Goal: Complete application form: Complete application form

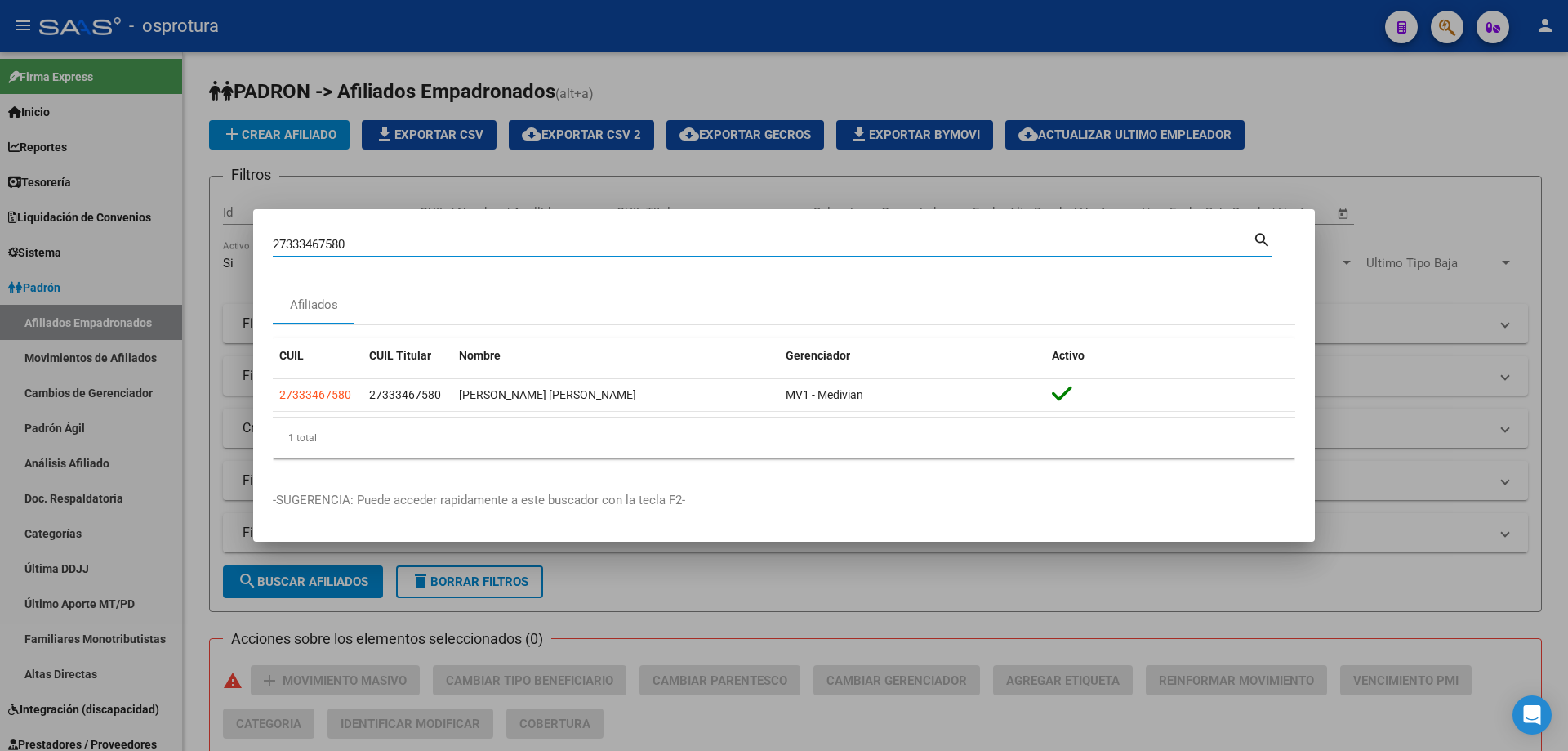
click at [419, 246] on input "27333467580" at bounding box center [762, 244] width 980 height 14
paste input "-34076422-1"
type input "27340764221"
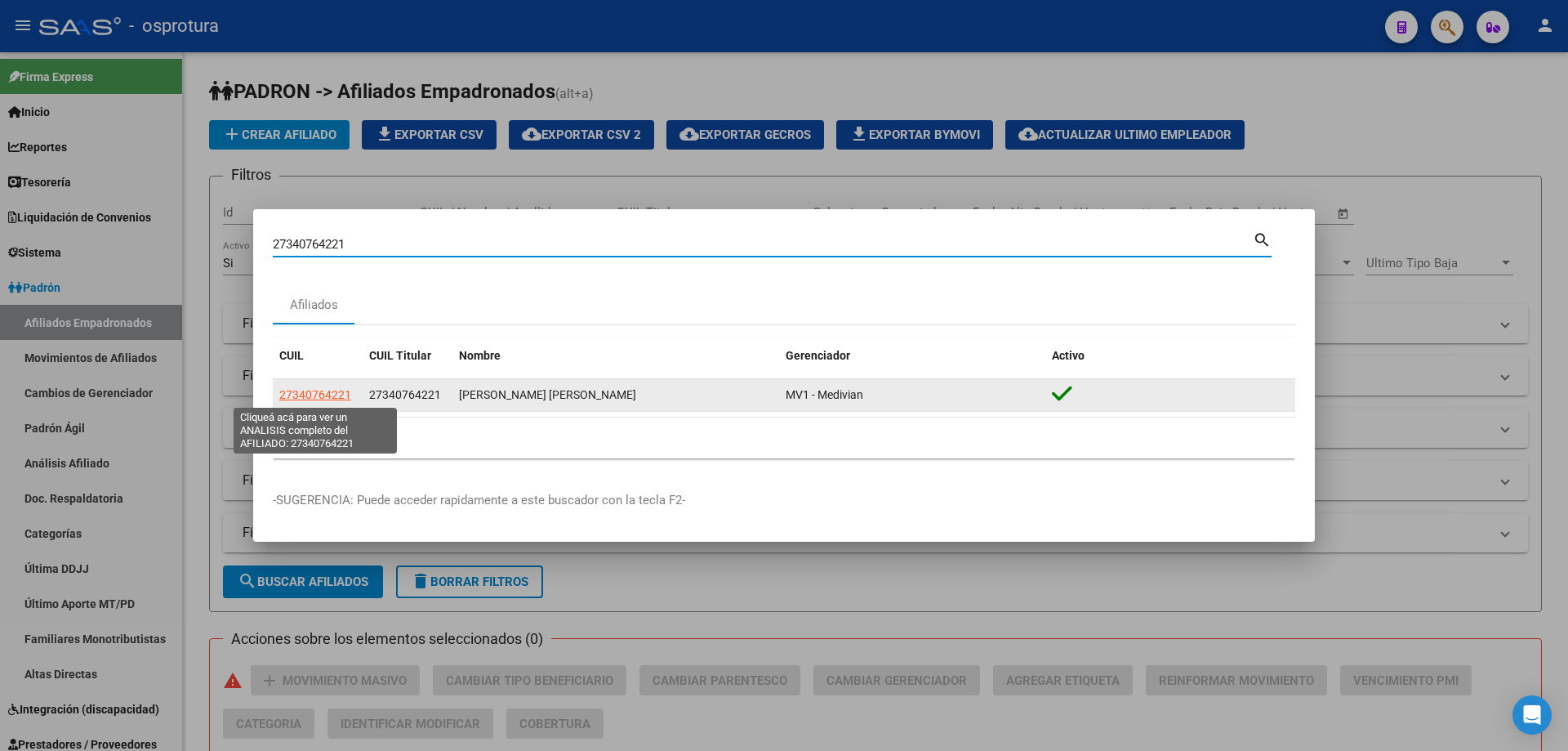
click at [321, 389] on span "27340764221" at bounding box center [315, 395] width 71 height 14
type textarea "27340764221"
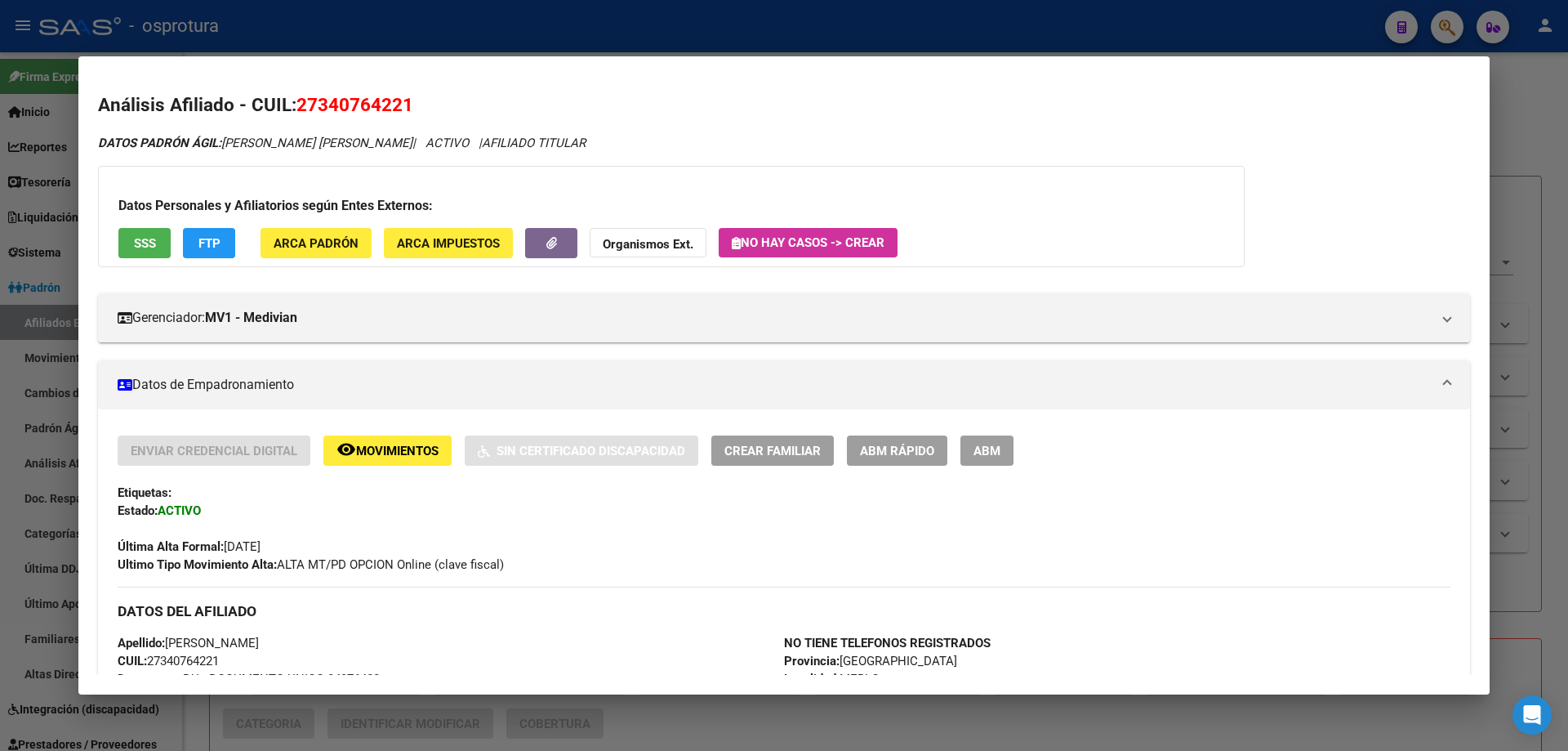
scroll to position [490, 0]
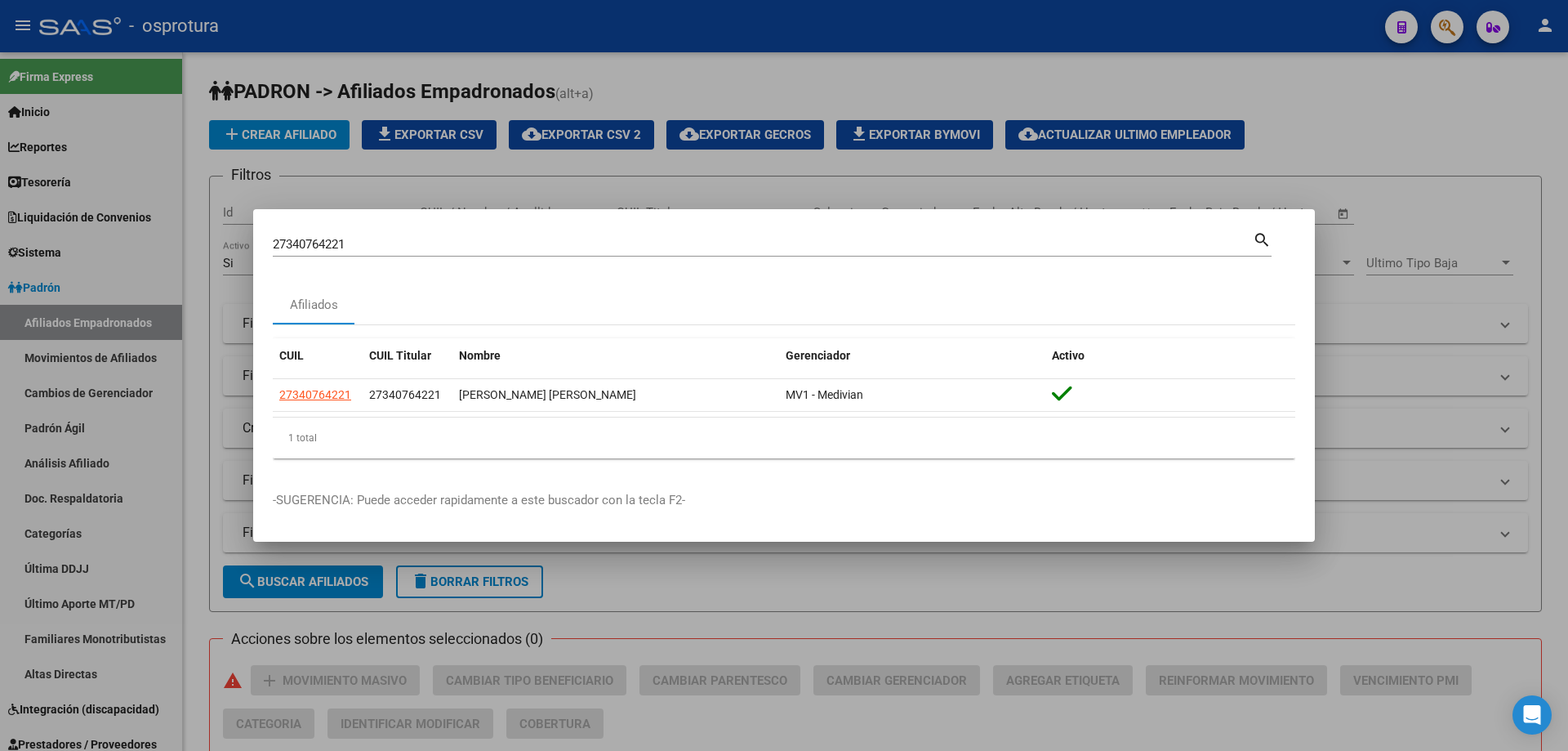
click at [451, 246] on input "27340764221" at bounding box center [762, 244] width 980 height 14
paste input "-34556530-8"
type input "27345565308"
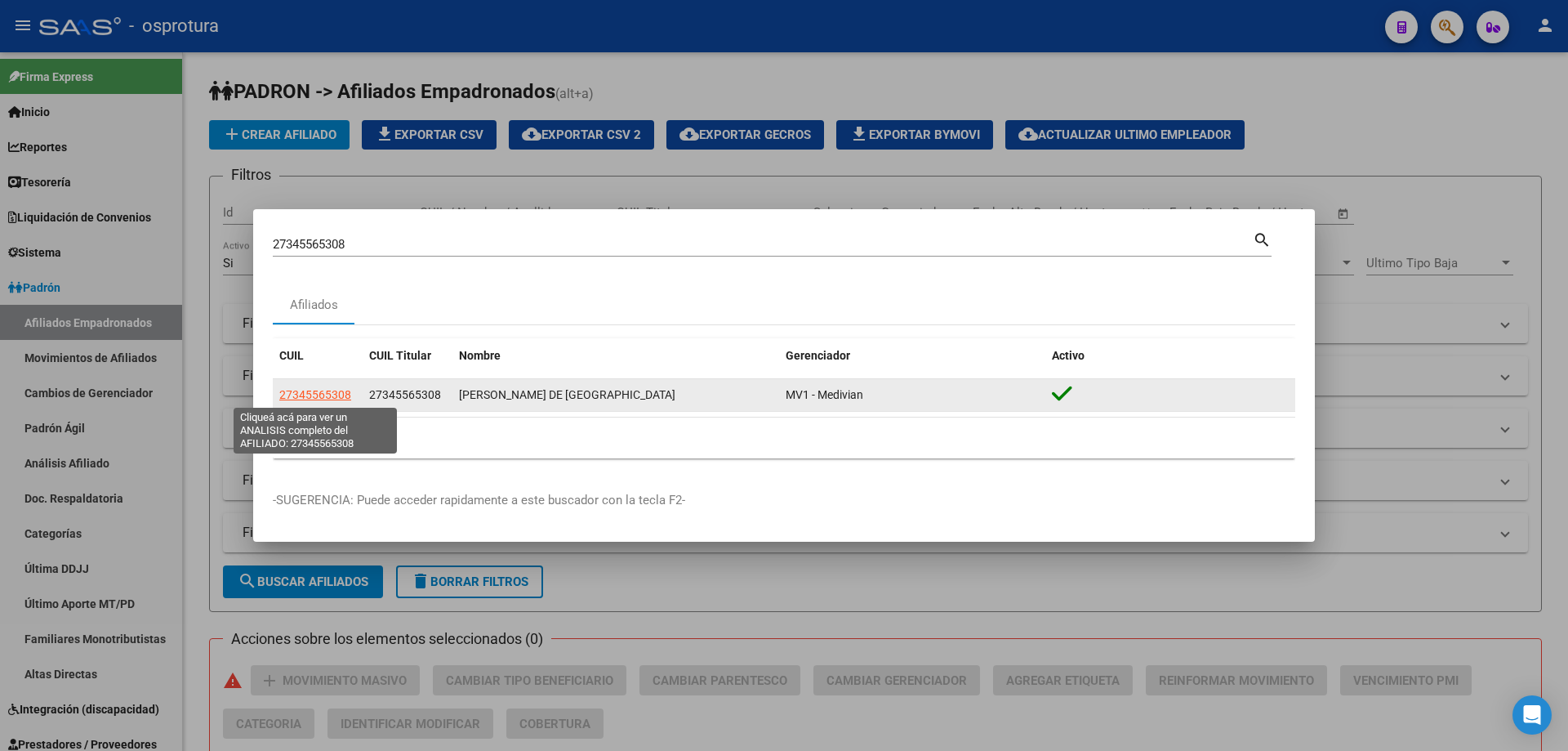
click at [319, 389] on span "27345565308" at bounding box center [315, 395] width 71 height 14
type textarea "27345565308"
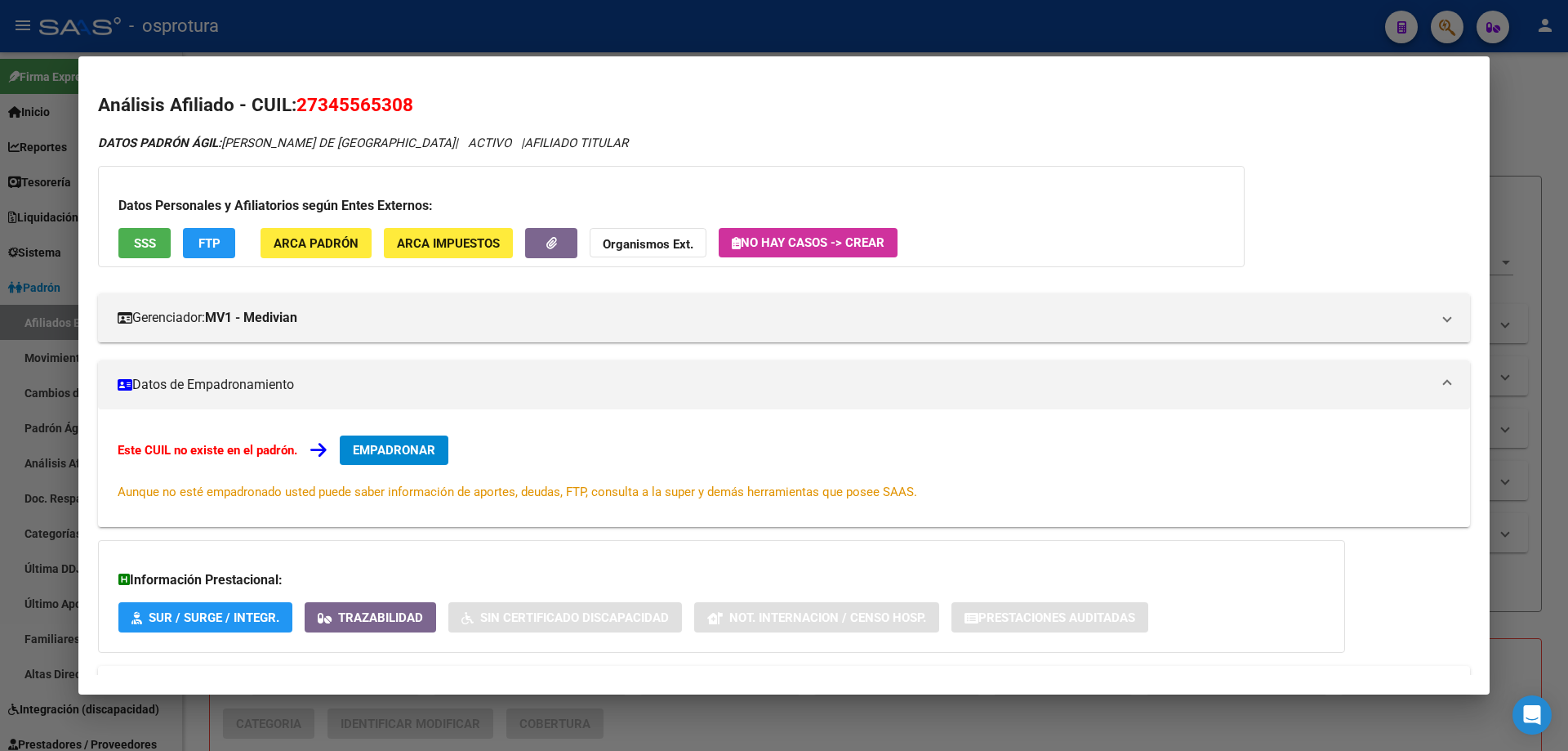
click at [365, 453] on span "EMPADRONAR" at bounding box center [393, 449] width 82 height 14
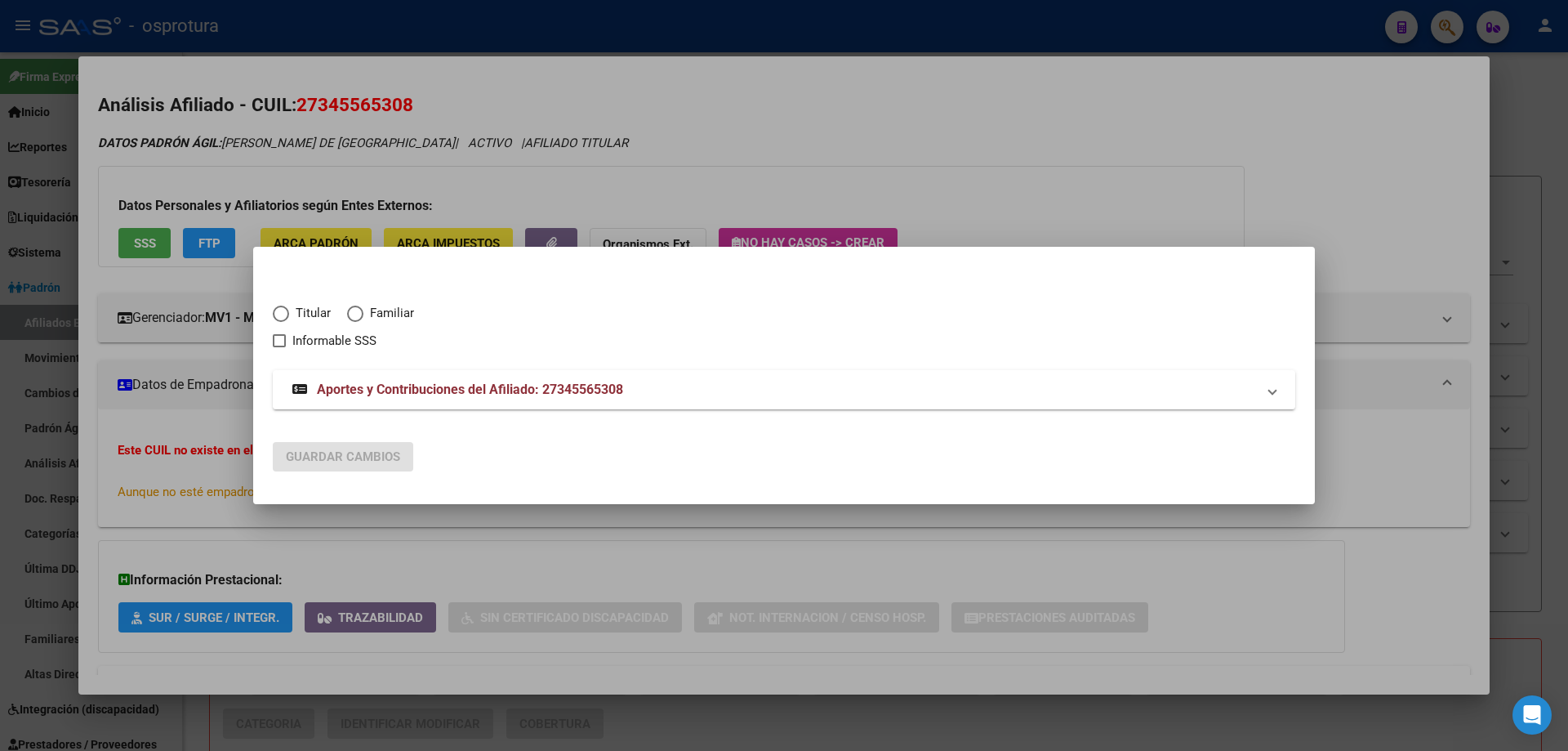
click at [309, 313] on span "Titular" at bounding box center [309, 312] width 42 height 18
click at [289, 313] on input "Titular" at bounding box center [280, 313] width 16 height 16
radio input "true"
checkbox input "true"
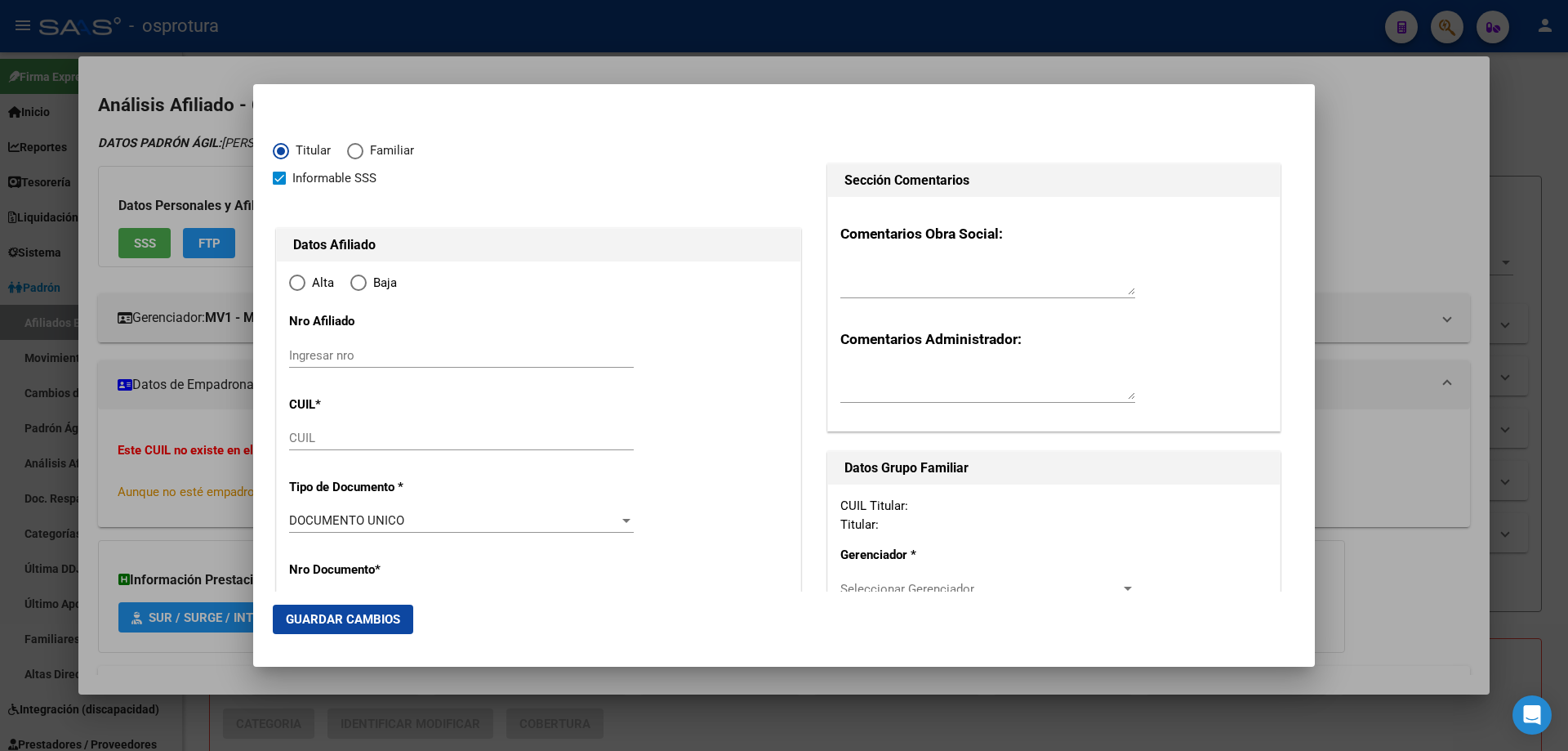
type input "27-34556530-8"
radio input "true"
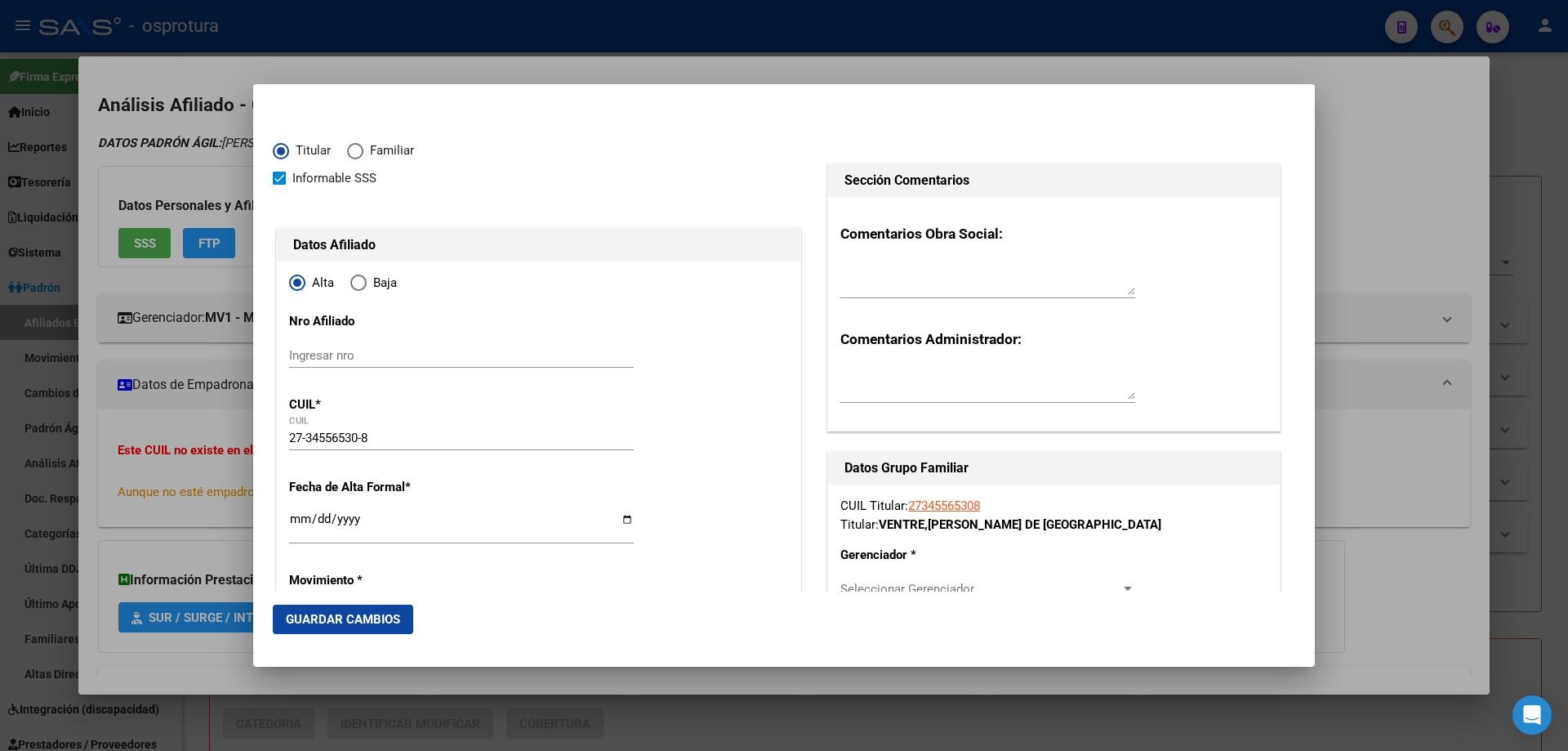
type input "34556530"
type input "VENTRE"
type input "[PERSON_NAME] DE [GEOGRAPHIC_DATA]"
type input "[DATE]"
type input "SAN MARTIN"
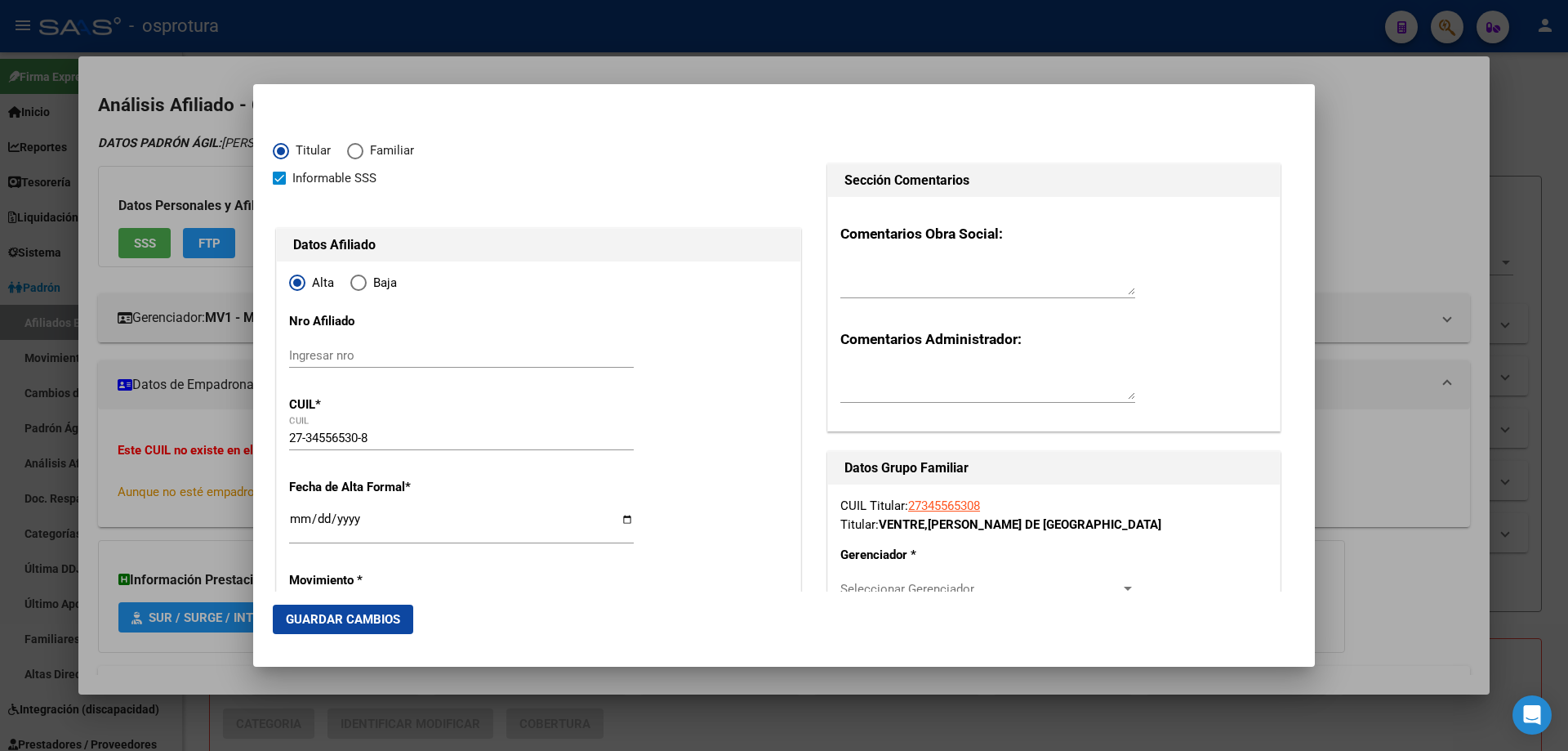
type input "1650"
type input "RIVADAVIA"
type input "4980"
type input "SAN MARTIN"
click at [299, 512] on input "Ingresar fecha" at bounding box center [461, 525] width 345 height 26
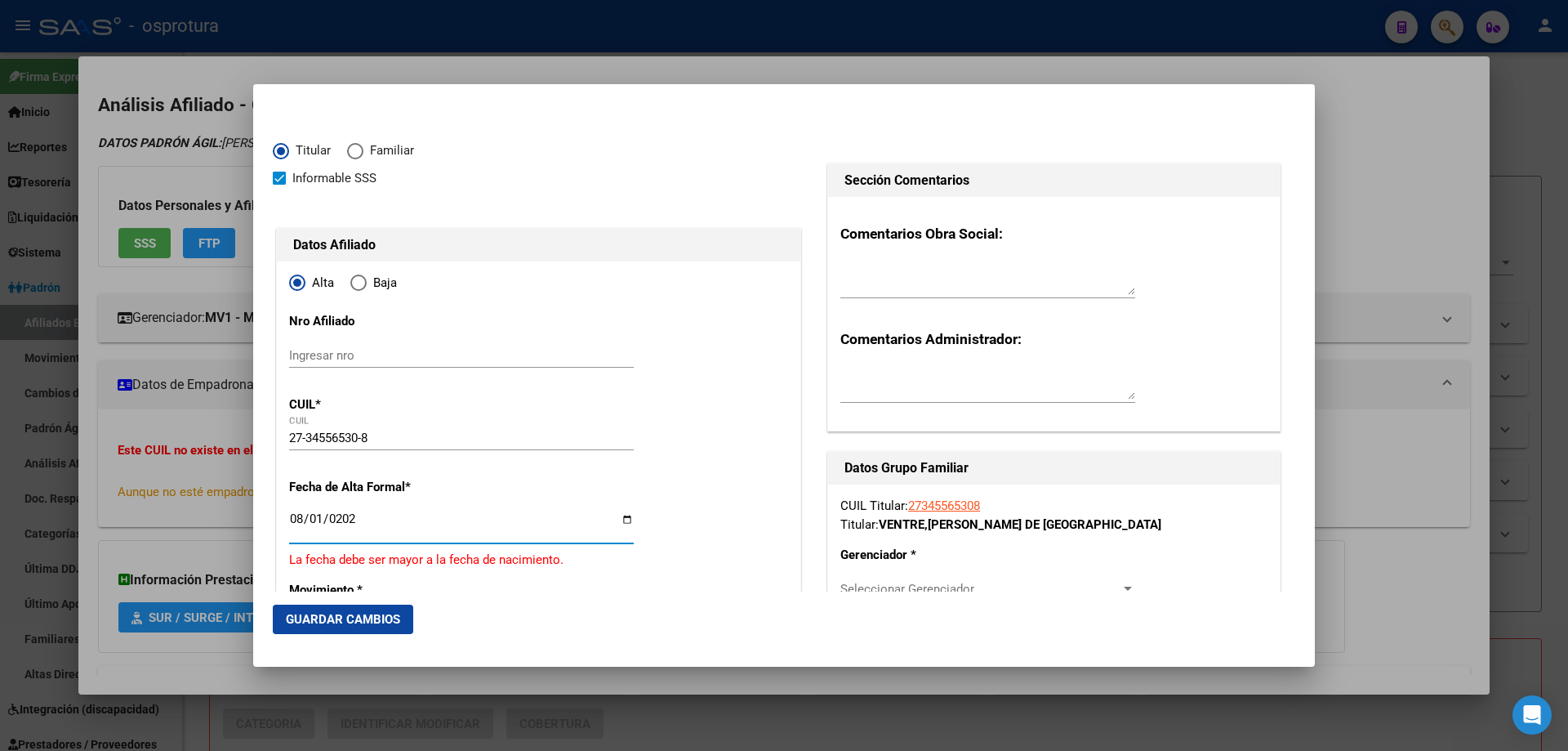
type input "[DATE]"
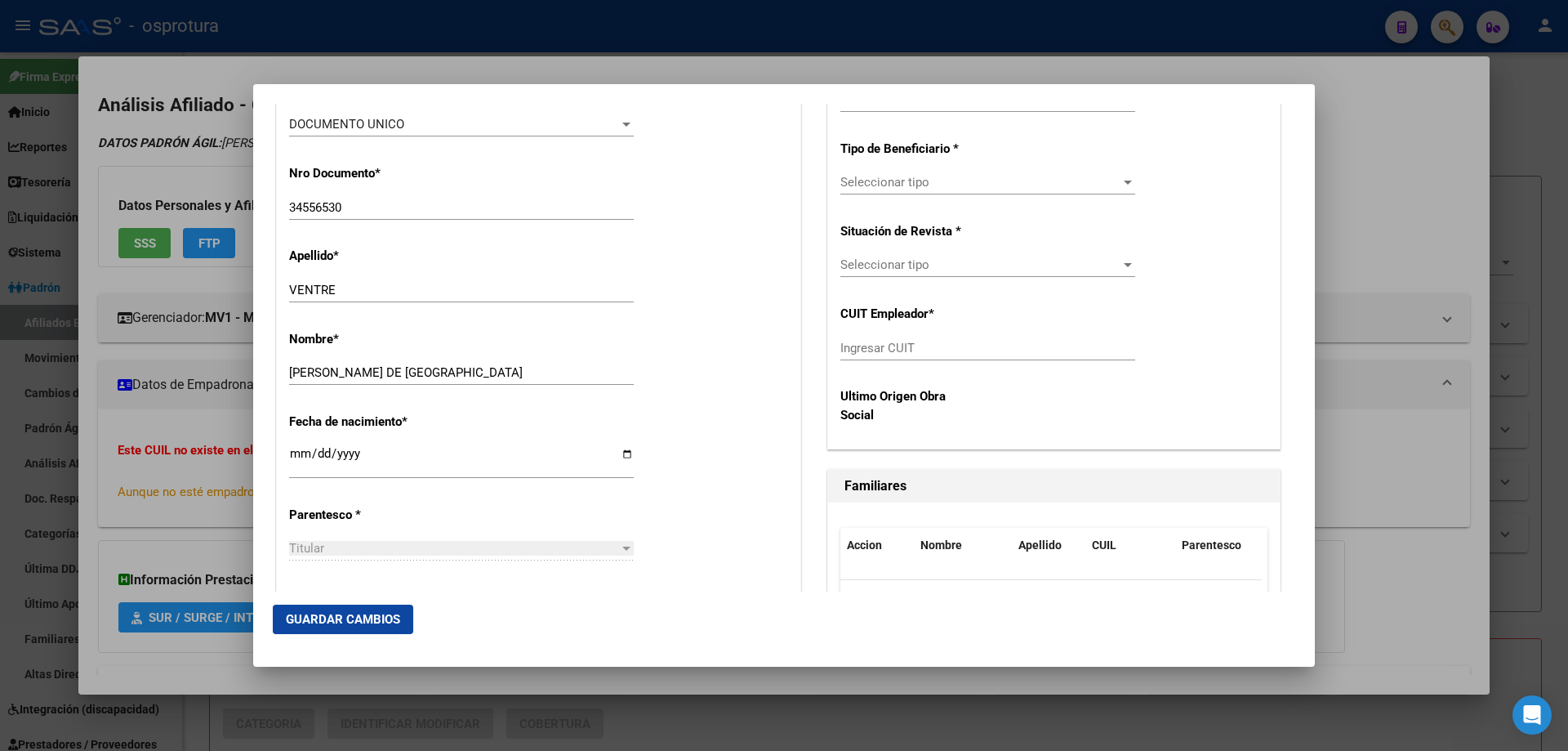
scroll to position [736, 0]
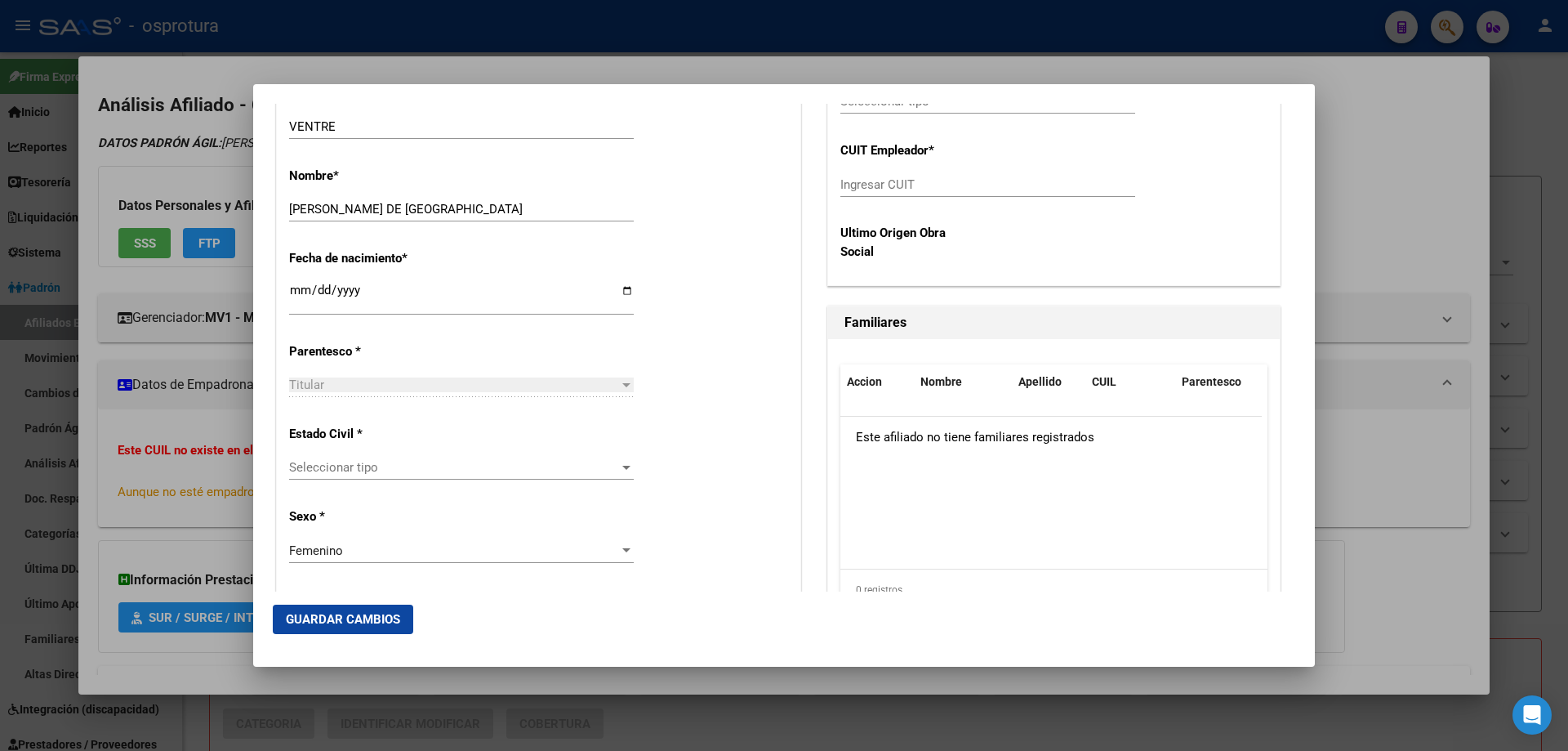
click at [400, 468] on span "Seleccionar tipo" at bounding box center [453, 467] width 329 height 14
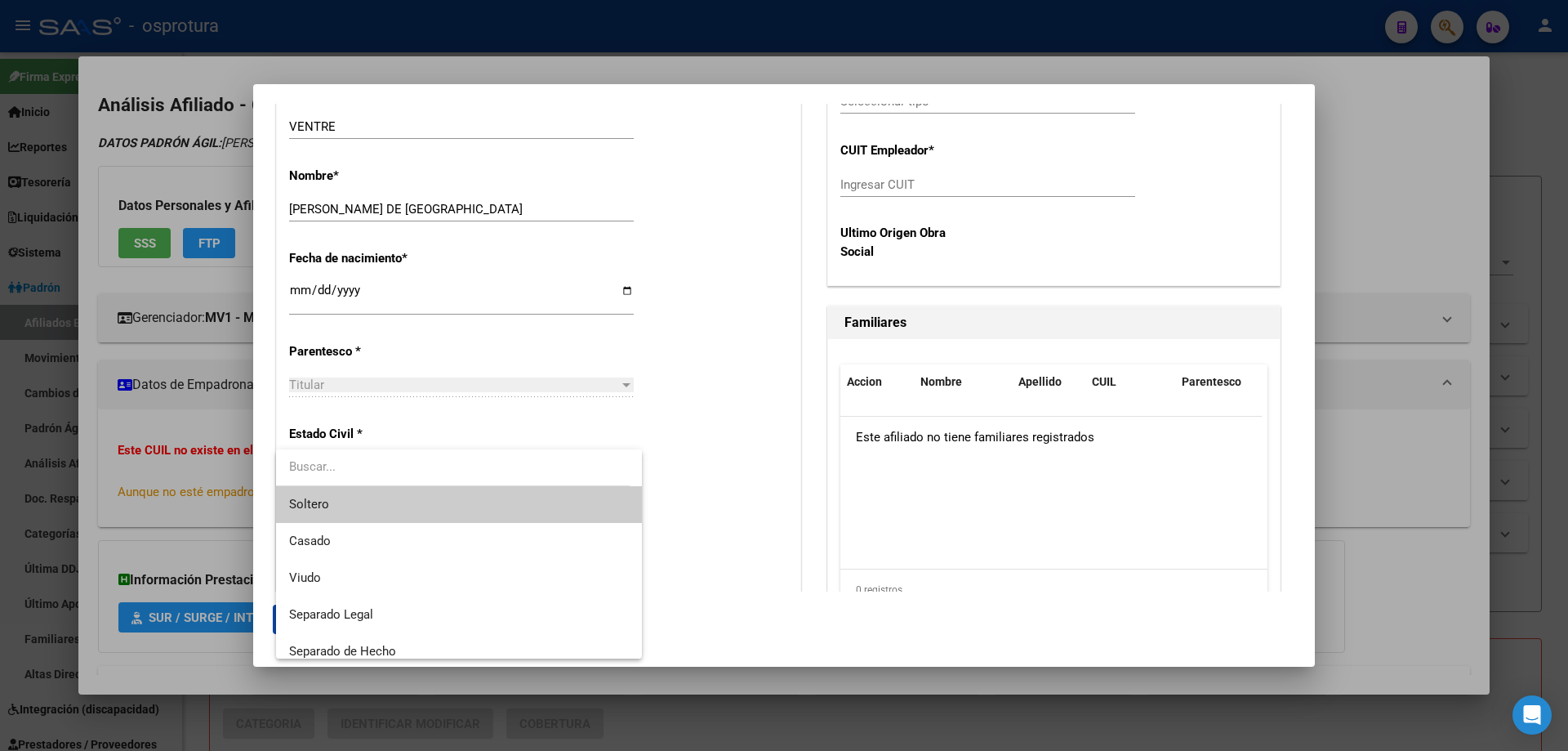
click at [400, 506] on span "Soltero" at bounding box center [459, 505] width 340 height 37
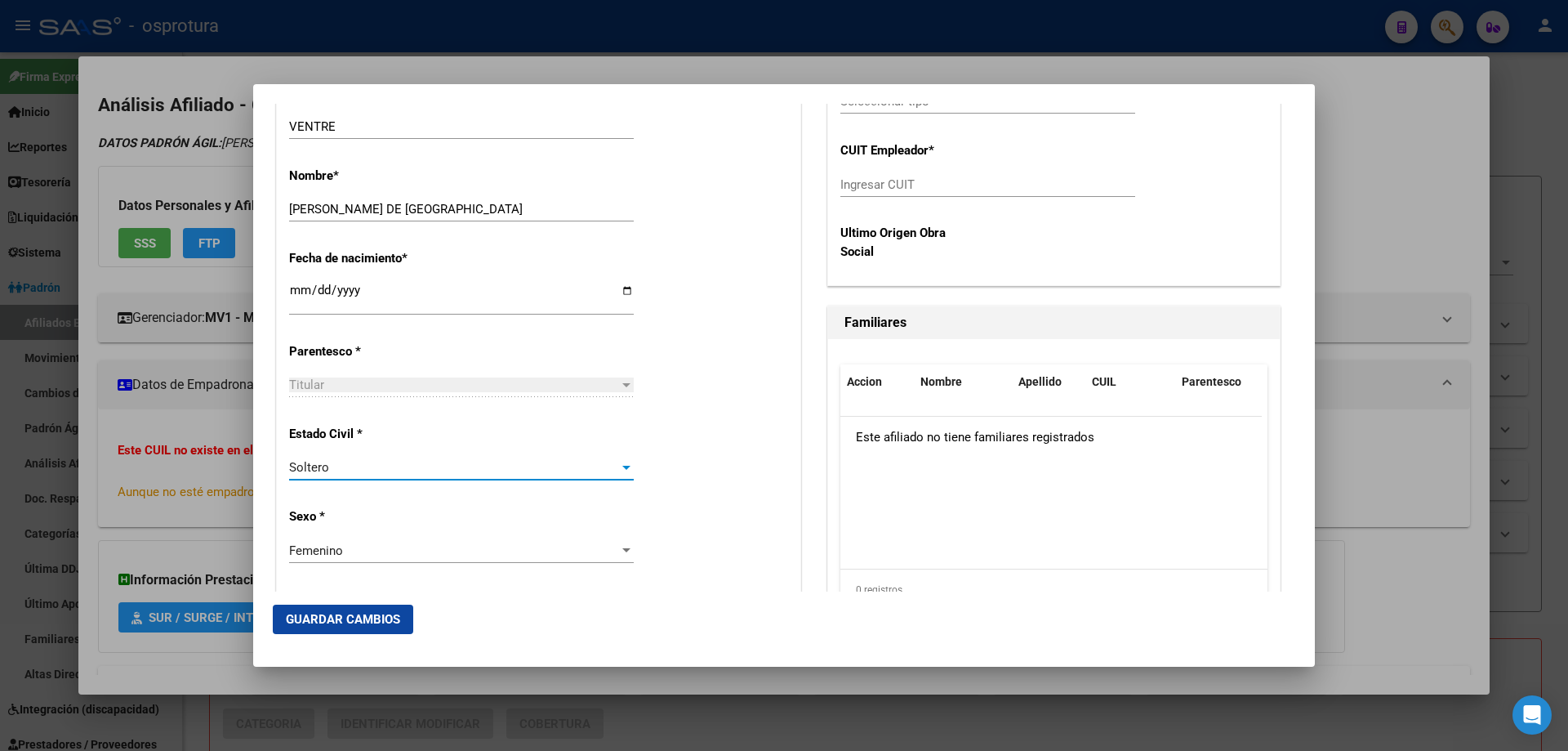
scroll to position [327, 0]
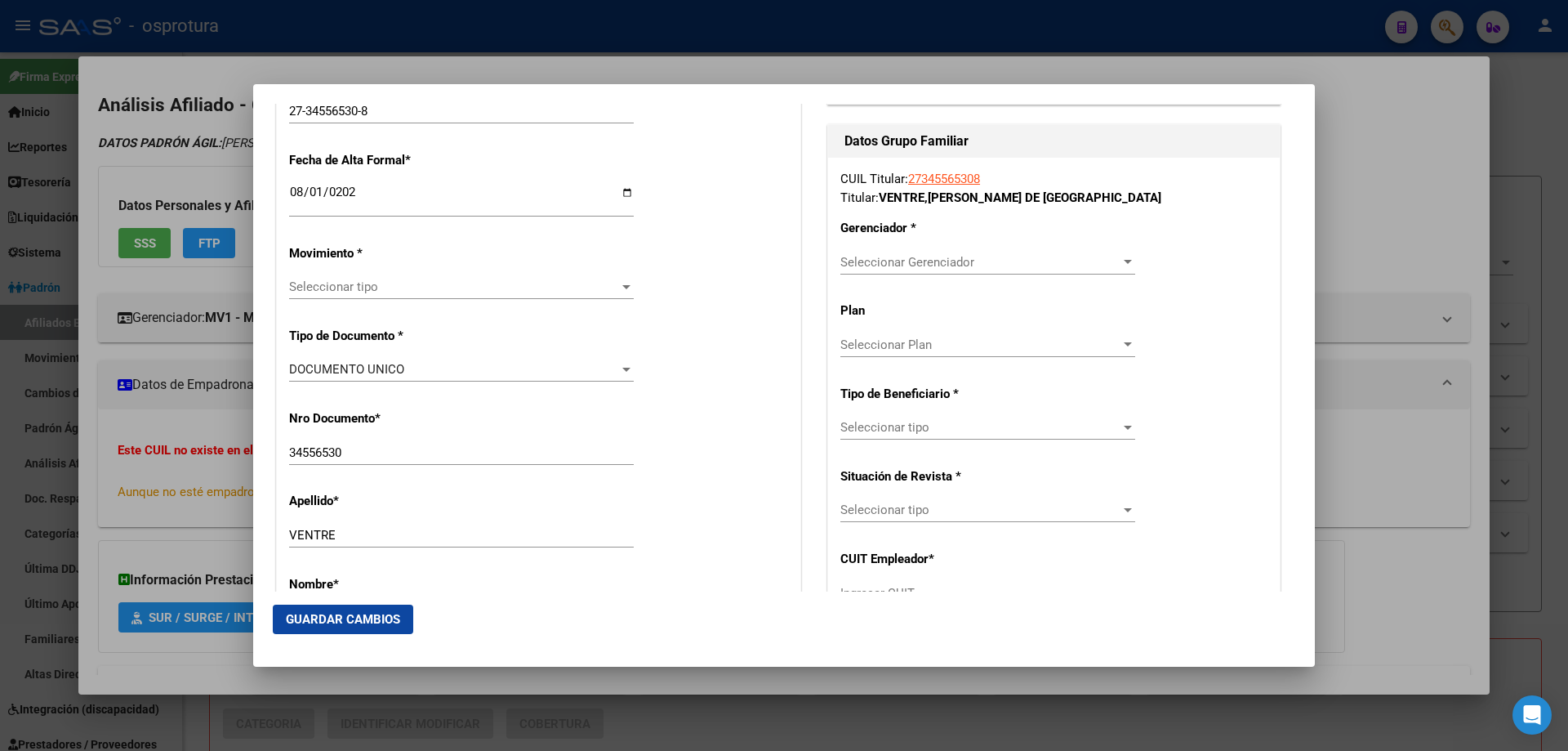
click at [887, 262] on span "Seleccionar Gerenciador" at bounding box center [981, 262] width 280 height 14
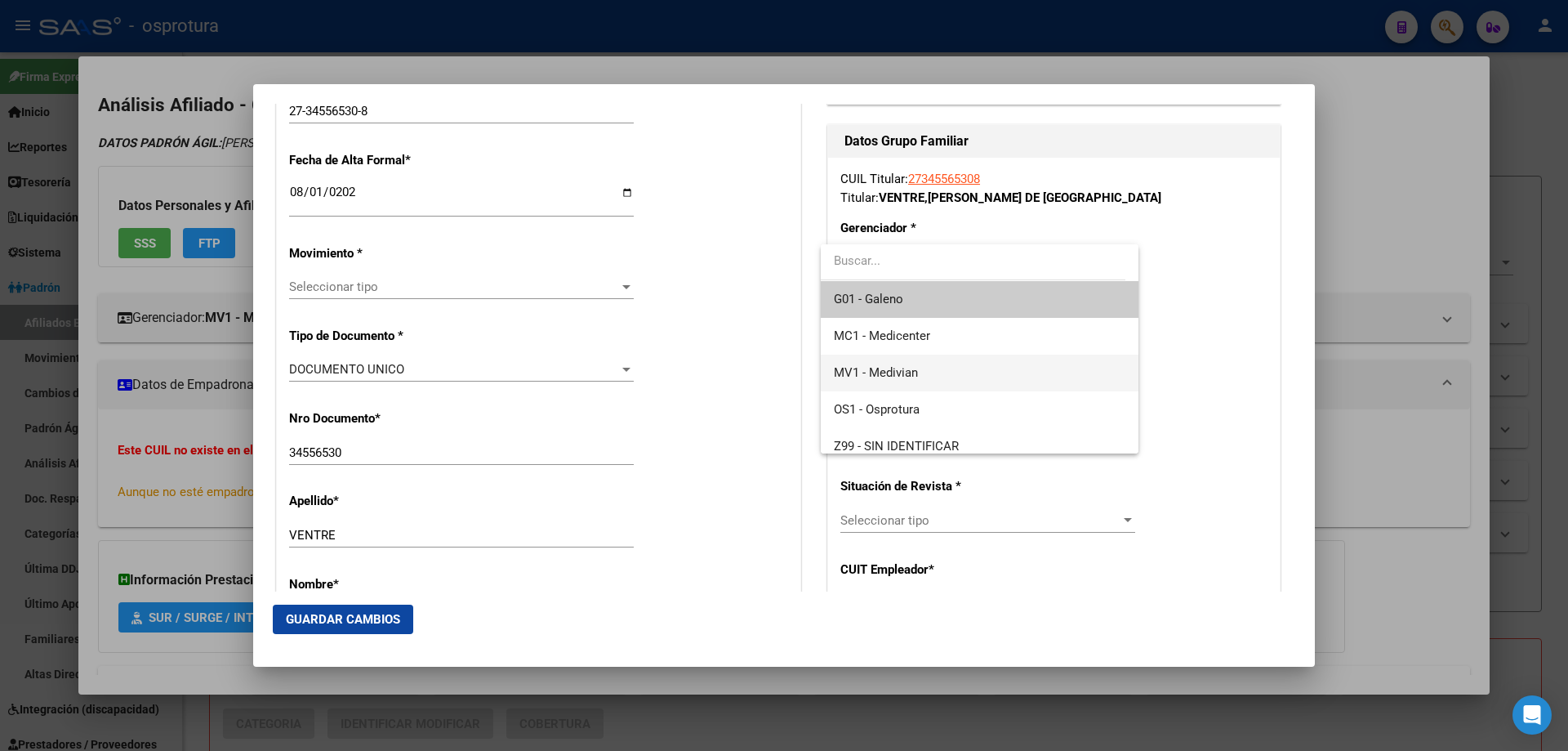
click at [917, 383] on span "MV1 - Medivian" at bounding box center [979, 373] width 291 height 37
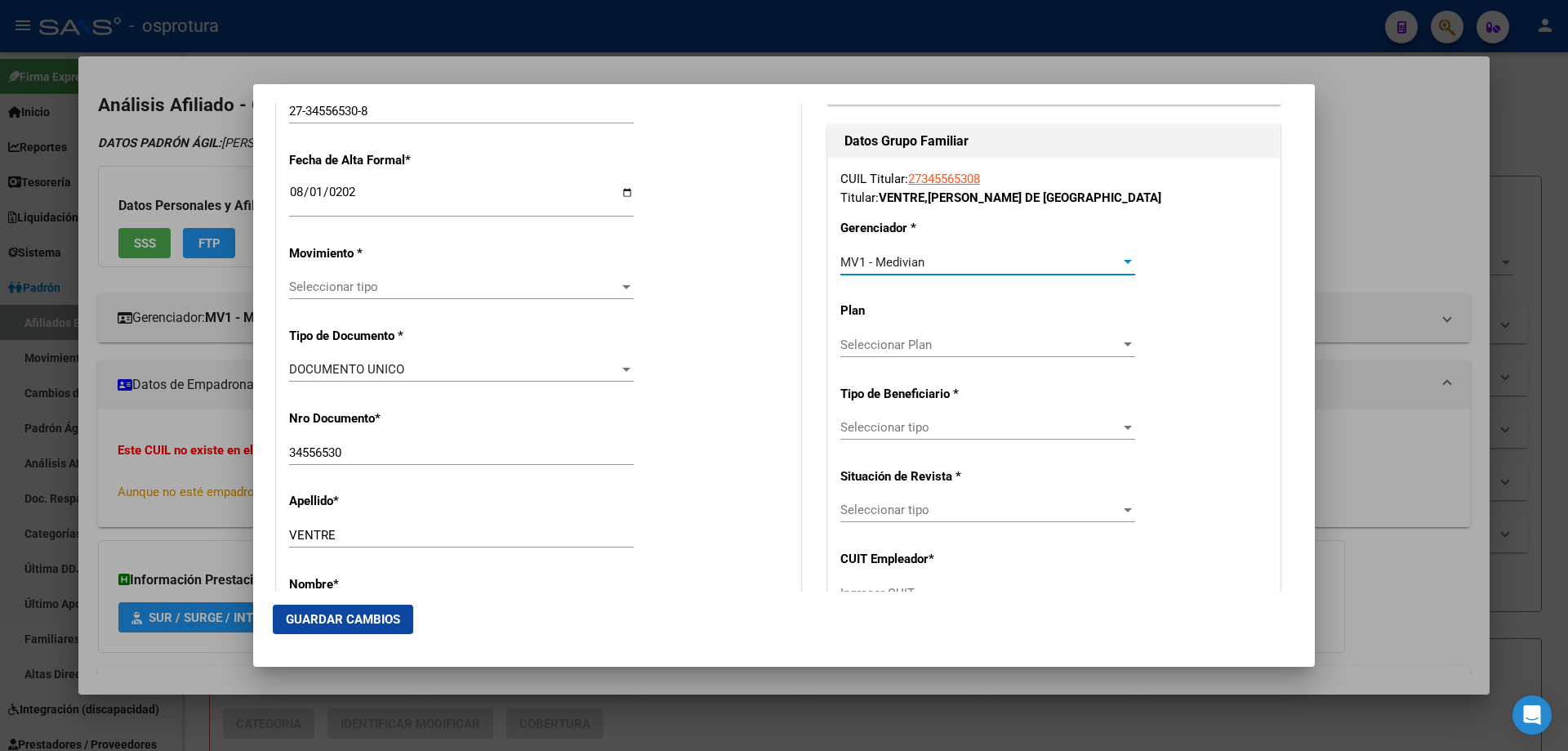
click at [924, 434] on span "Seleccionar tipo" at bounding box center [981, 426] width 280 height 14
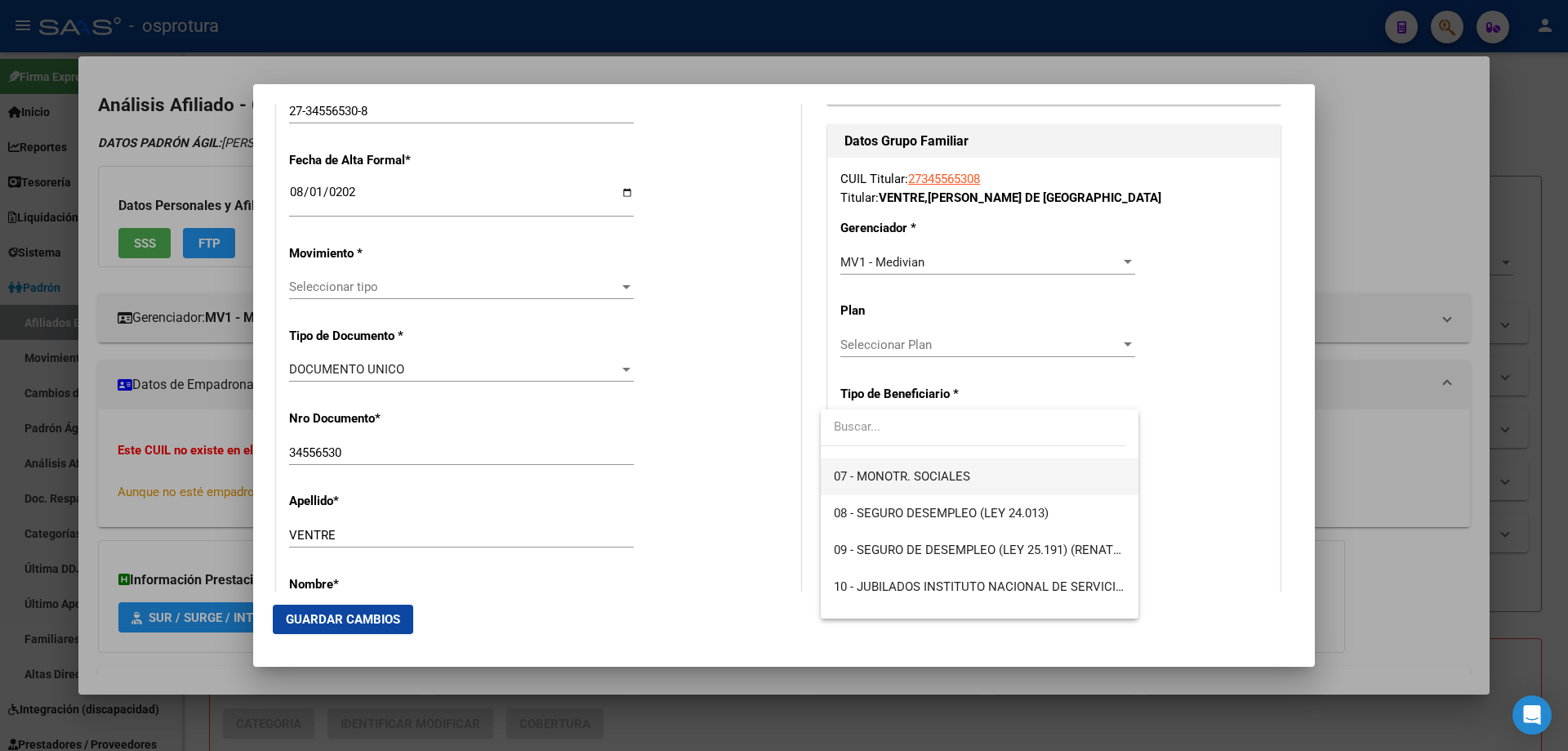
click at [917, 480] on span "07 - MONOTR. SOCIALES" at bounding box center [901, 476] width 136 height 14
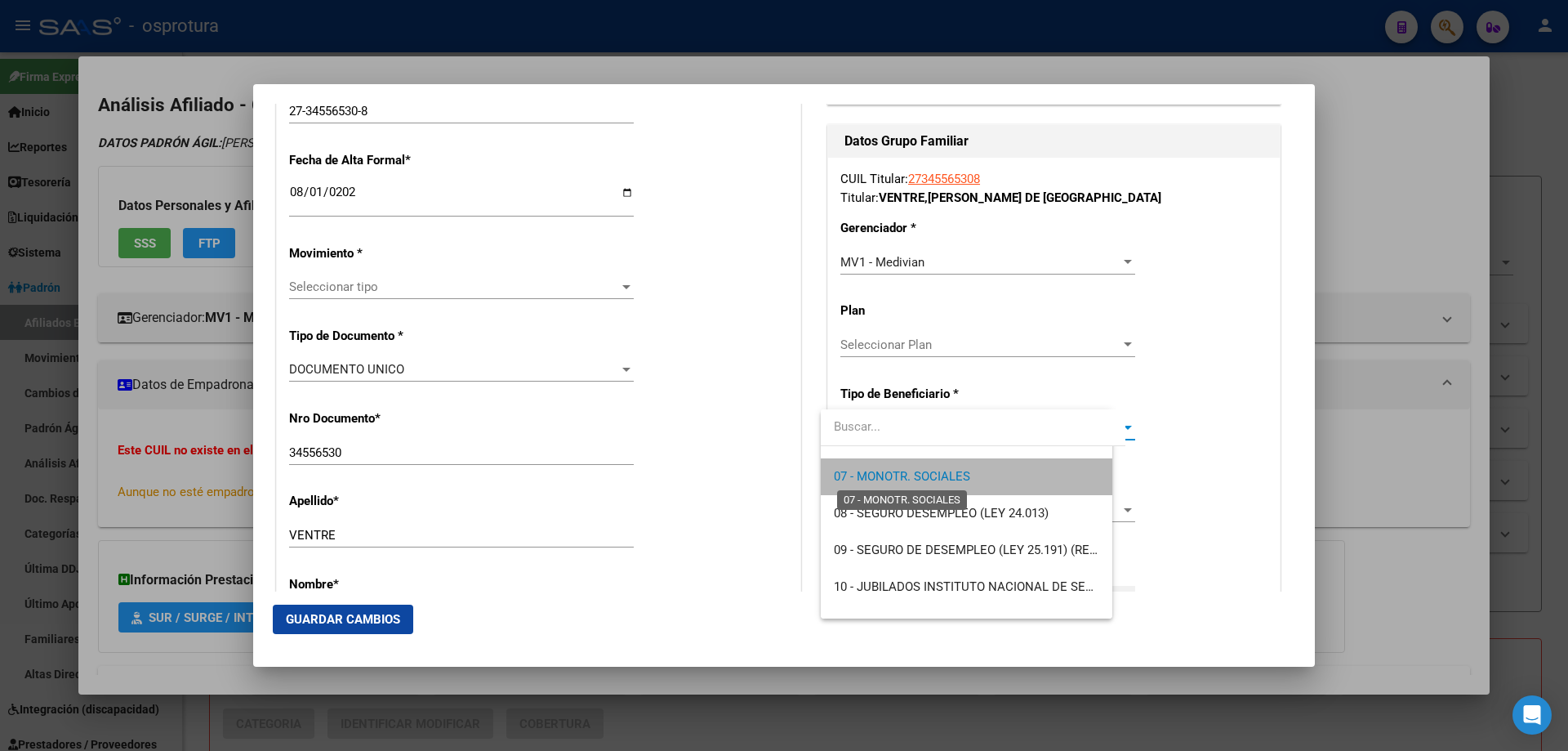
type input "27-34556530-8"
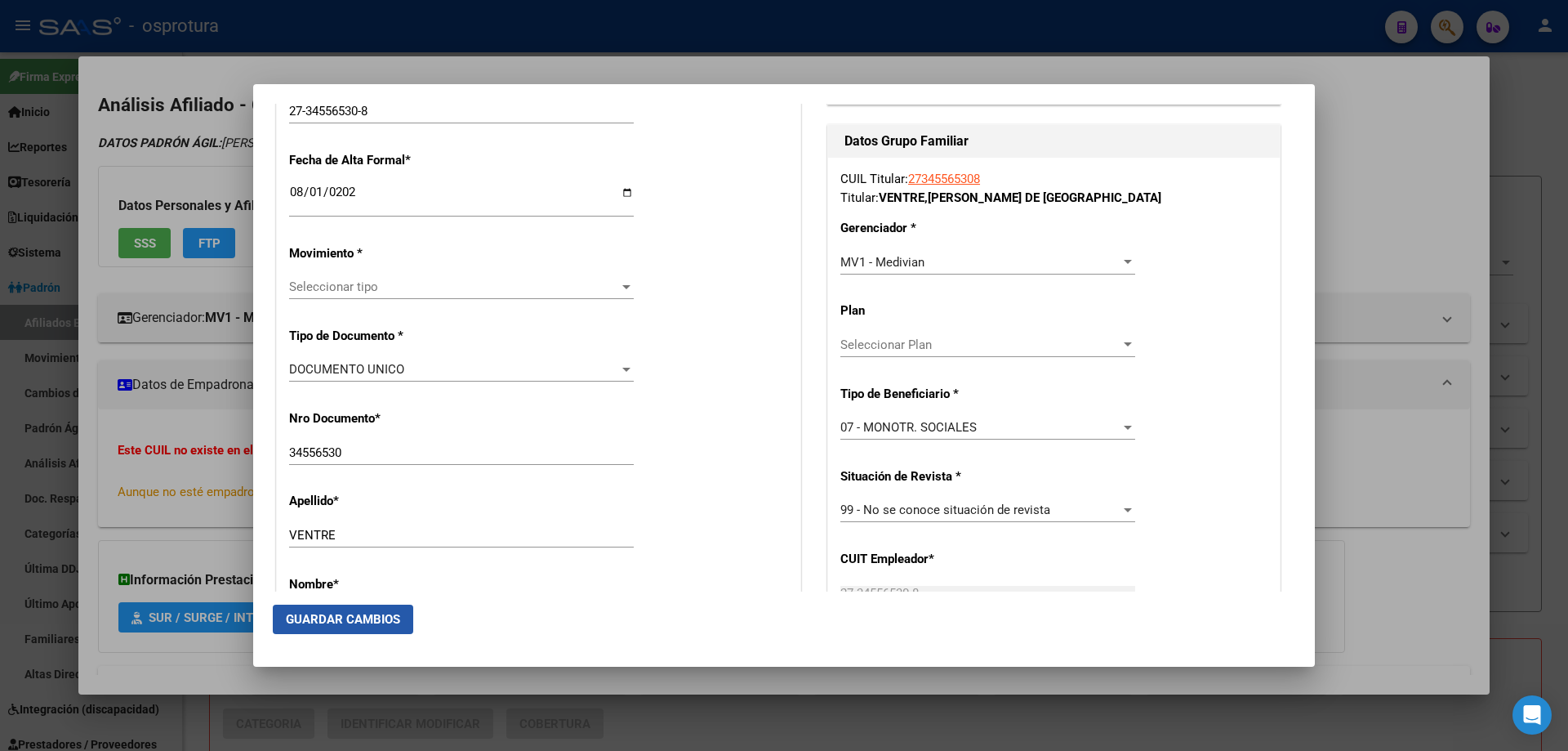
click at [339, 620] on span "Guardar Cambios" at bounding box center [343, 619] width 114 height 14
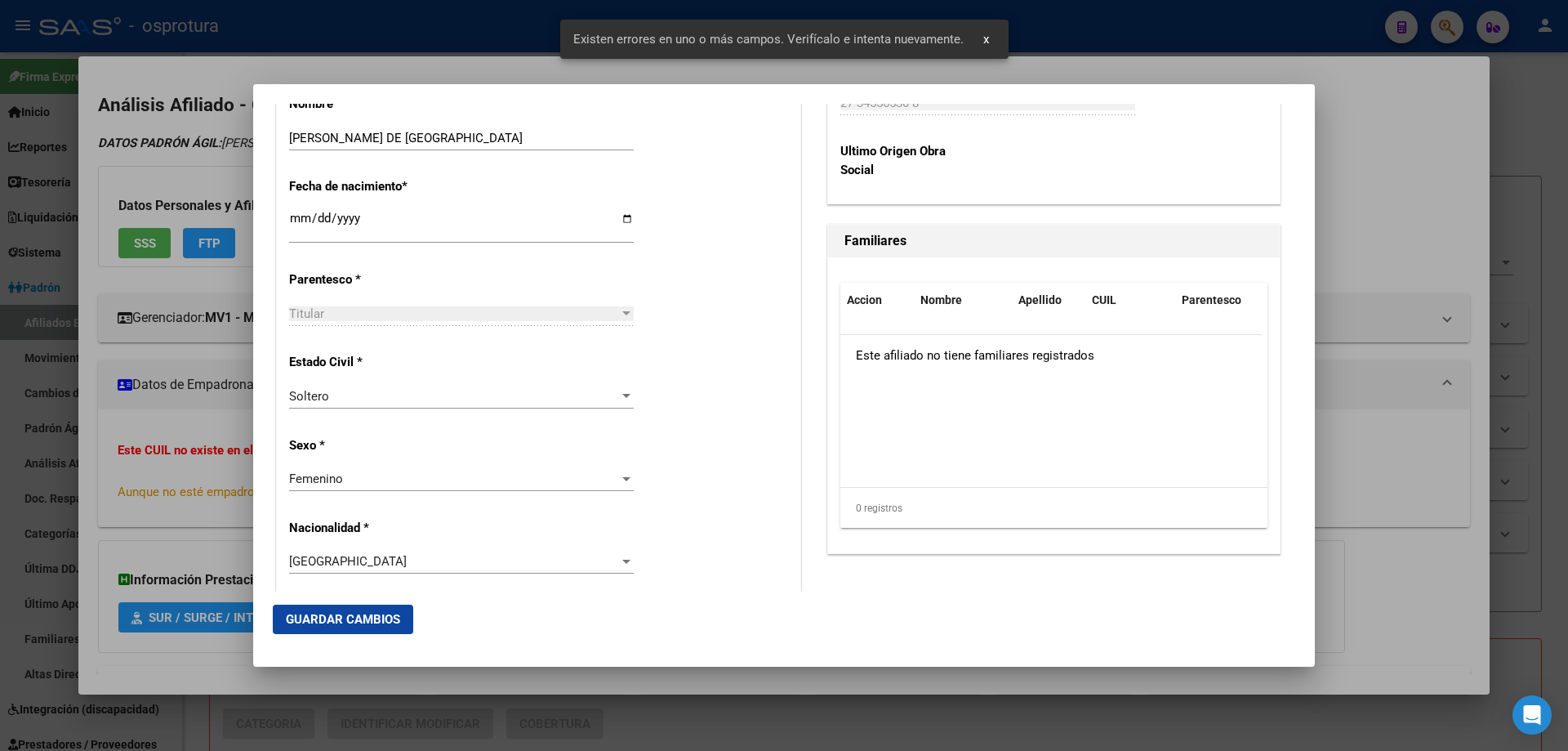
scroll to position [409, 0]
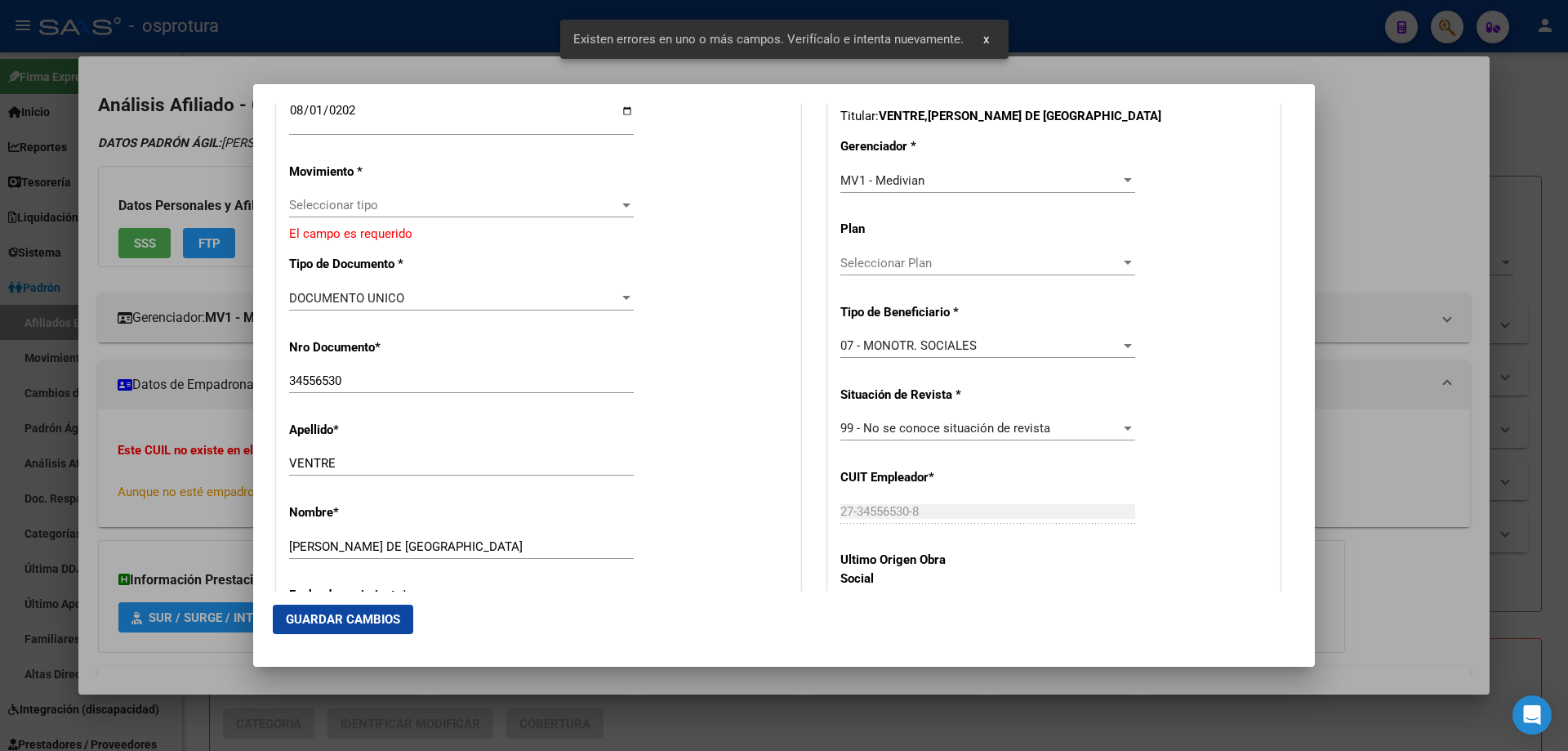
click at [363, 216] on div "Seleccionar tipo Seleccionar tipo" at bounding box center [461, 204] width 345 height 24
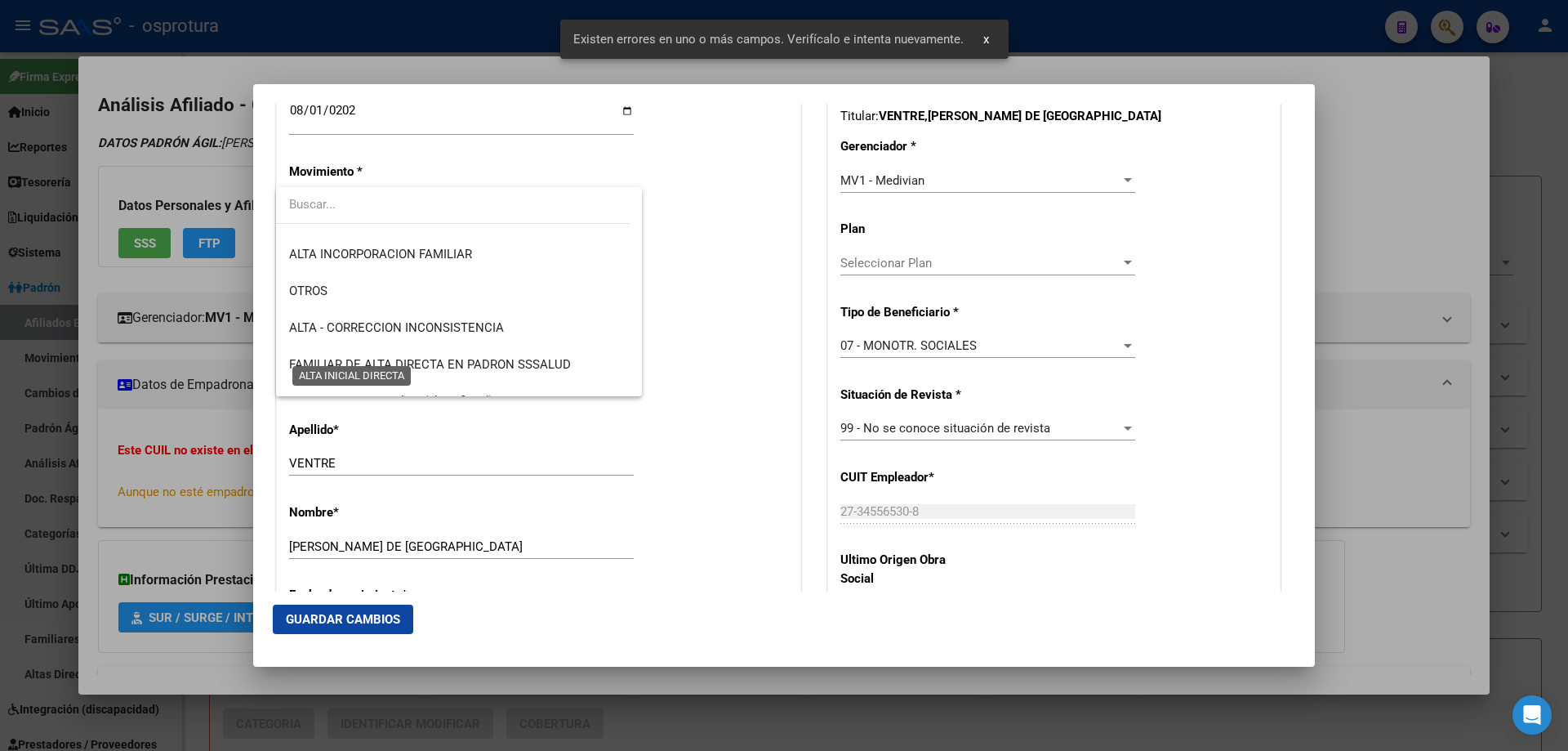
scroll to position [327, 0]
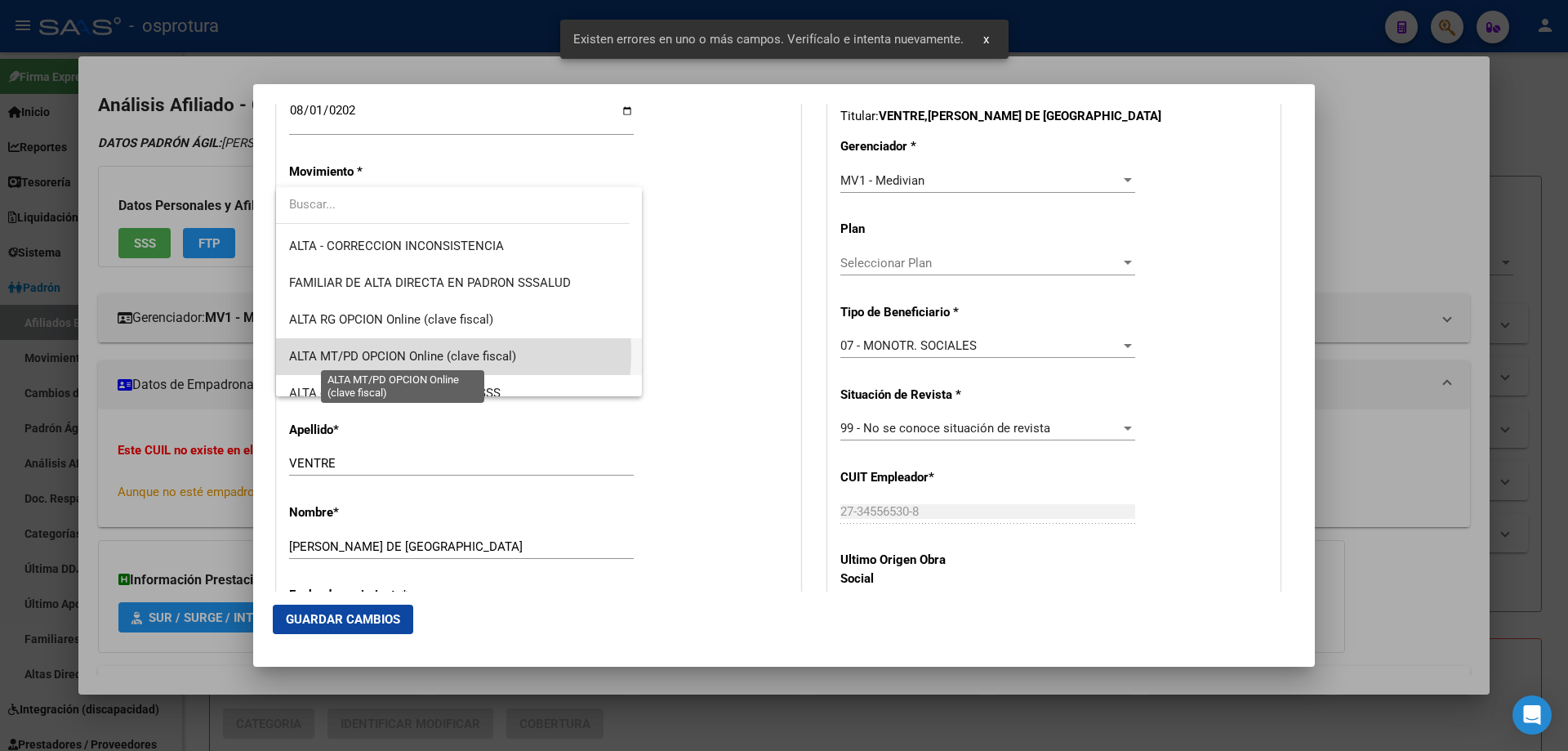
click at [397, 353] on span "ALTA MT/PD OPCION Online (clave fiscal)" at bounding box center [402, 356] width 227 height 14
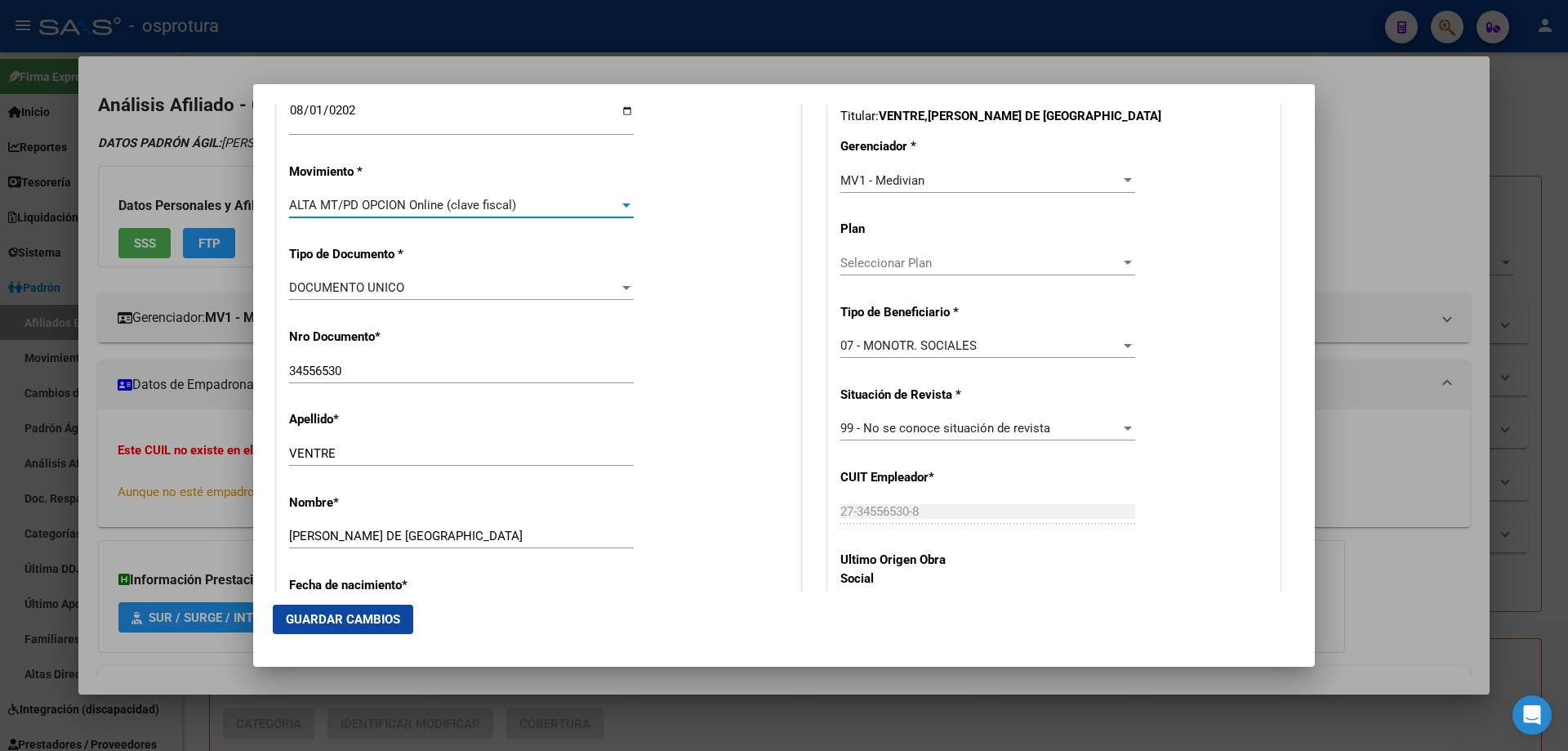
click at [327, 630] on button "Guardar Cambios" at bounding box center [342, 620] width 140 height 29
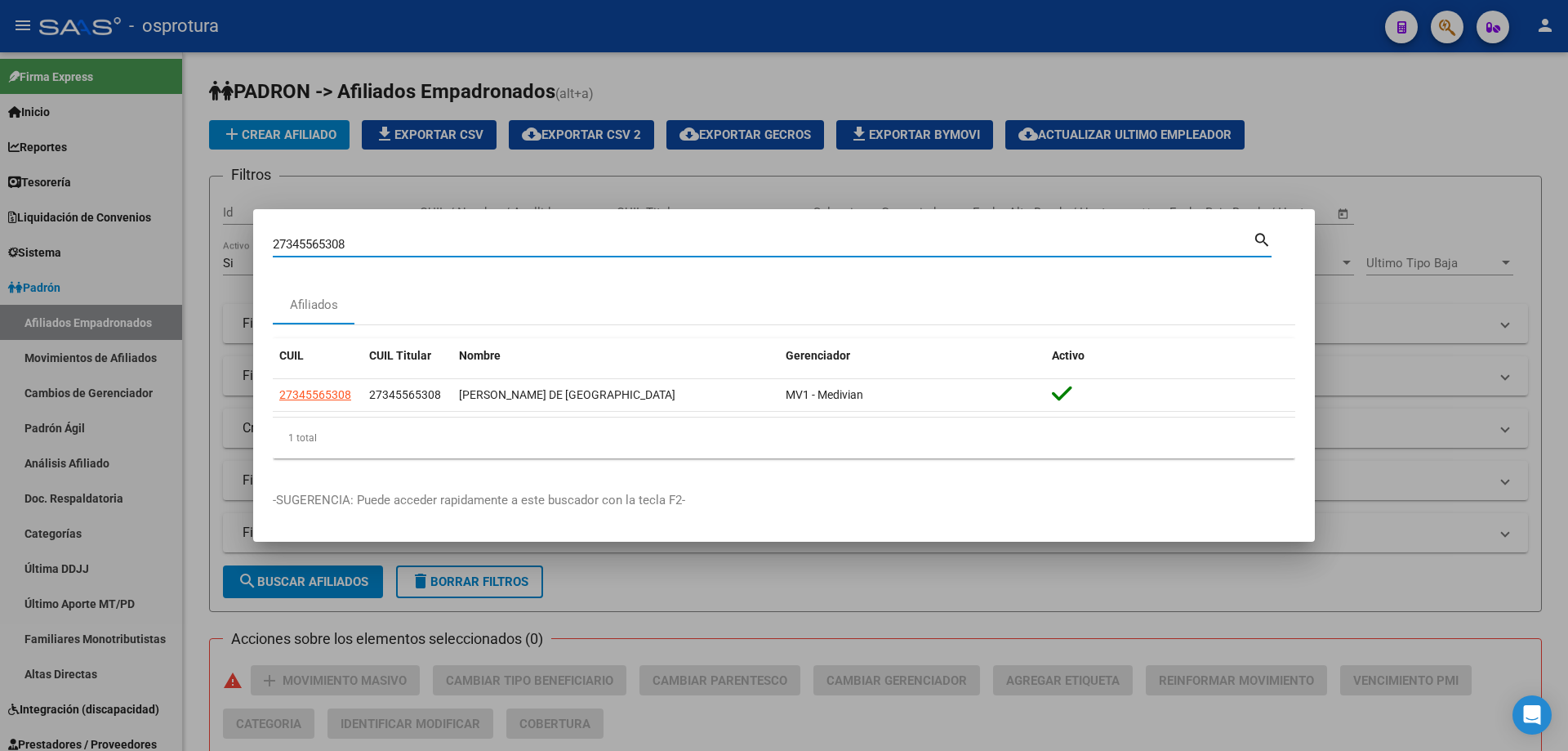
click at [435, 249] on input "27345565308" at bounding box center [762, 244] width 980 height 14
paste input "-34729305-4"
type input "27347293054"
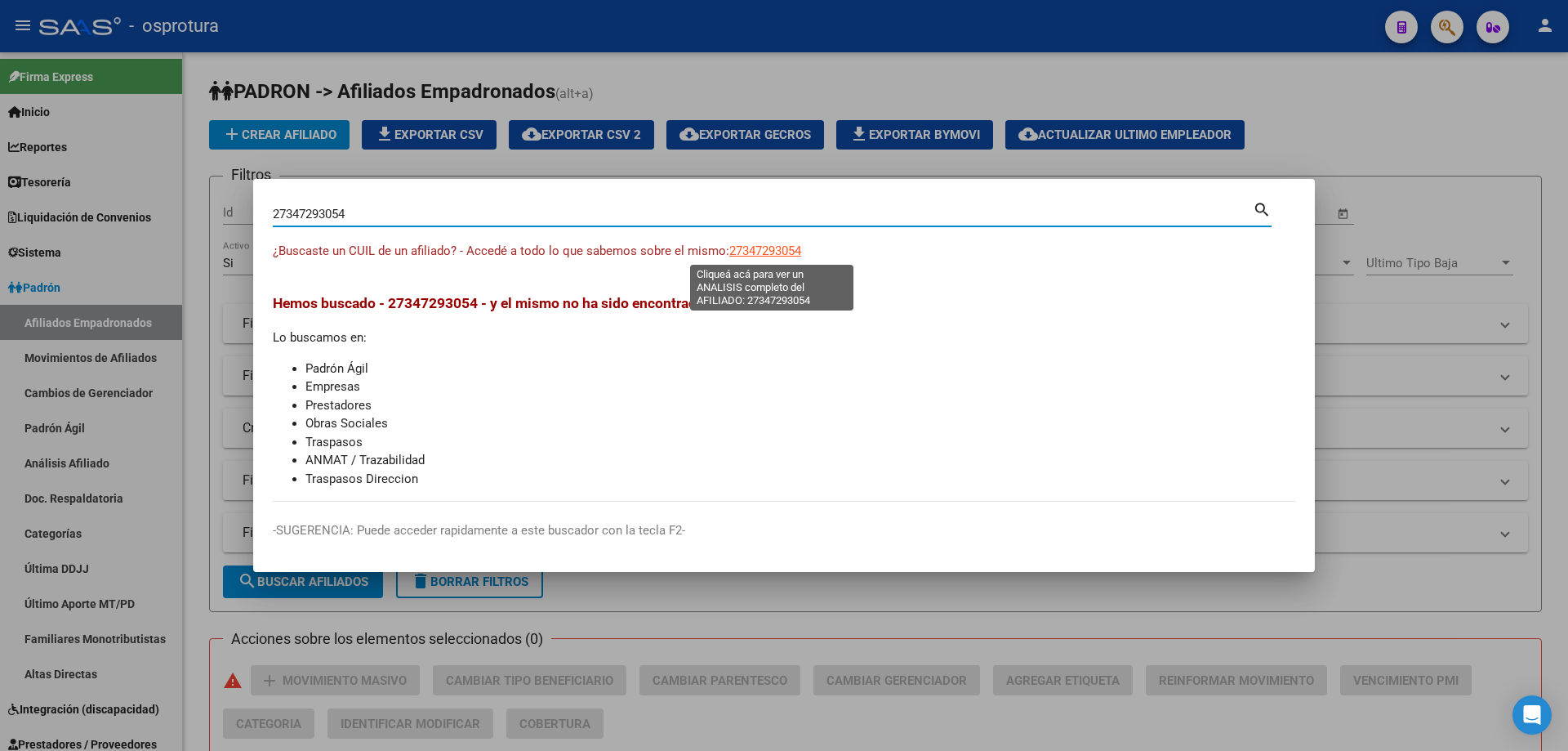
click at [765, 253] on span "27347293054" at bounding box center [765, 250] width 71 height 14
type textarea "27347293054"
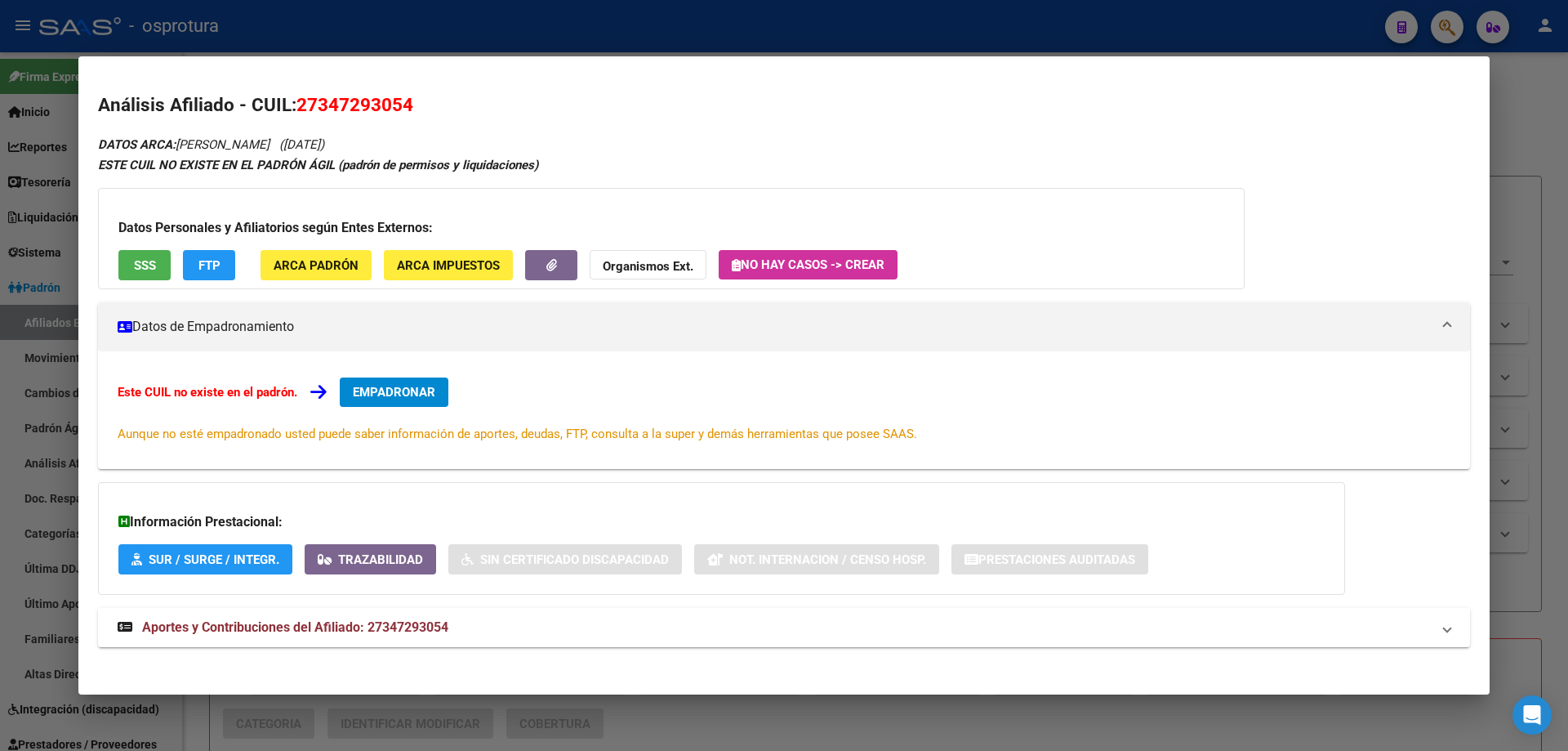
click at [413, 382] on button "EMPADRONAR" at bounding box center [394, 392] width 108 height 29
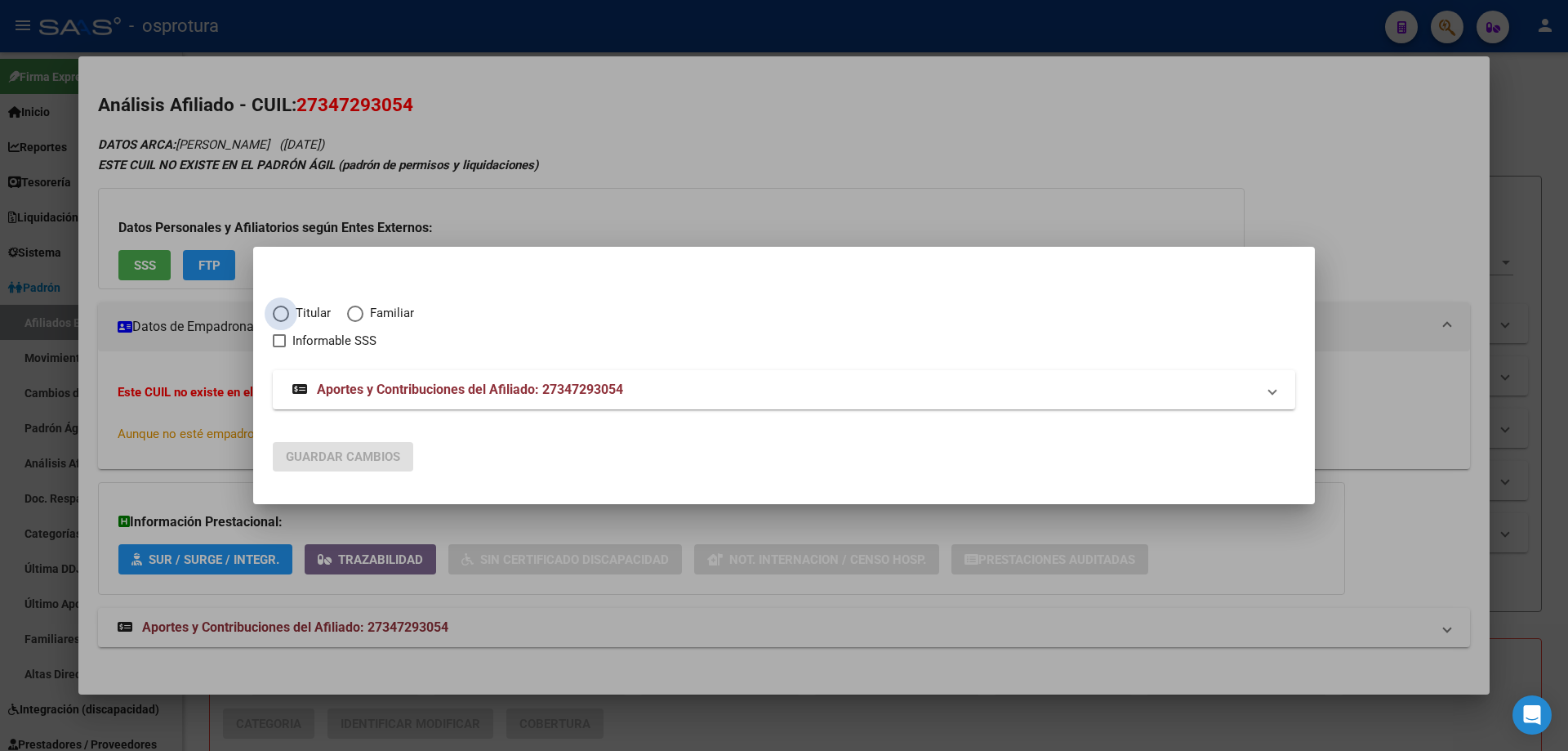
click at [300, 315] on span "Titular" at bounding box center [309, 312] width 42 height 18
click at [289, 315] on input "Titular" at bounding box center [280, 313] width 16 height 16
radio input "true"
checkbox input "true"
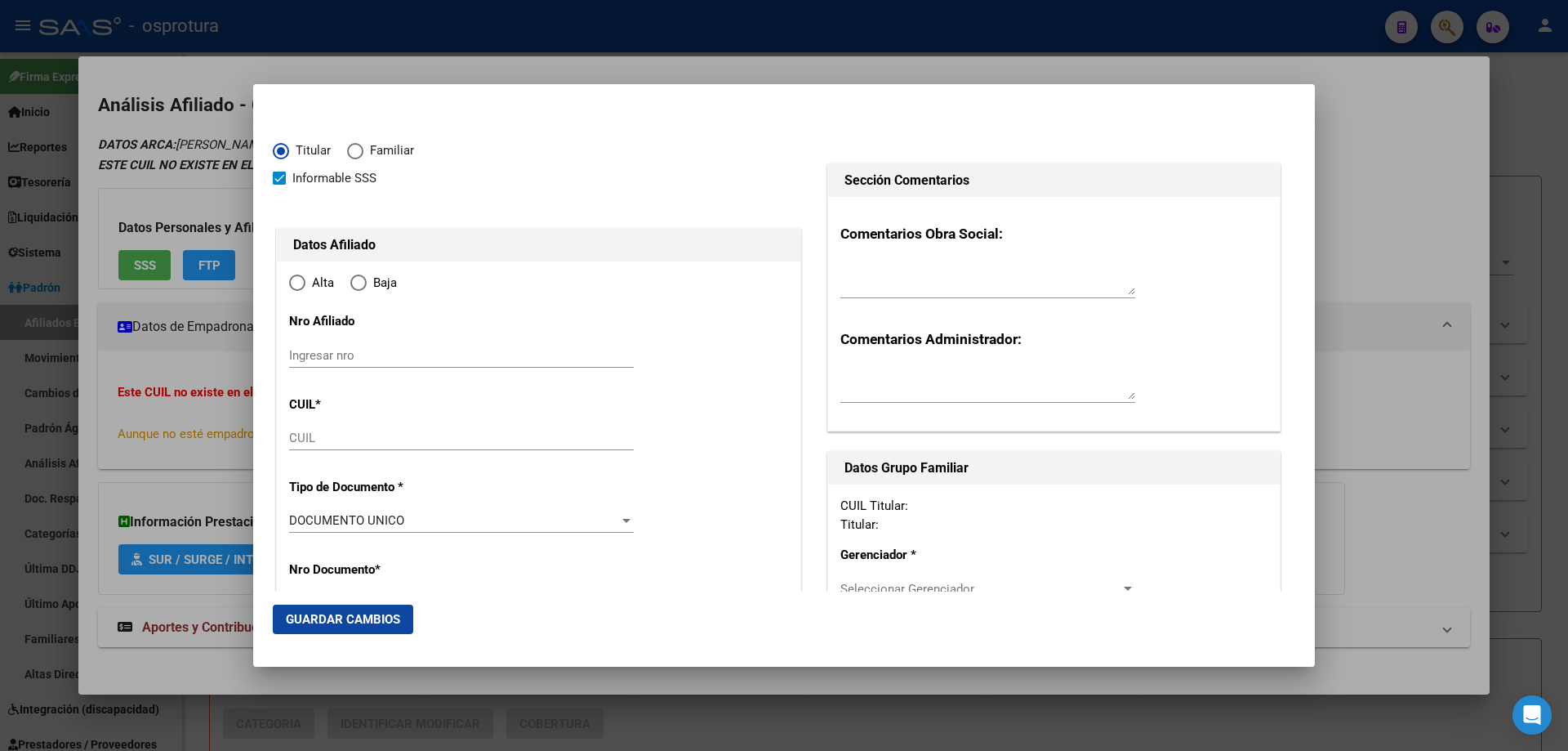
type input "27-34729305-4"
type input "34729305"
type input "DIAZ"
type input "[PERSON_NAME]"
type input "[DATE]"
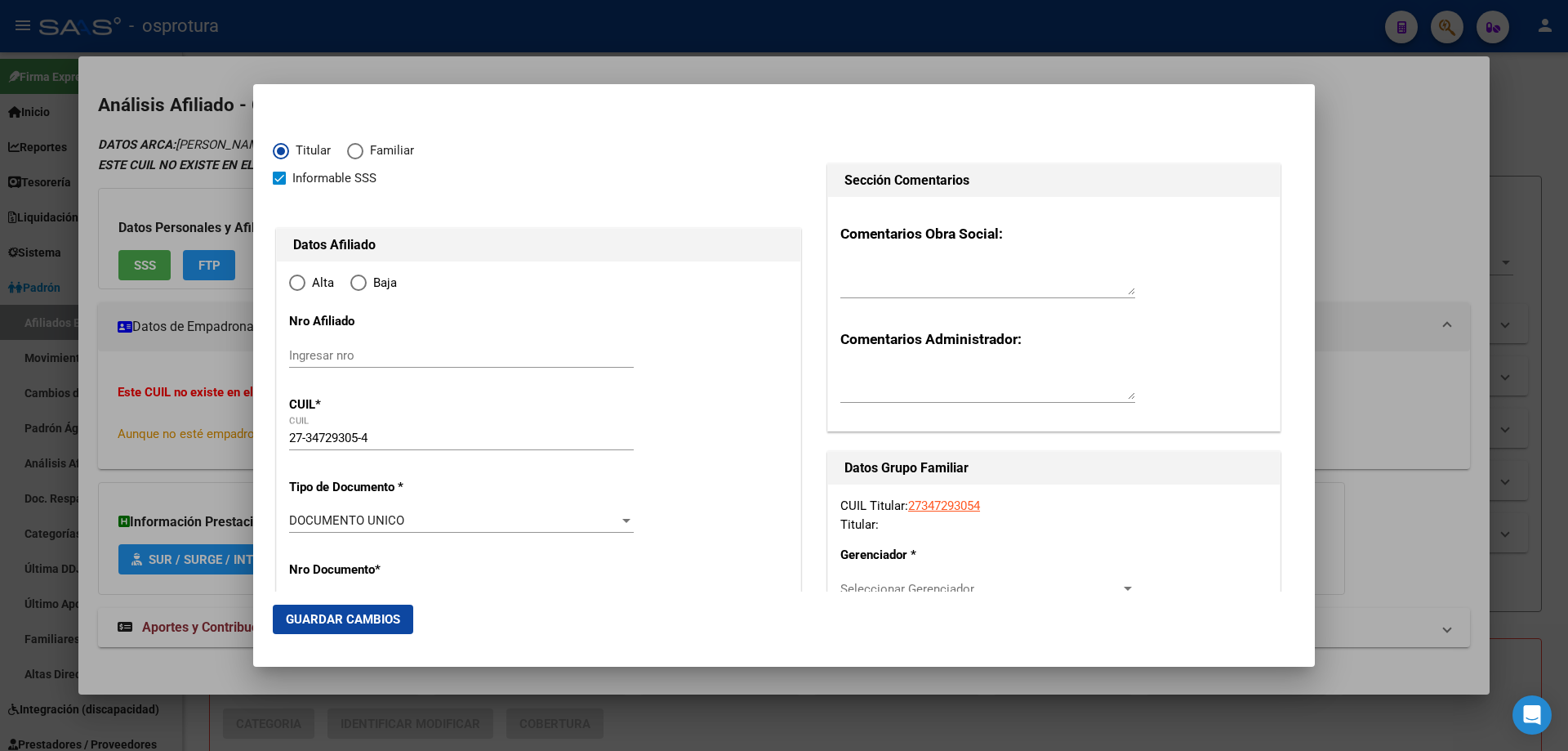
type input "SAN ANTONIO DE PADUA"
type input "1718"
type input "QUINTANA"
type input "1869"
radio input "true"
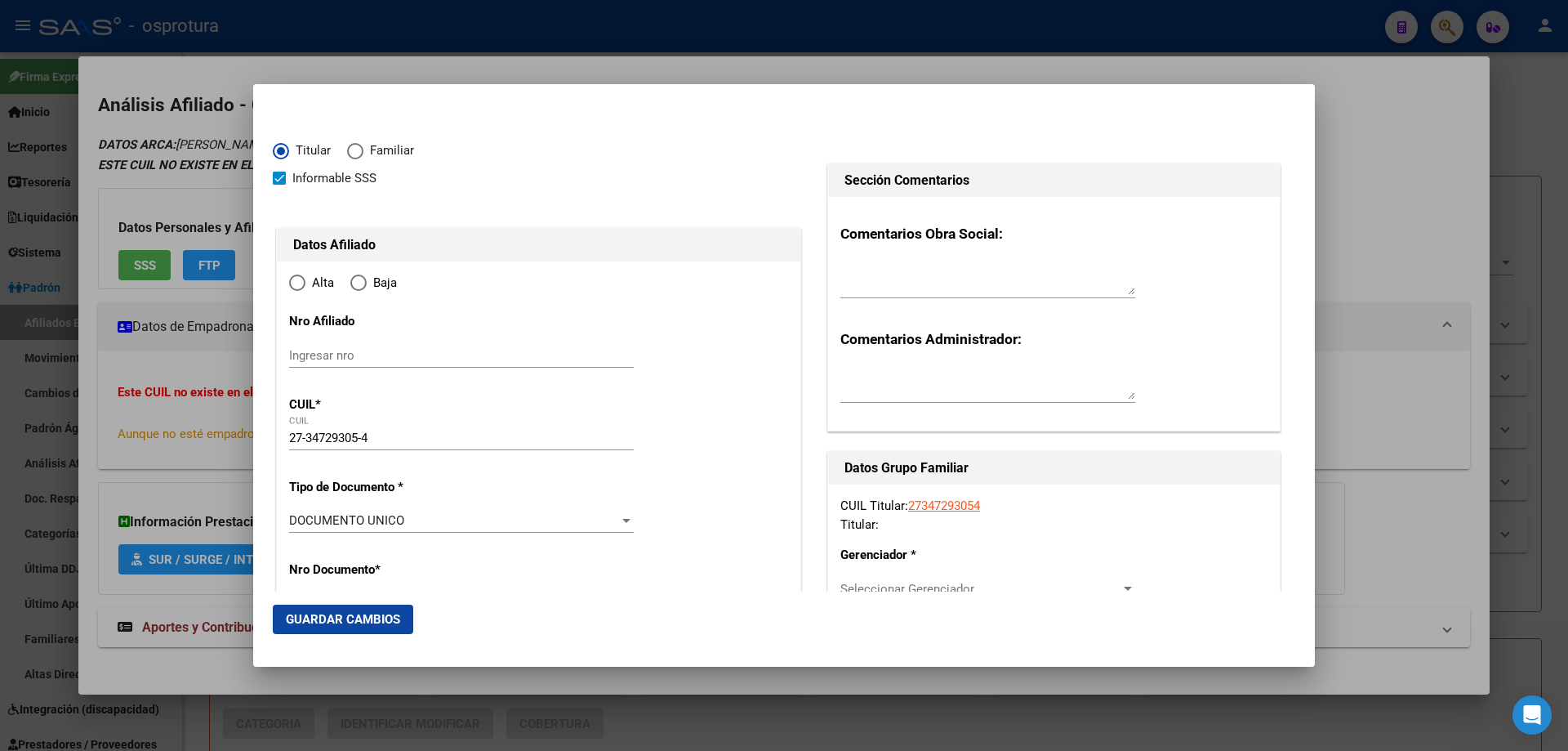
type input "SAN ANTONIO DE PADUA"
click at [299, 520] on input "Ingresar fecha" at bounding box center [461, 525] width 345 height 26
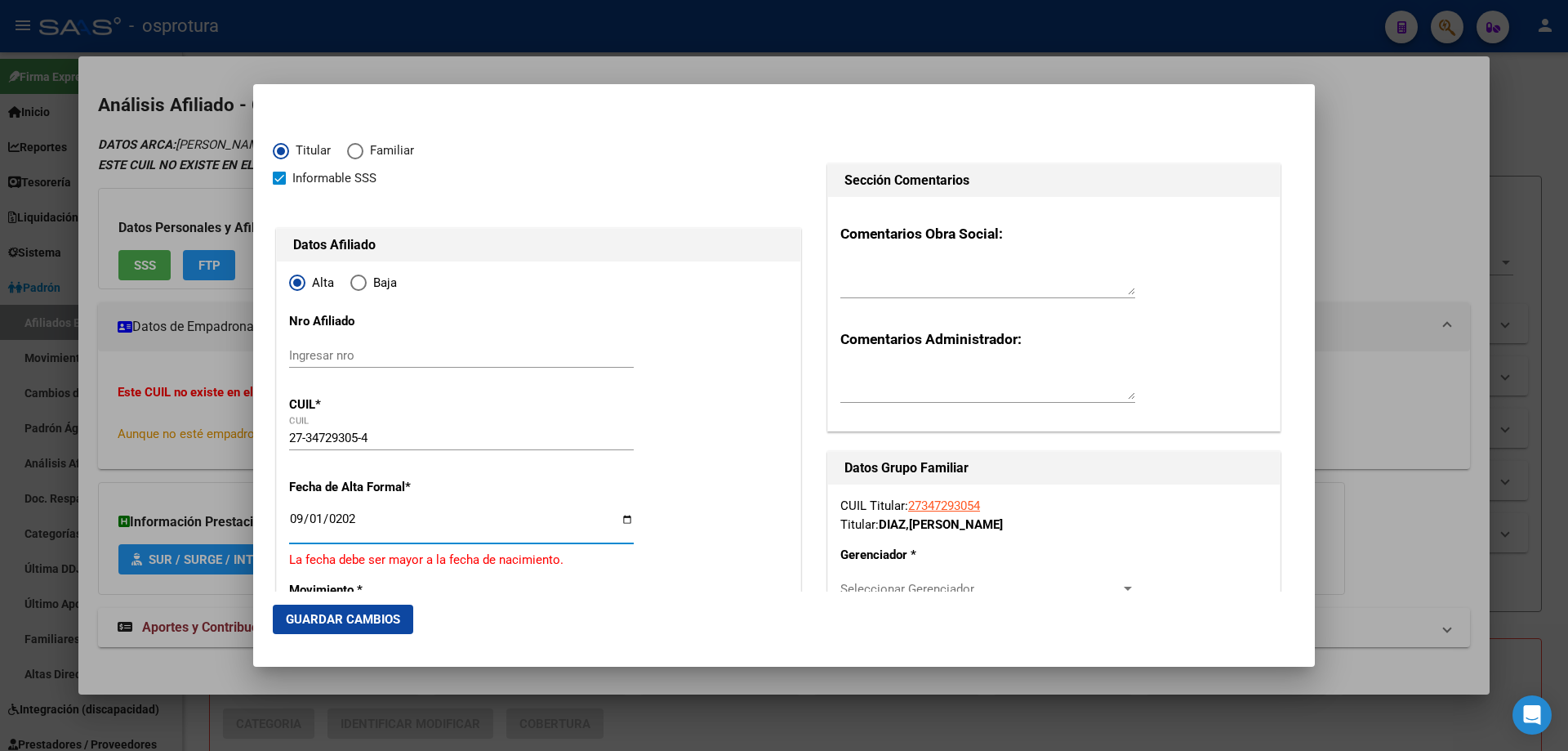
type input "[DATE]"
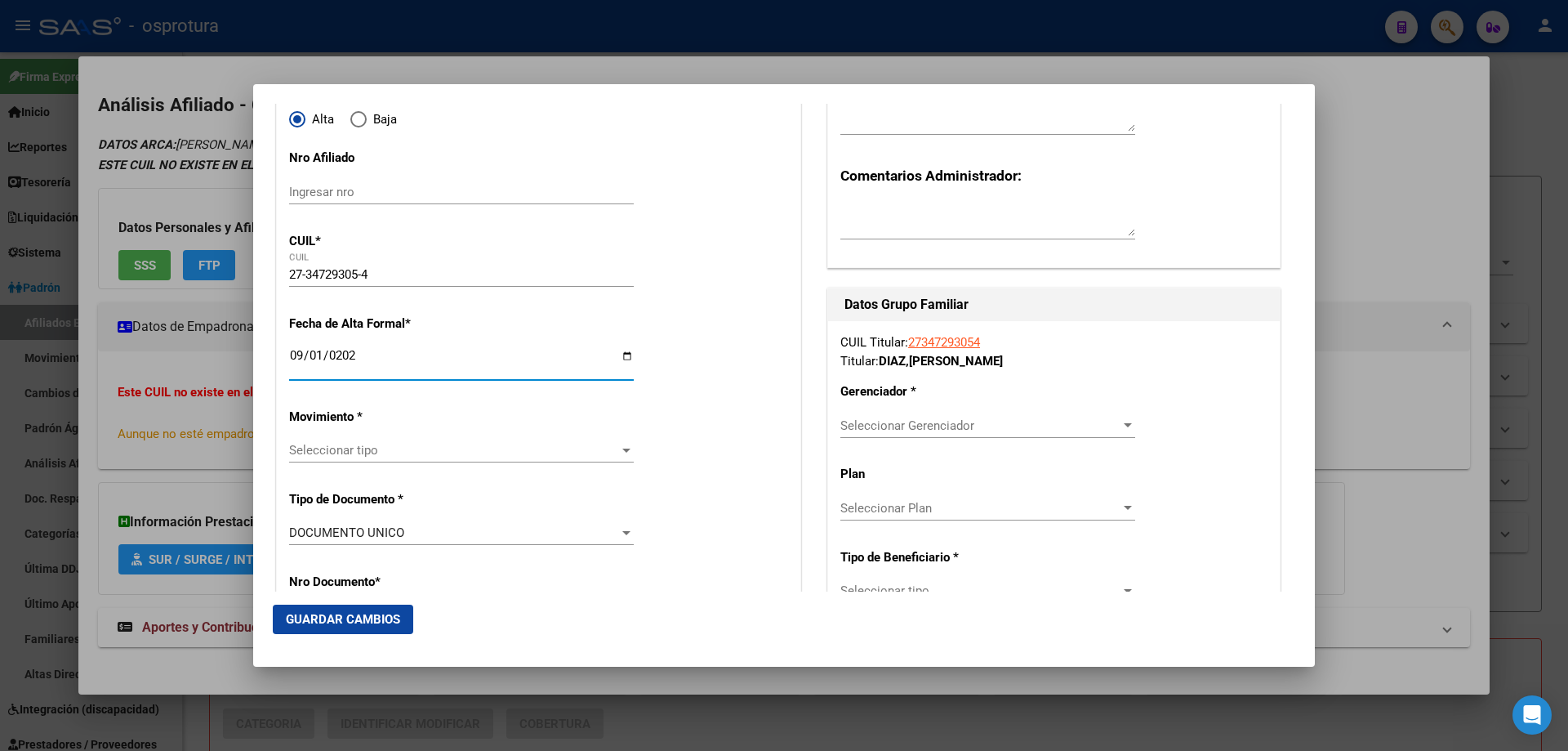
scroll to position [246, 0]
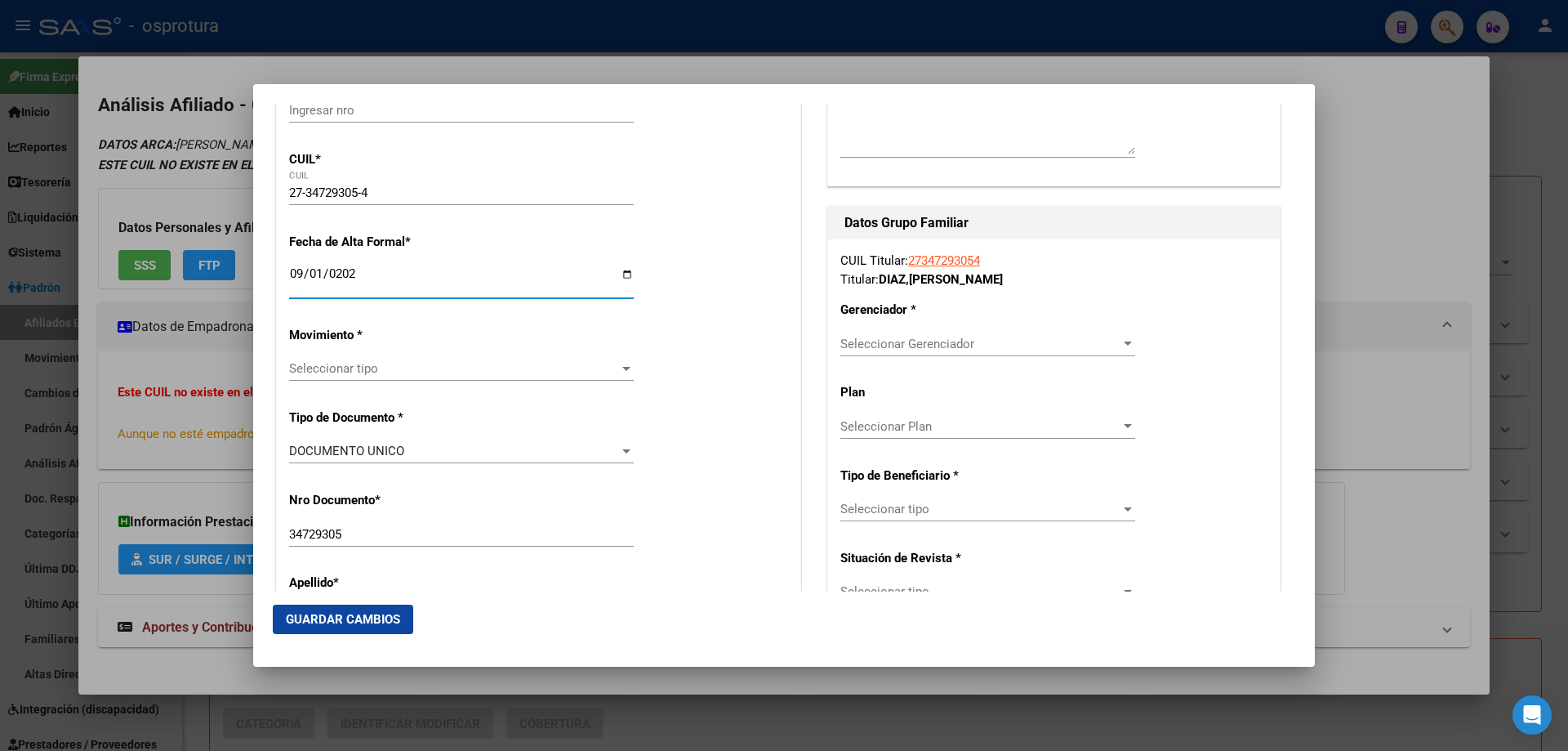
click at [340, 371] on span "Seleccionar tipo" at bounding box center [453, 368] width 329 height 14
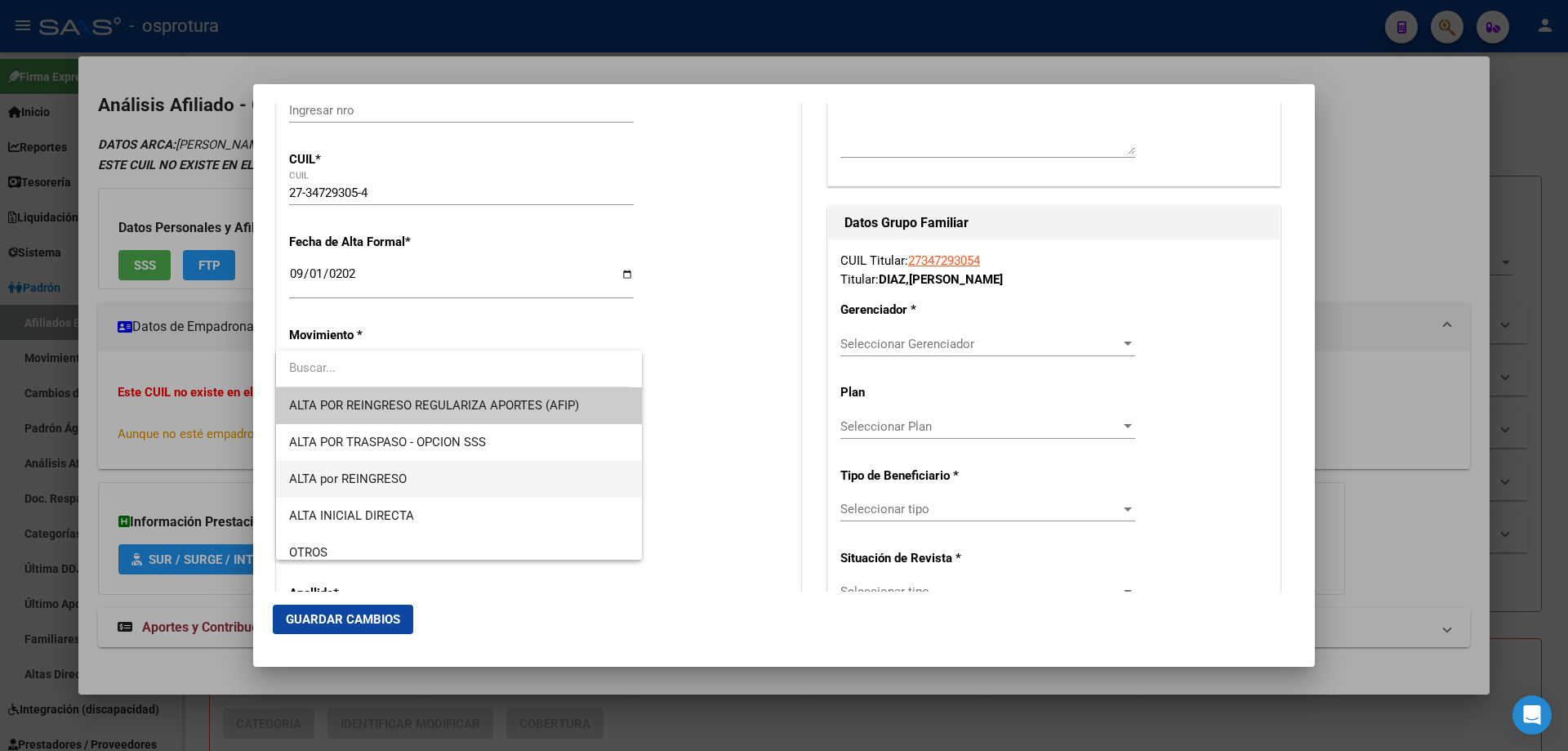
scroll to position [327, 0]
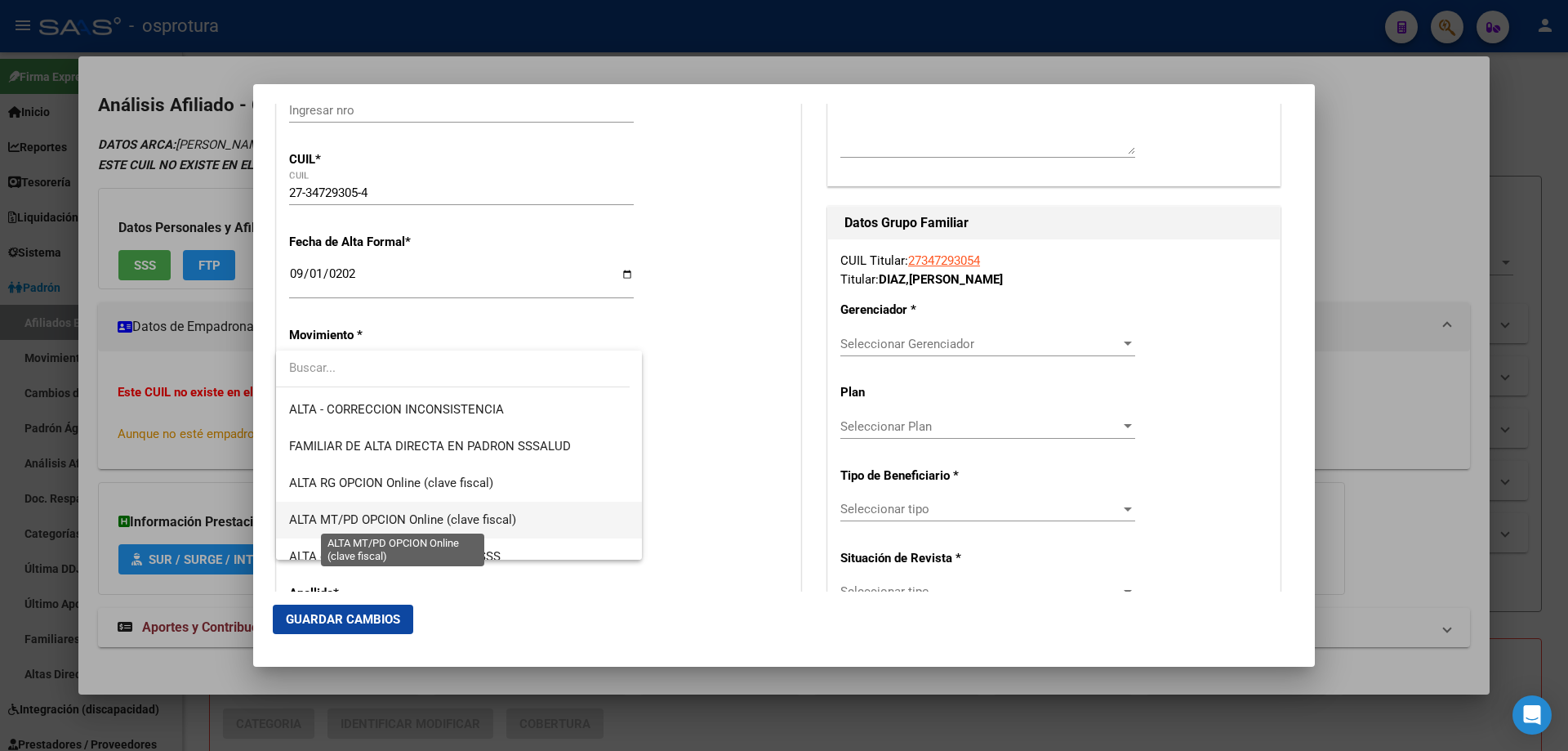
click at [424, 519] on span "ALTA MT/PD OPCION Online (clave fiscal)" at bounding box center [402, 519] width 227 height 14
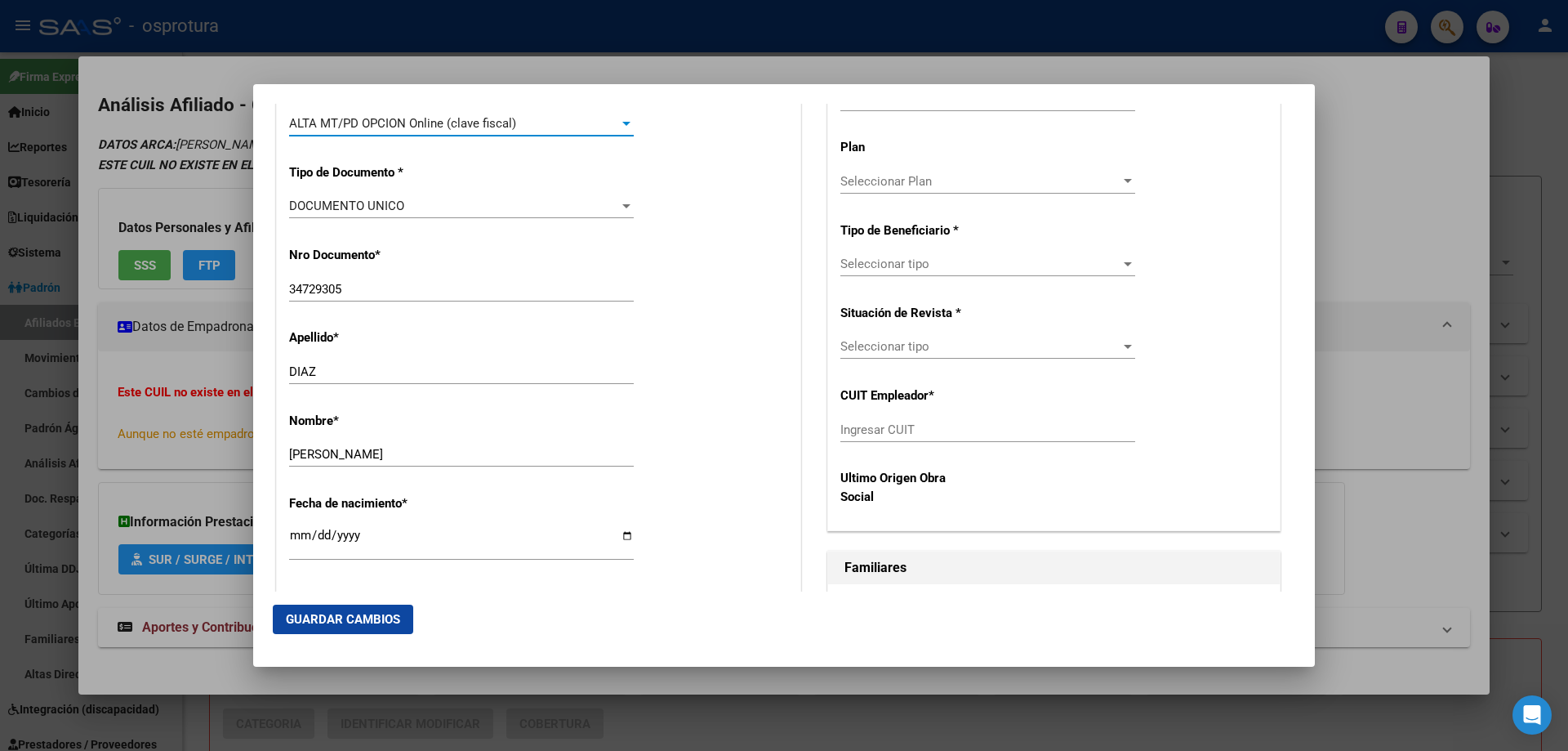
scroll to position [653, 0]
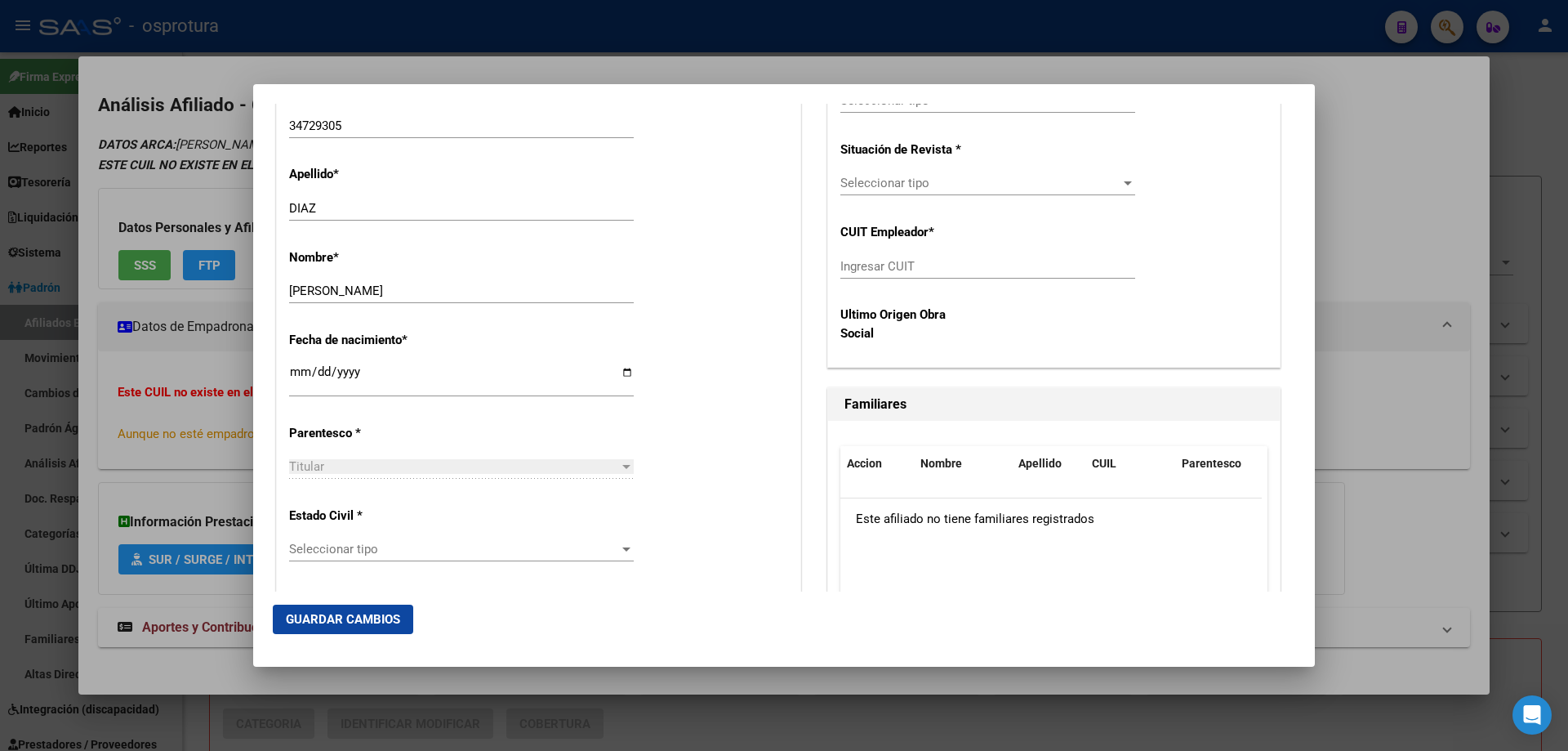
click at [457, 557] on span "Seleccionar tipo" at bounding box center [453, 548] width 329 height 14
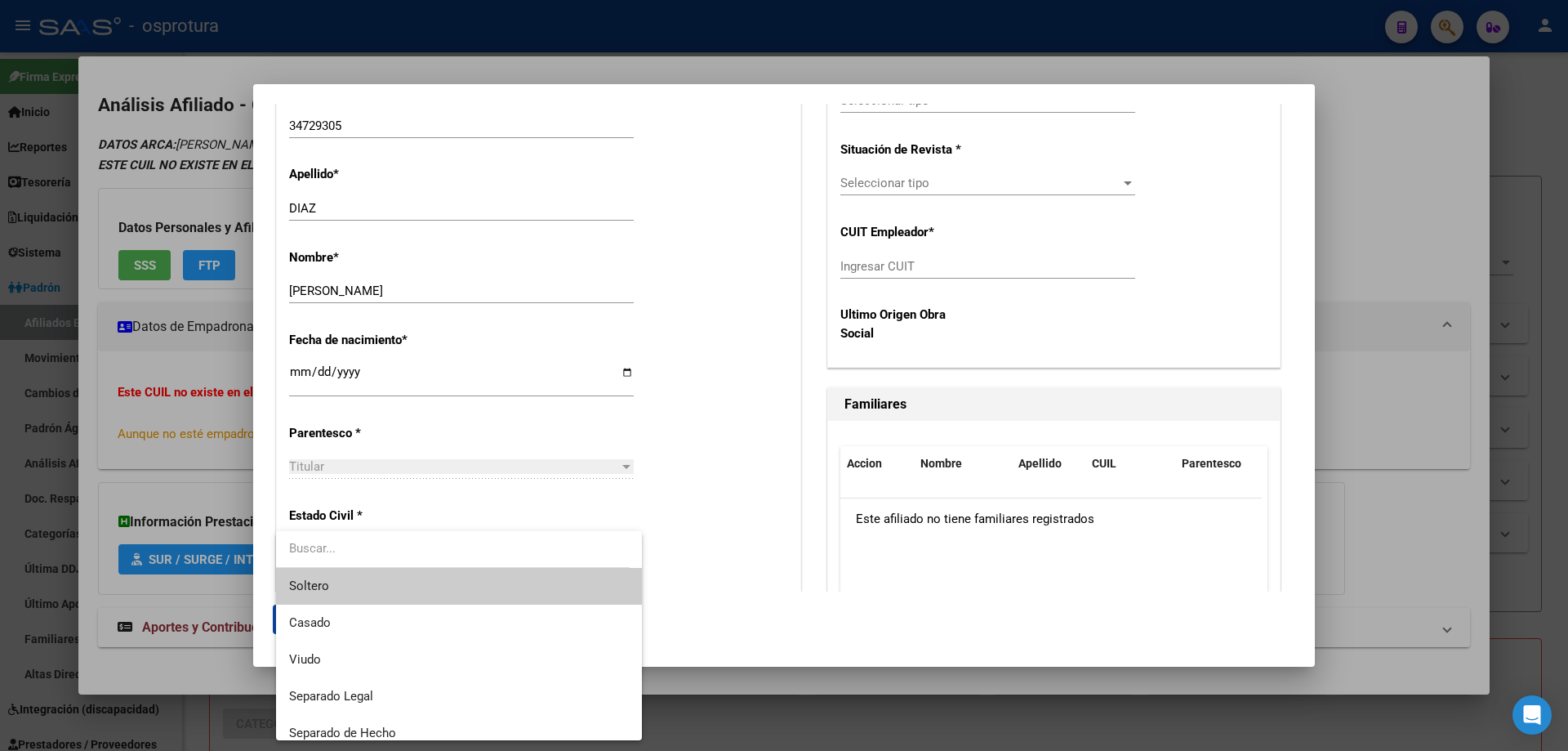
click at [458, 581] on span "Soltero" at bounding box center [459, 586] width 340 height 37
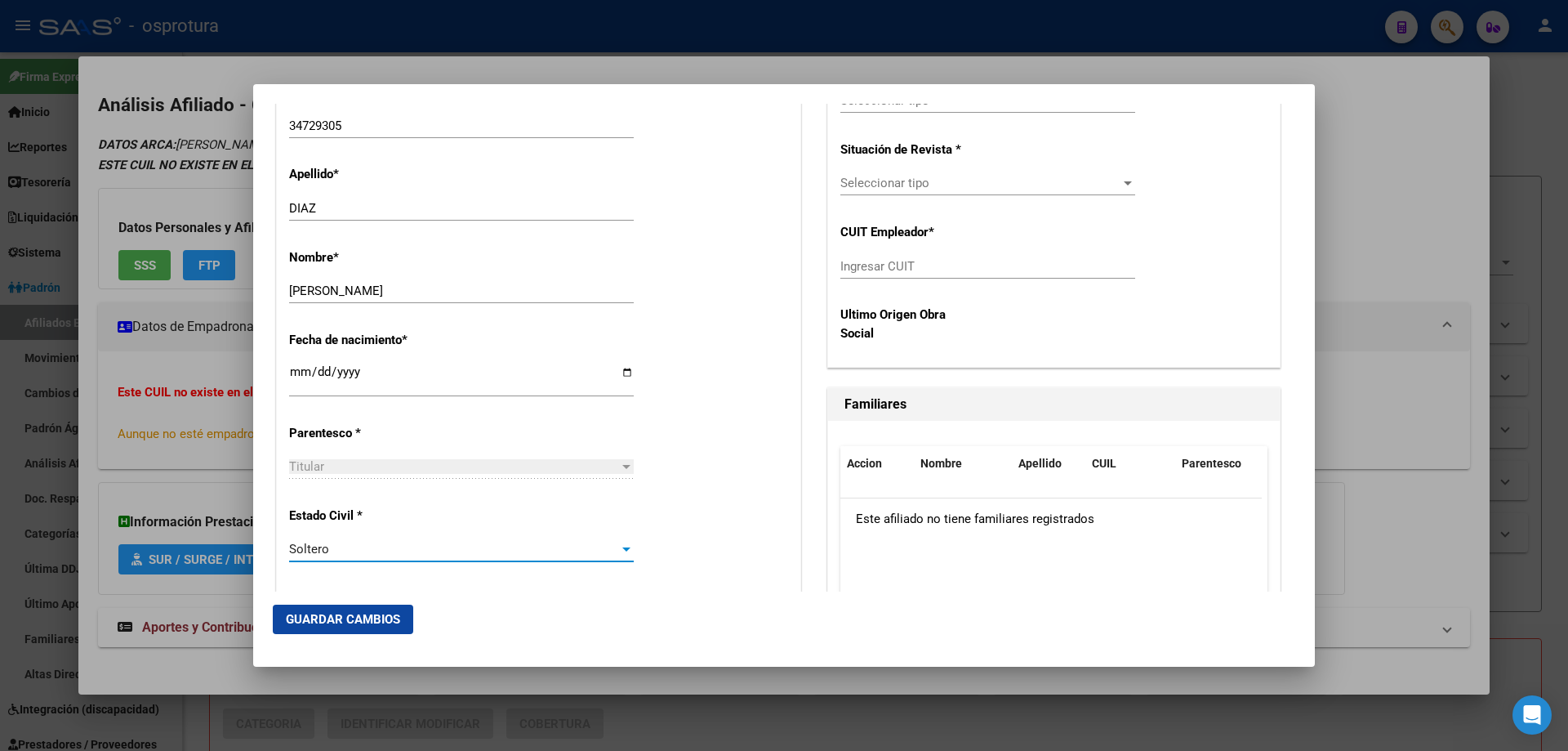
scroll to position [327, 0]
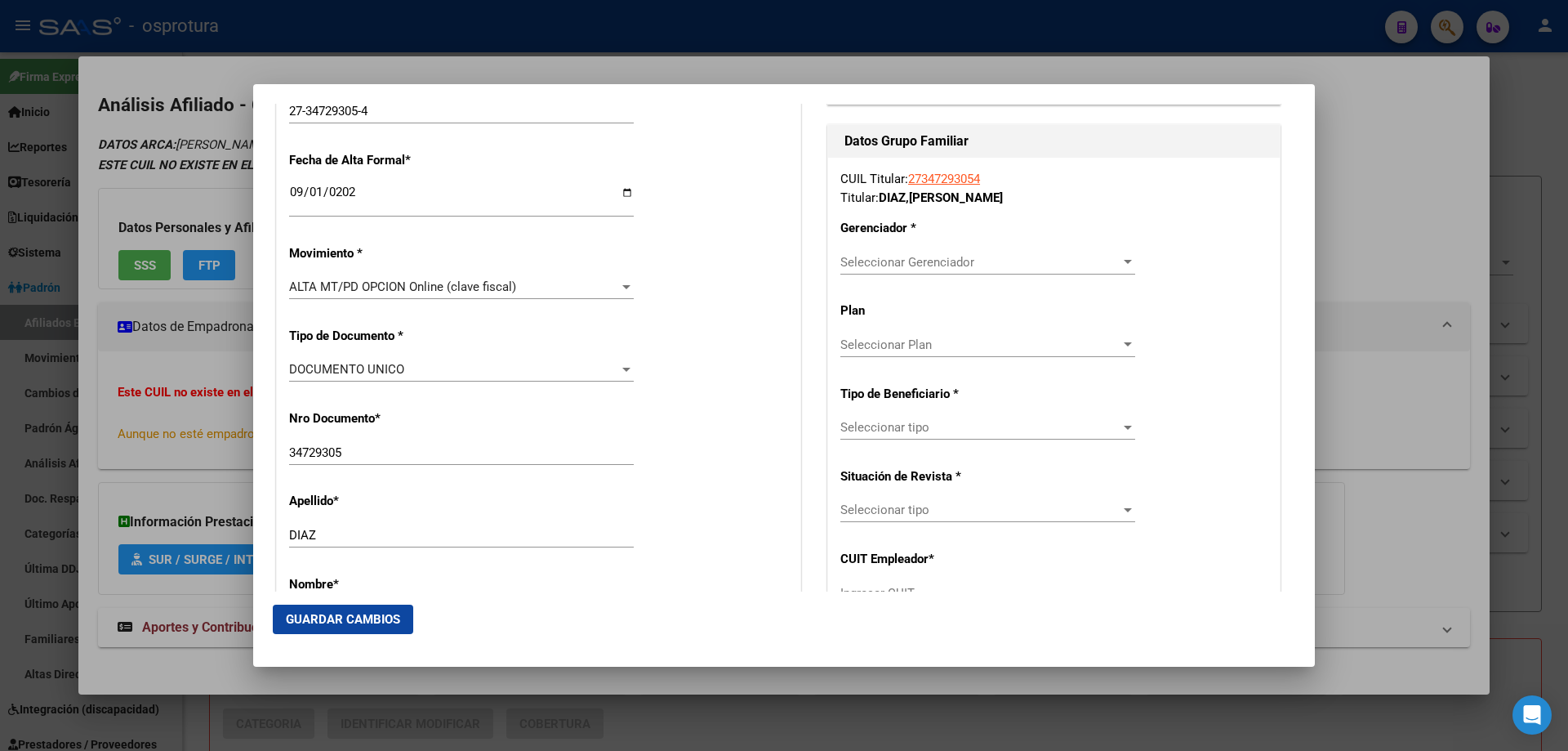
click at [906, 267] on span "Seleccionar Gerenciador" at bounding box center [981, 262] width 280 height 14
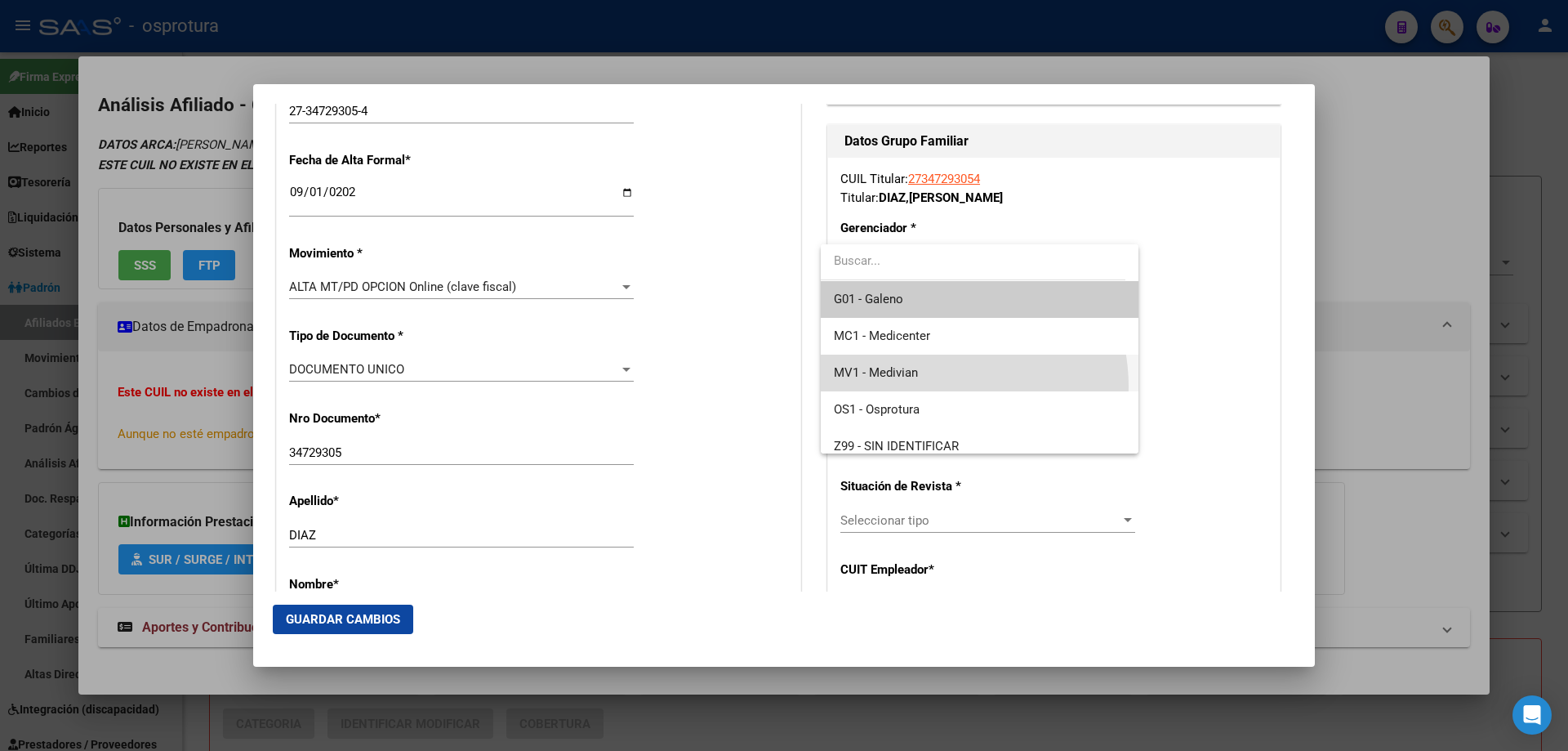
click at [931, 387] on span "MV1 - Medivian" at bounding box center [979, 373] width 291 height 37
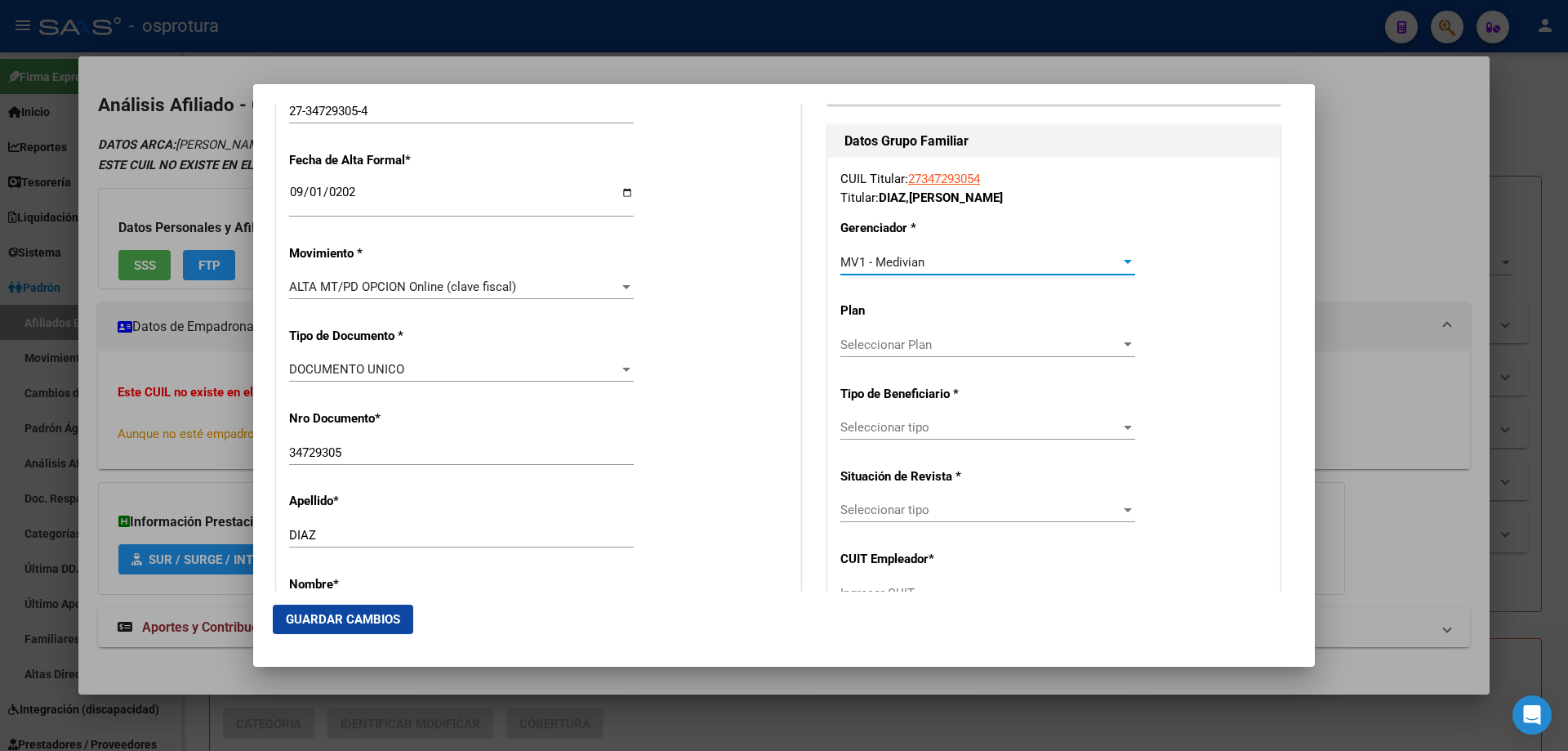
click at [936, 434] on span "Seleccionar tipo" at bounding box center [981, 426] width 280 height 14
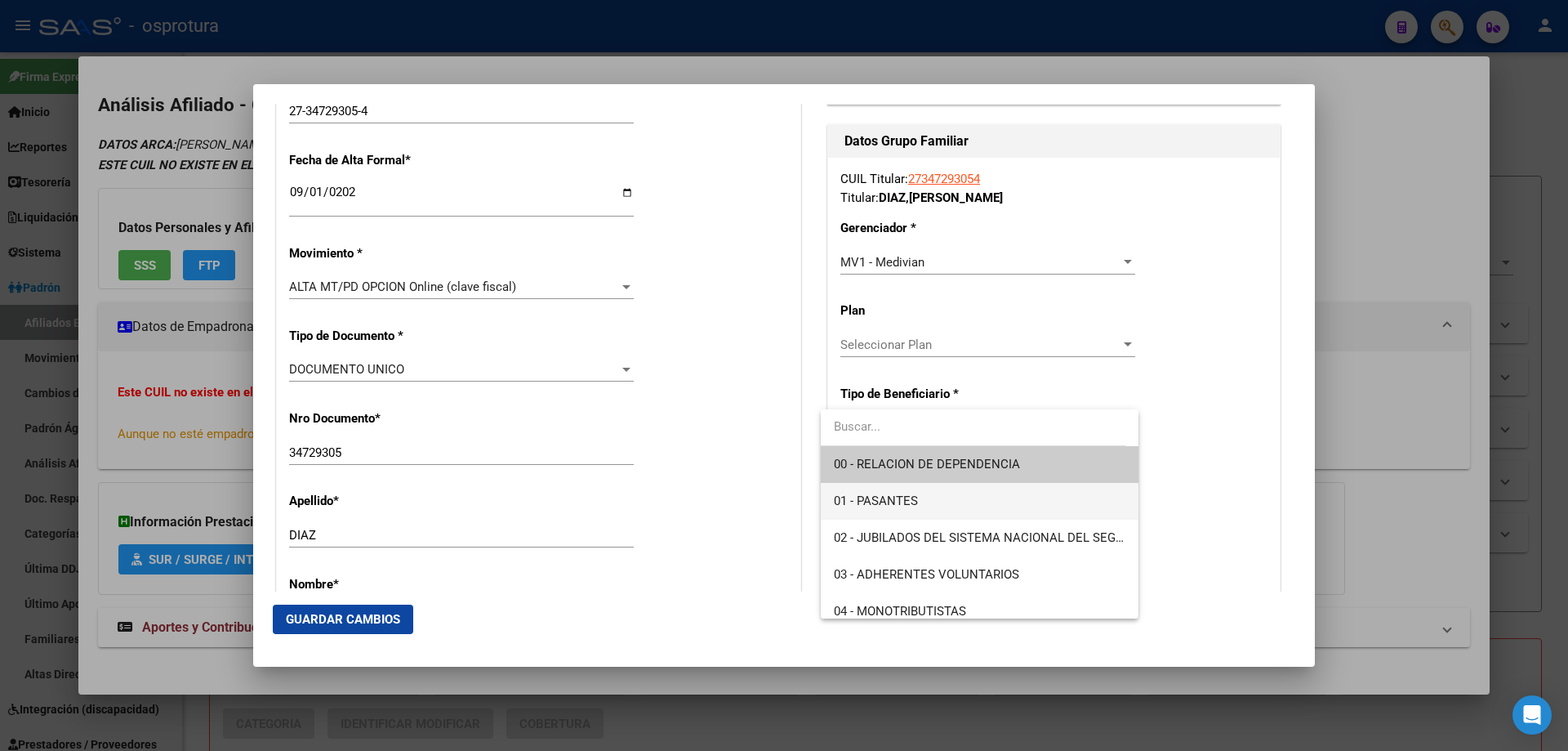
scroll to position [163, 0]
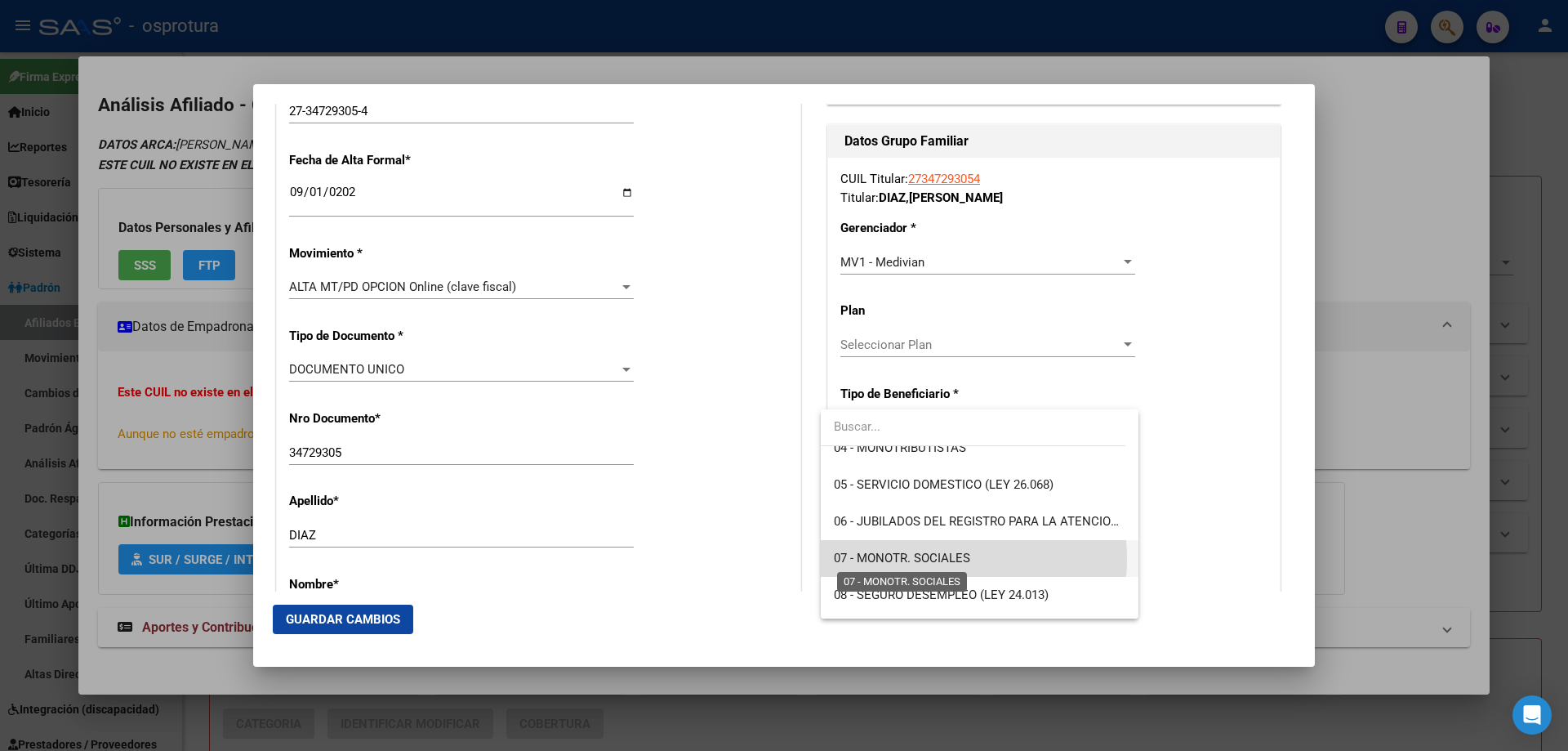
click at [927, 559] on span "07 - MONOTR. SOCIALES" at bounding box center [901, 558] width 136 height 14
type input "27-34729305-4"
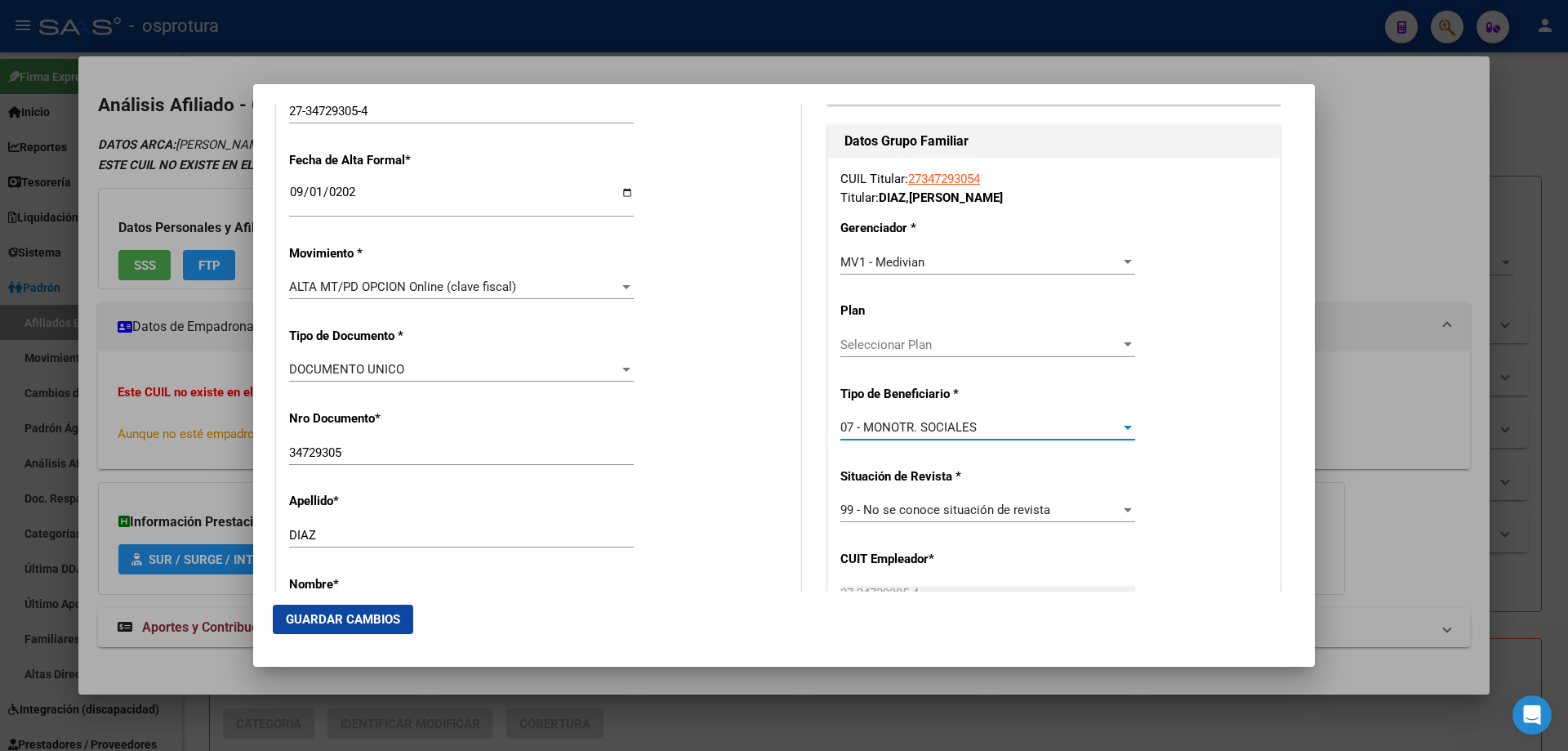
click at [328, 621] on span "Guardar Cambios" at bounding box center [343, 619] width 114 height 14
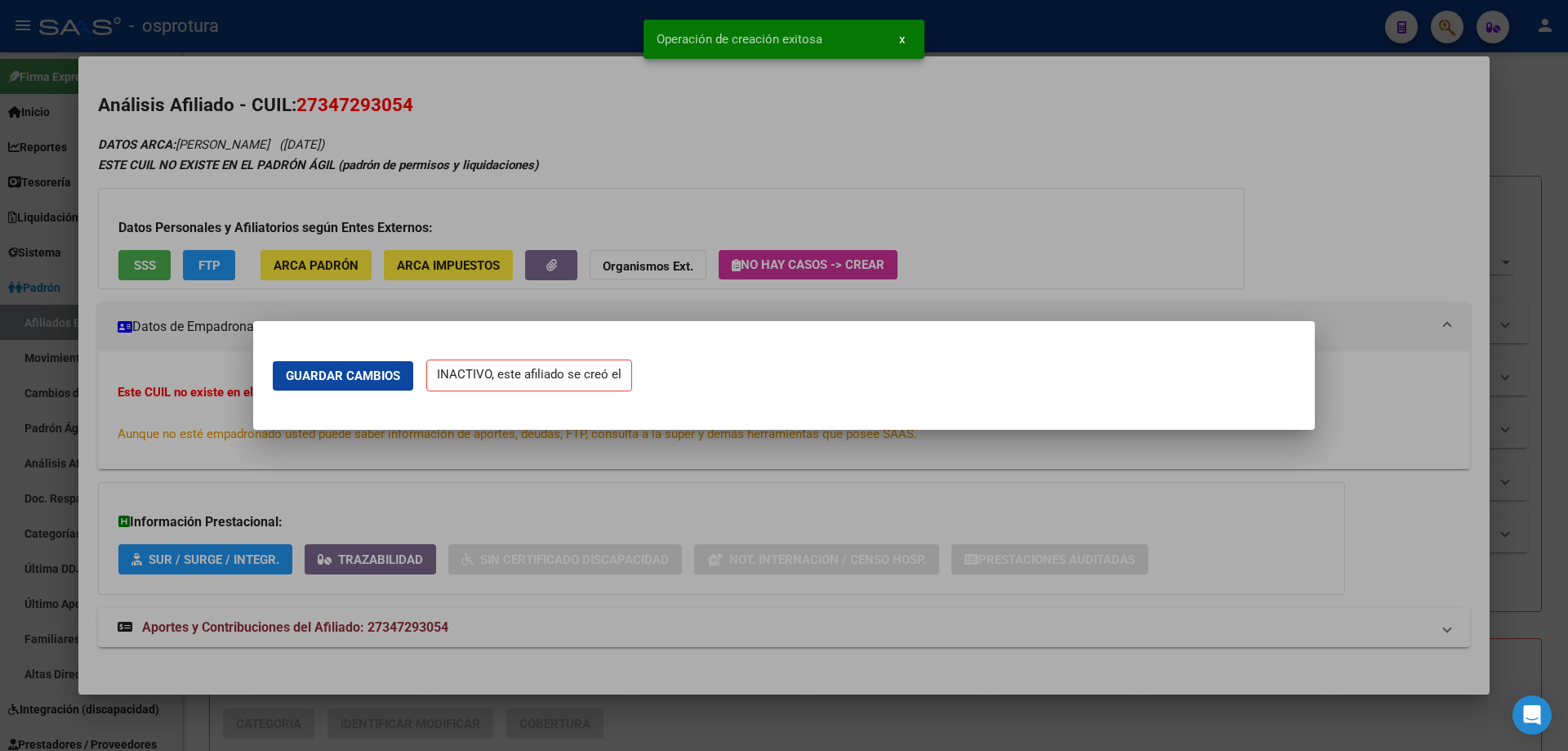
scroll to position [0, 0]
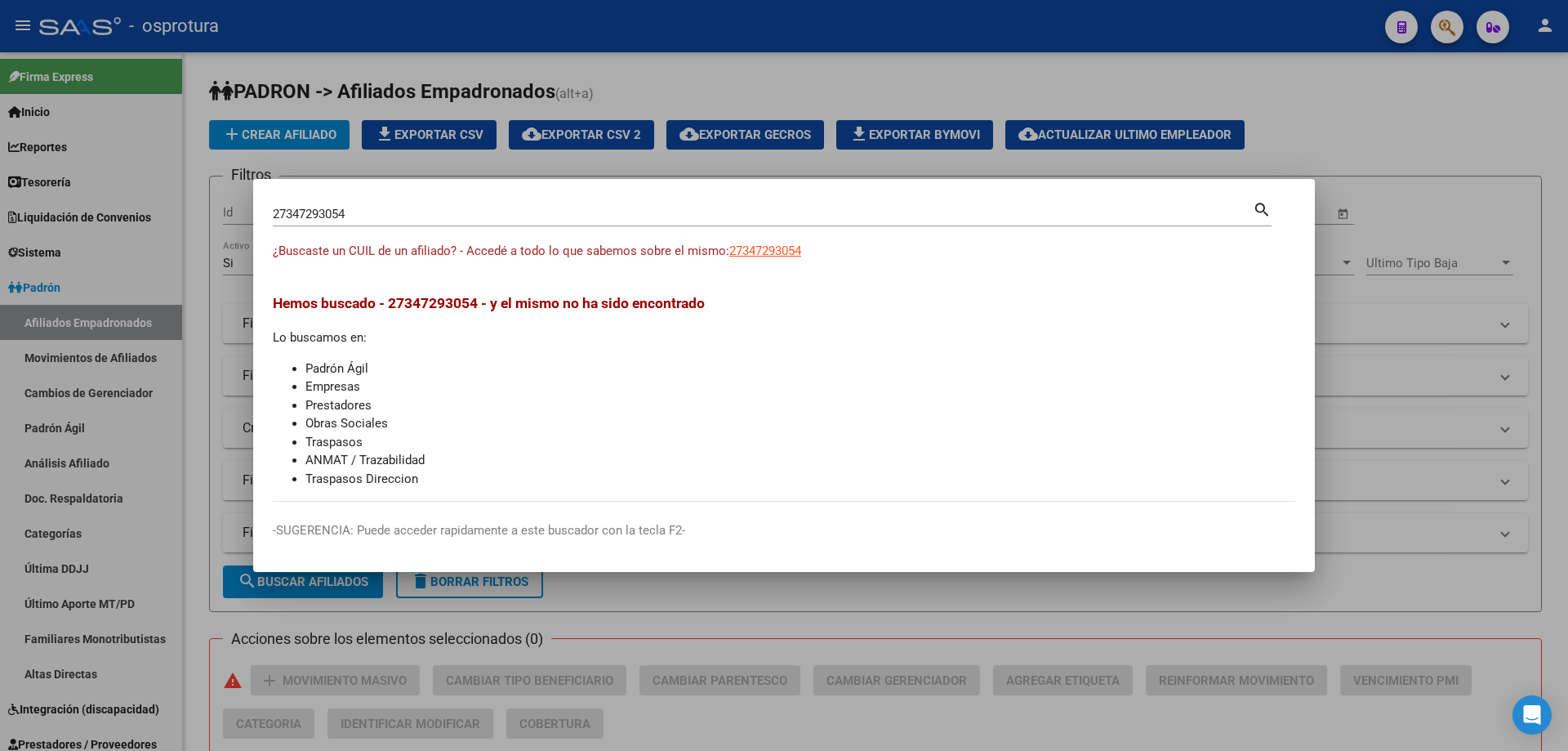
click at [356, 218] on input "27347293054" at bounding box center [762, 214] width 980 height 14
click at [351, 215] on input "27347293054" at bounding box center [762, 214] width 980 height 14
paste input "-29661079-3"
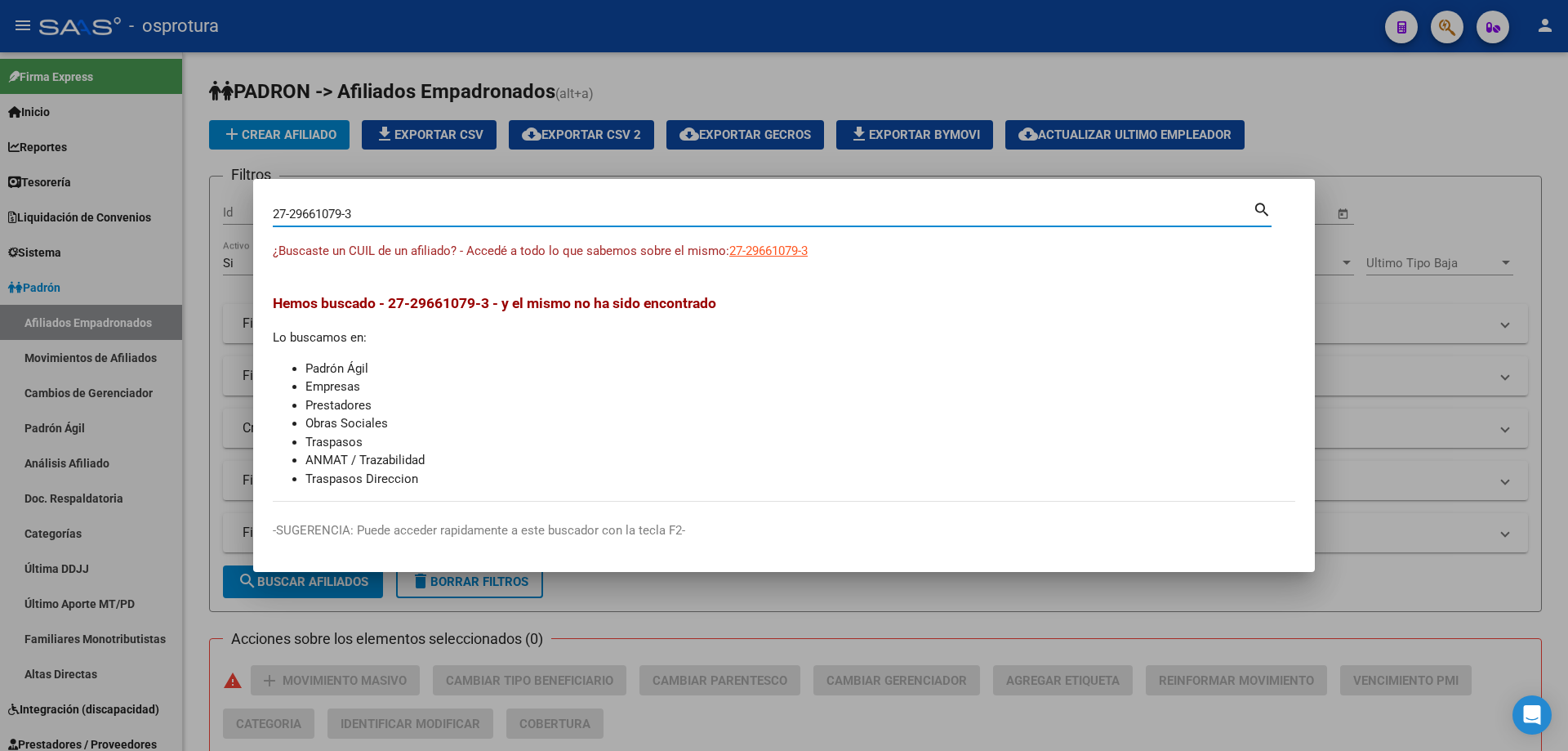
type input "27296610793"
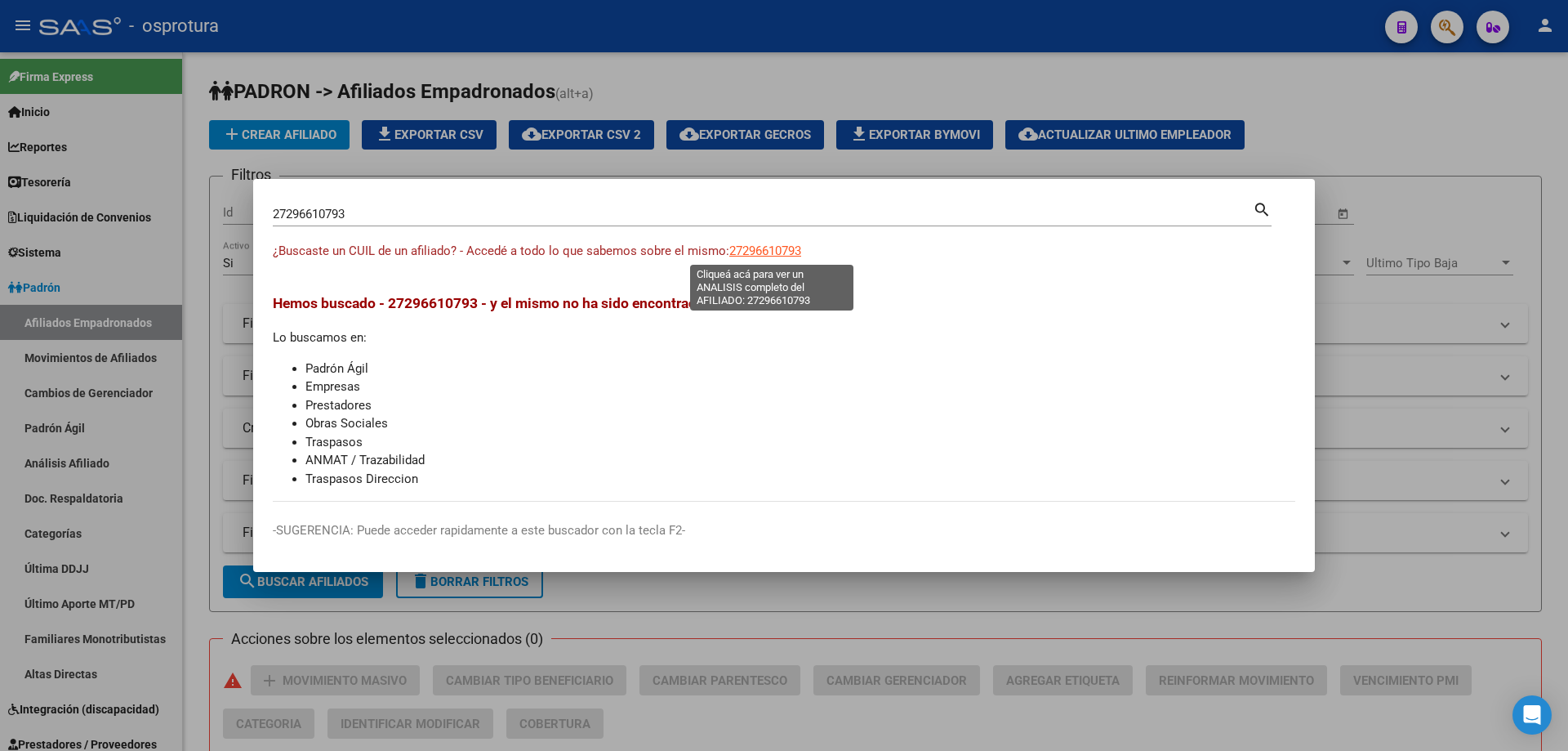
click at [775, 249] on span "27296610793" at bounding box center [765, 250] width 71 height 14
type textarea "27296610793"
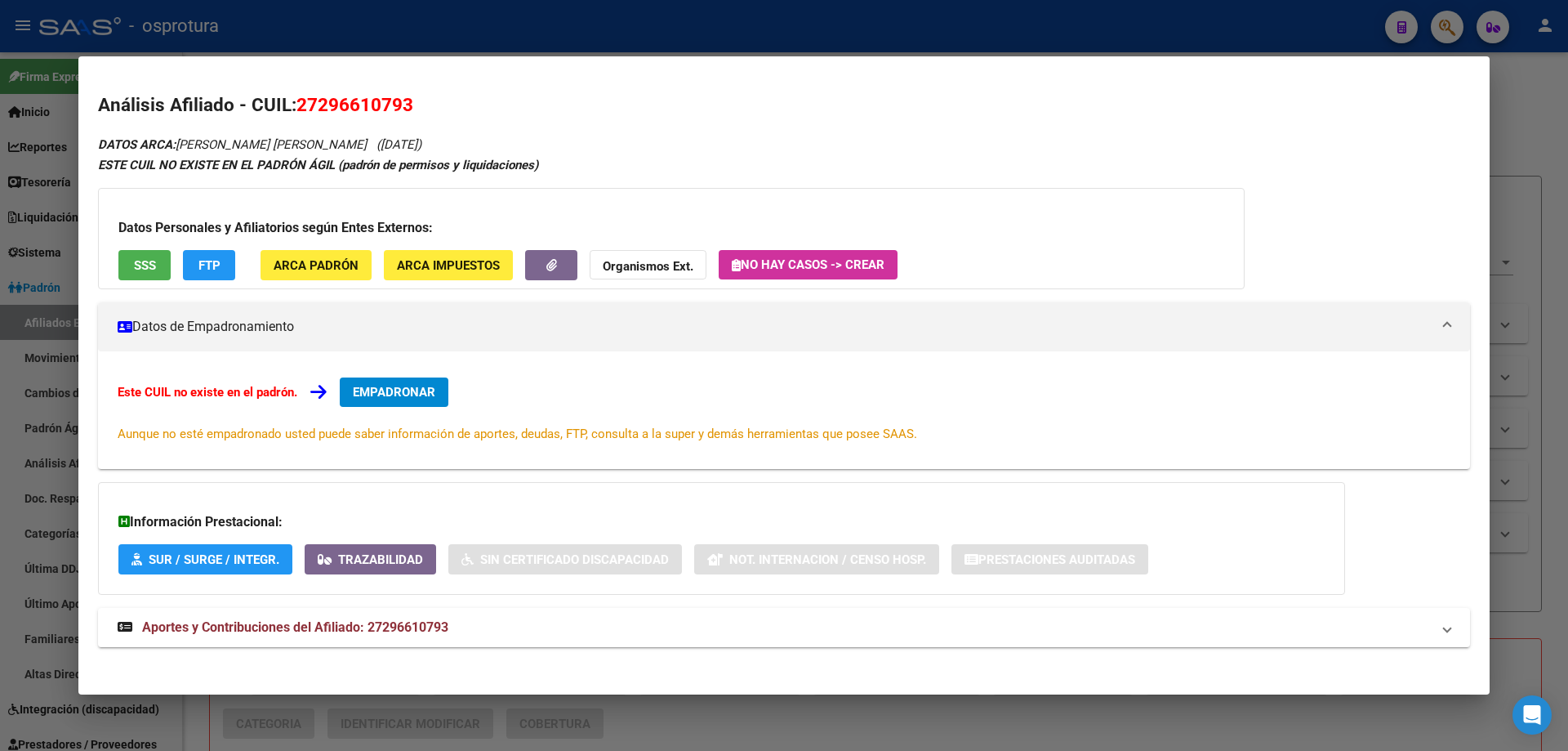
click at [399, 388] on span "EMPADRONAR" at bounding box center [393, 391] width 82 height 14
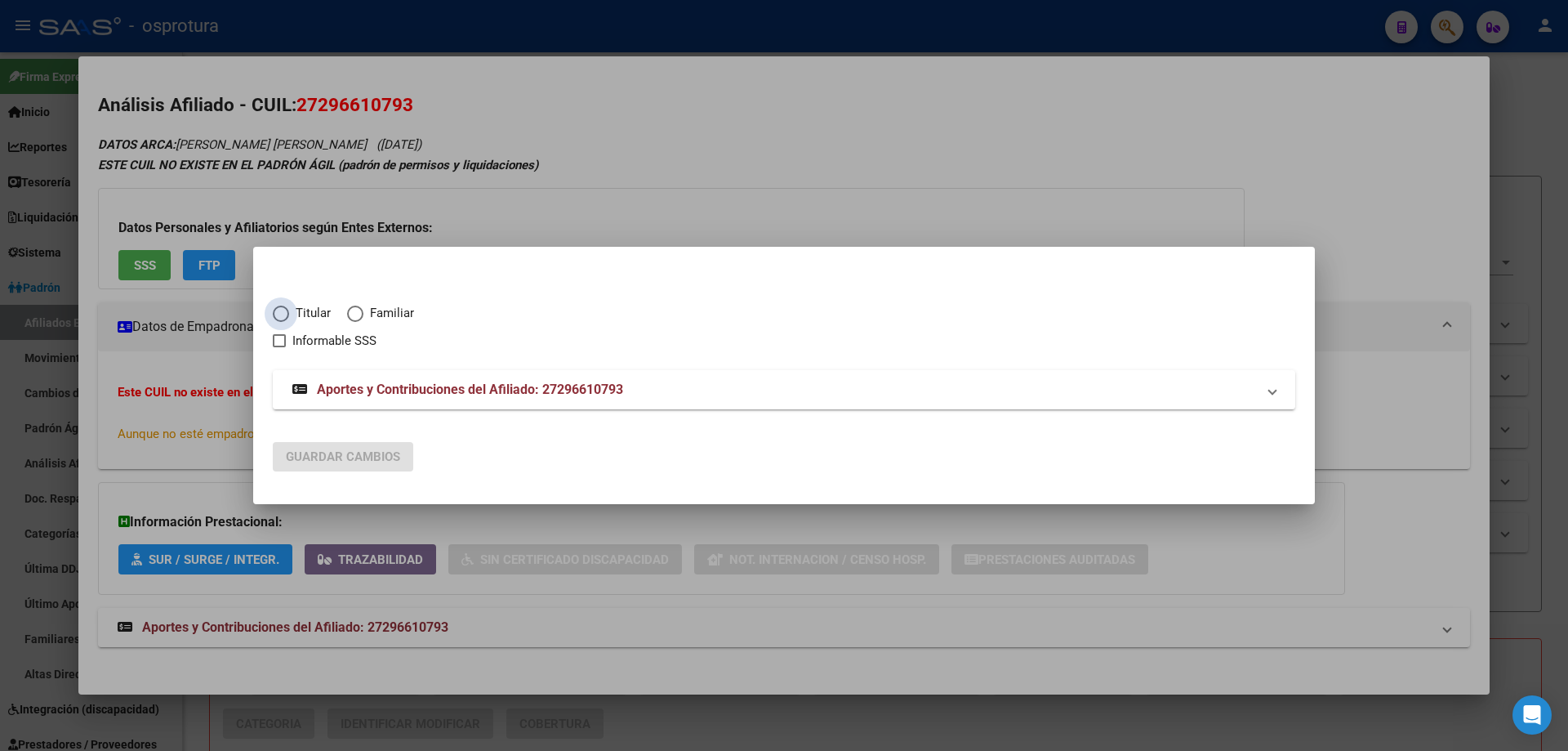
click at [293, 313] on span "Titular" at bounding box center [309, 312] width 42 height 18
click at [289, 313] on input "Titular" at bounding box center [280, 313] width 16 height 16
radio input "true"
checkbox input "true"
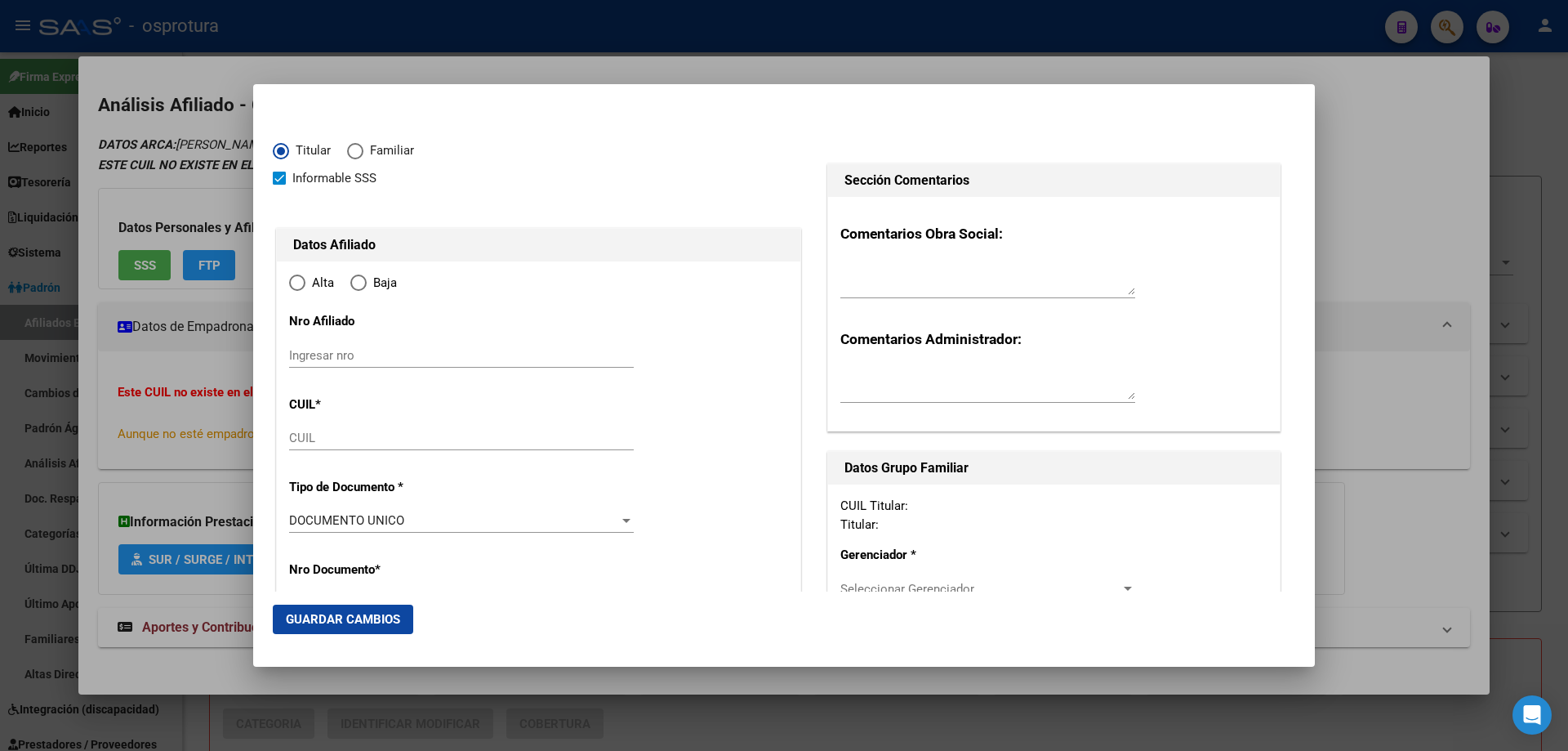
type input "27-29661079-3"
type input "29661079"
type input "CORIA"
type input "[PERSON_NAME]"
type input "[DATE]"
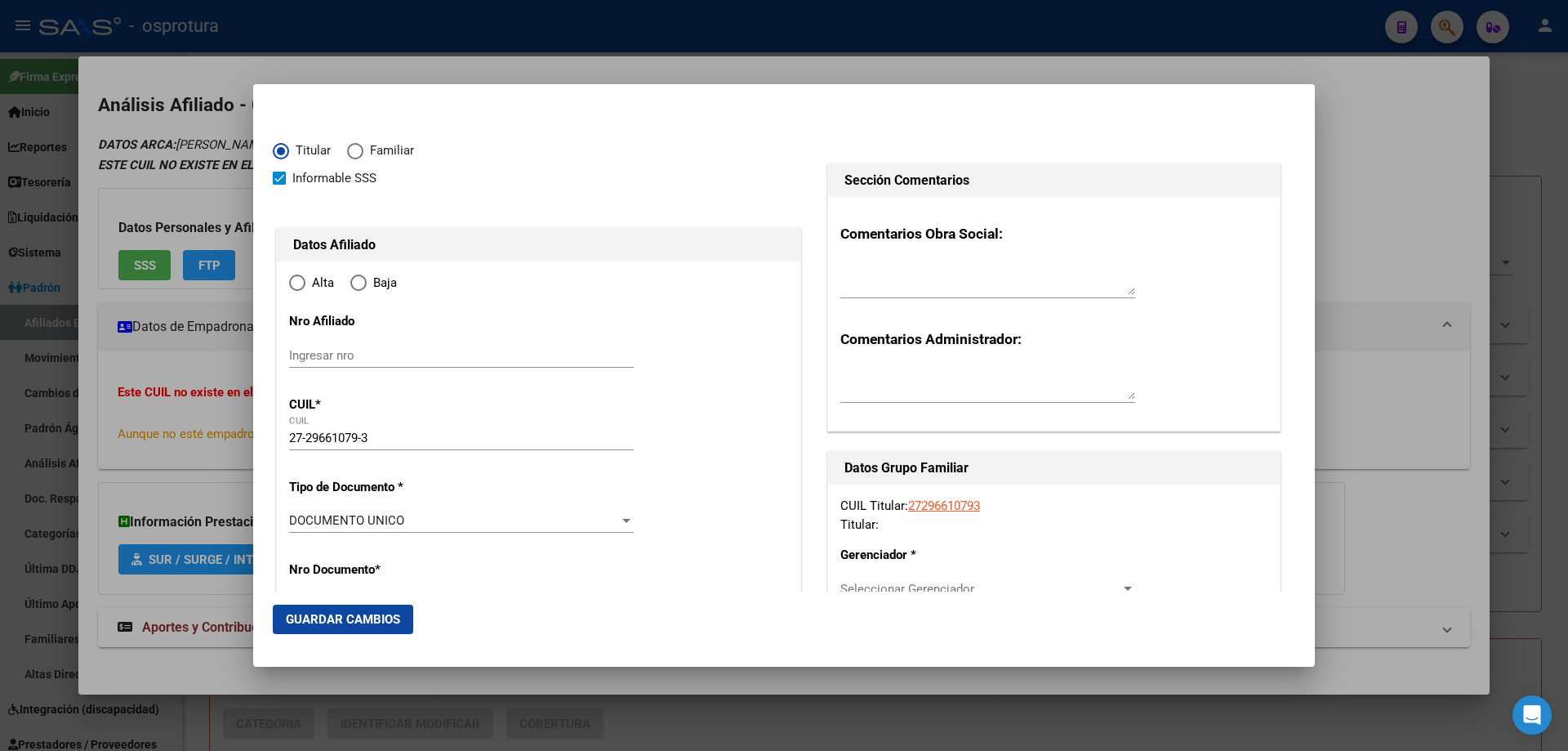
type input "CABA"
type input "1439"
type input "LARRAYA"
type input "4168"
type input "CABA"
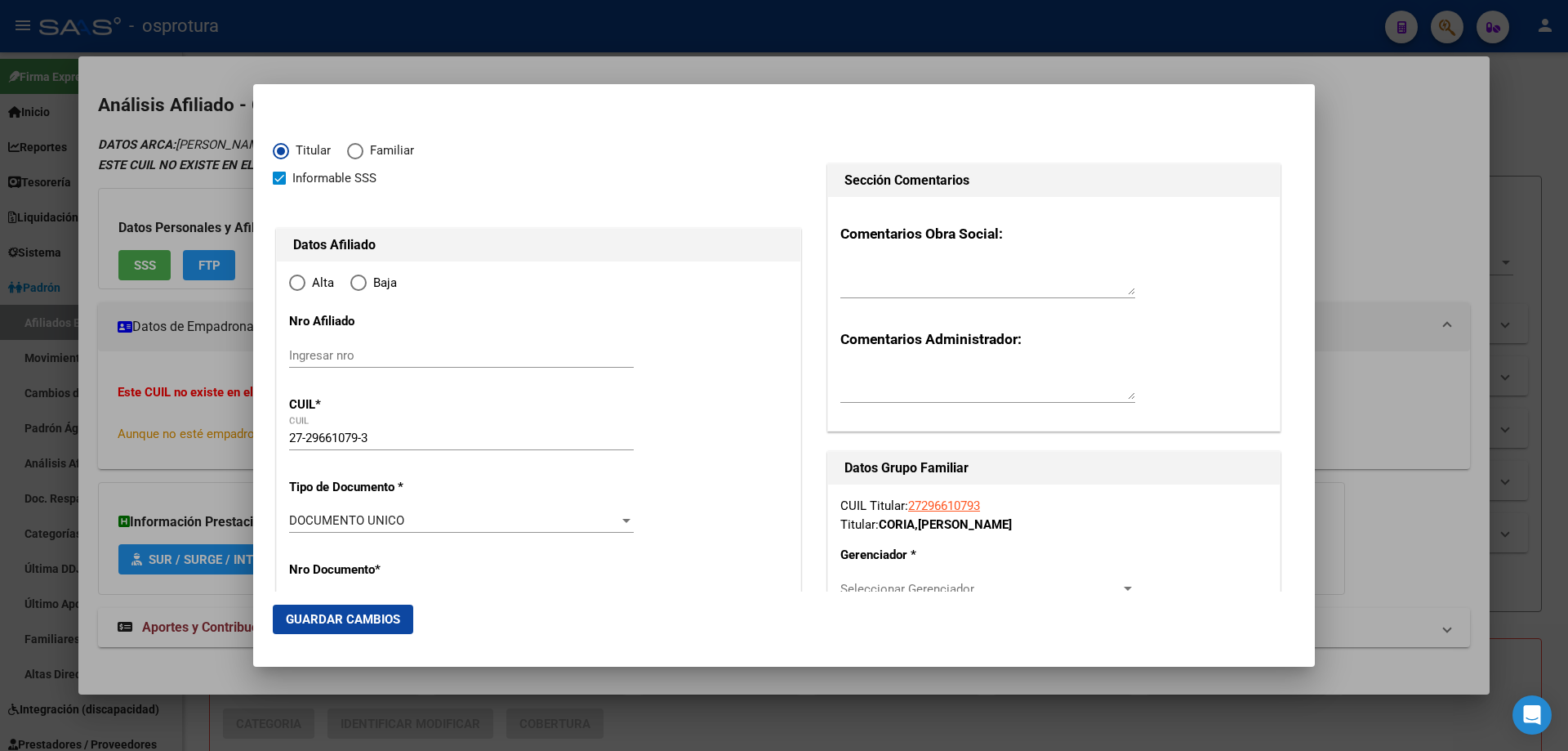
radio input "true"
click at [297, 519] on input "Ingresar fecha" at bounding box center [461, 525] width 345 height 26
type input "[DATE]"
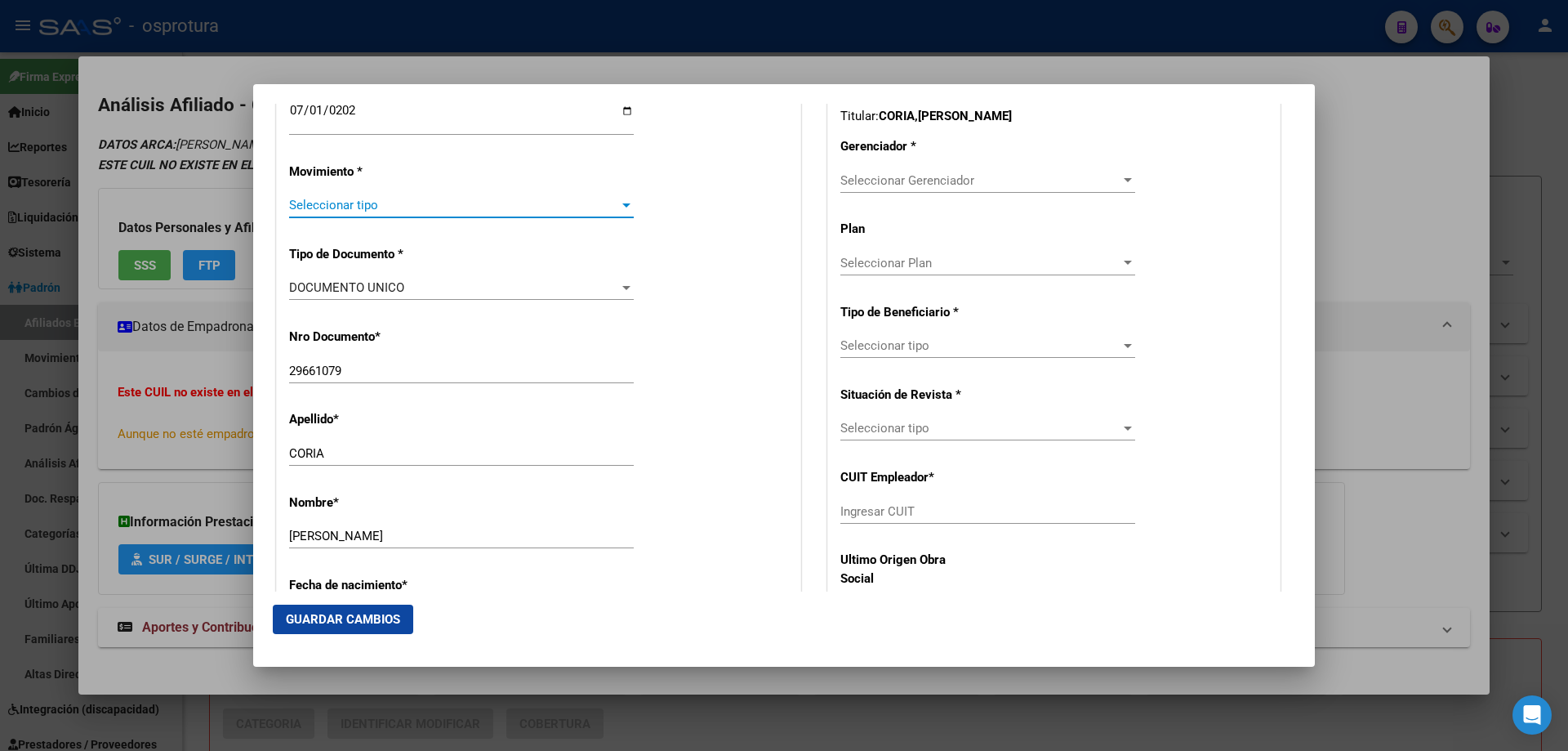
click at [375, 205] on span "Seleccionar tipo" at bounding box center [453, 205] width 329 height 14
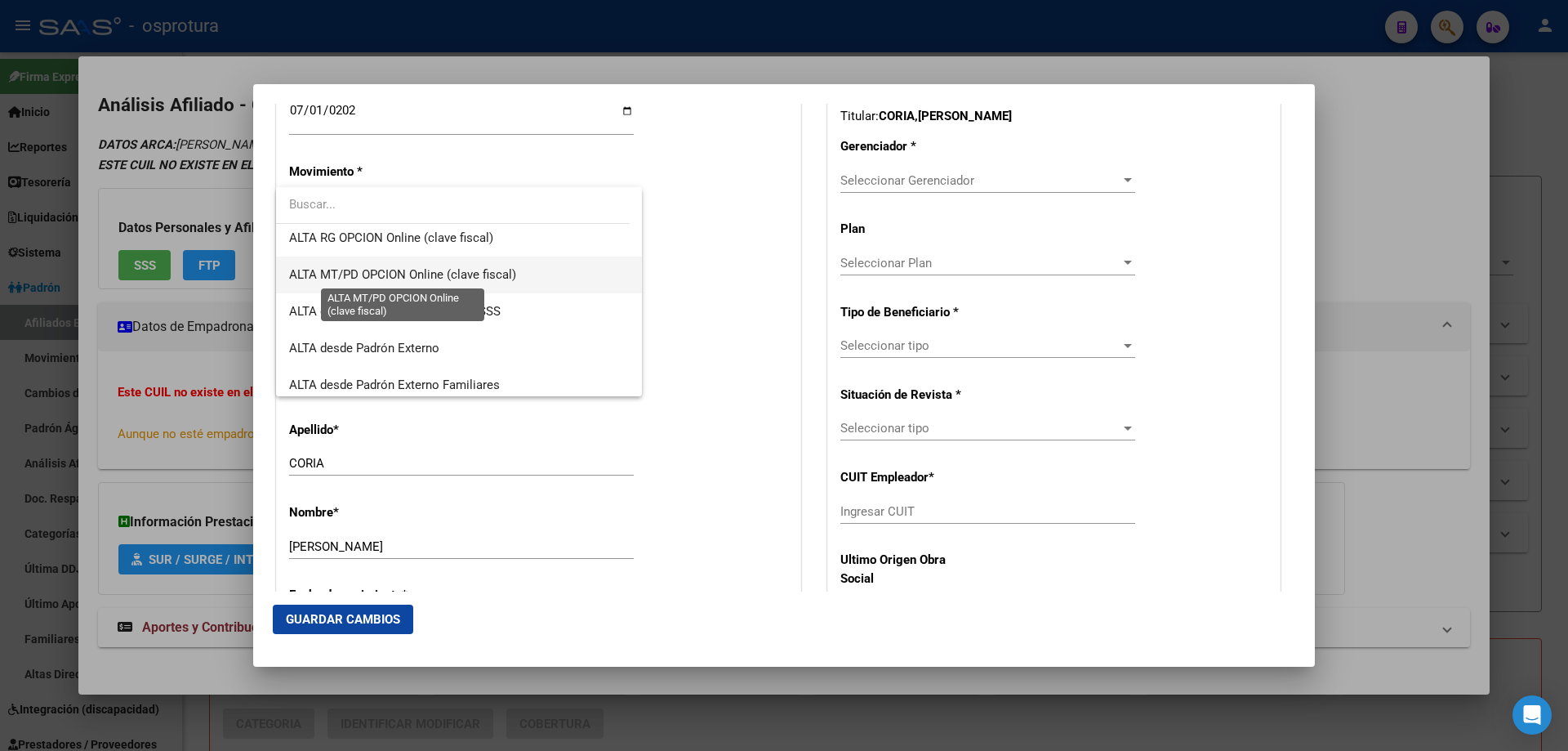
click at [390, 277] on span "ALTA MT/PD OPCION Online (clave fiscal)" at bounding box center [402, 274] width 227 height 14
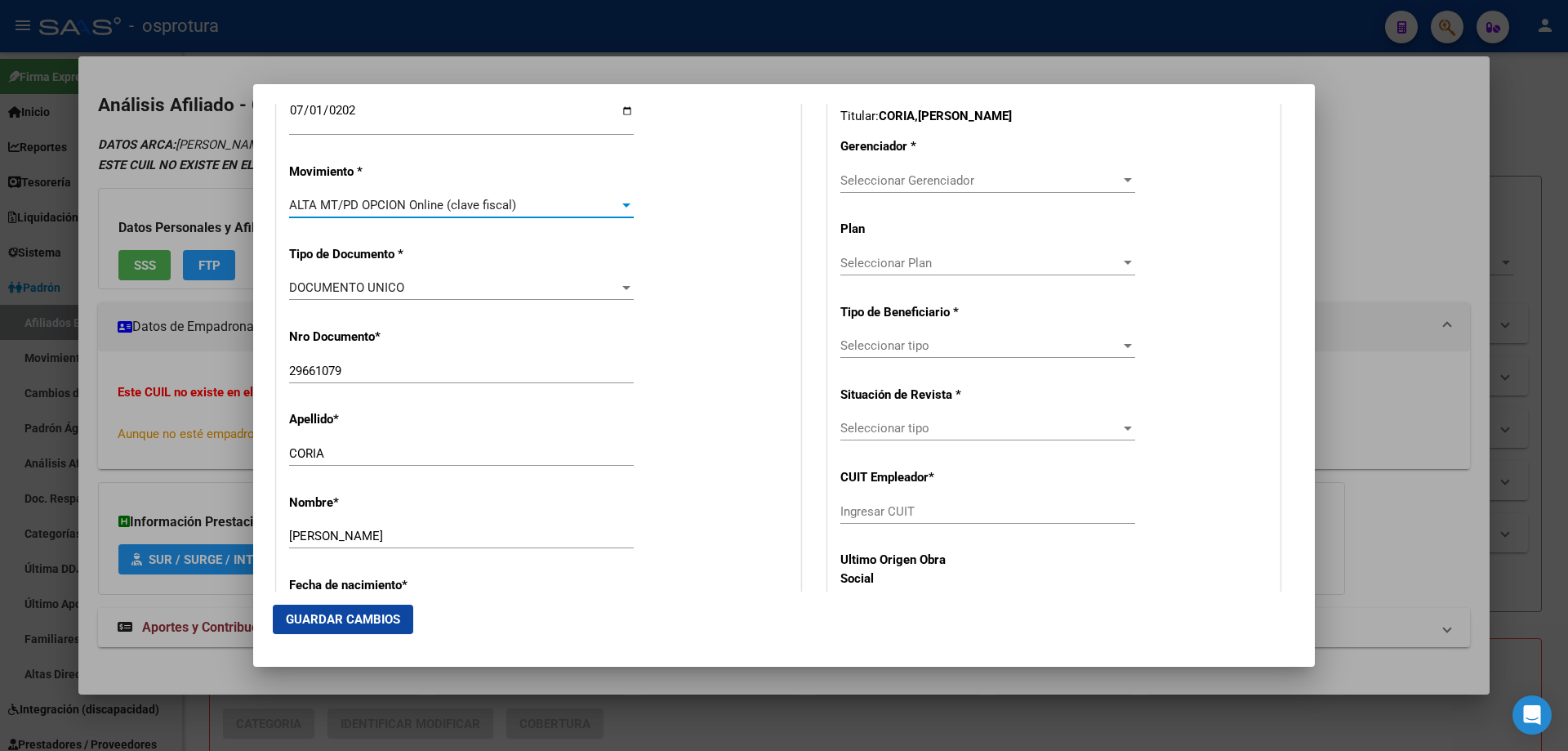
scroll to position [736, 0]
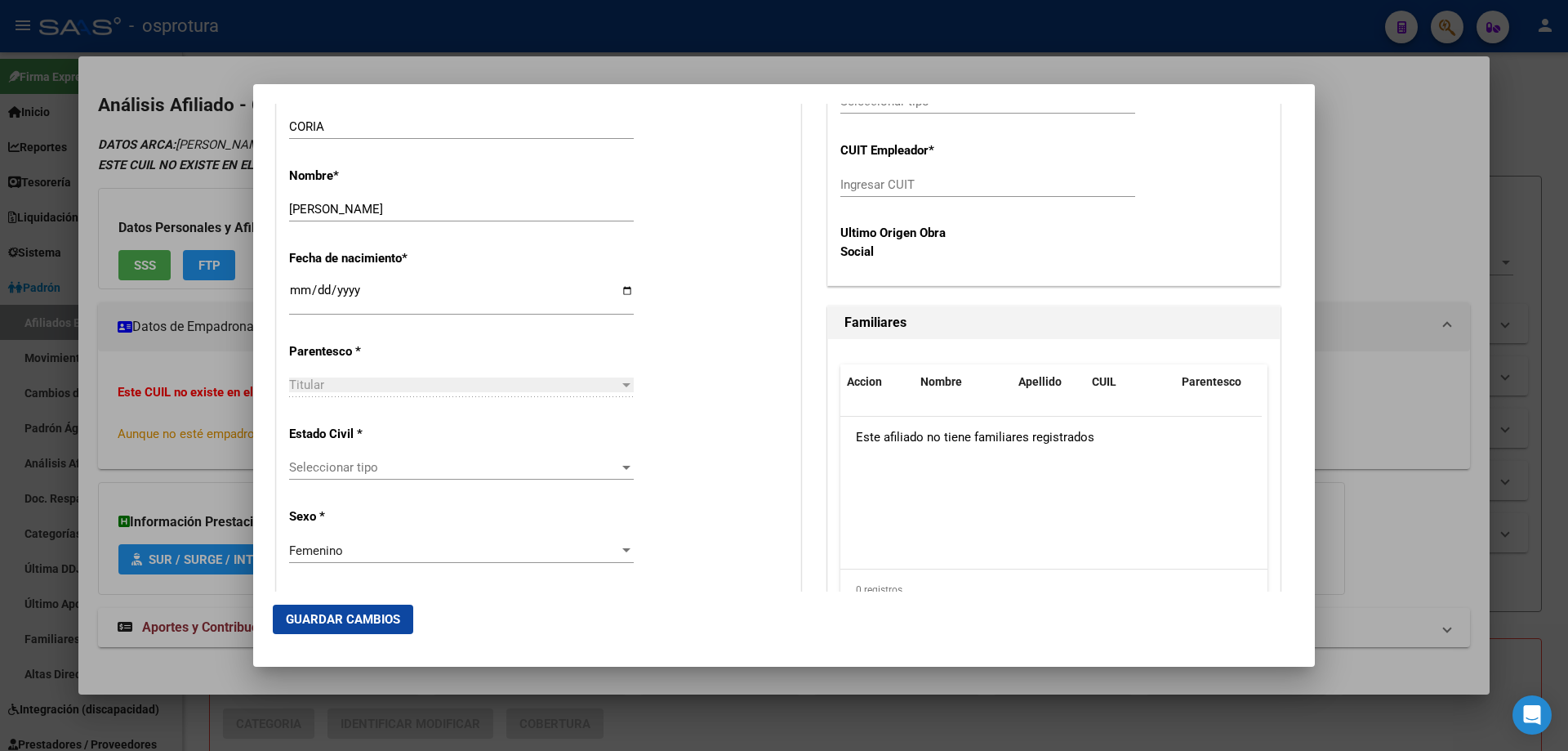
click at [360, 465] on span "Seleccionar tipo" at bounding box center [453, 467] width 329 height 14
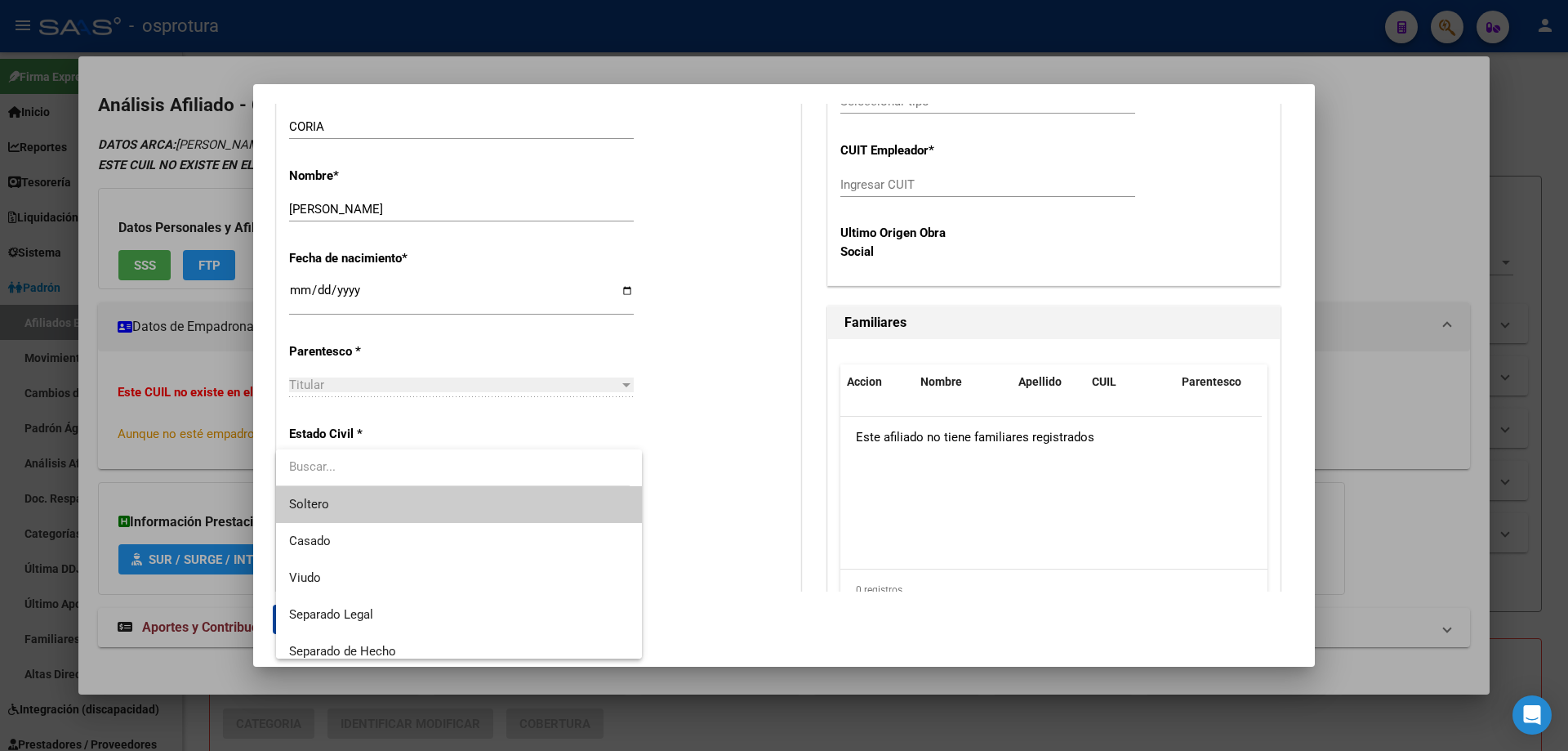
click at [367, 516] on span "Soltero" at bounding box center [459, 505] width 340 height 37
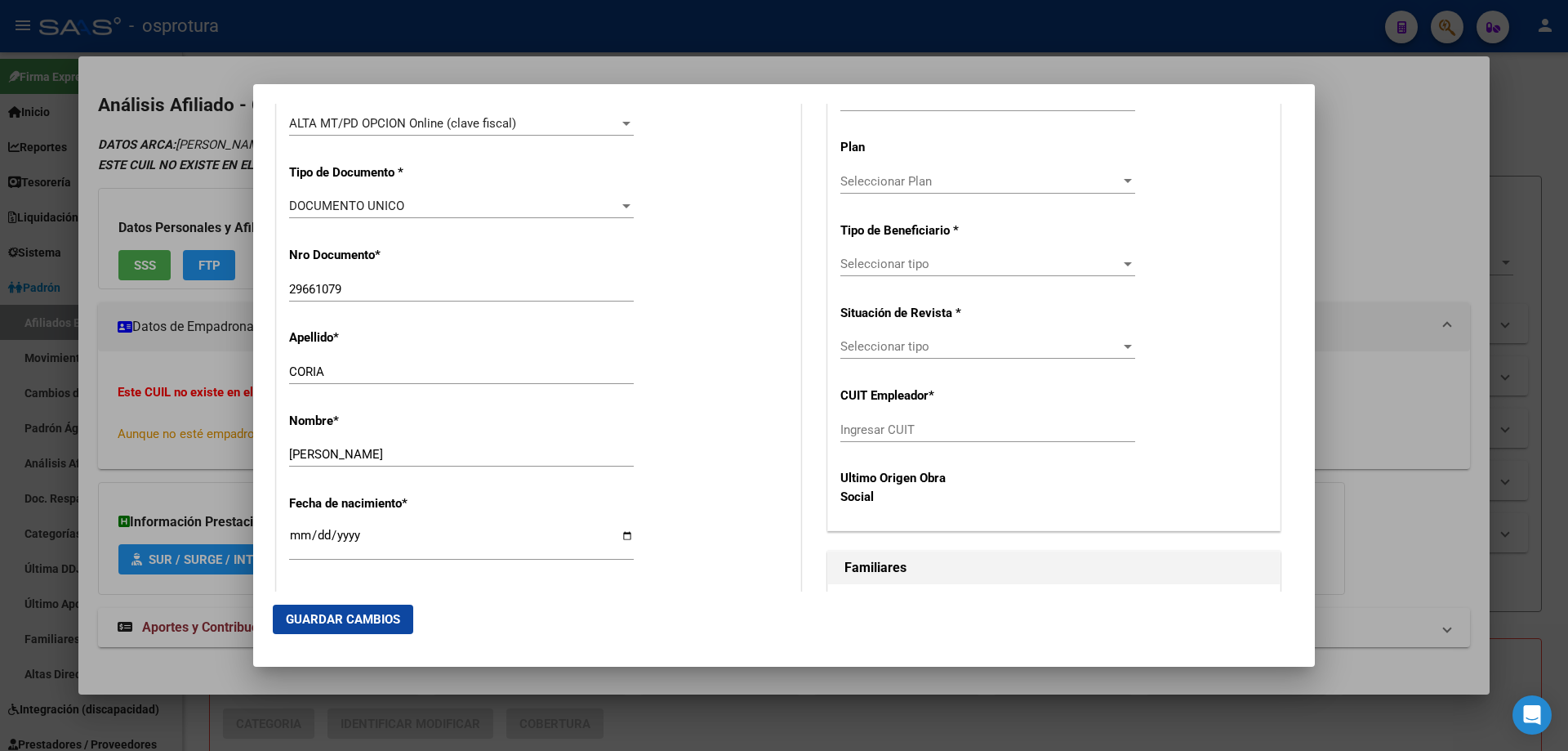
scroll to position [327, 0]
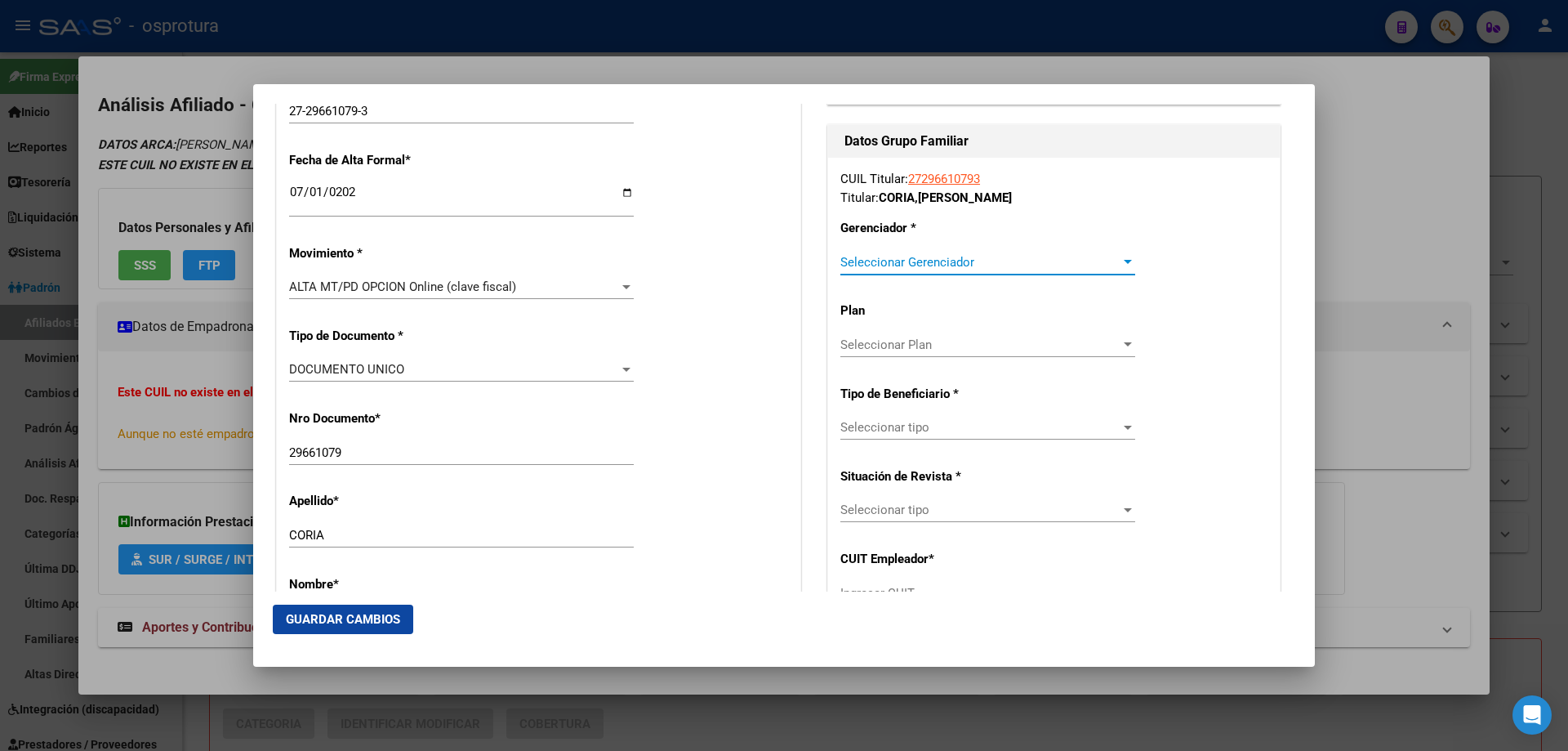
click at [922, 259] on span "Seleccionar Gerenciador" at bounding box center [981, 262] width 280 height 14
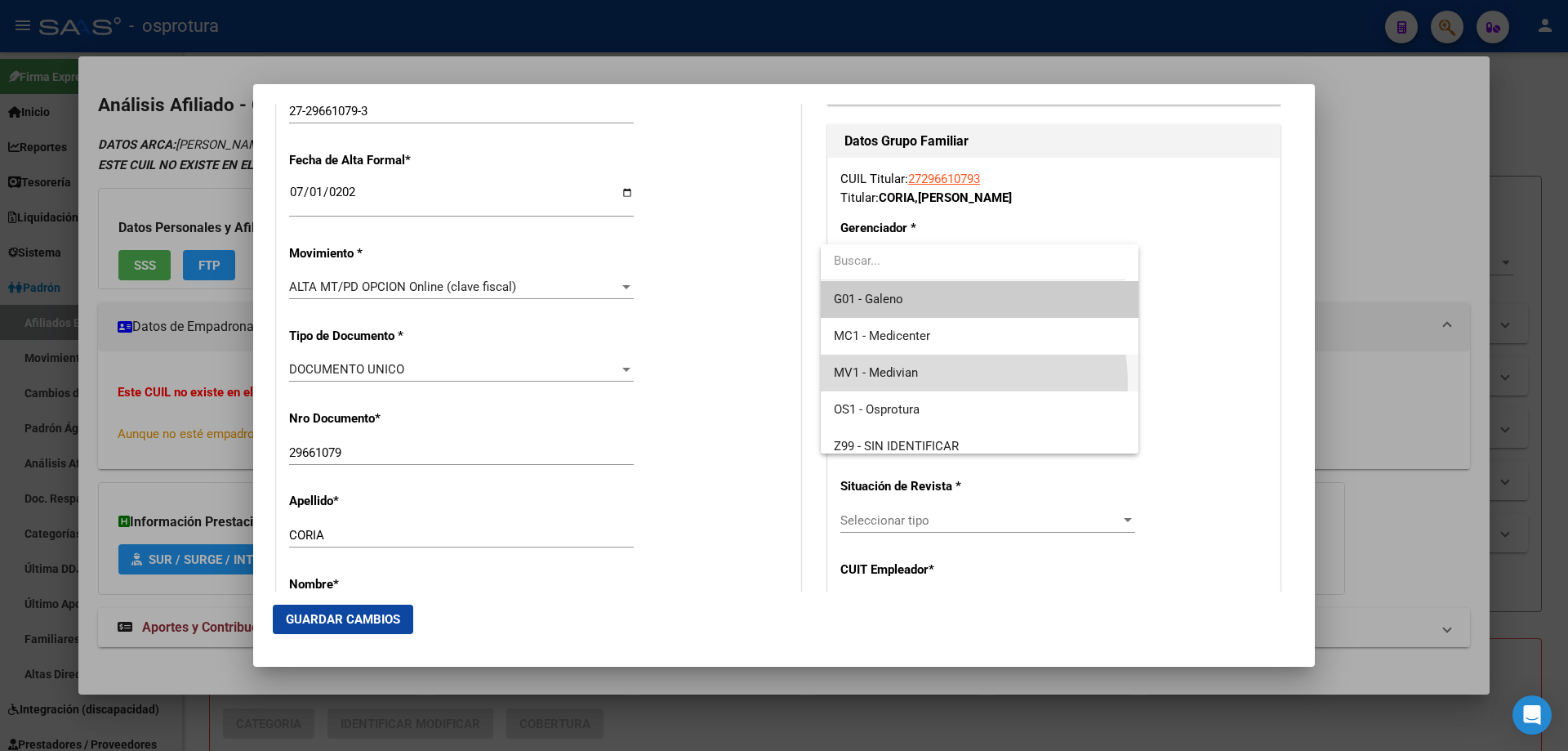
click at [933, 383] on span "MV1 - Medivian" at bounding box center [979, 373] width 291 height 37
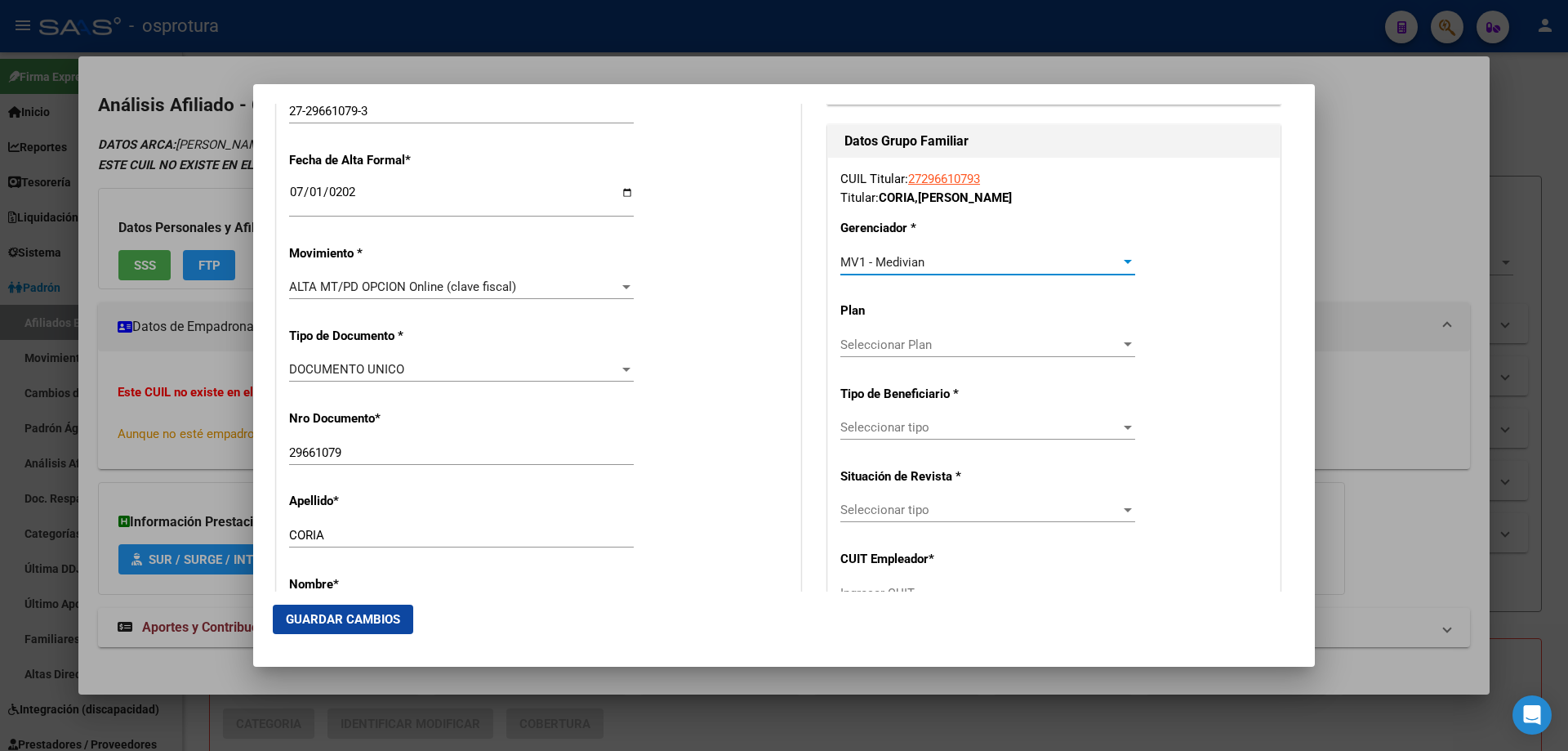
click at [933, 423] on span "Seleccionar tipo" at bounding box center [981, 426] width 280 height 14
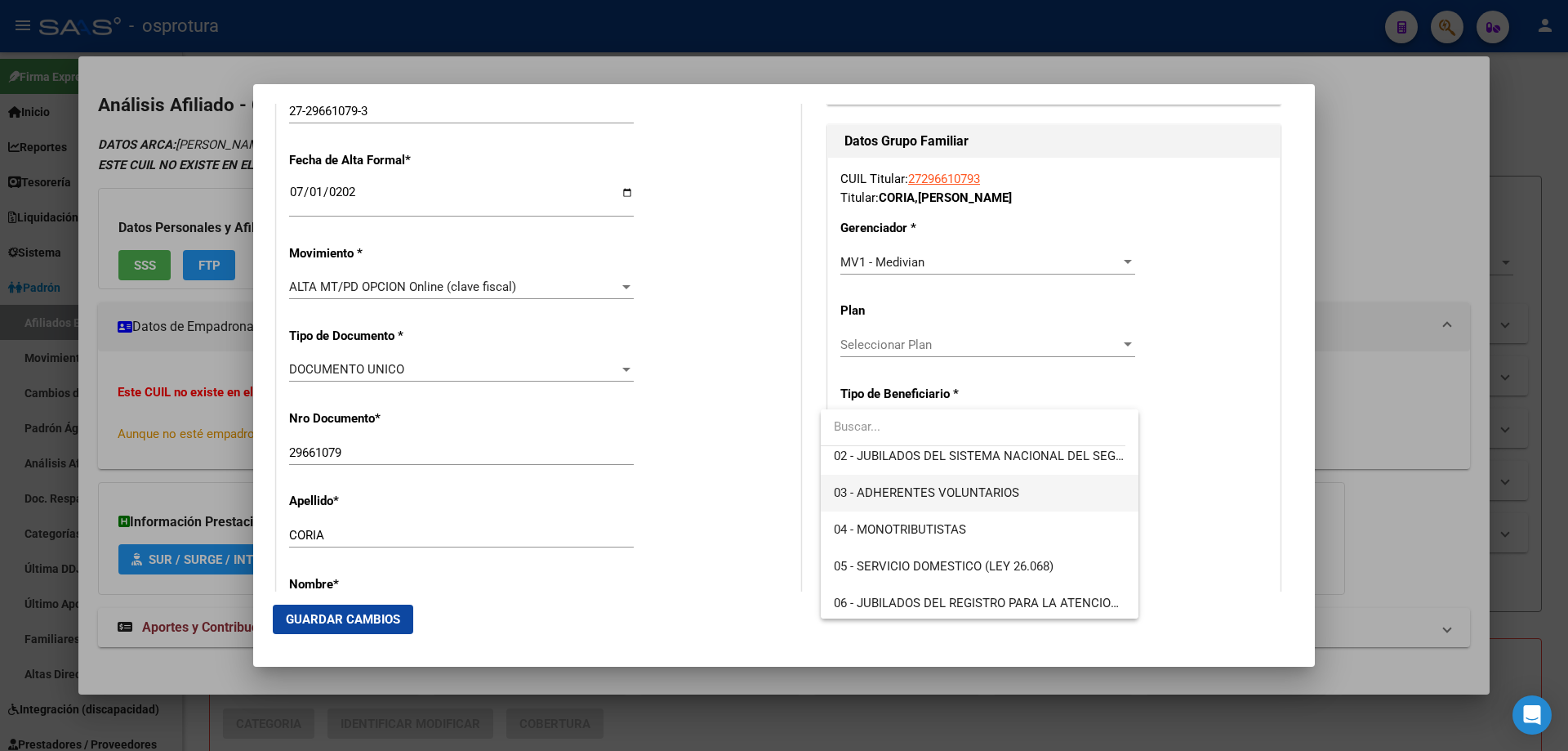
scroll to position [246, 0]
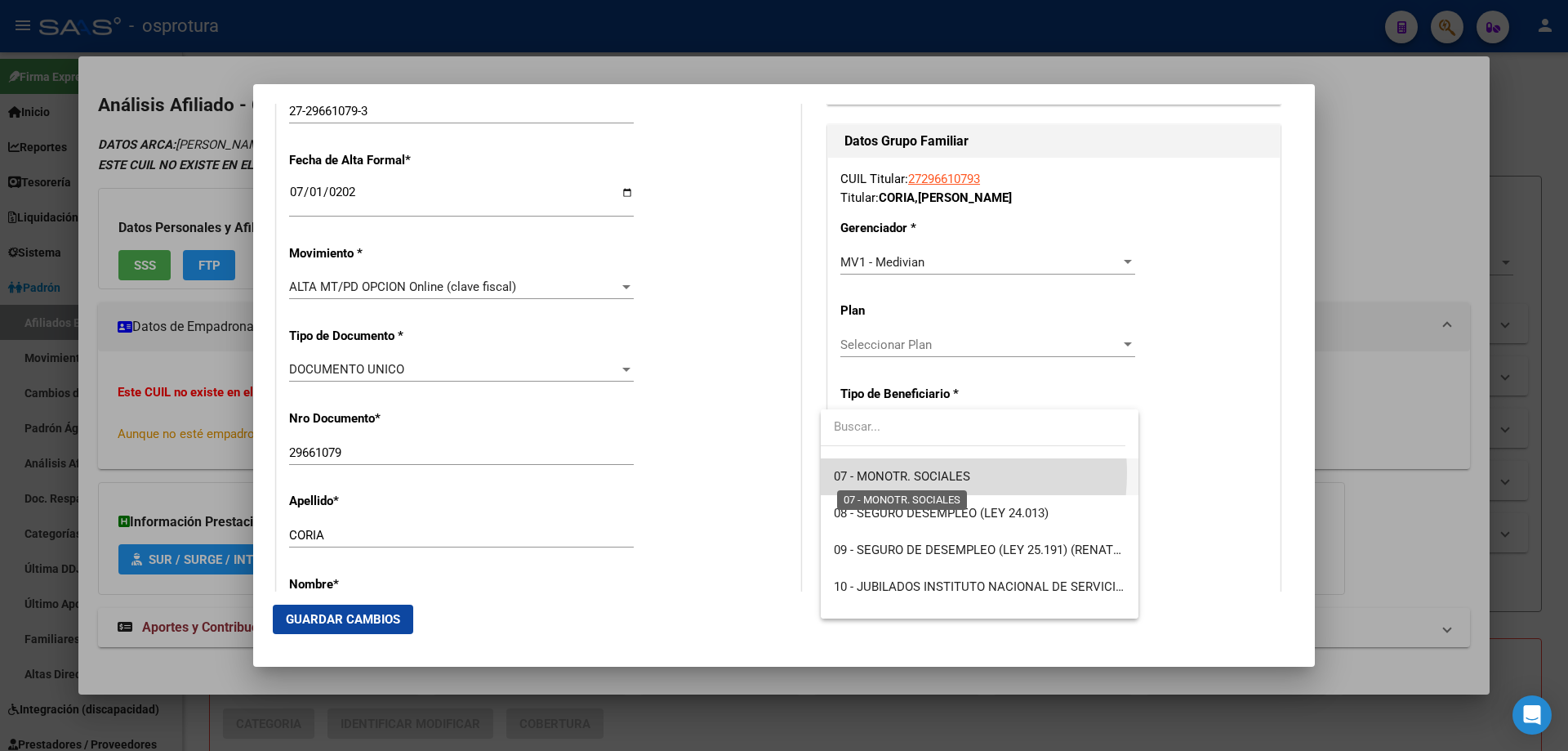
click at [910, 473] on span "07 - MONOTR. SOCIALES" at bounding box center [901, 476] width 136 height 14
type input "27-29661079-3"
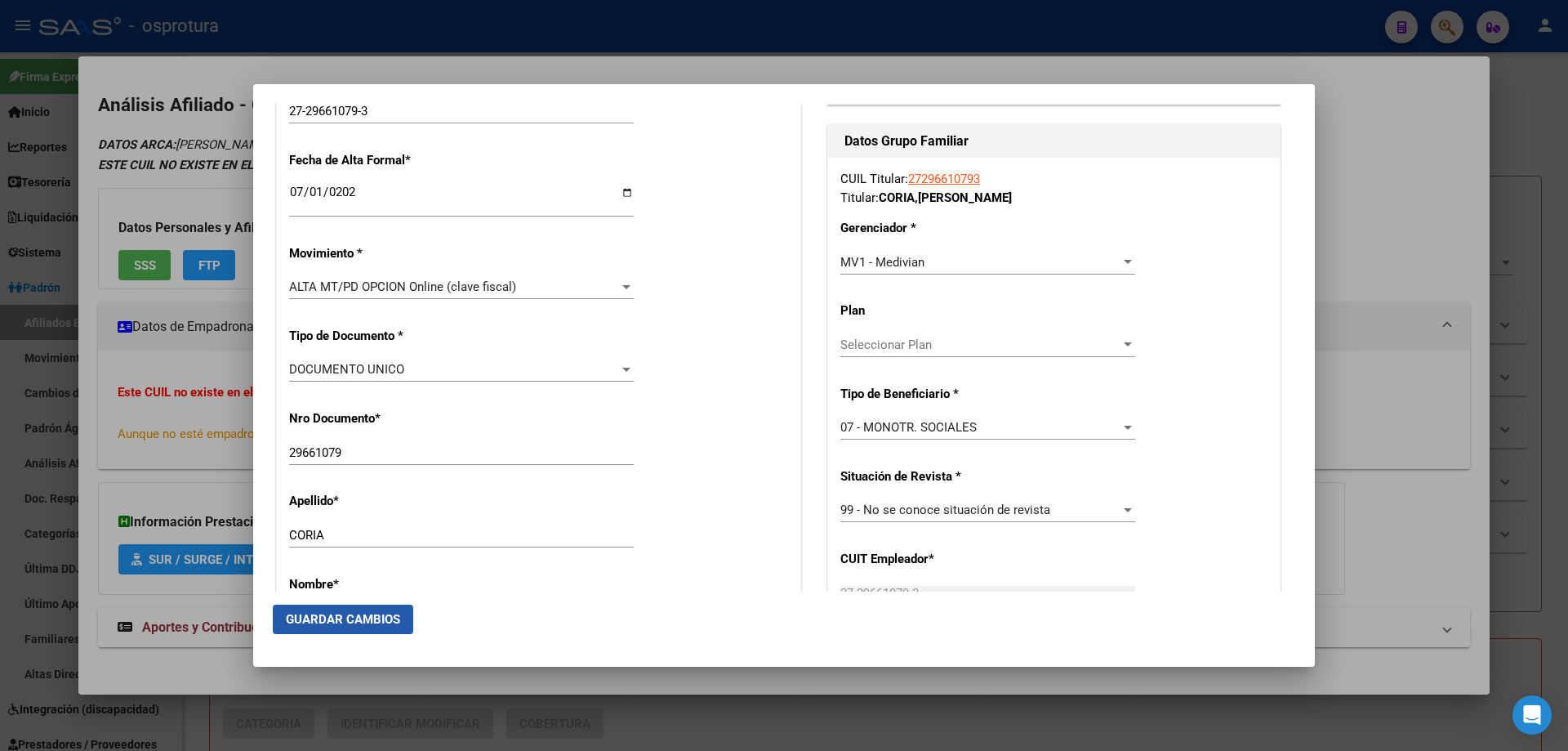
click at [335, 614] on span "Guardar Cambios" at bounding box center [343, 619] width 114 height 14
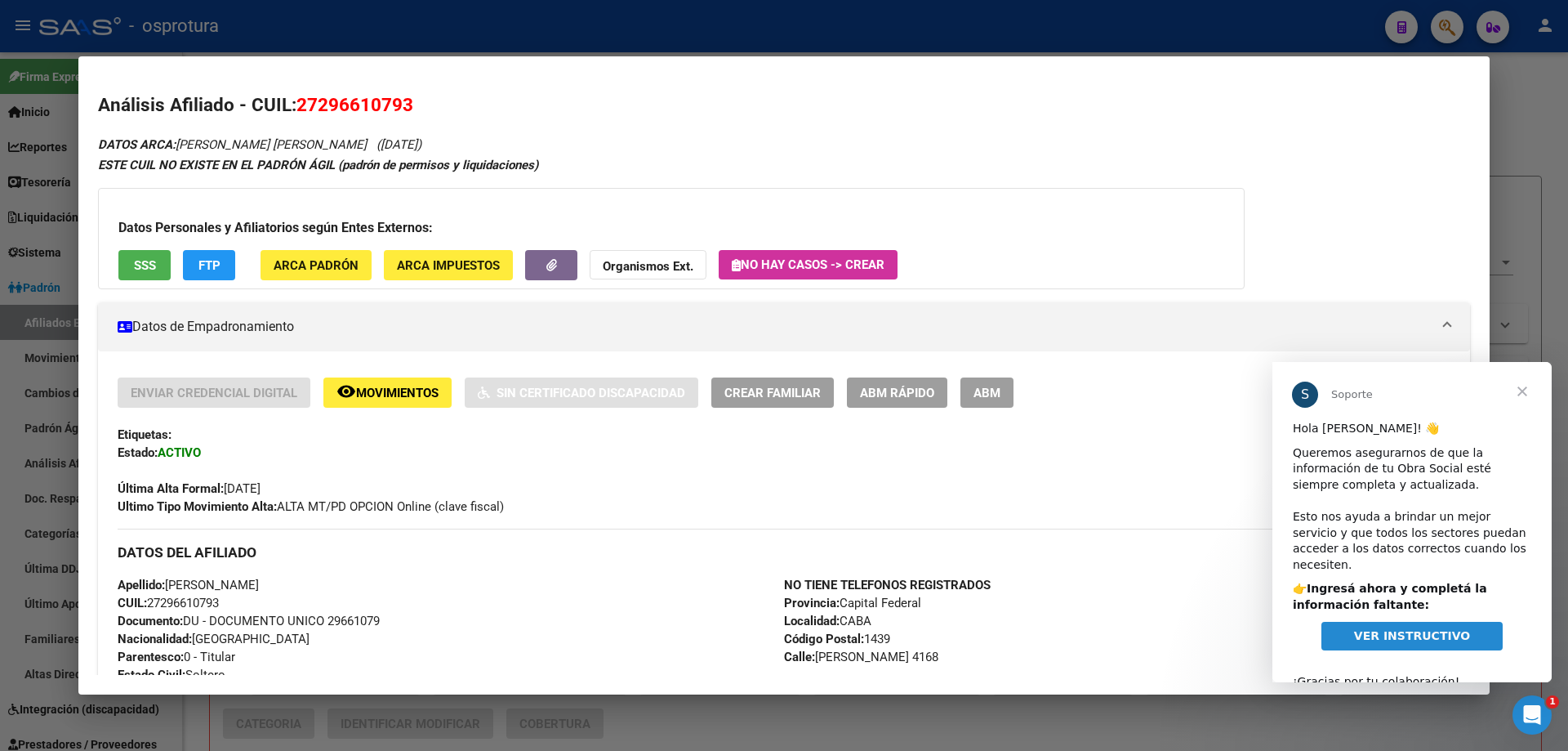
scroll to position [0, 0]
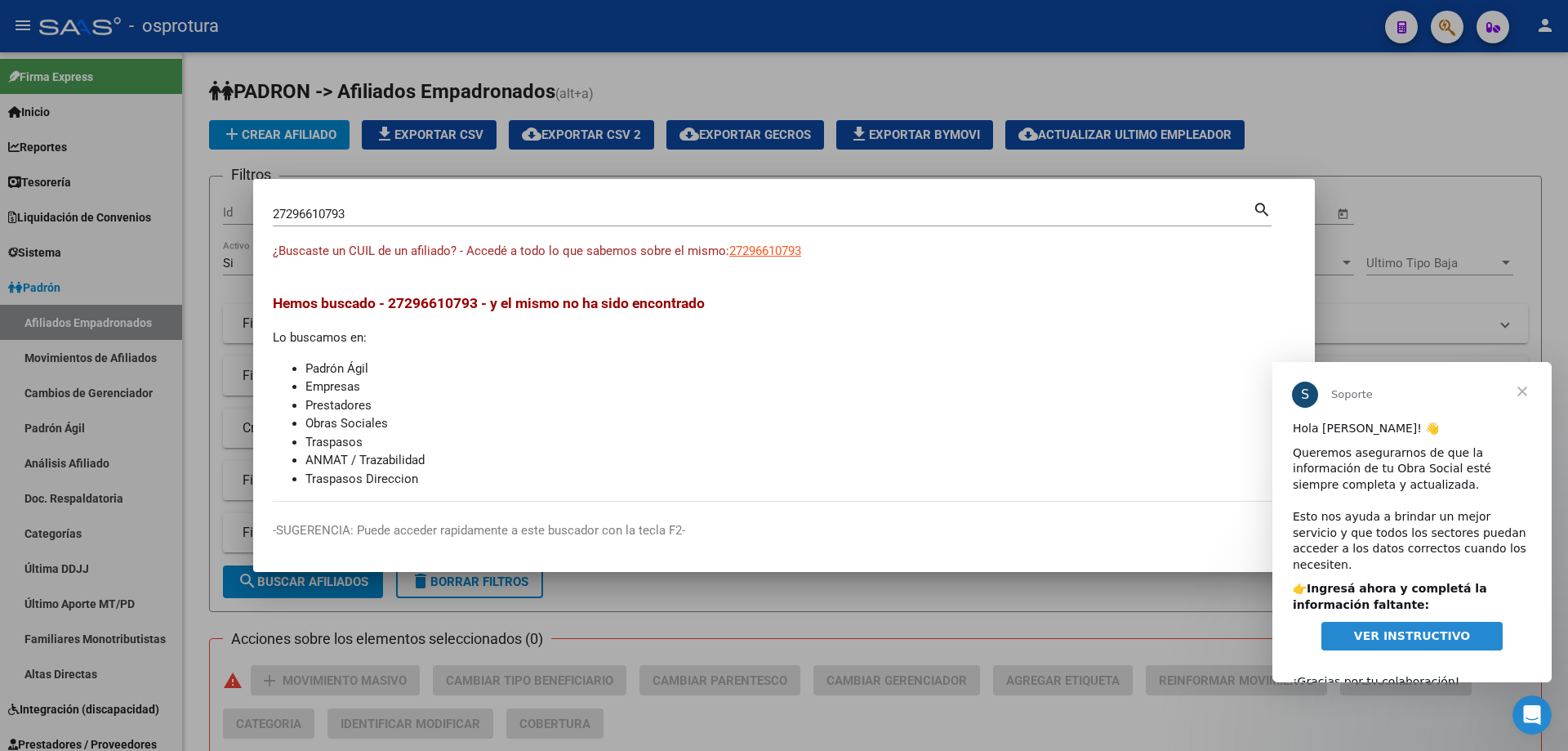
click at [1523, 389] on span "Cerrar" at bounding box center [1522, 390] width 59 height 59
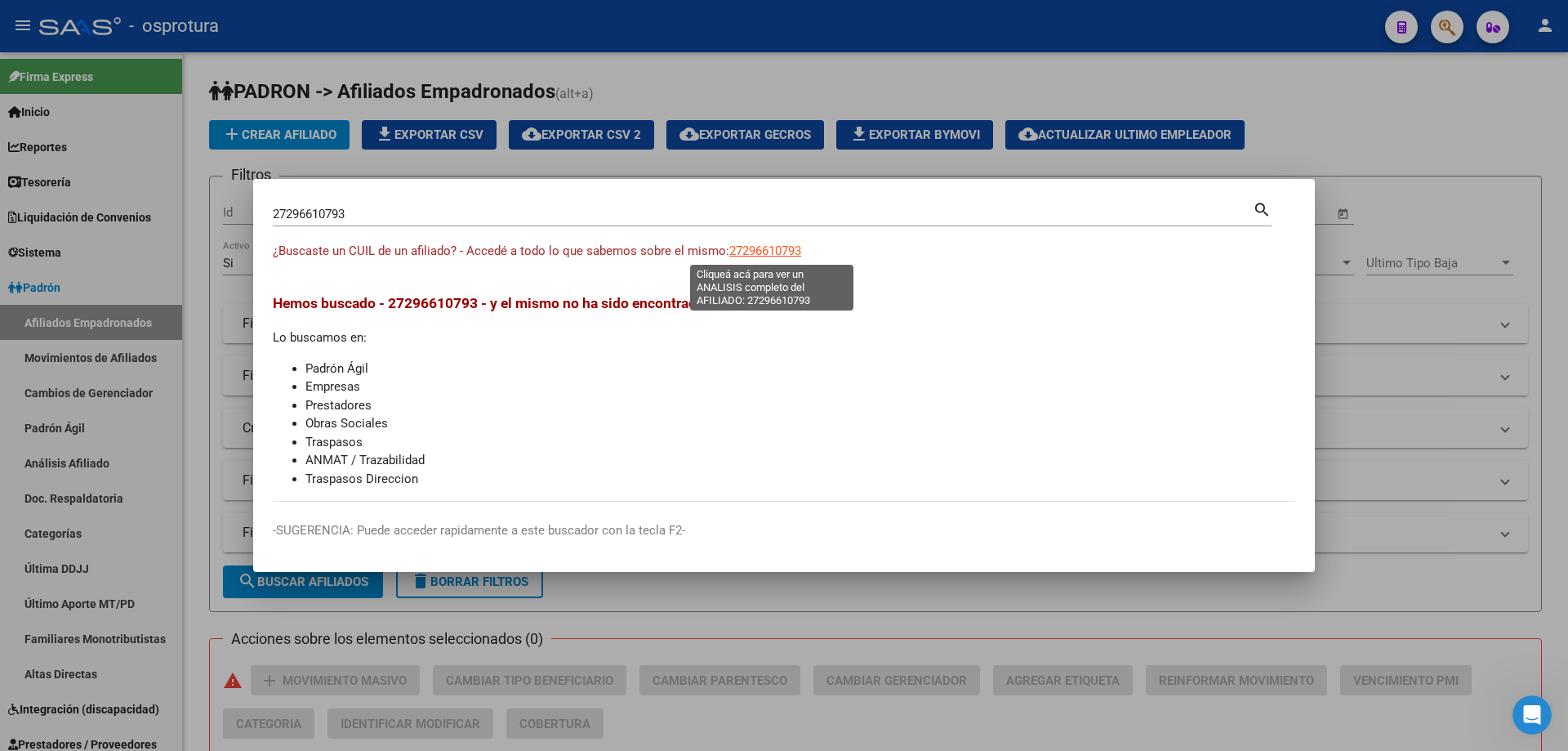
click at [784, 247] on span "27296610793" at bounding box center [765, 250] width 71 height 14
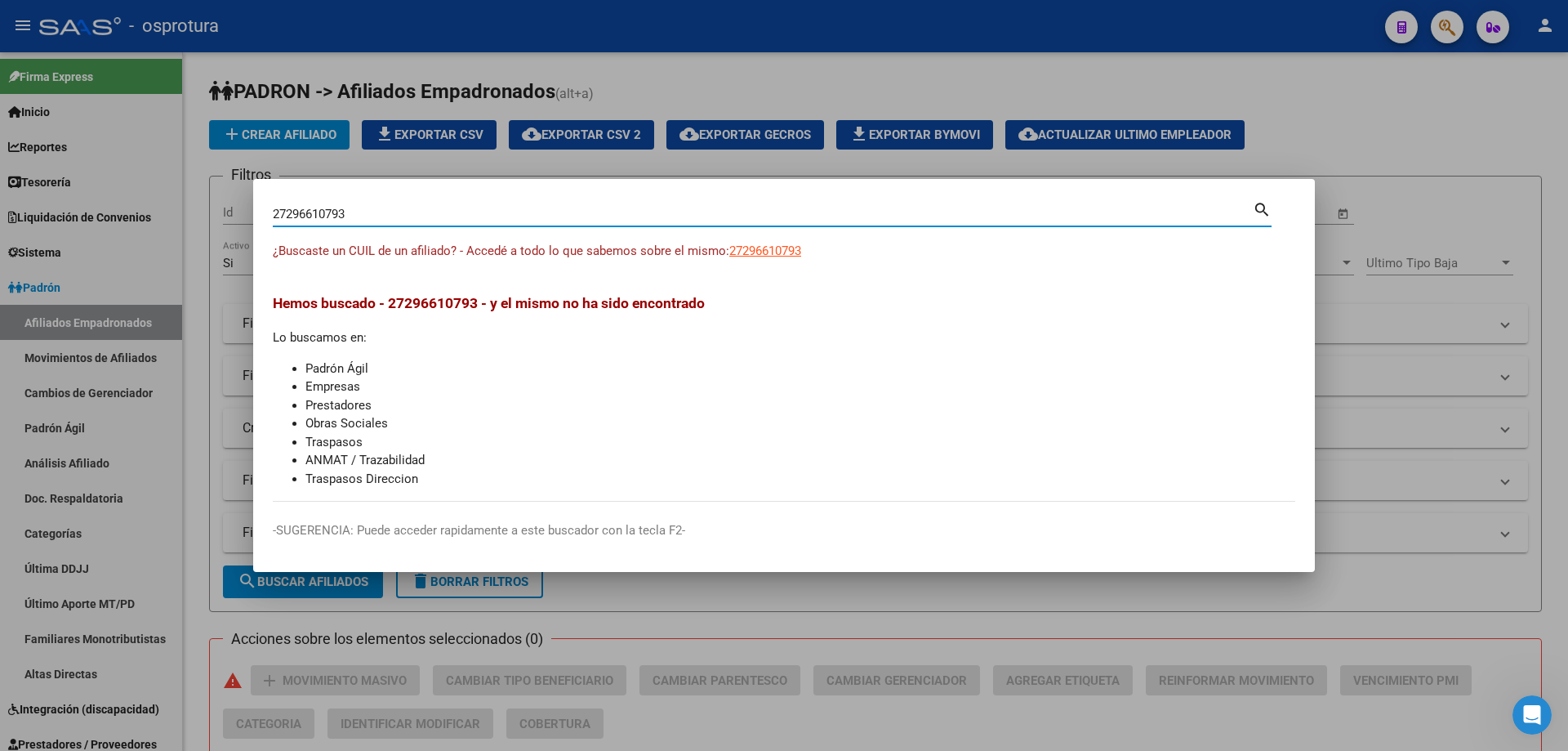
click at [485, 211] on input "27296610793" at bounding box center [762, 214] width 980 height 14
paste input "-34512489-1"
type input "27345124891"
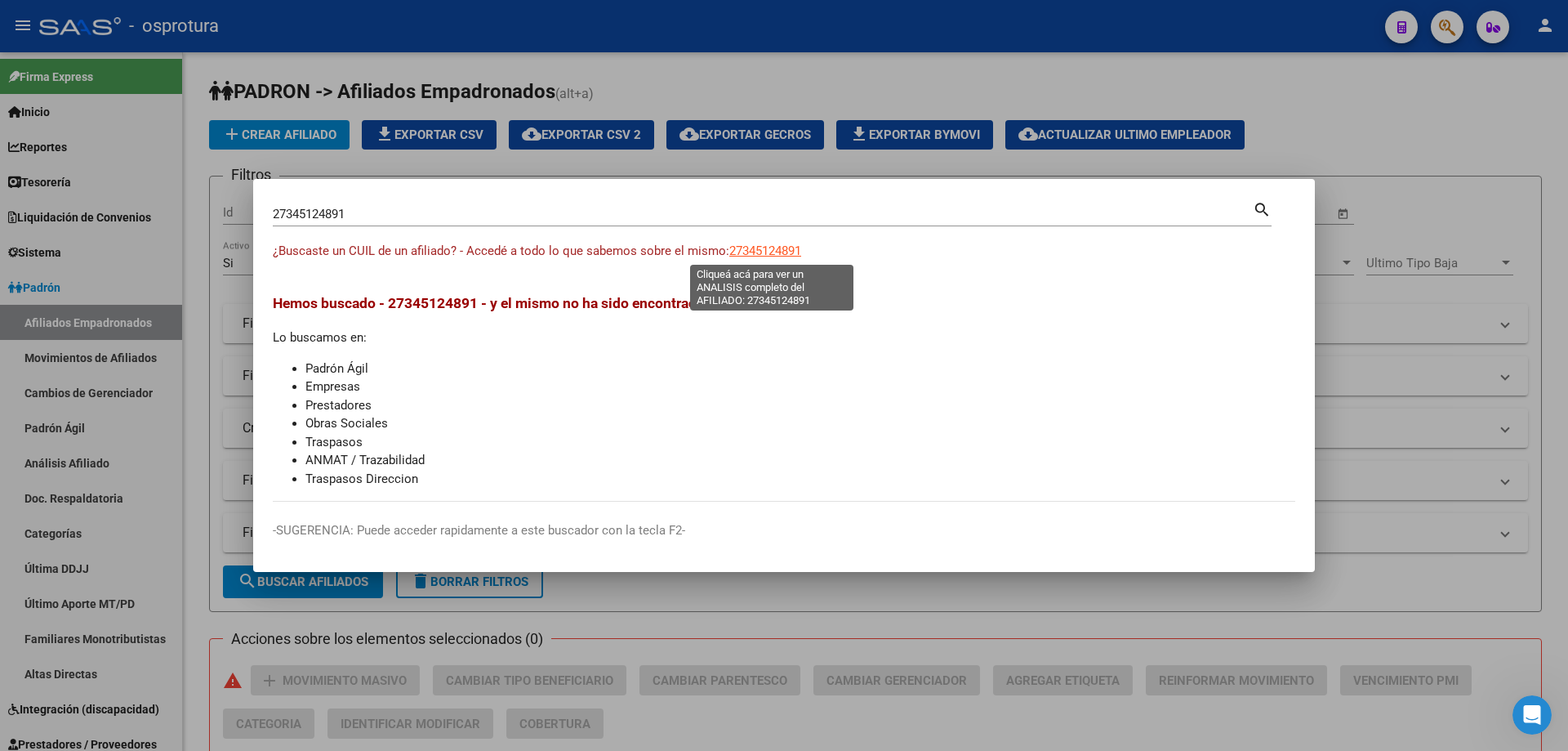
click at [765, 254] on span "27345124891" at bounding box center [765, 250] width 71 height 14
type textarea "27345124891"
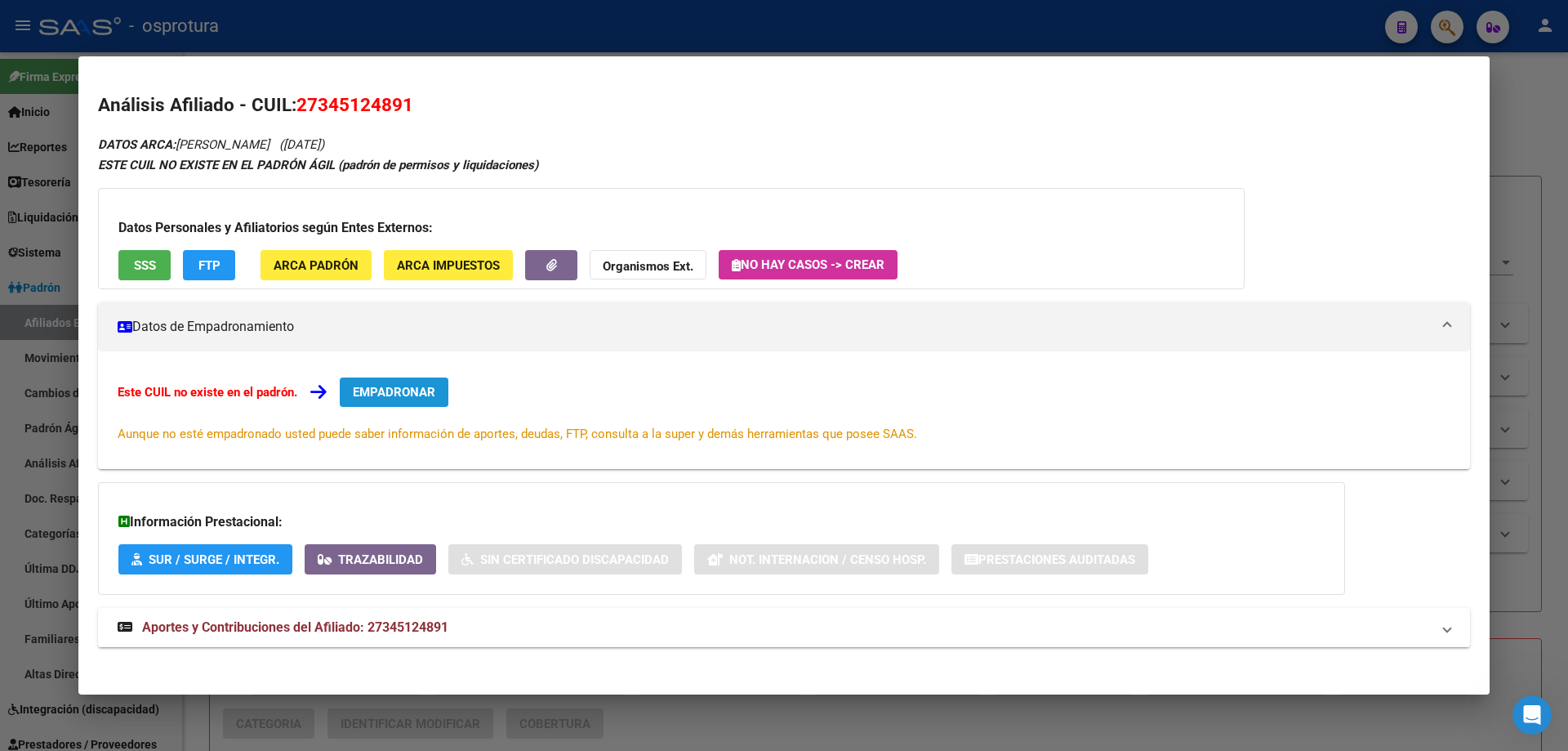
click at [386, 389] on span "EMPADRONAR" at bounding box center [393, 391] width 82 height 14
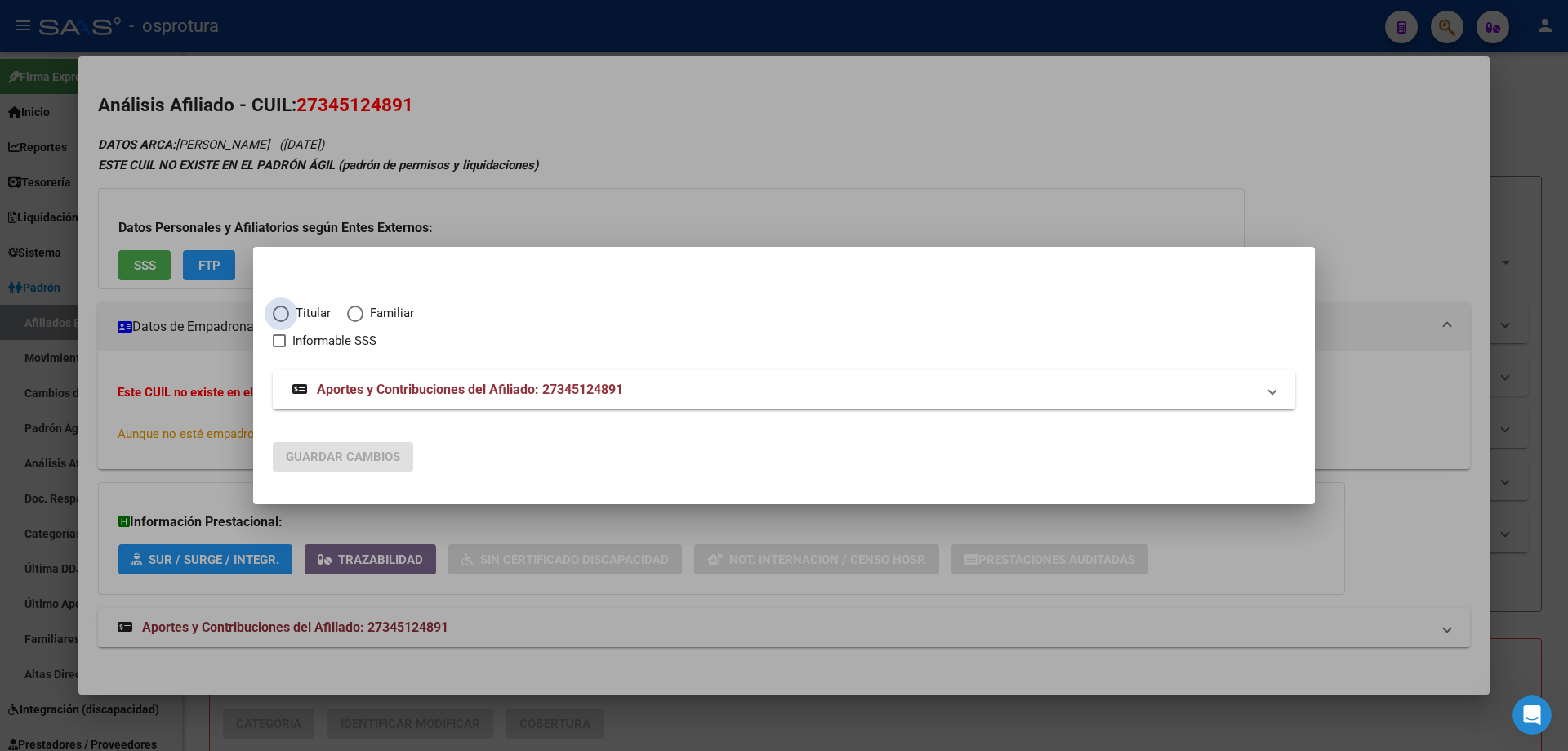
click at [284, 314] on span "Elija una opción" at bounding box center [280, 313] width 16 height 16
click at [284, 314] on input "Titular" at bounding box center [280, 313] width 16 height 16
radio input "true"
checkbox input "true"
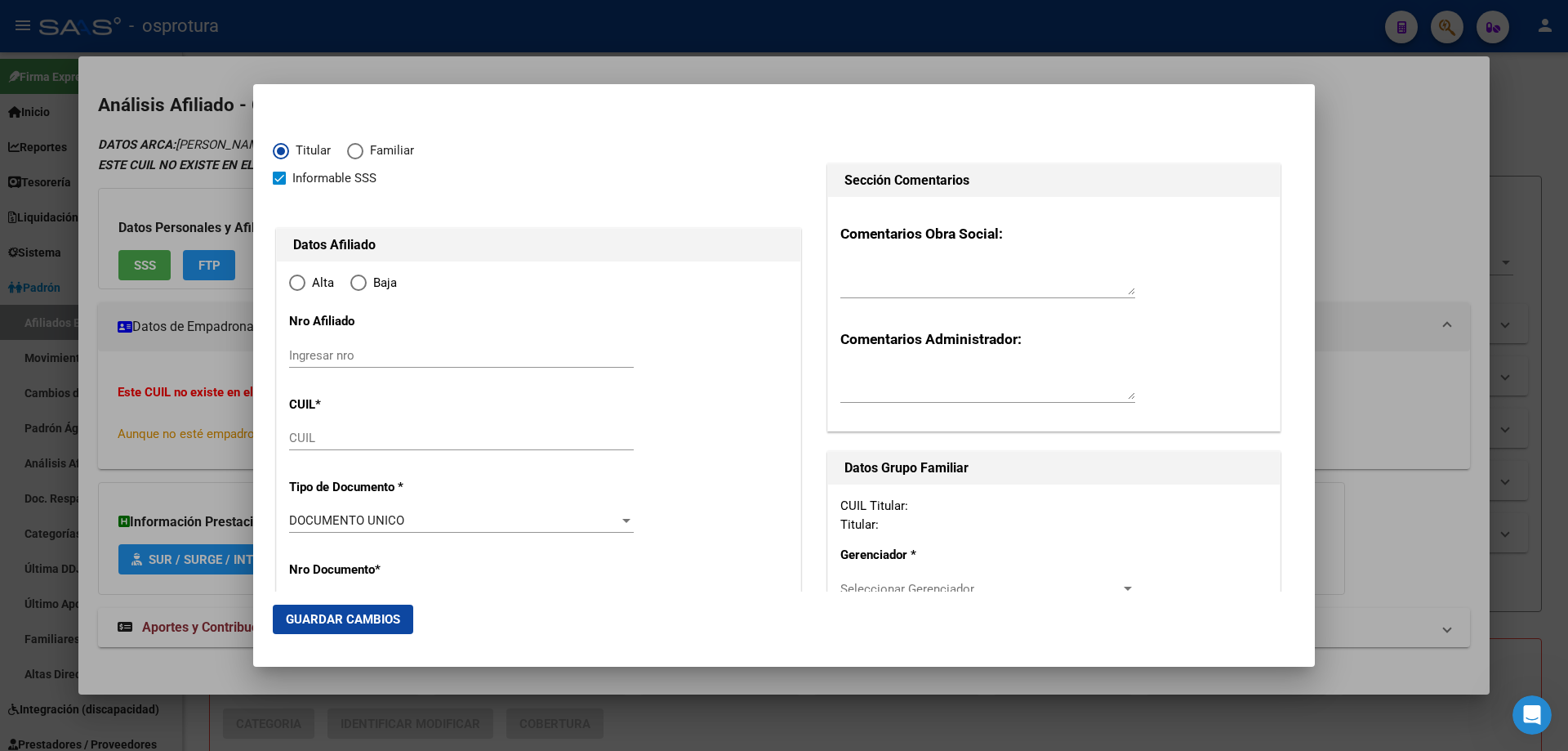
type input "27-34512489-1"
type input "34512489"
type input "RIBLE"
type input "[PERSON_NAME]"
type input "[DATE]"
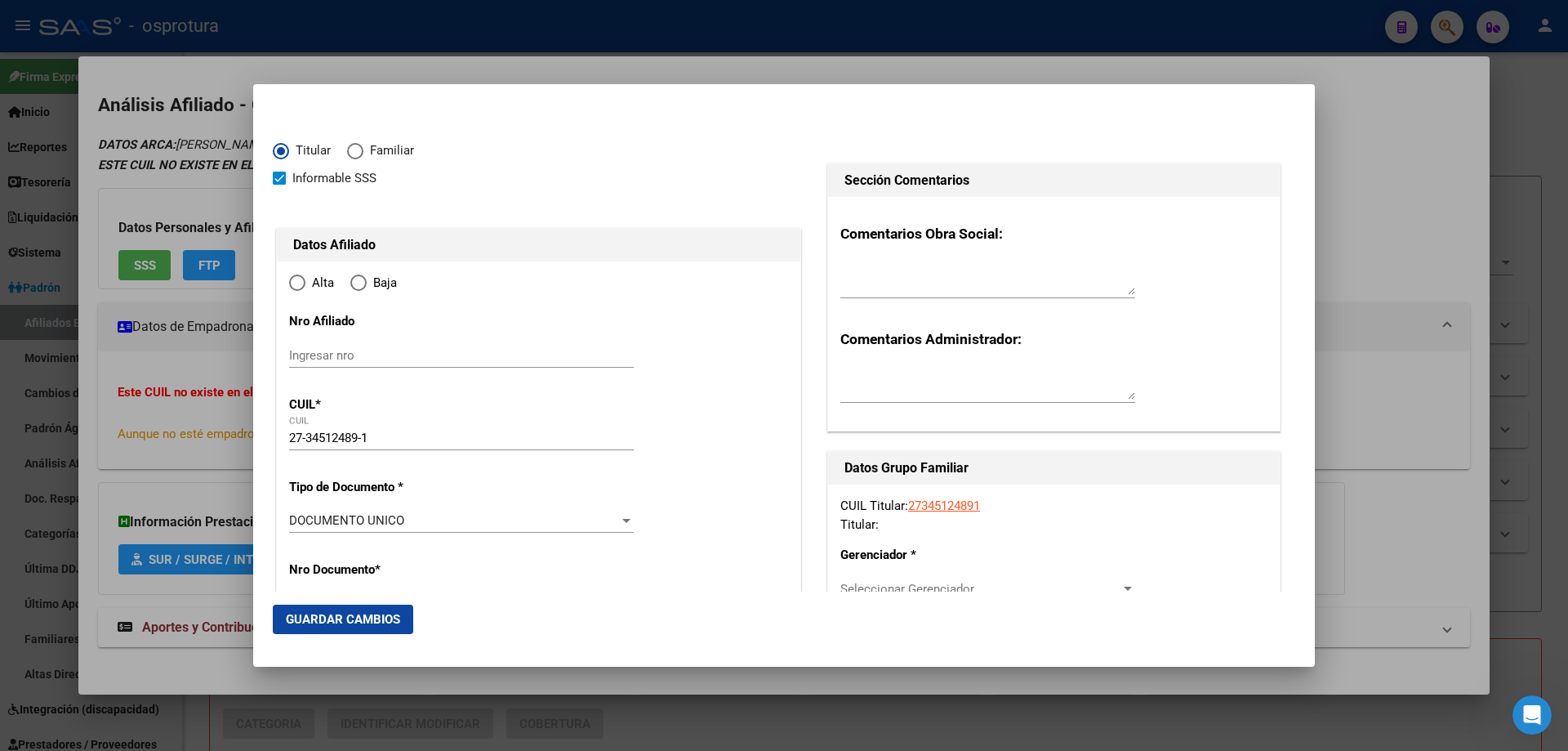
type input "[PERSON_NAME]"
type input "1847"
type input "BENTEVEO"
type input "3482"
radio input "true"
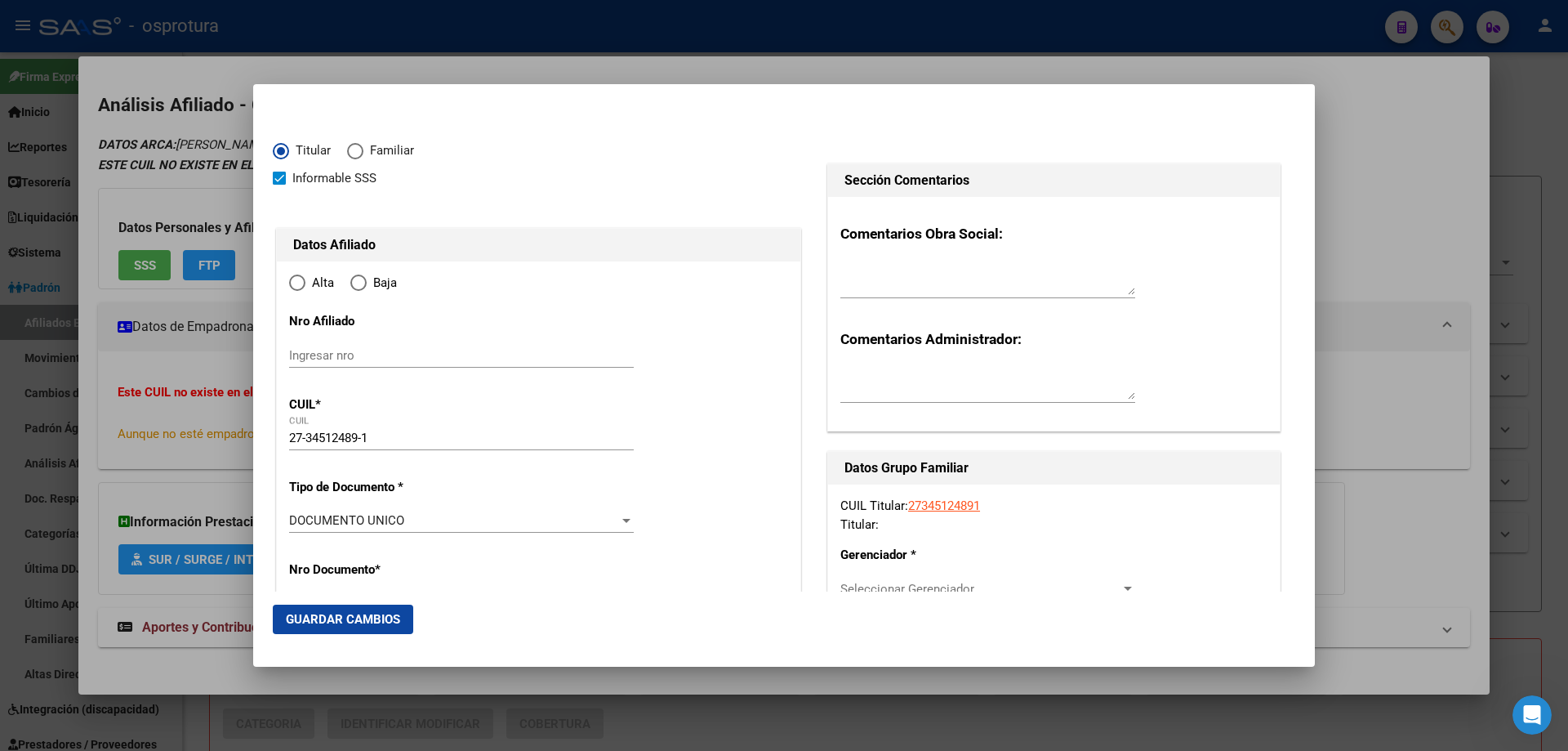
type input "[PERSON_NAME]"
click at [306, 514] on input "Ingresar fecha" at bounding box center [461, 525] width 345 height 26
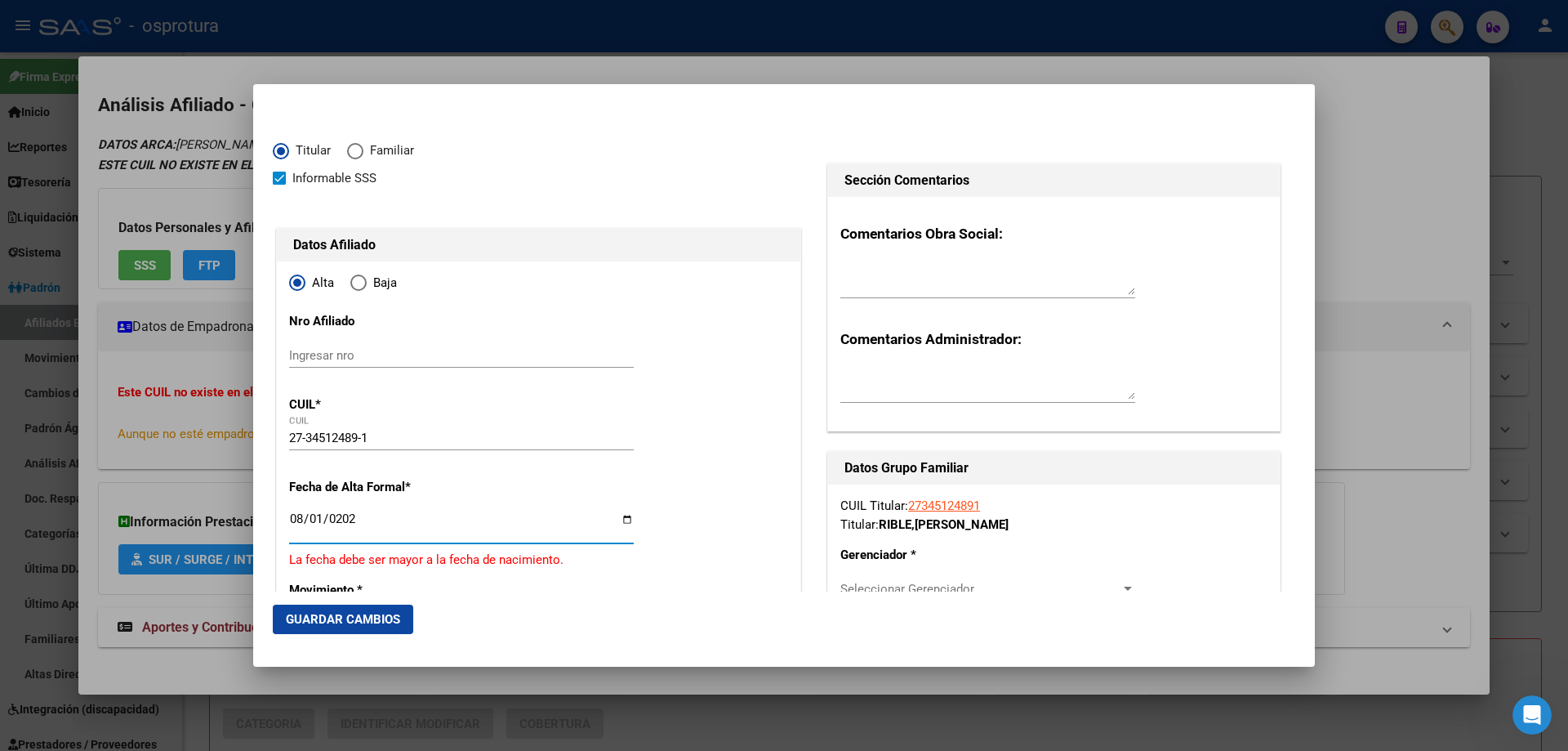
type input "[DATE]"
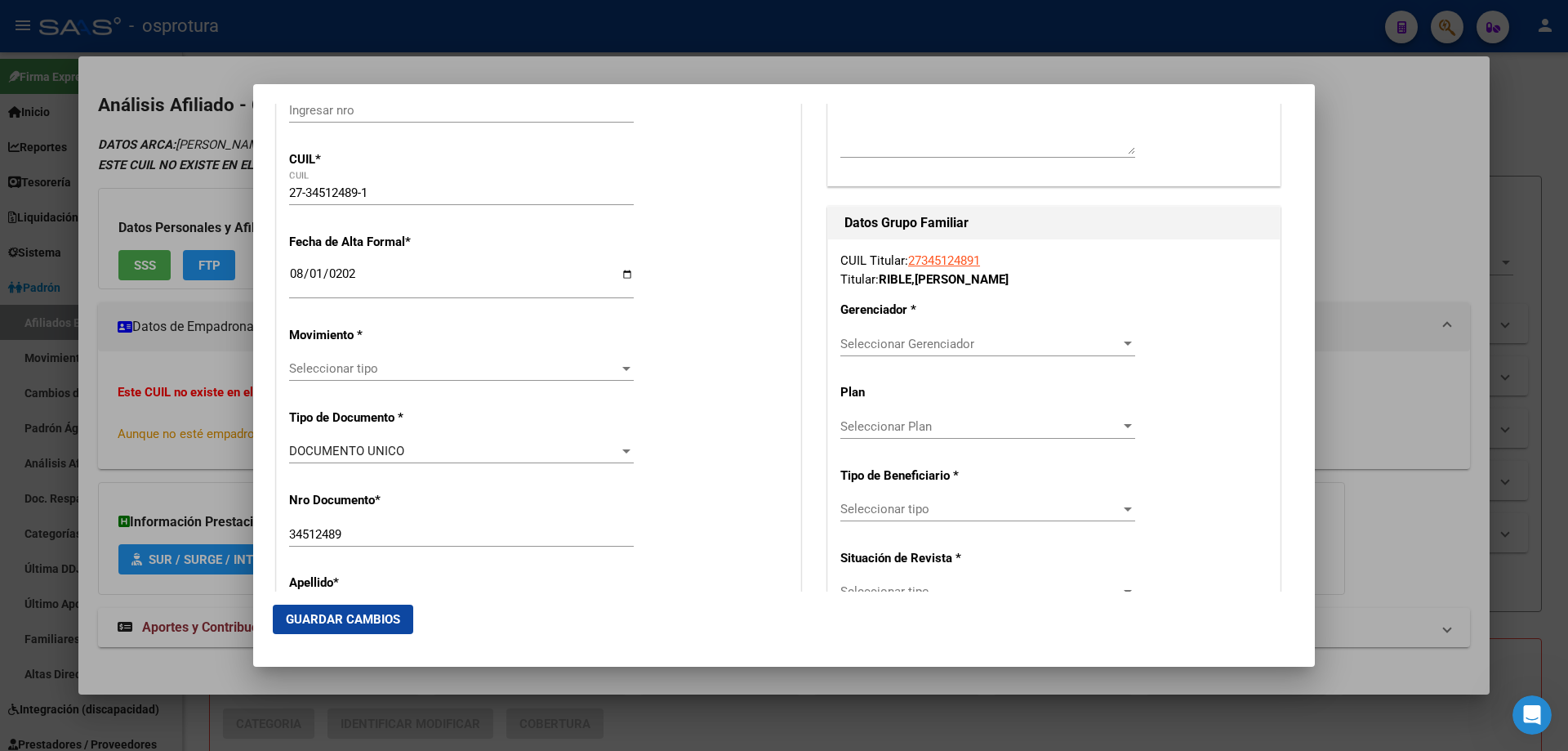
click at [378, 367] on span "Seleccionar tipo" at bounding box center [453, 368] width 329 height 14
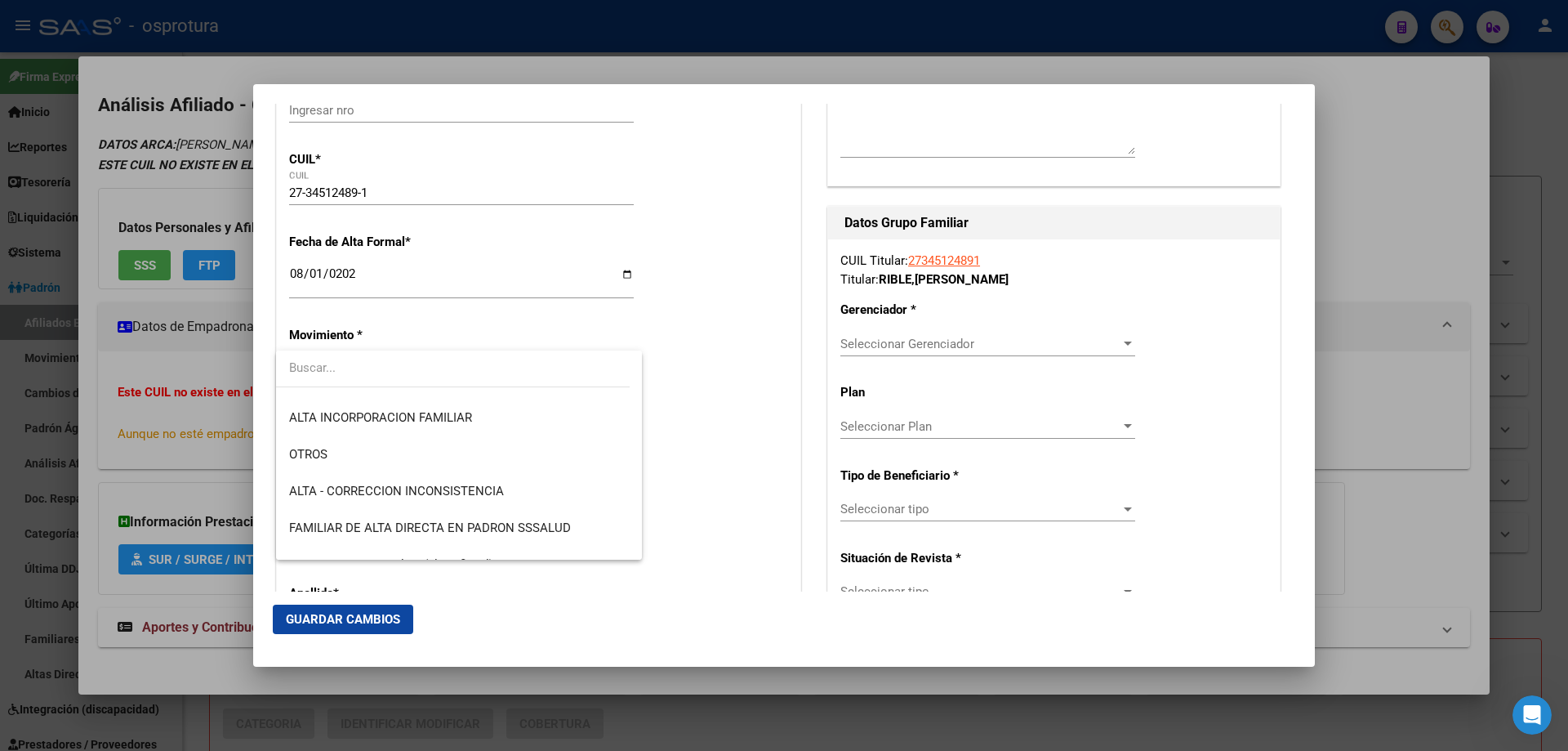
scroll to position [409, 0]
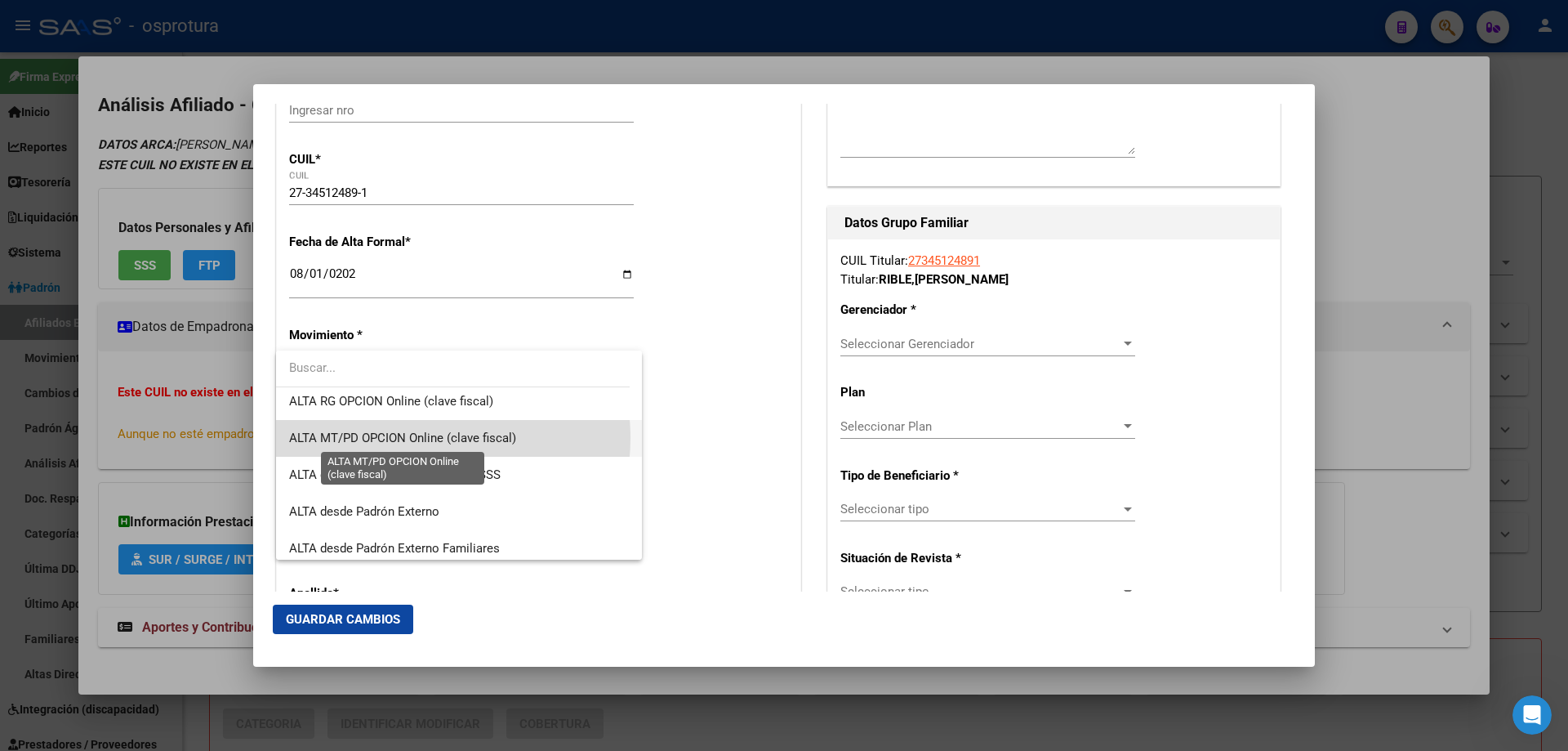
click at [414, 438] on span "ALTA MT/PD OPCION Online (clave fiscal)" at bounding box center [402, 437] width 227 height 14
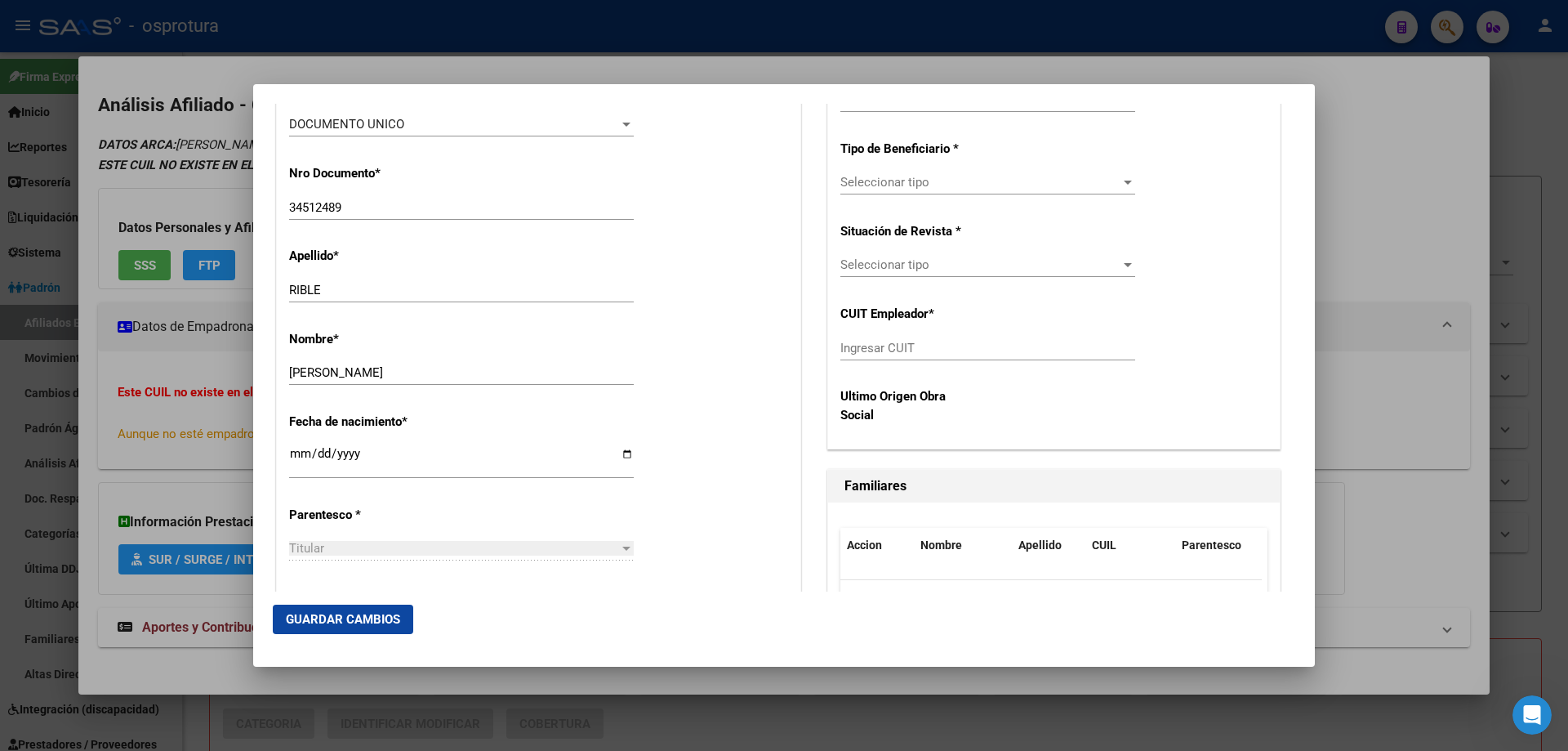
scroll to position [899, 0]
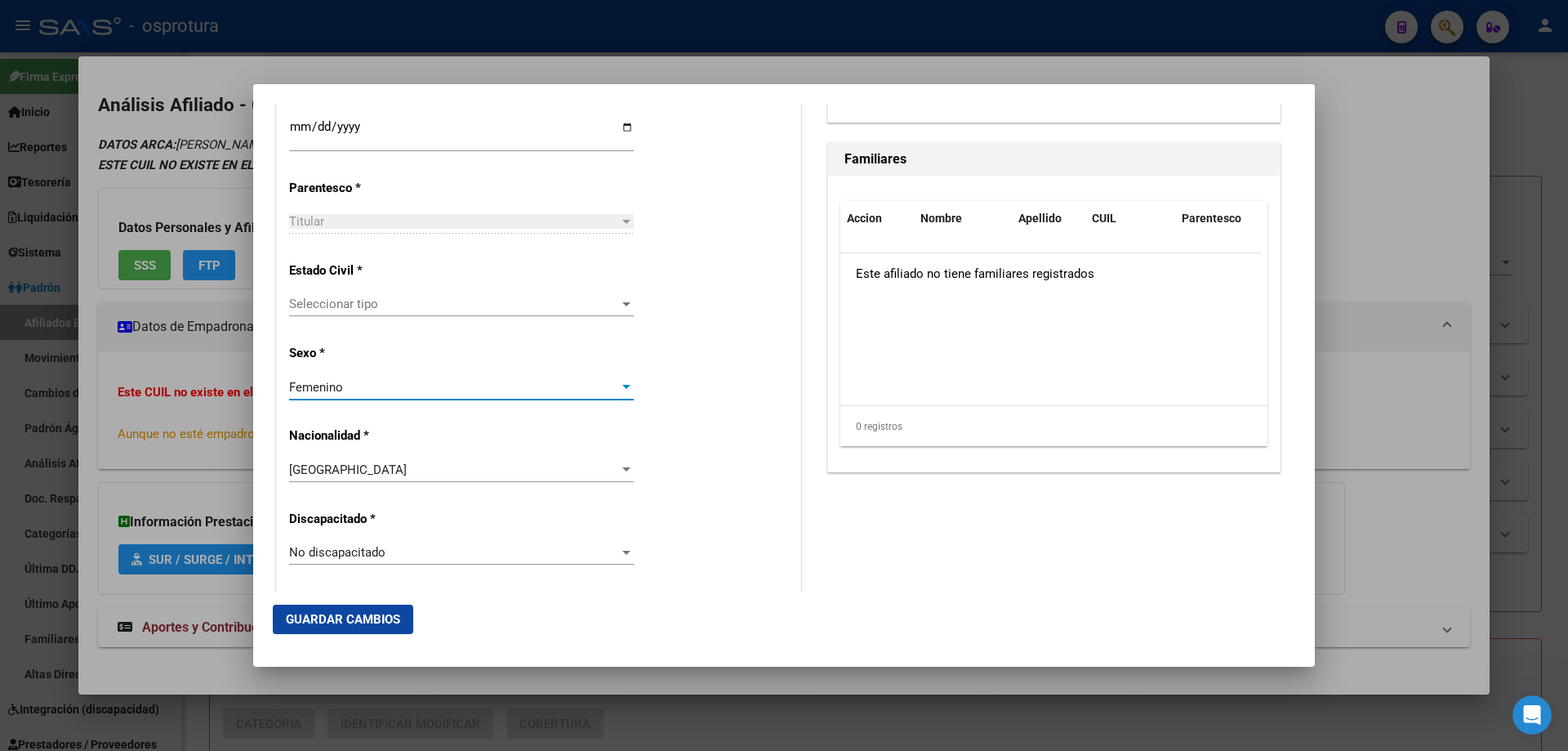
click at [396, 383] on div "Femenino" at bounding box center [453, 387] width 329 height 14
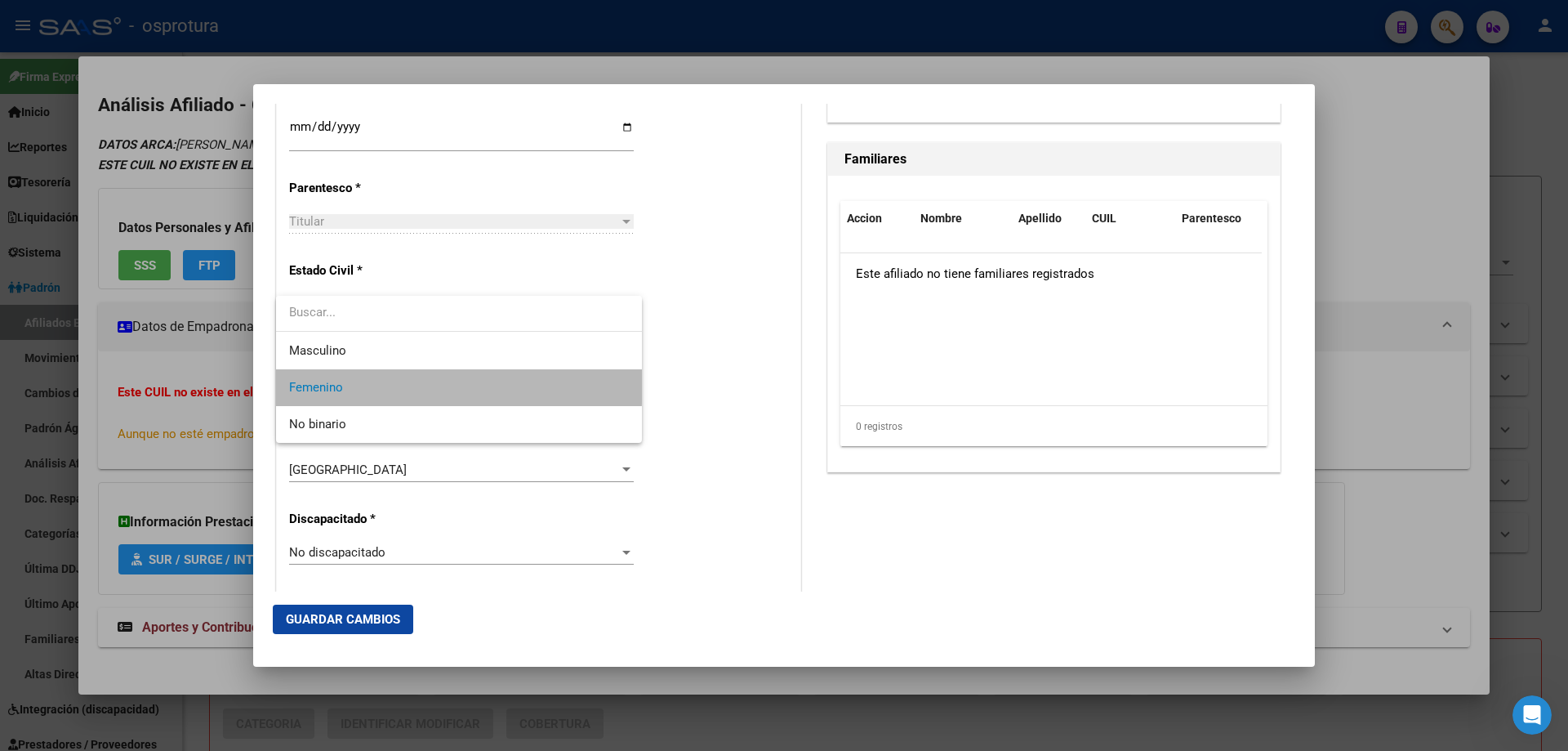
click at [396, 383] on span "Femenino" at bounding box center [459, 388] width 340 height 37
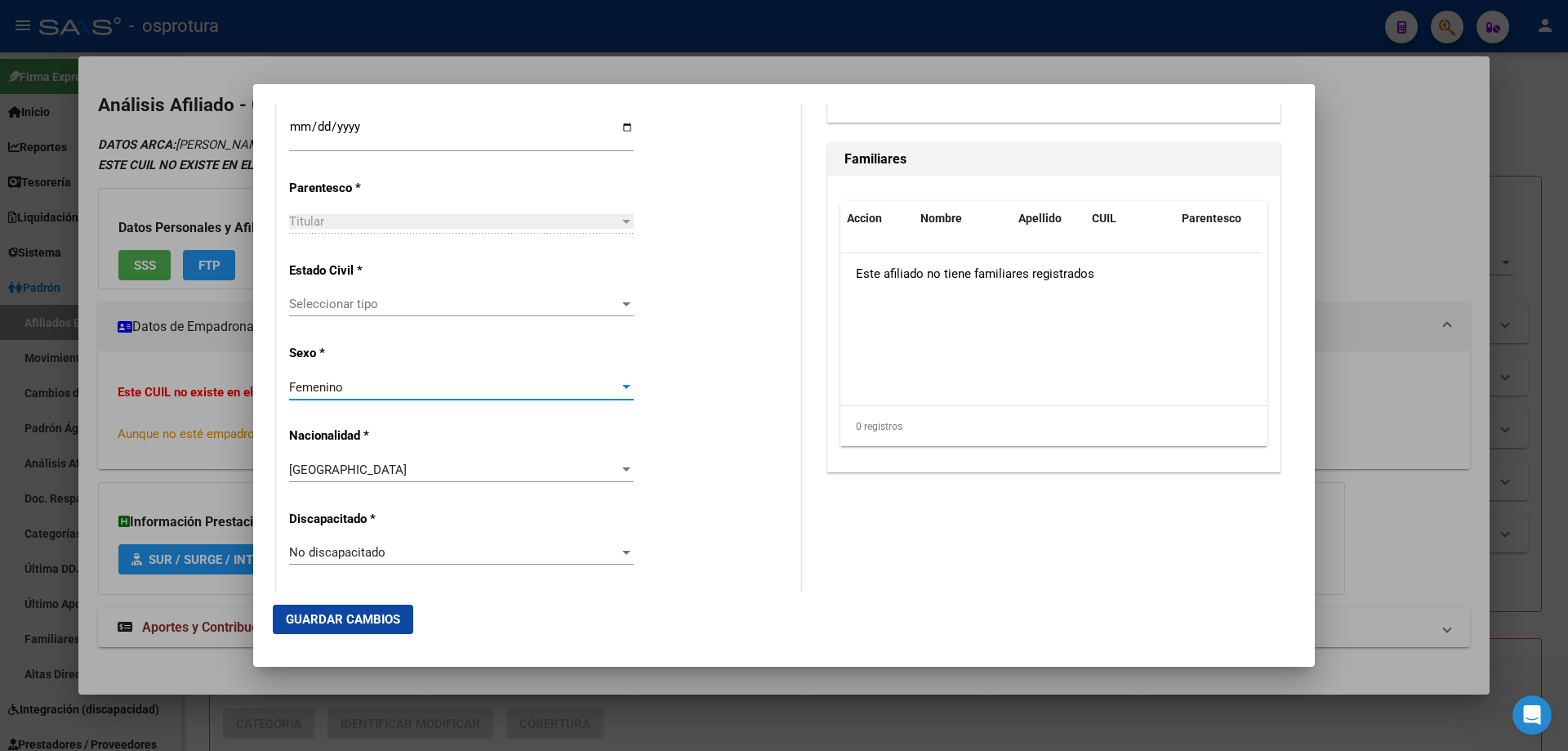
click at [375, 295] on div "Seleccionar tipo Seleccionar tipo" at bounding box center [461, 303] width 345 height 24
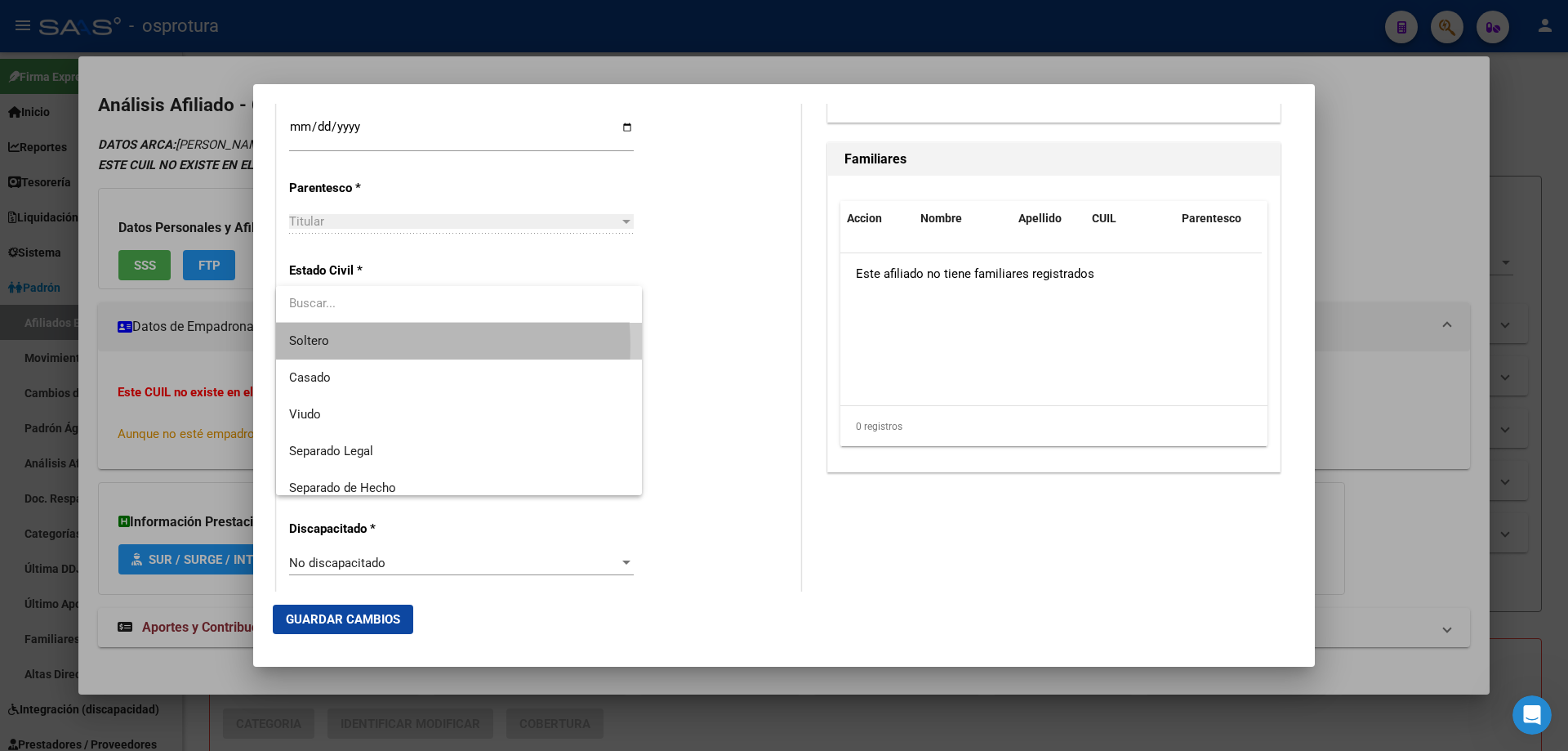
click at [375, 346] on span "Soltero" at bounding box center [459, 341] width 340 height 37
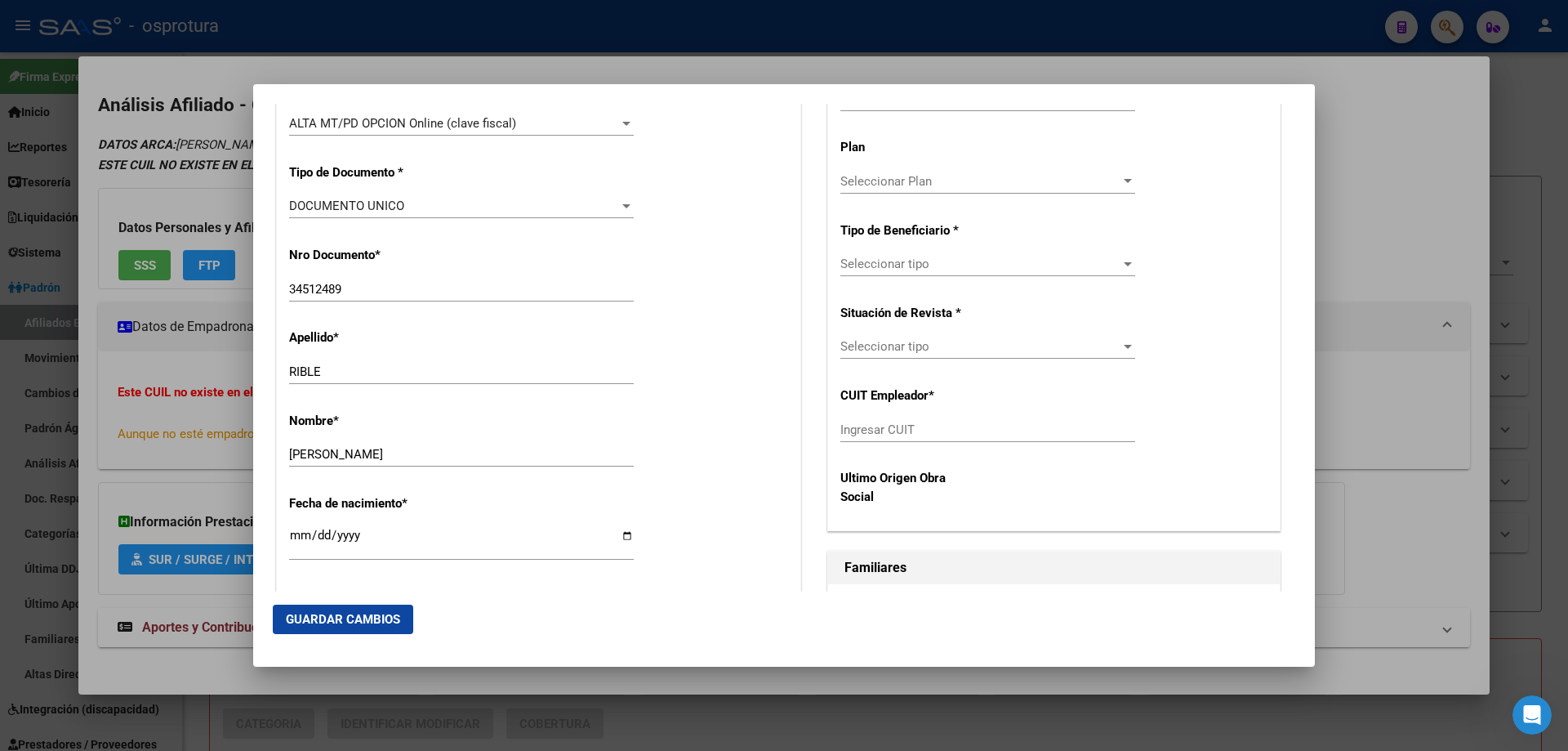
scroll to position [409, 0]
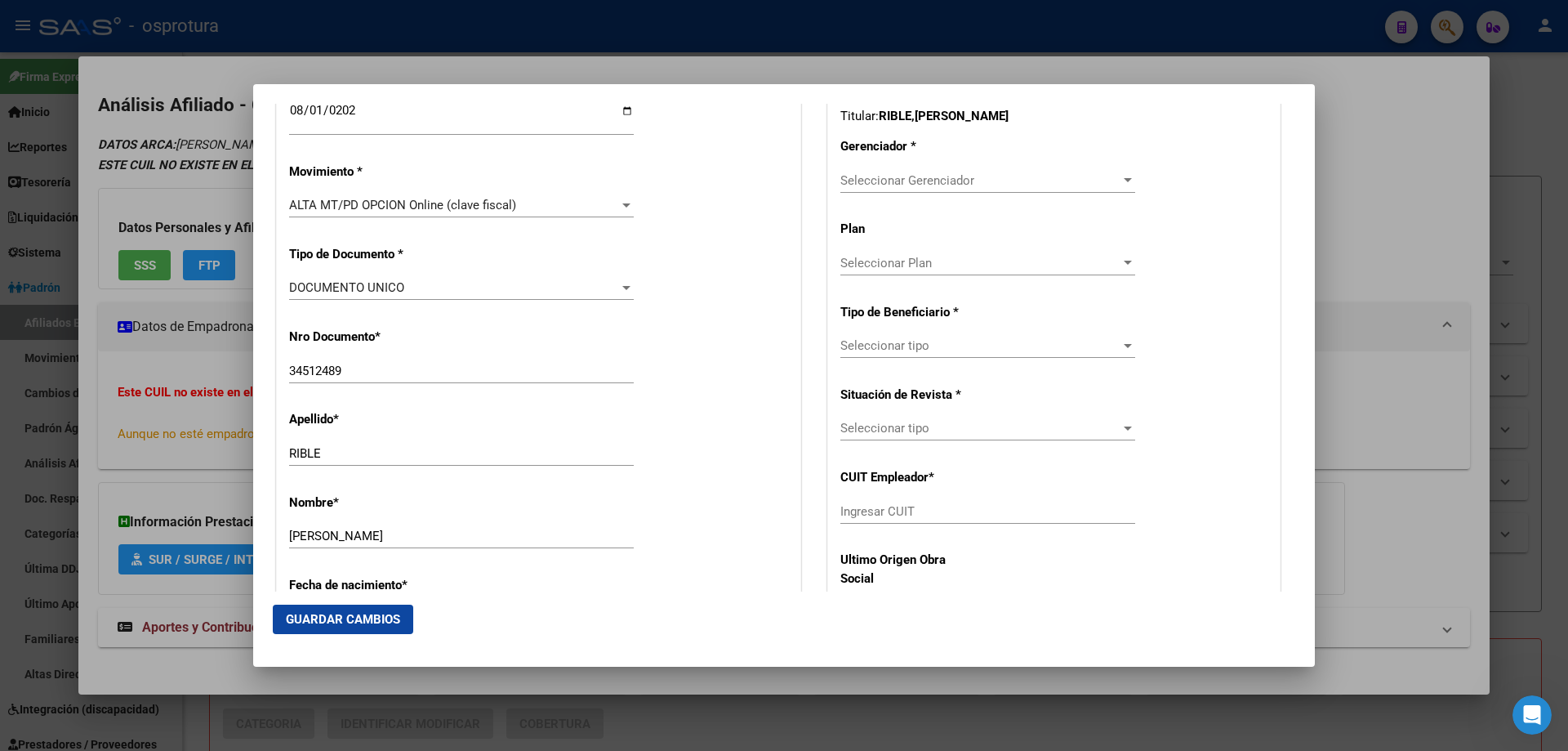
click at [913, 176] on span "Seleccionar Gerenciador" at bounding box center [981, 180] width 280 height 14
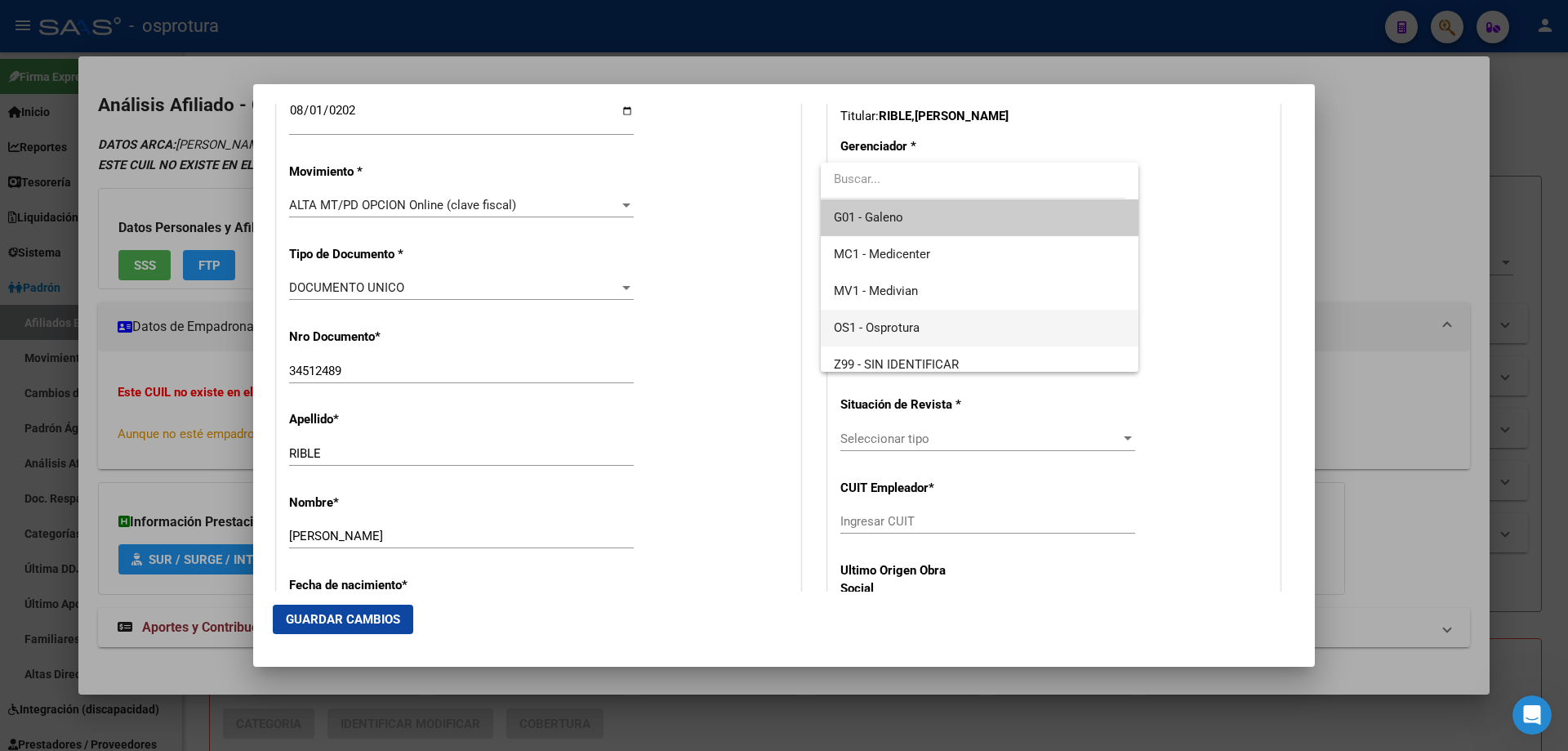
scroll to position [12, 0]
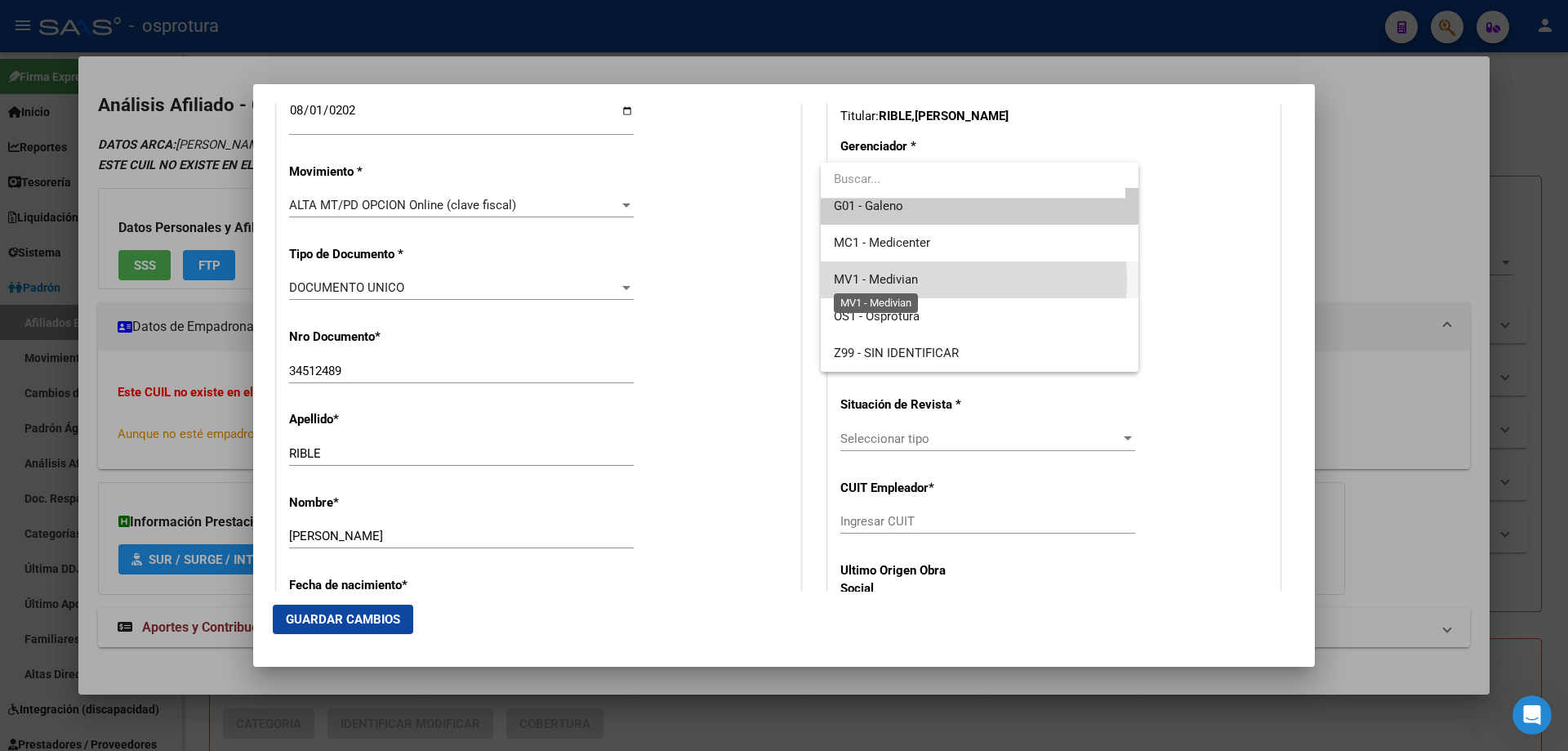
click at [918, 279] on span "MV1 - Medivian" at bounding box center [875, 278] width 84 height 14
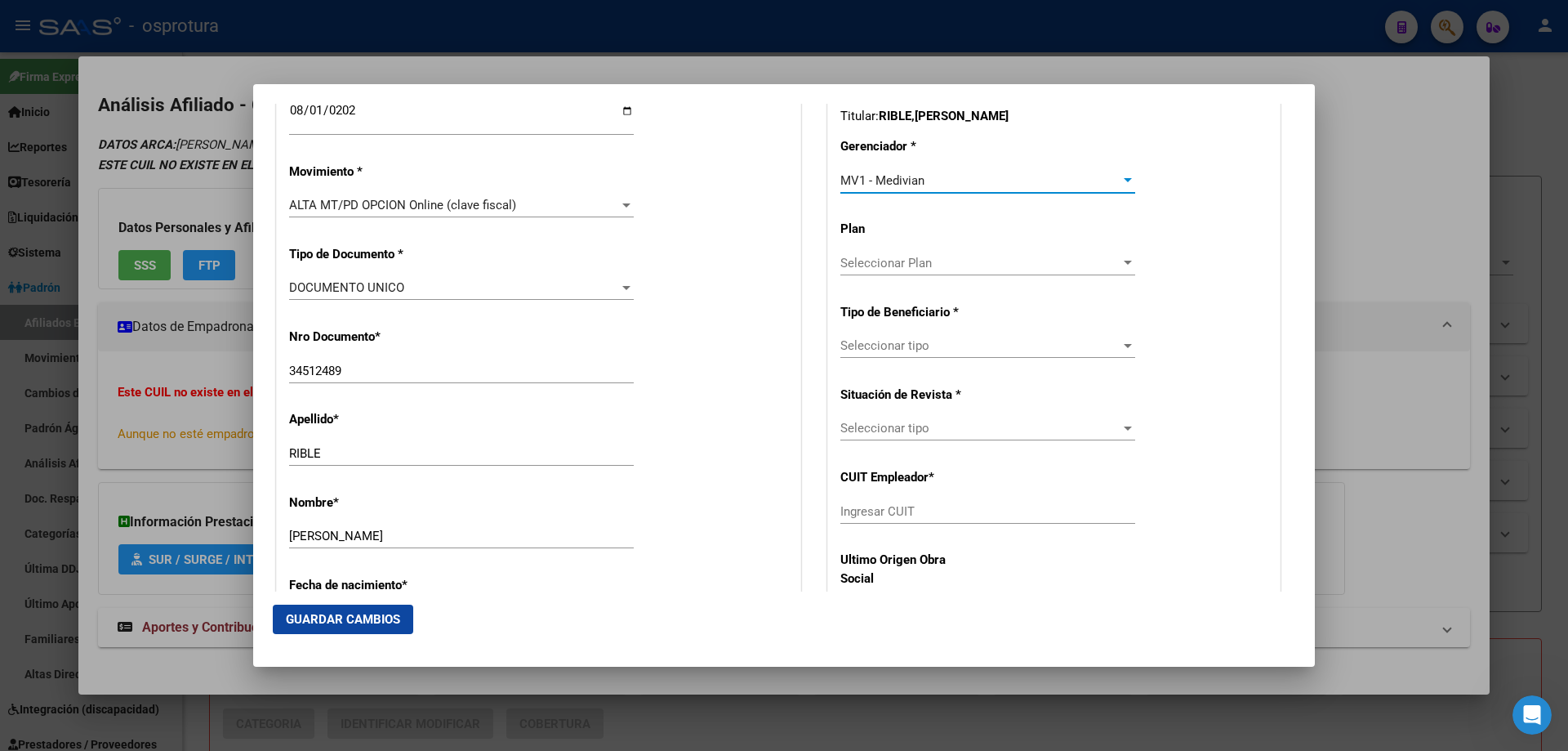
click at [903, 332] on div "CUIL Titular: 27345124891 Titular: [PERSON_NAME] [PERSON_NAME] Gerenciador * MV…" at bounding box center [1053, 344] width 451 height 535
click at [906, 339] on span "Seleccionar tipo" at bounding box center [981, 345] width 280 height 14
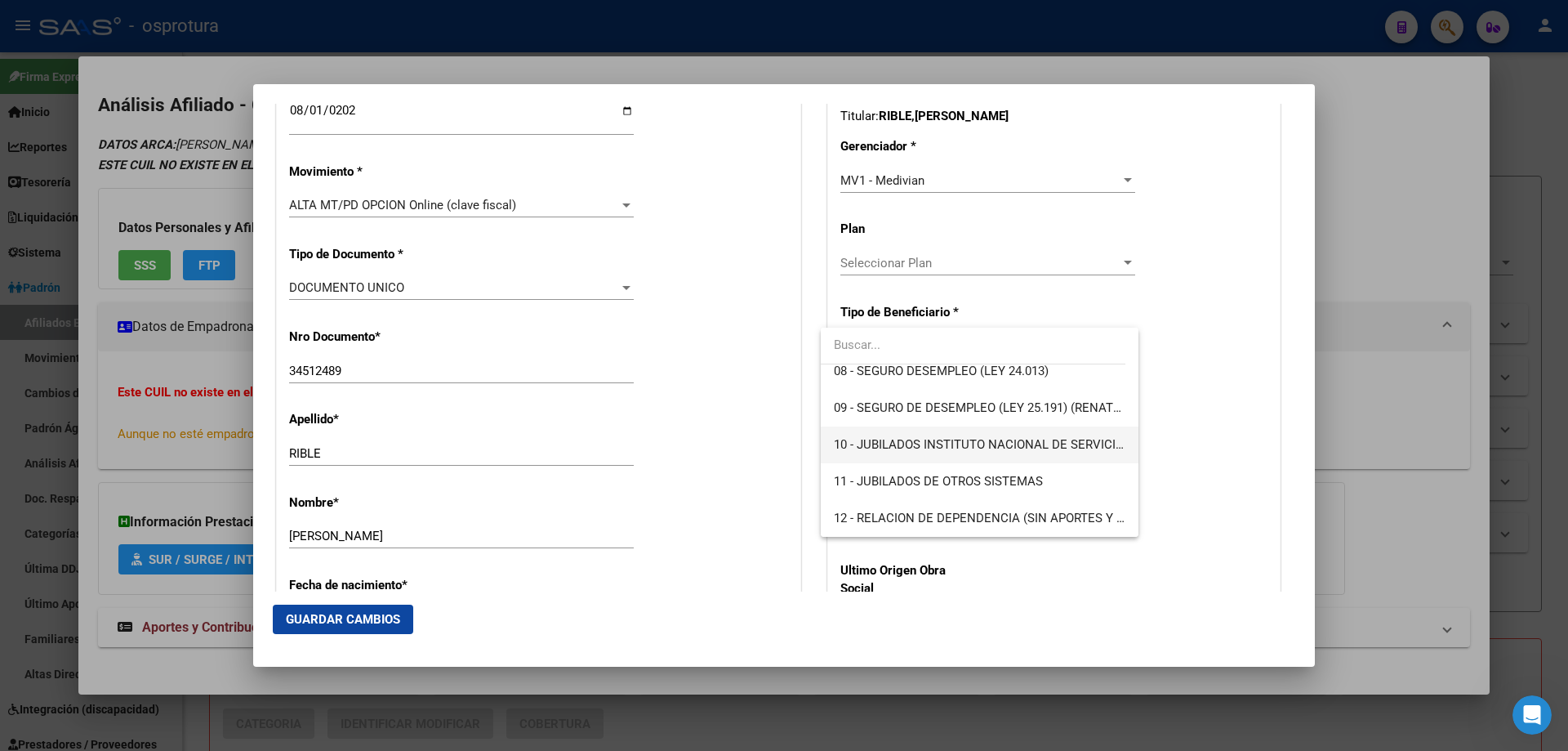
scroll to position [224, 0]
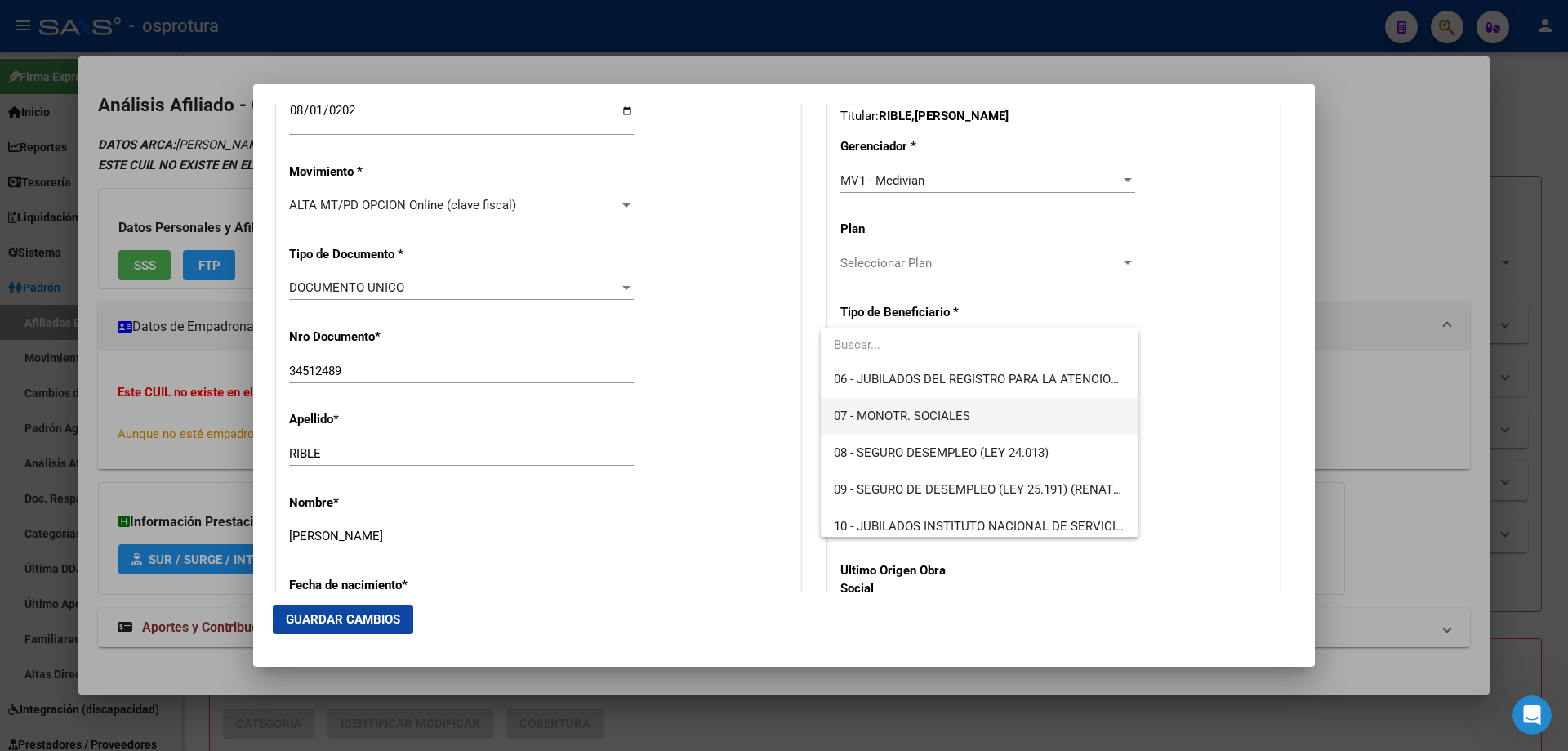
click at [909, 424] on span "07 - MONOTR. SOCIALES" at bounding box center [979, 417] width 291 height 37
type input "27-34512489-1"
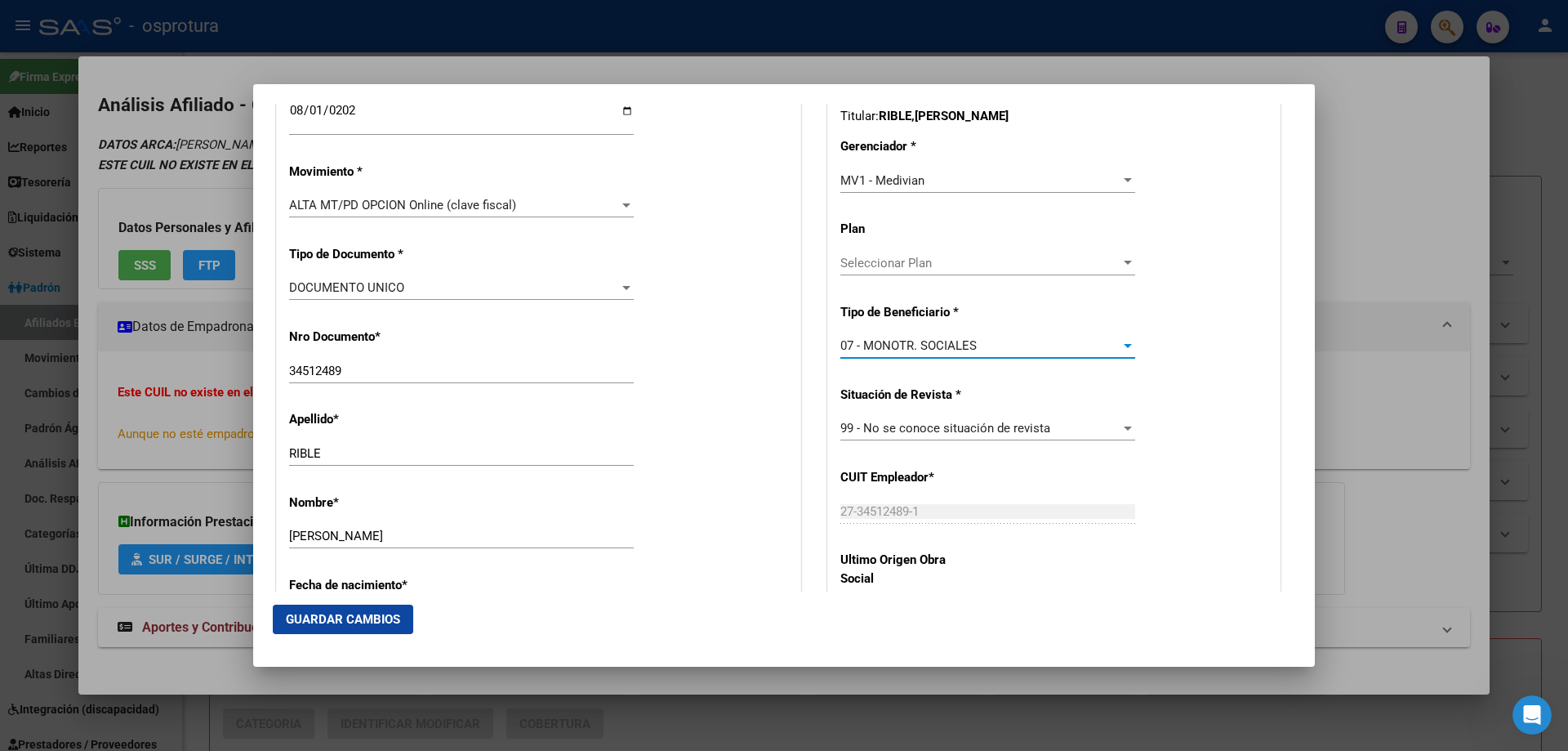
click at [340, 622] on span "Guardar Cambios" at bounding box center [343, 619] width 114 height 14
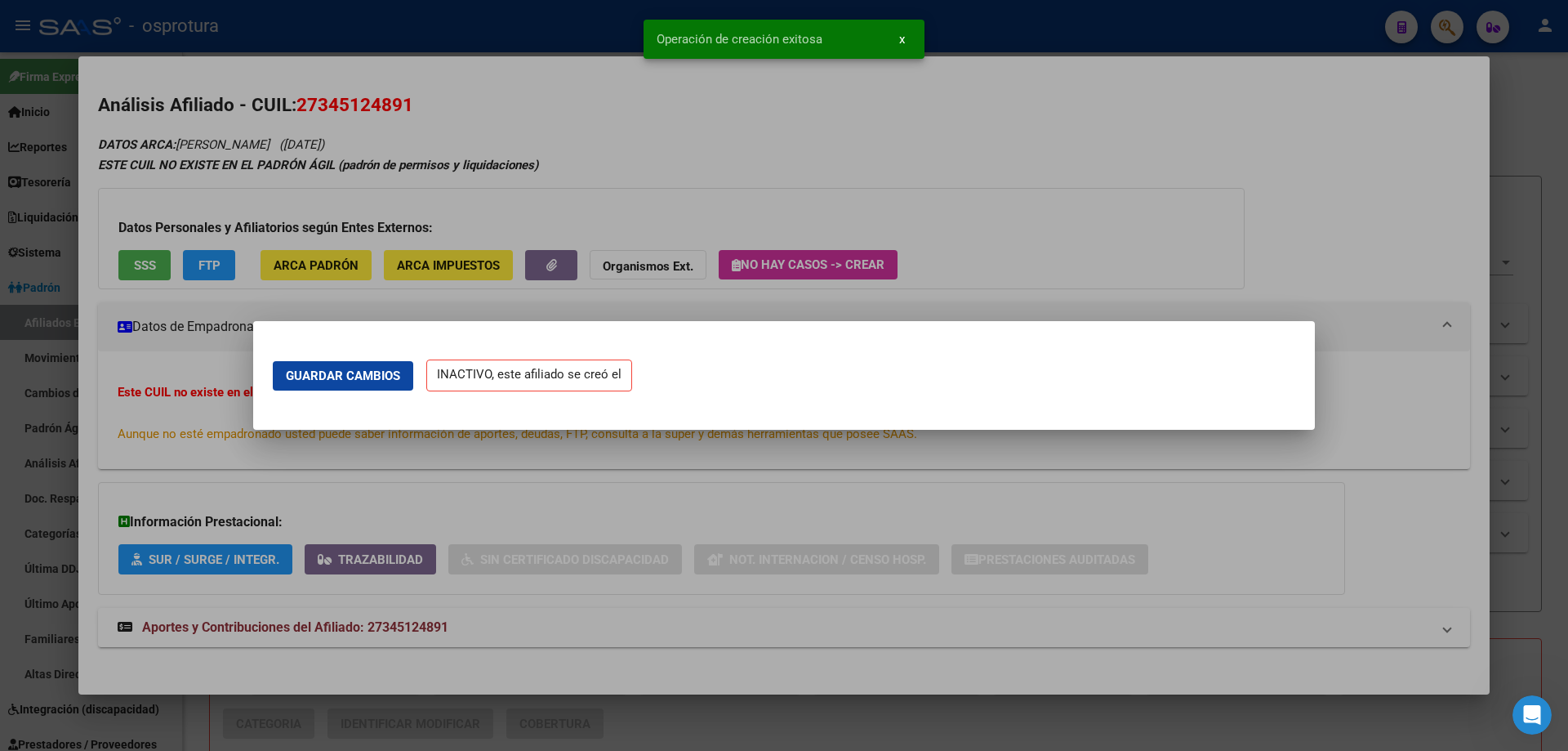
scroll to position [0, 0]
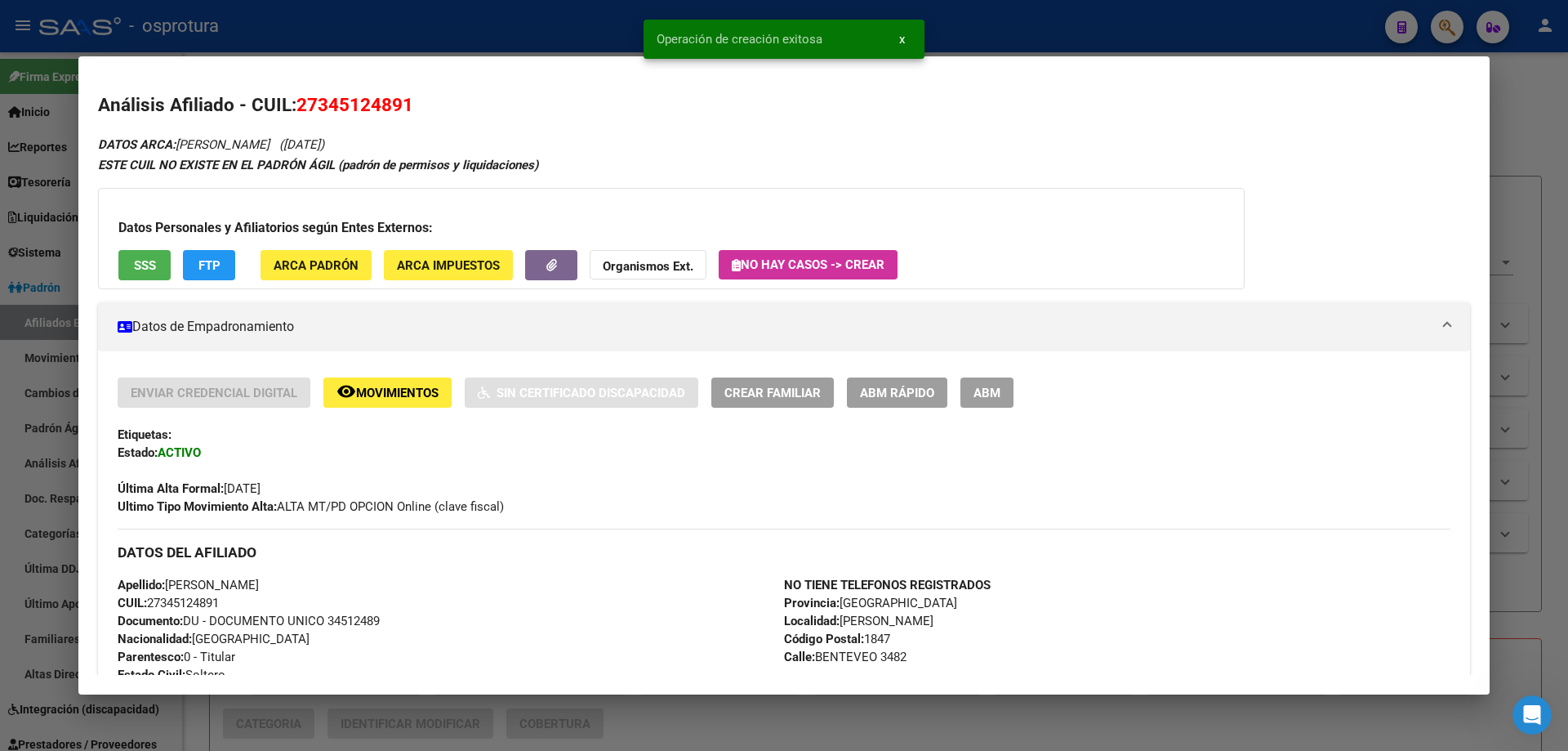
click at [759, 383] on button "Crear Familiar" at bounding box center [772, 392] width 123 height 30
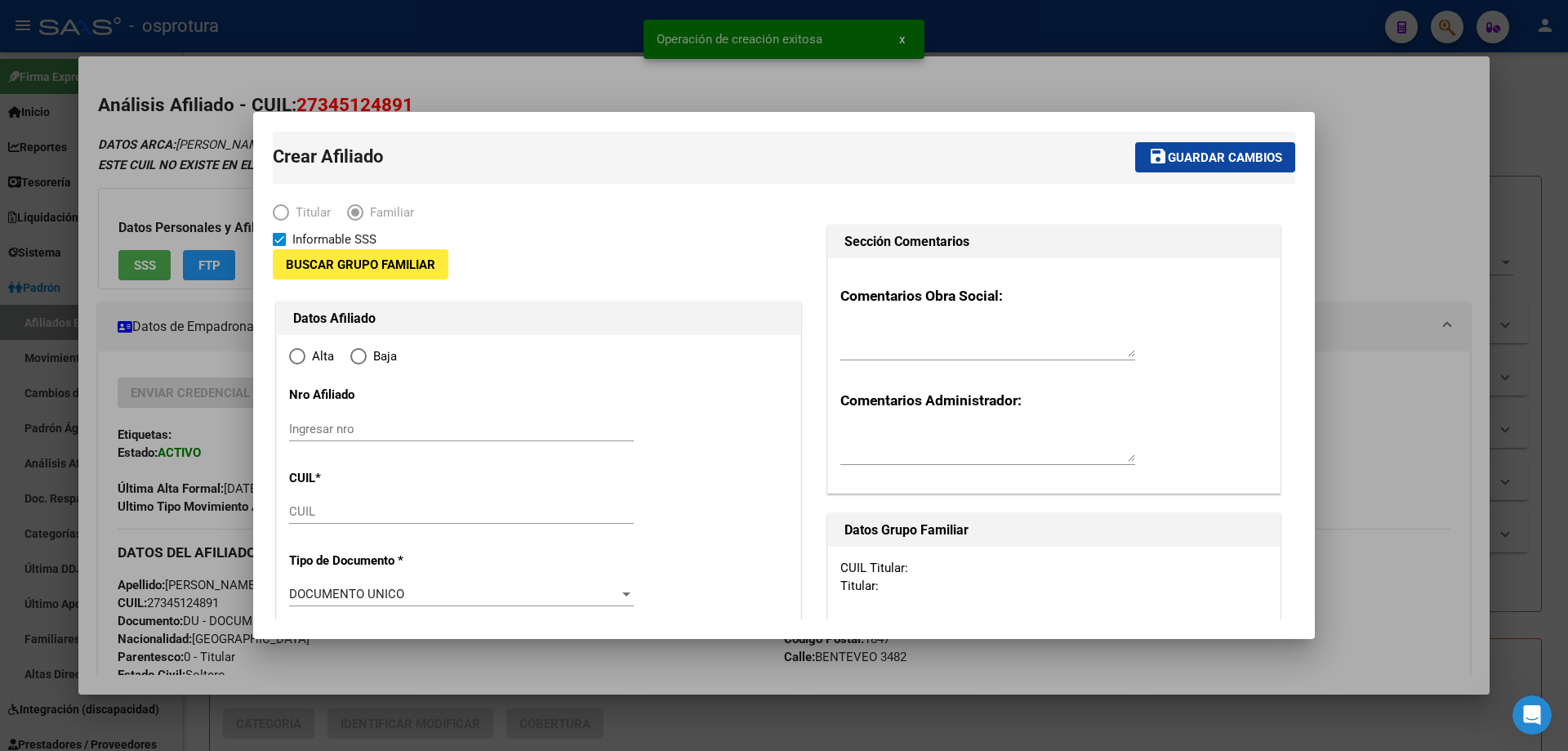
type input "27-34512489-1"
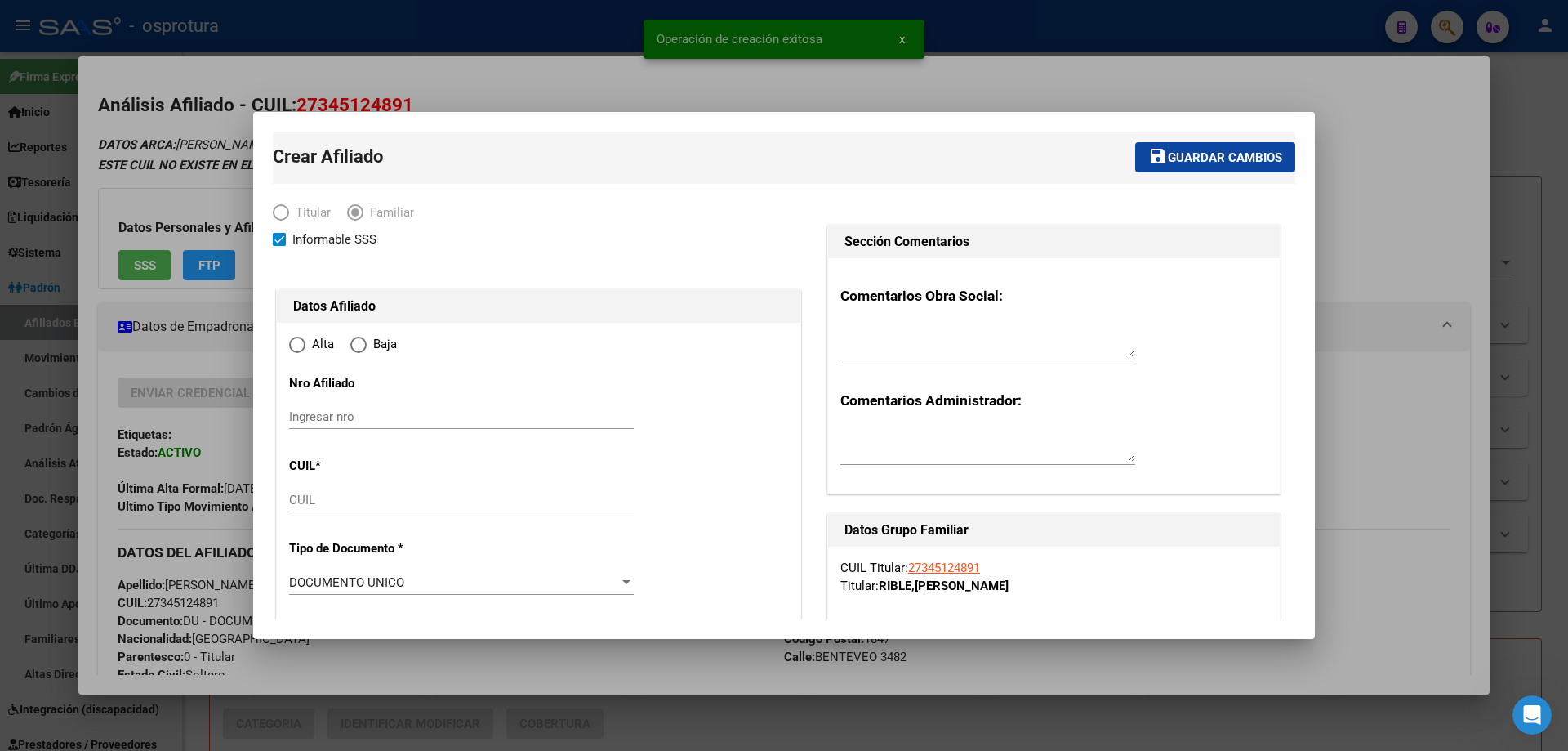
type input "[PERSON_NAME]"
type input "1847"
type input "BENTEVEO"
type input "3482"
radio input "true"
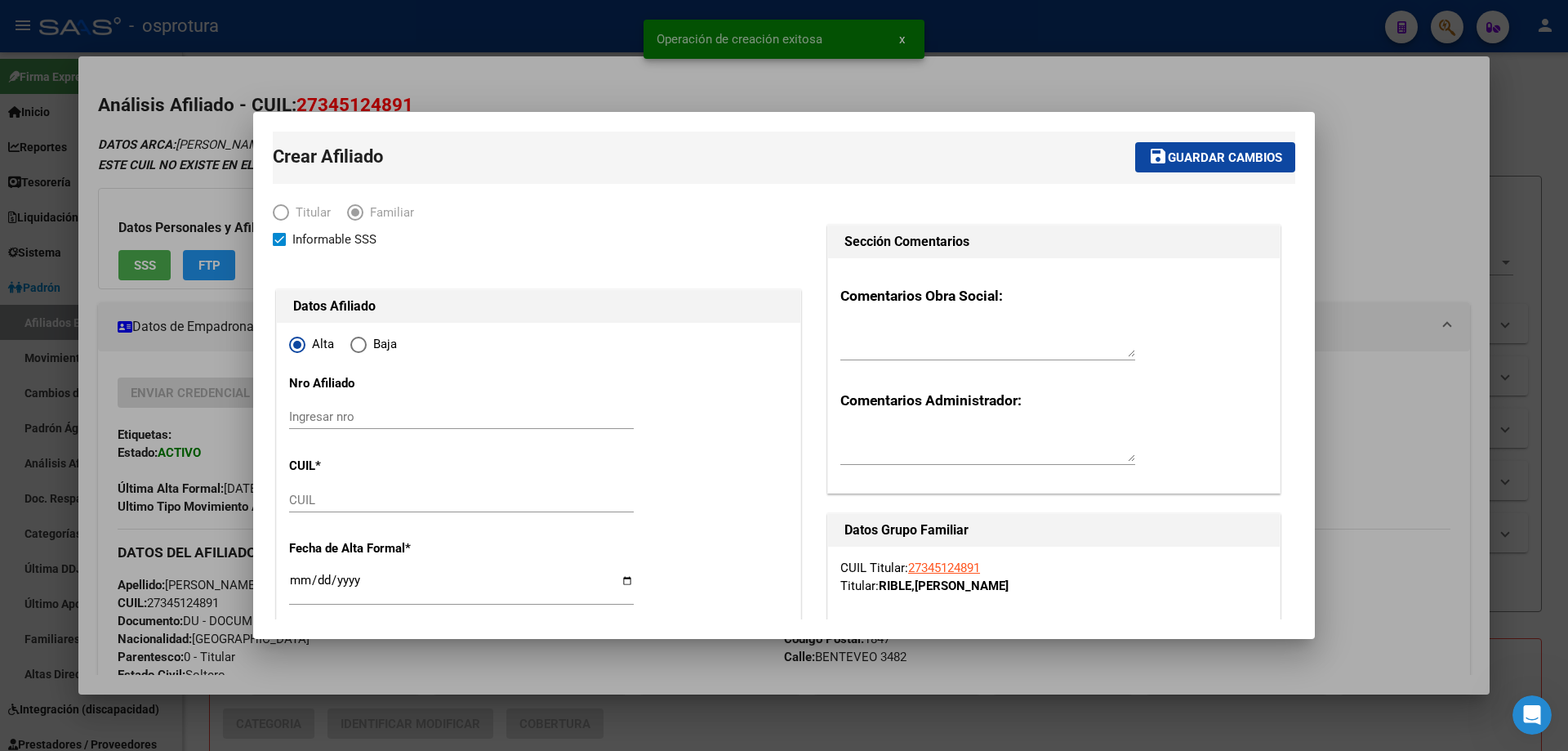
type input "27-34512489-1"
click at [346, 497] on input "CUIL" at bounding box center [461, 500] width 345 height 14
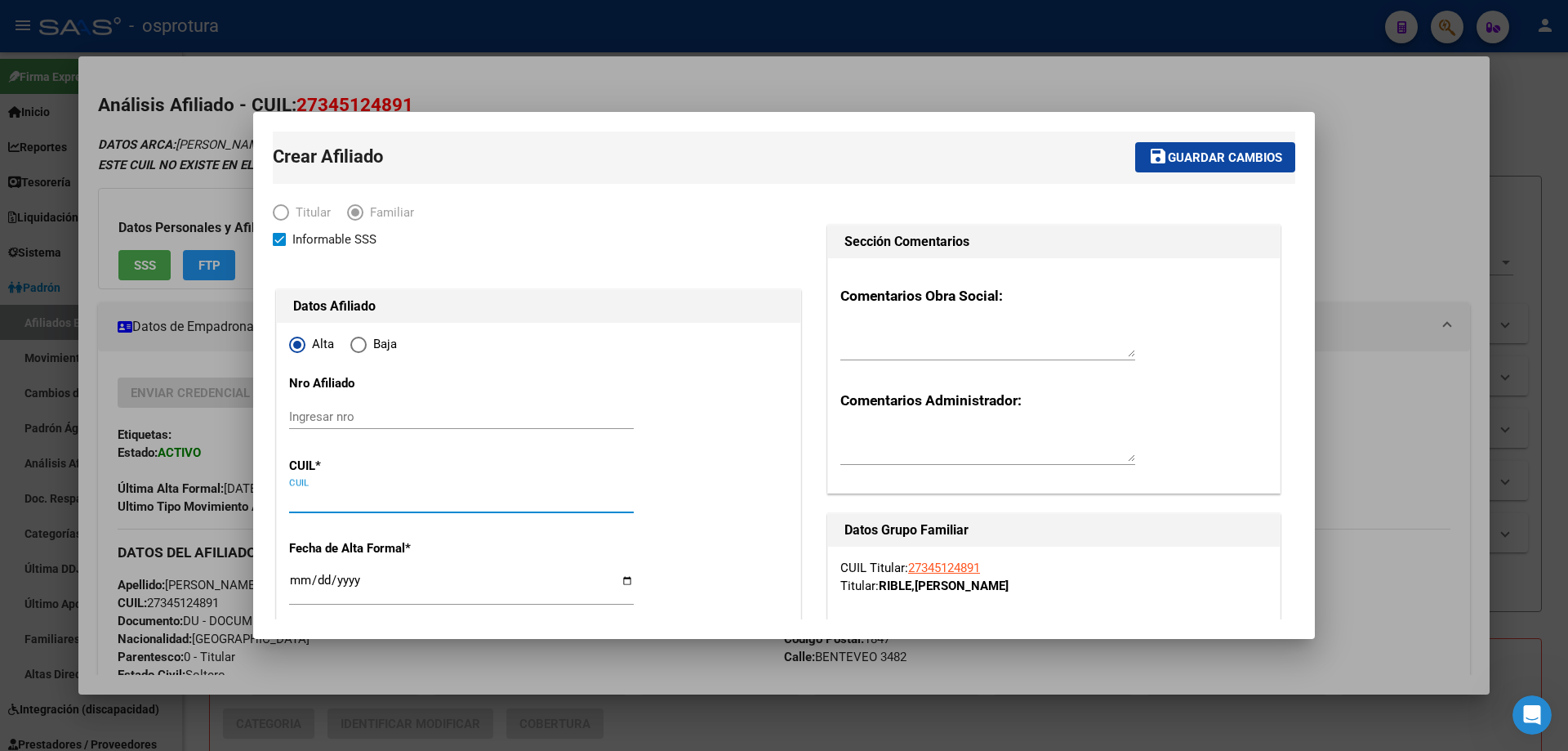
paste input "20-56384894-5"
type input "20-56384894-5"
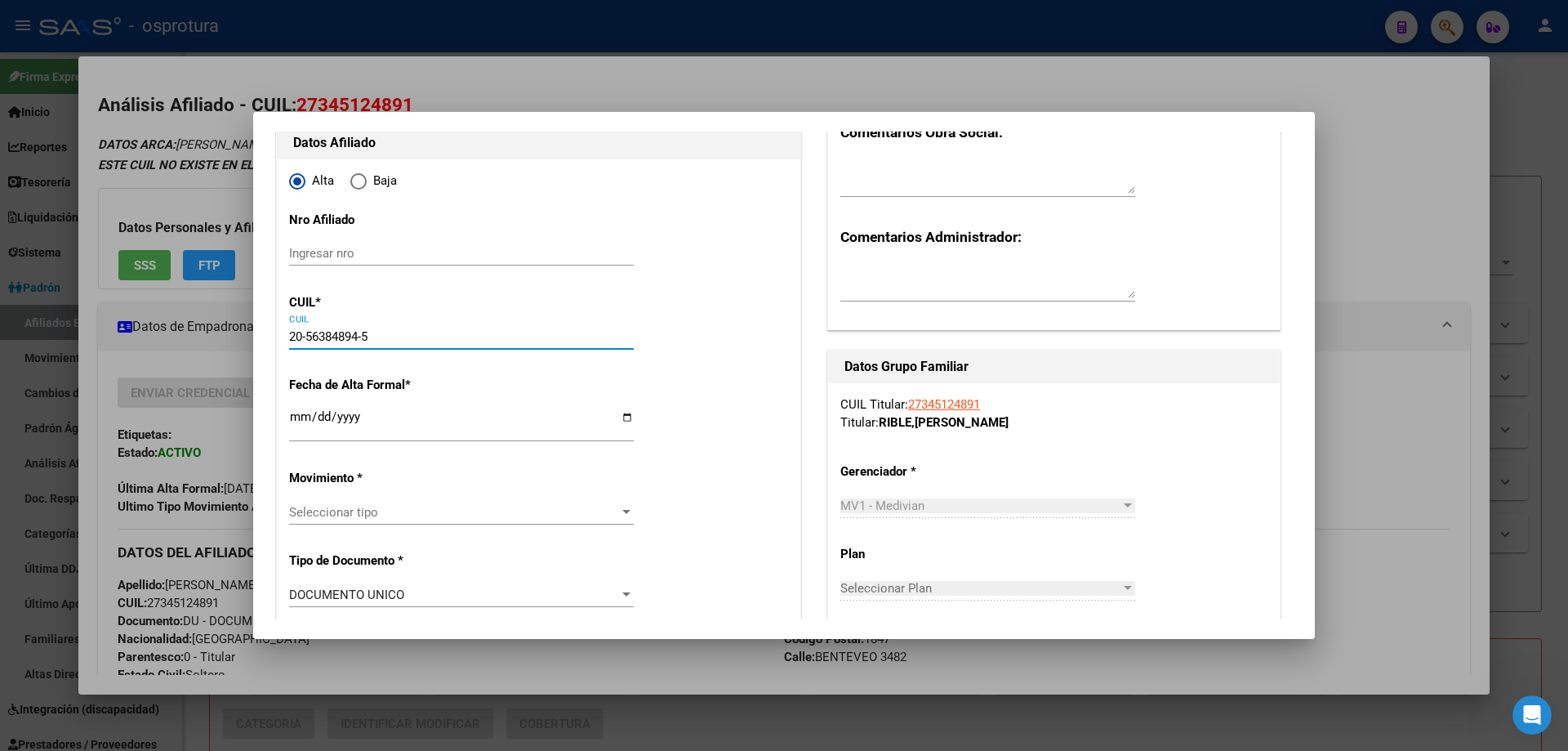
type input "56384894"
type input "RIBLE"
type input "[PERSON_NAME]"
type input "[DATE]"
type input "[PERSON_NAME]"
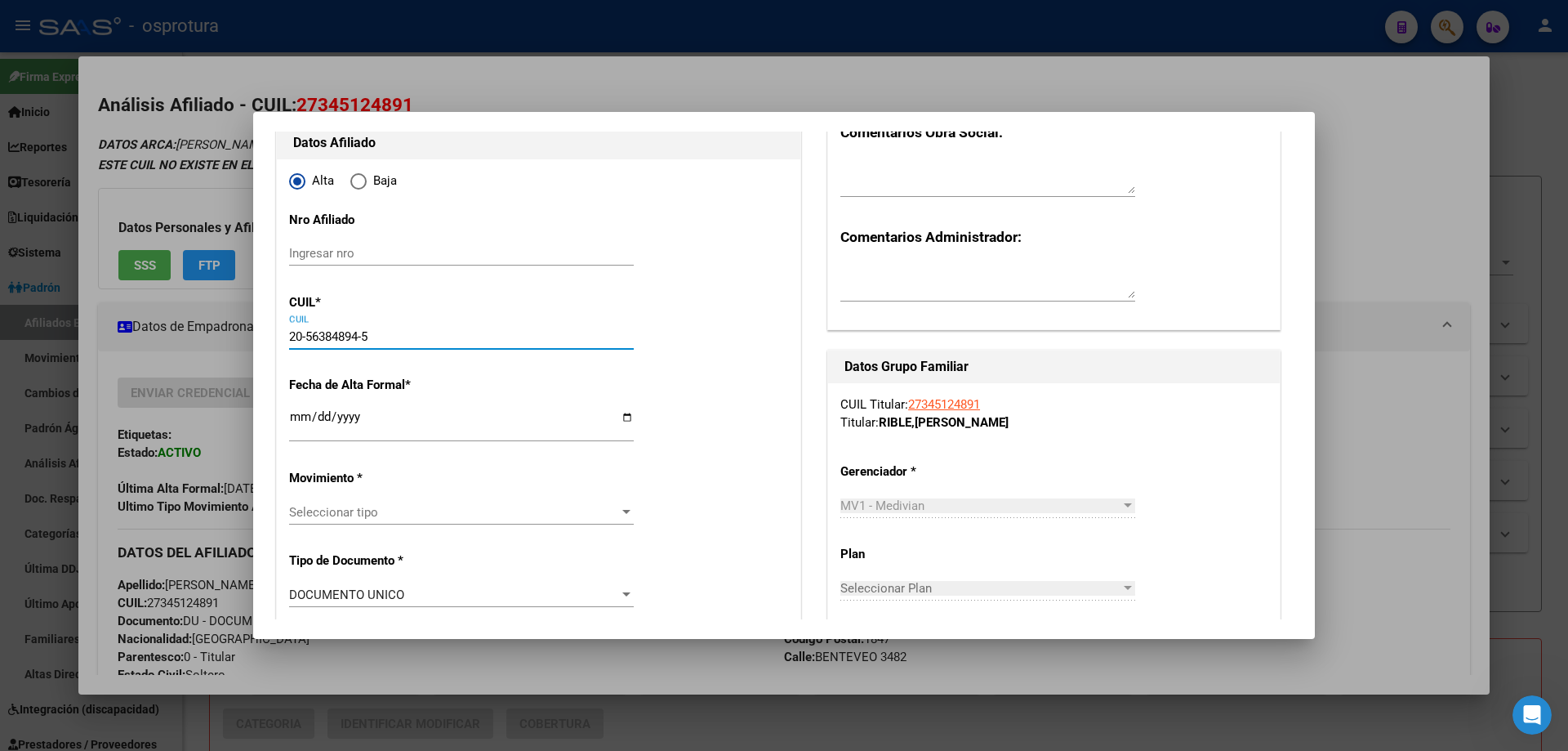
type input "3523"
type input "20-56384894-5"
click at [297, 419] on input "Ingresar fecha" at bounding box center [461, 422] width 345 height 26
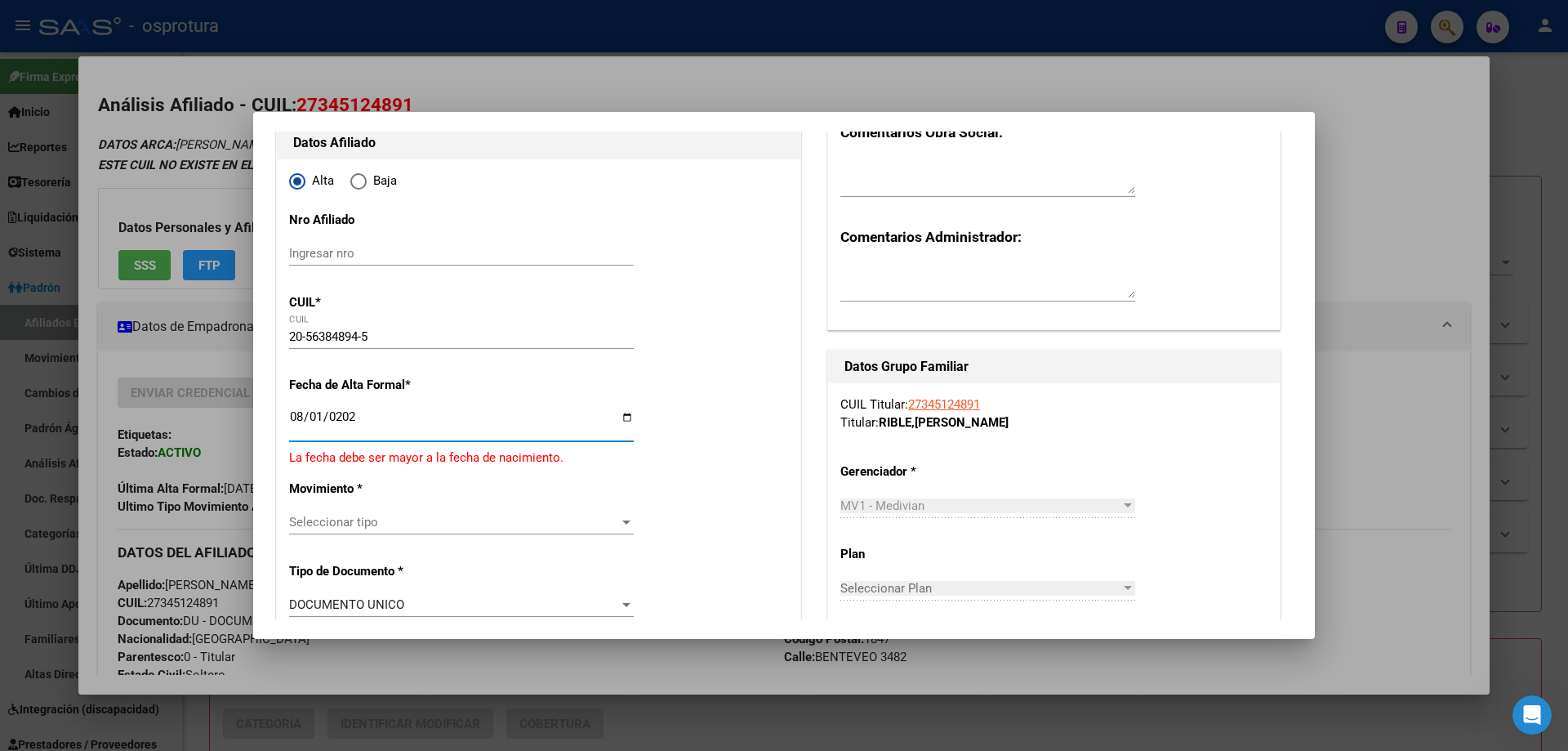
type input "[DATE]"
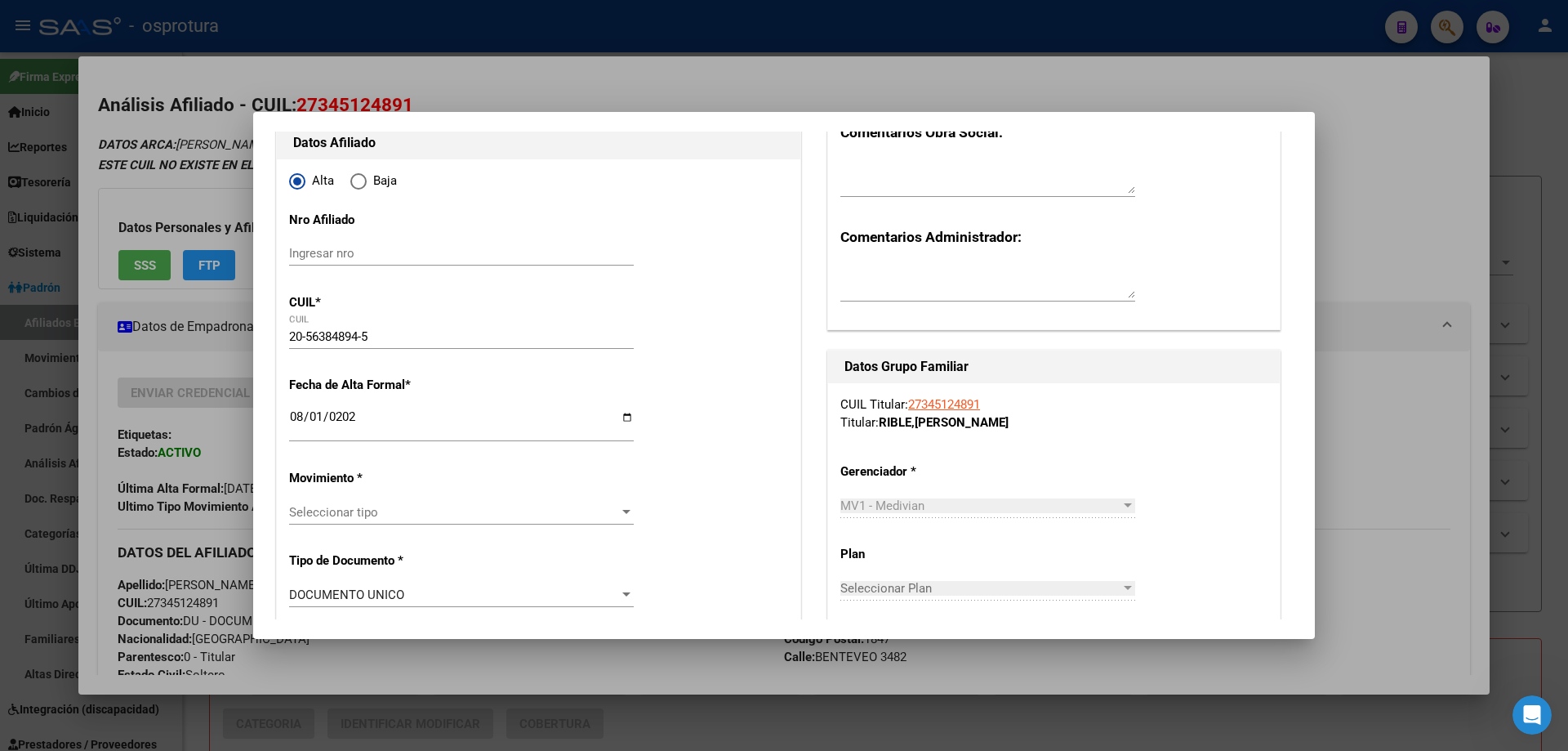
scroll to position [327, 0]
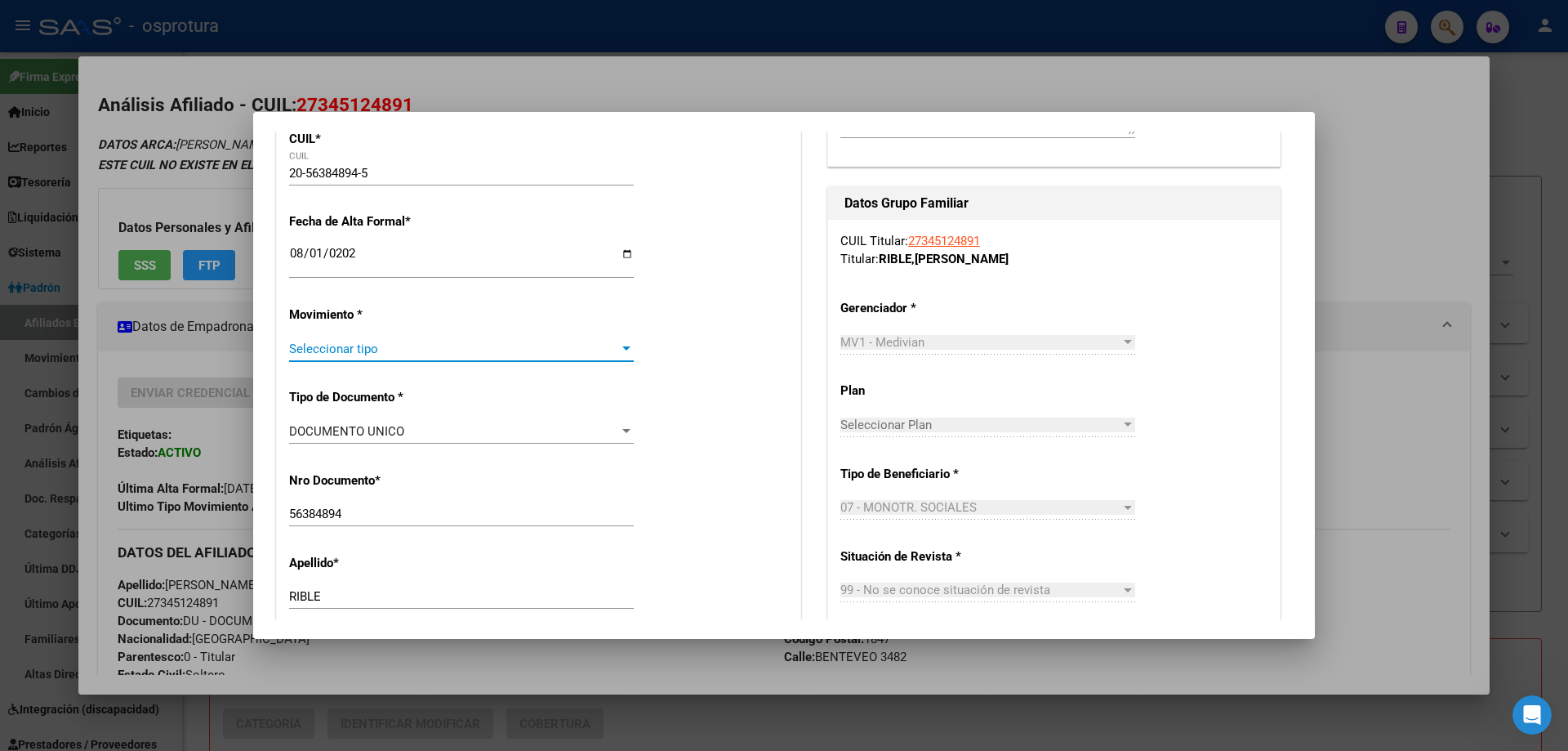
click at [365, 354] on span "Seleccionar tipo" at bounding box center [453, 348] width 329 height 14
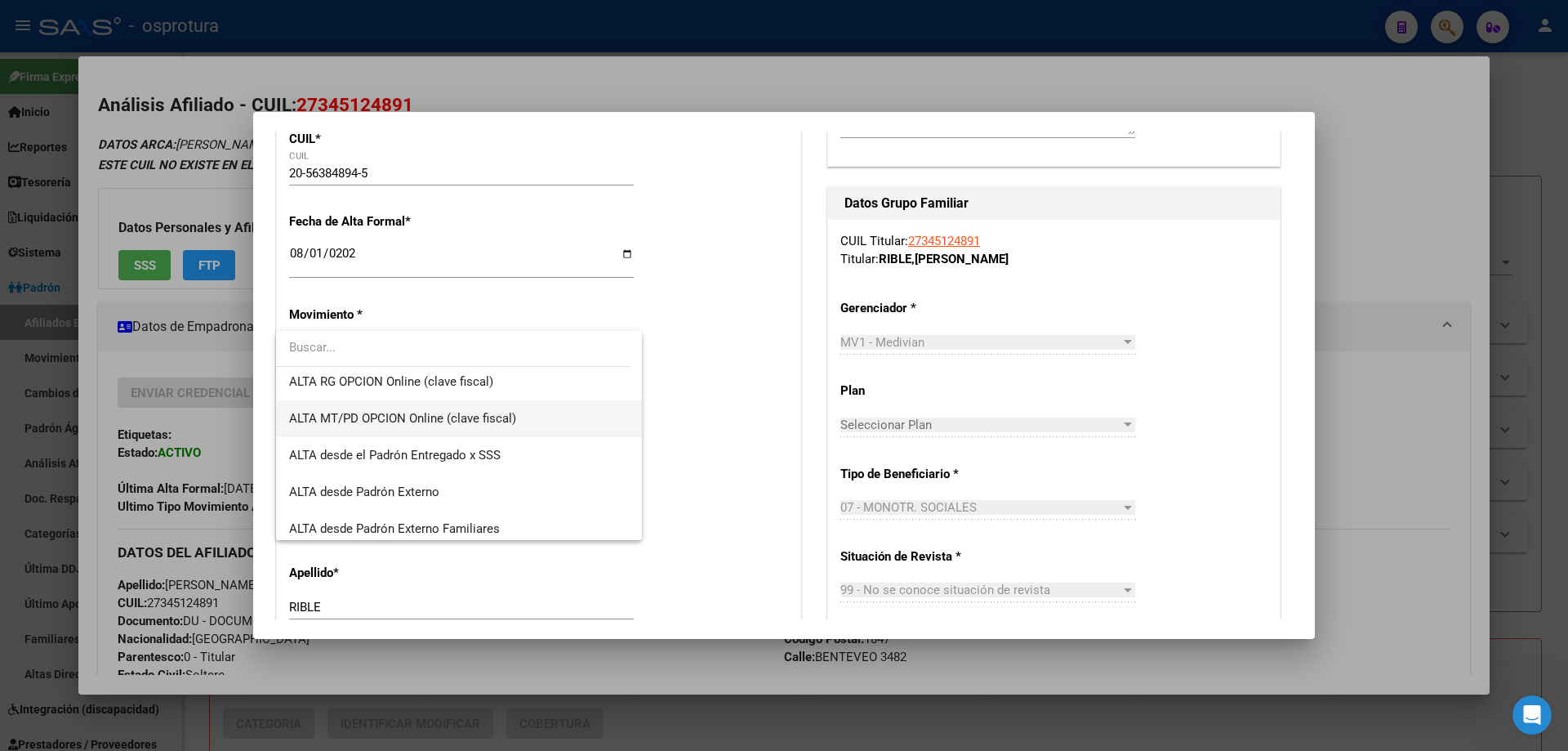
scroll to position [246, 0]
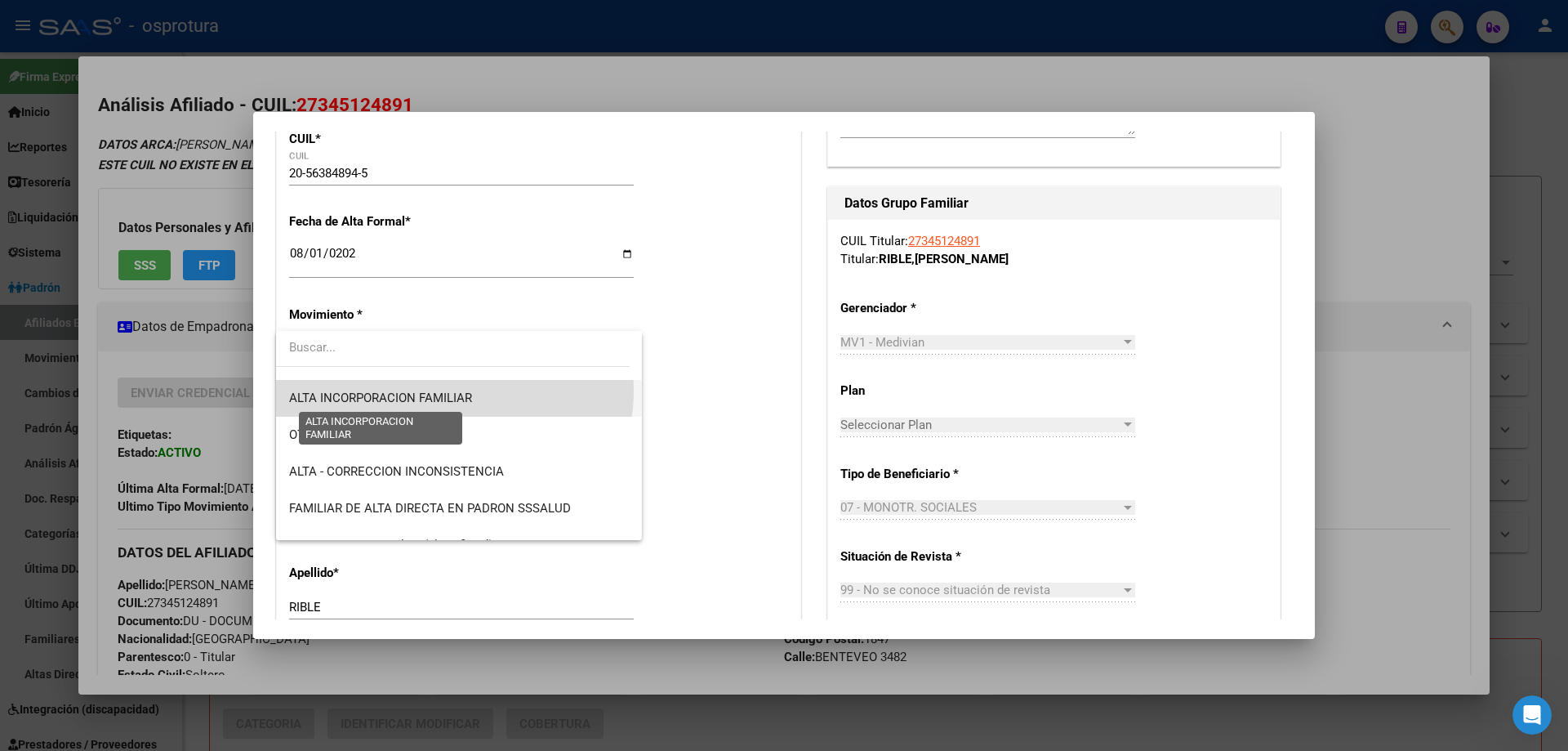
click at [454, 391] on span "ALTA INCORPORACION FAMILIAR" at bounding box center [380, 397] width 183 height 14
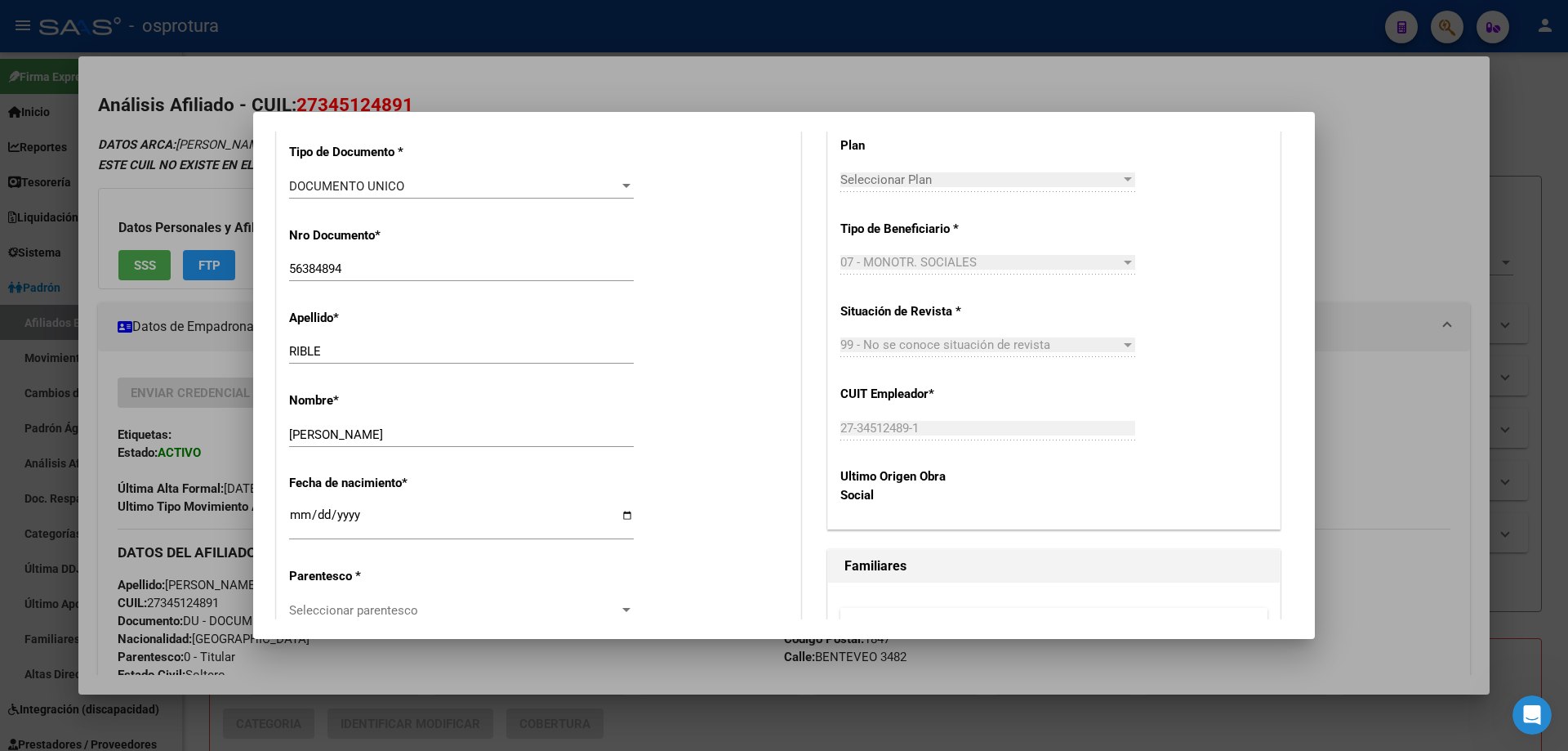
scroll to position [817, 0]
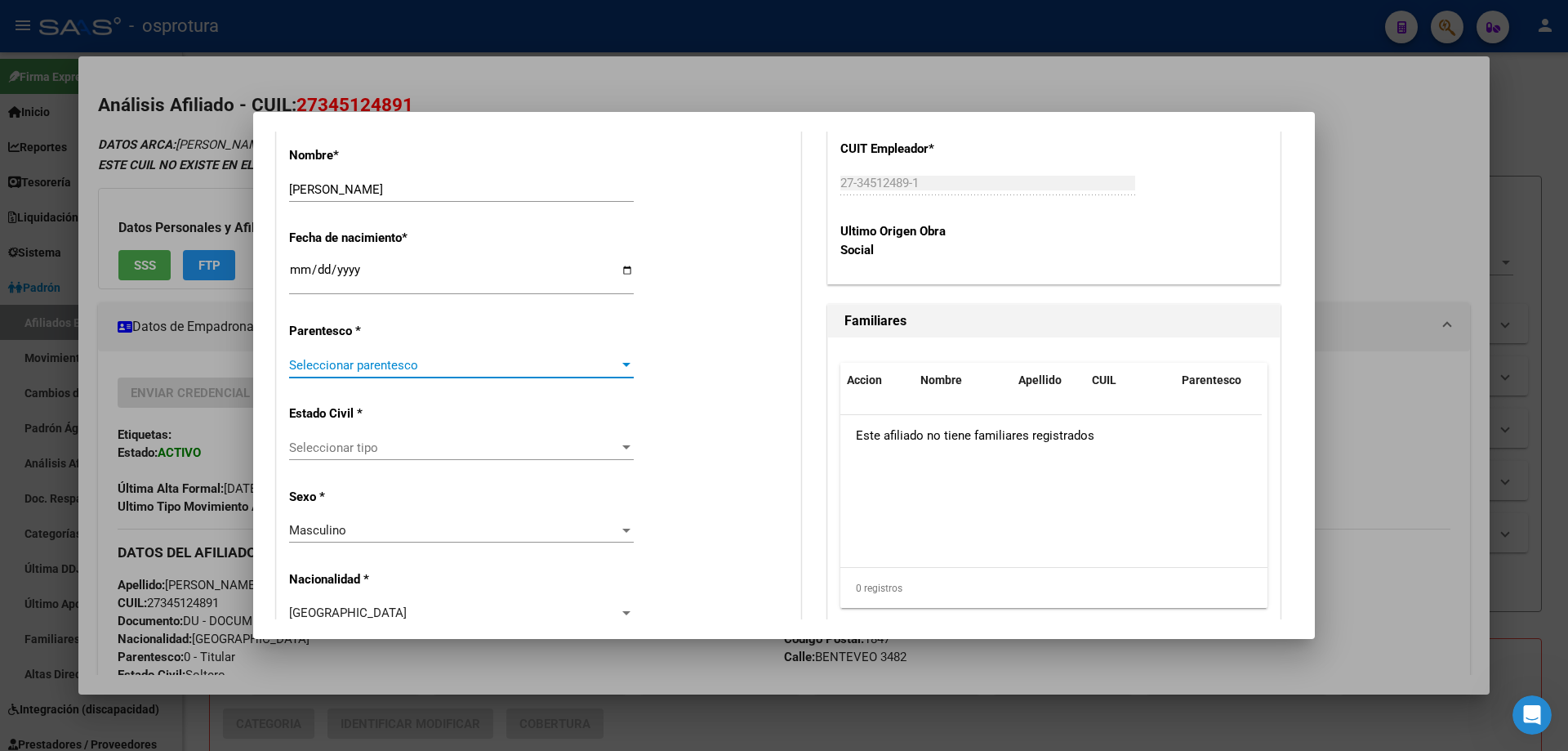
click at [357, 365] on span "Seleccionar parentesco" at bounding box center [453, 364] width 329 height 14
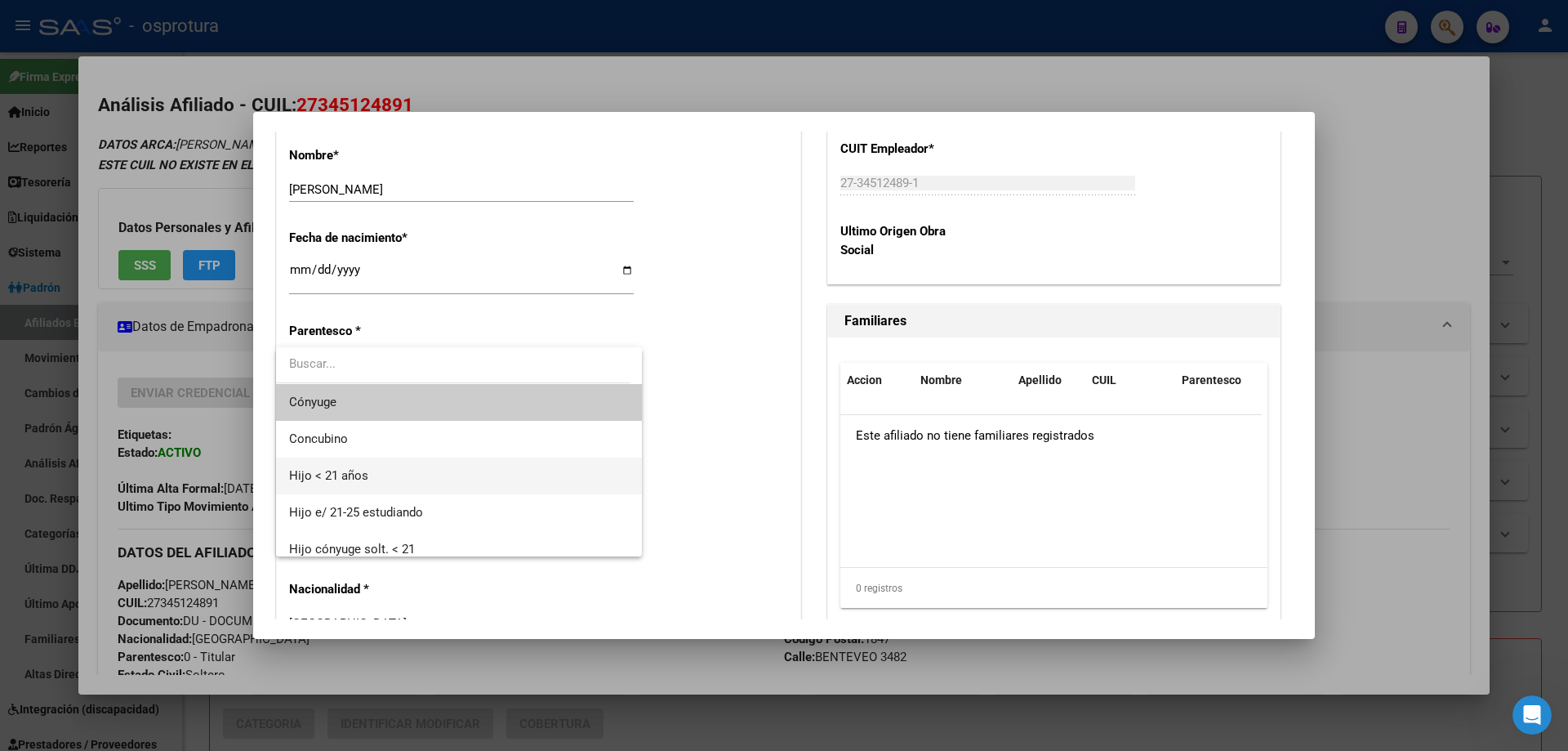
click at [375, 459] on span "Hijo < 21 años" at bounding box center [459, 476] width 340 height 37
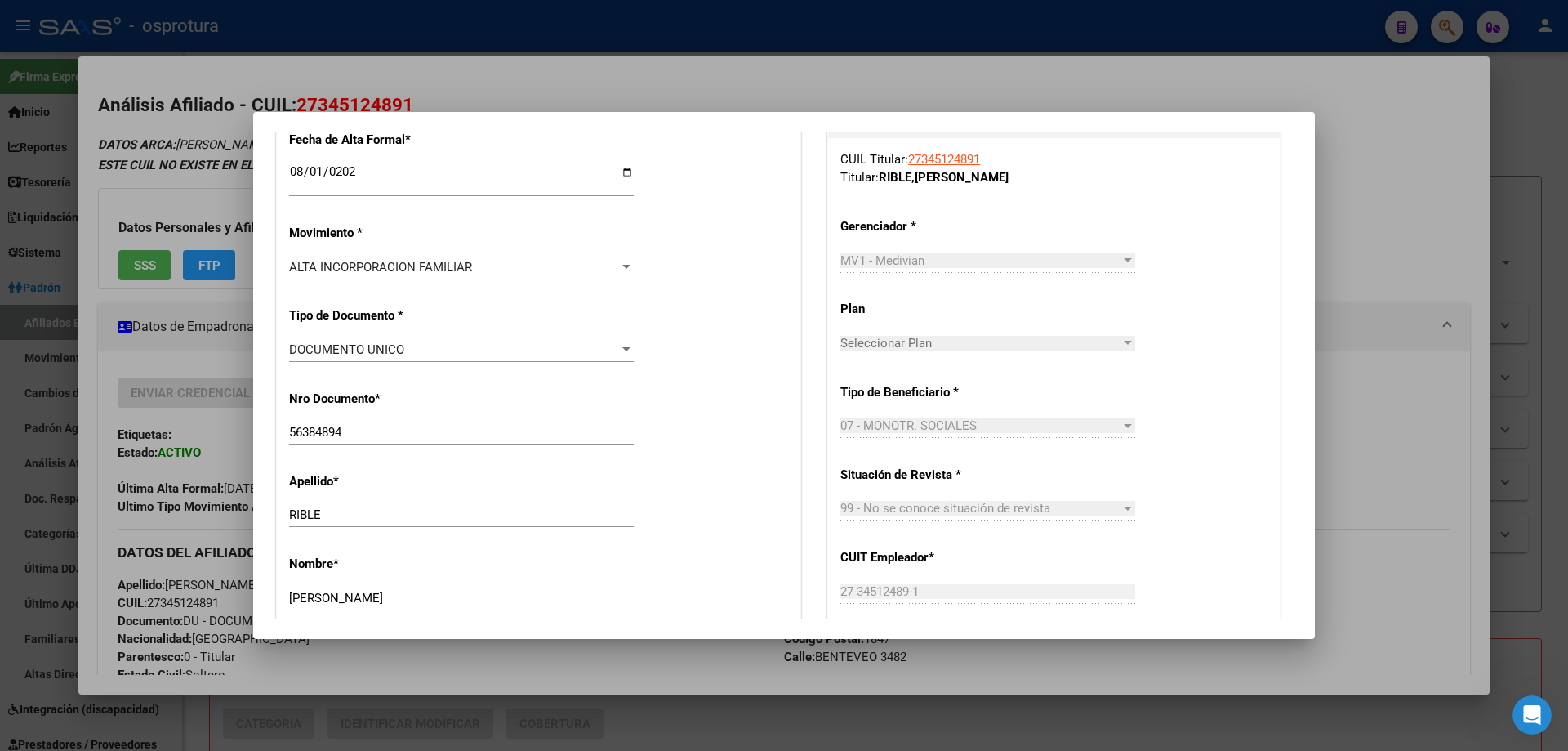
scroll to position [0, 0]
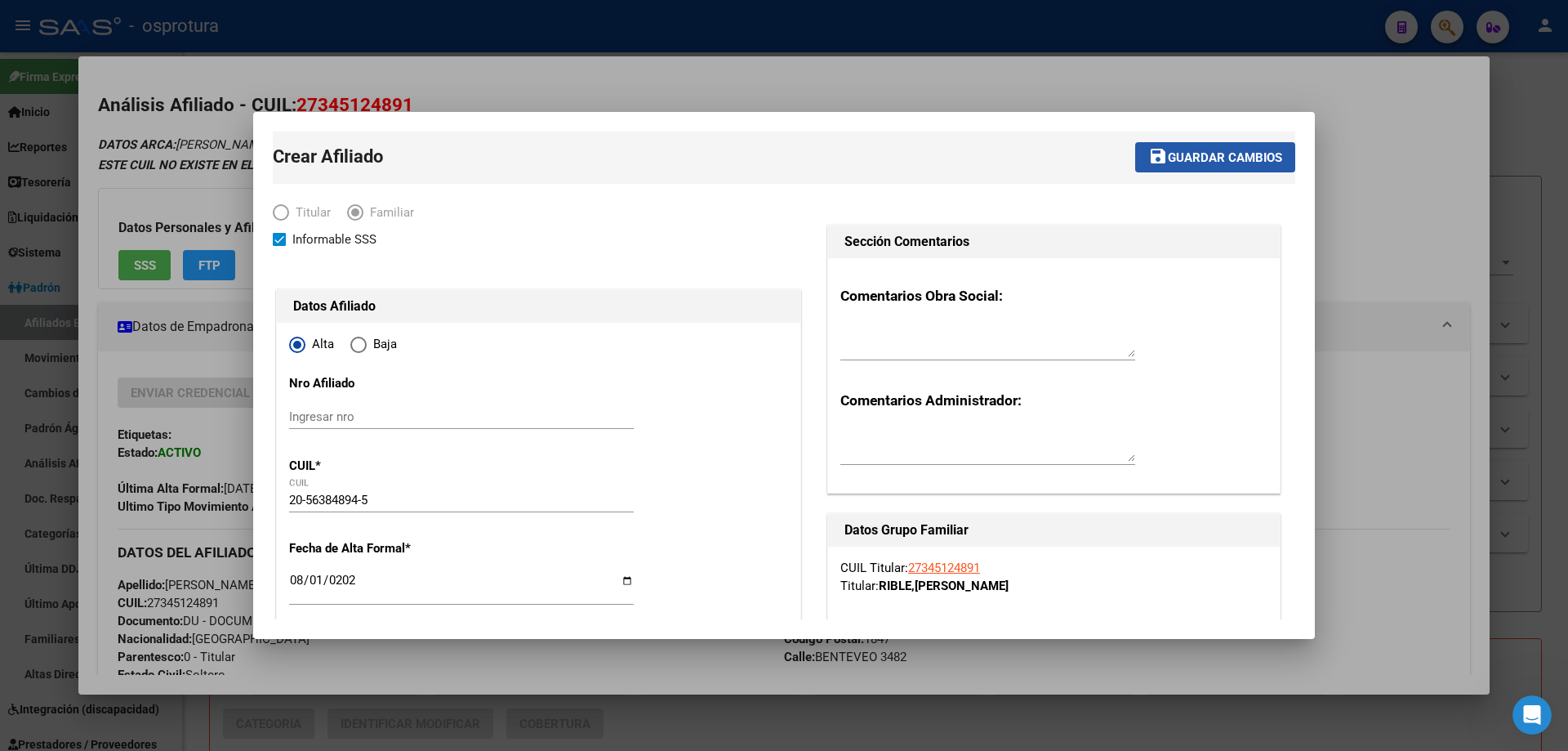
click at [1184, 163] on span "Guardar cambios" at bounding box center [1225, 158] width 114 height 14
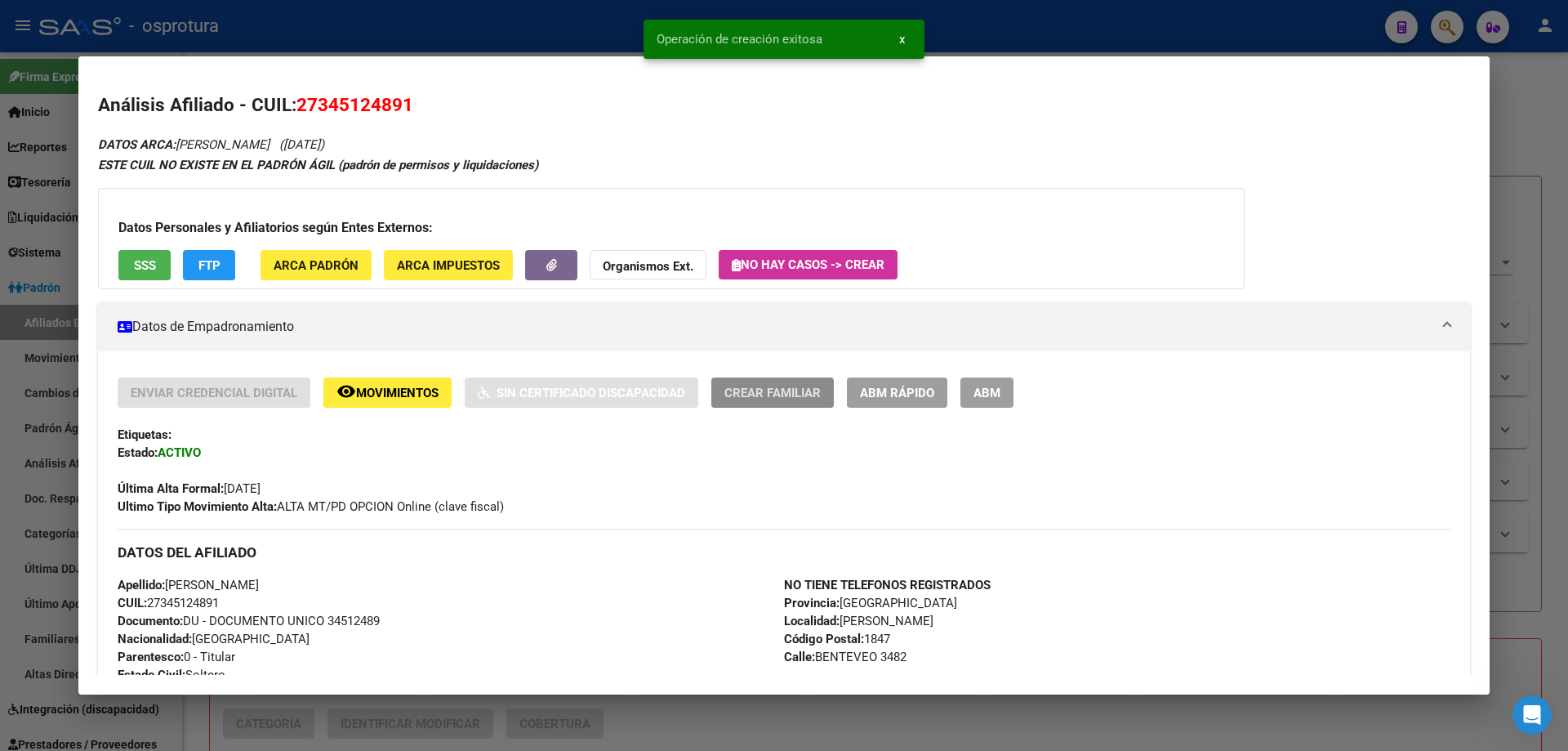
scroll to position [490, 0]
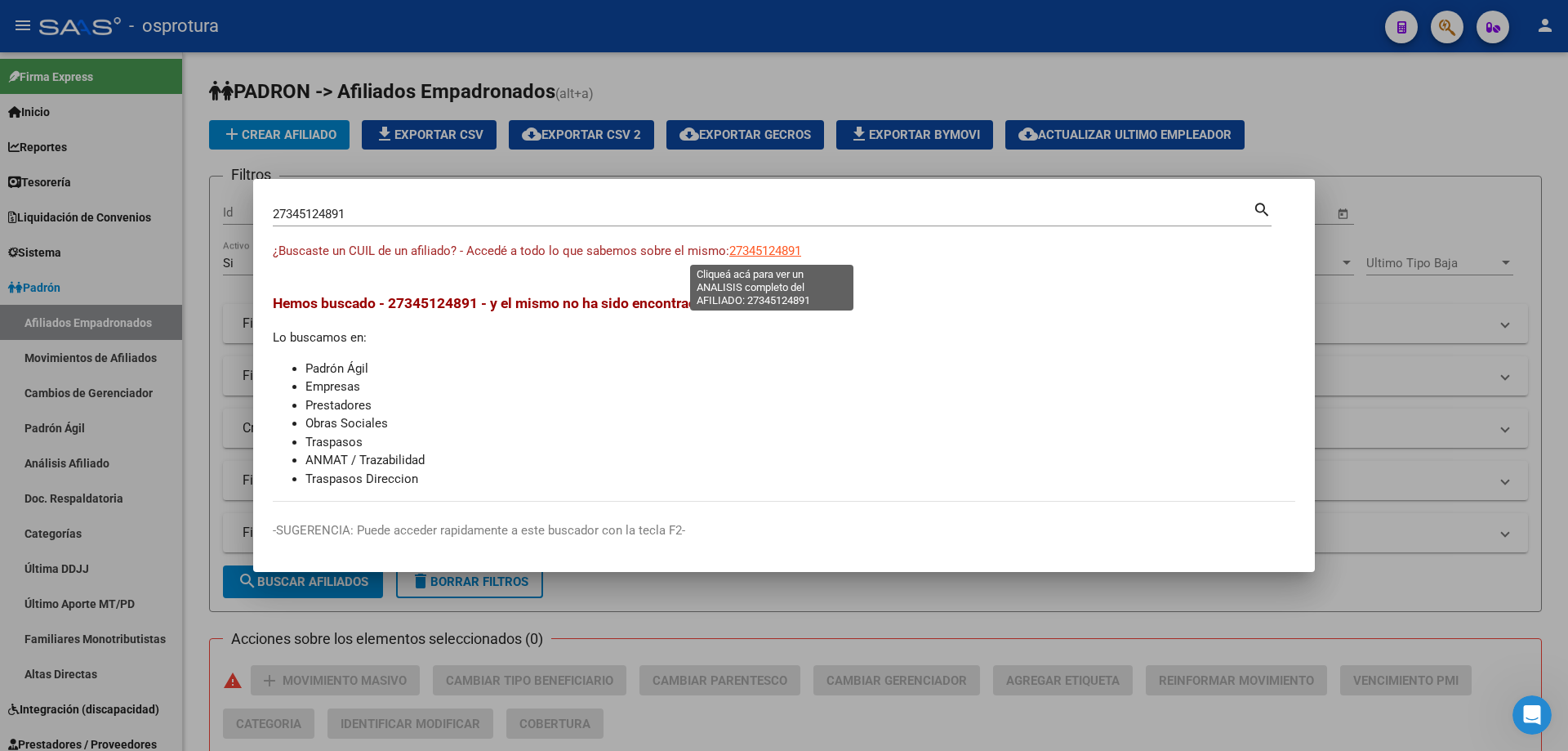
click at [782, 247] on span "27345124891" at bounding box center [765, 250] width 71 height 14
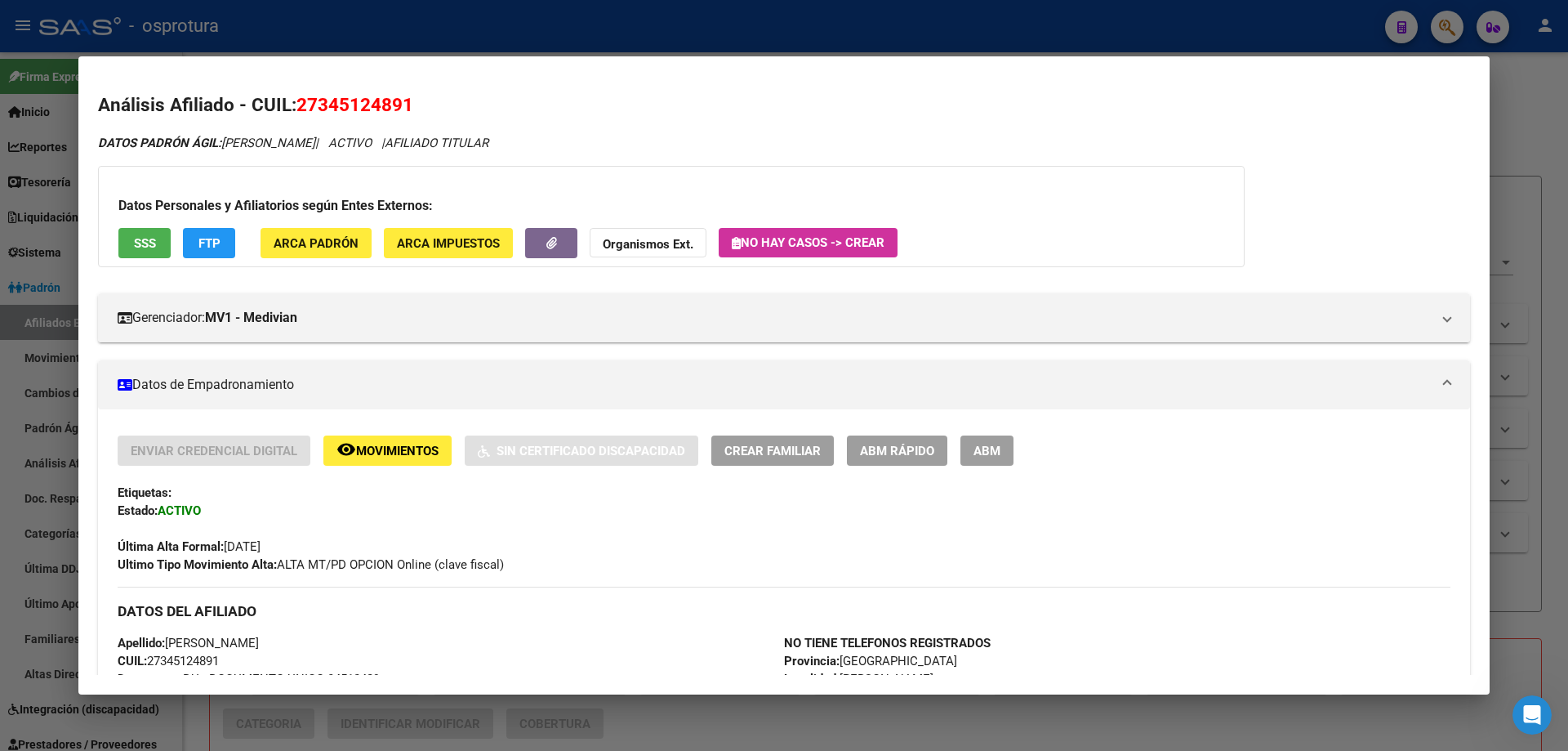
scroll to position [409, 0]
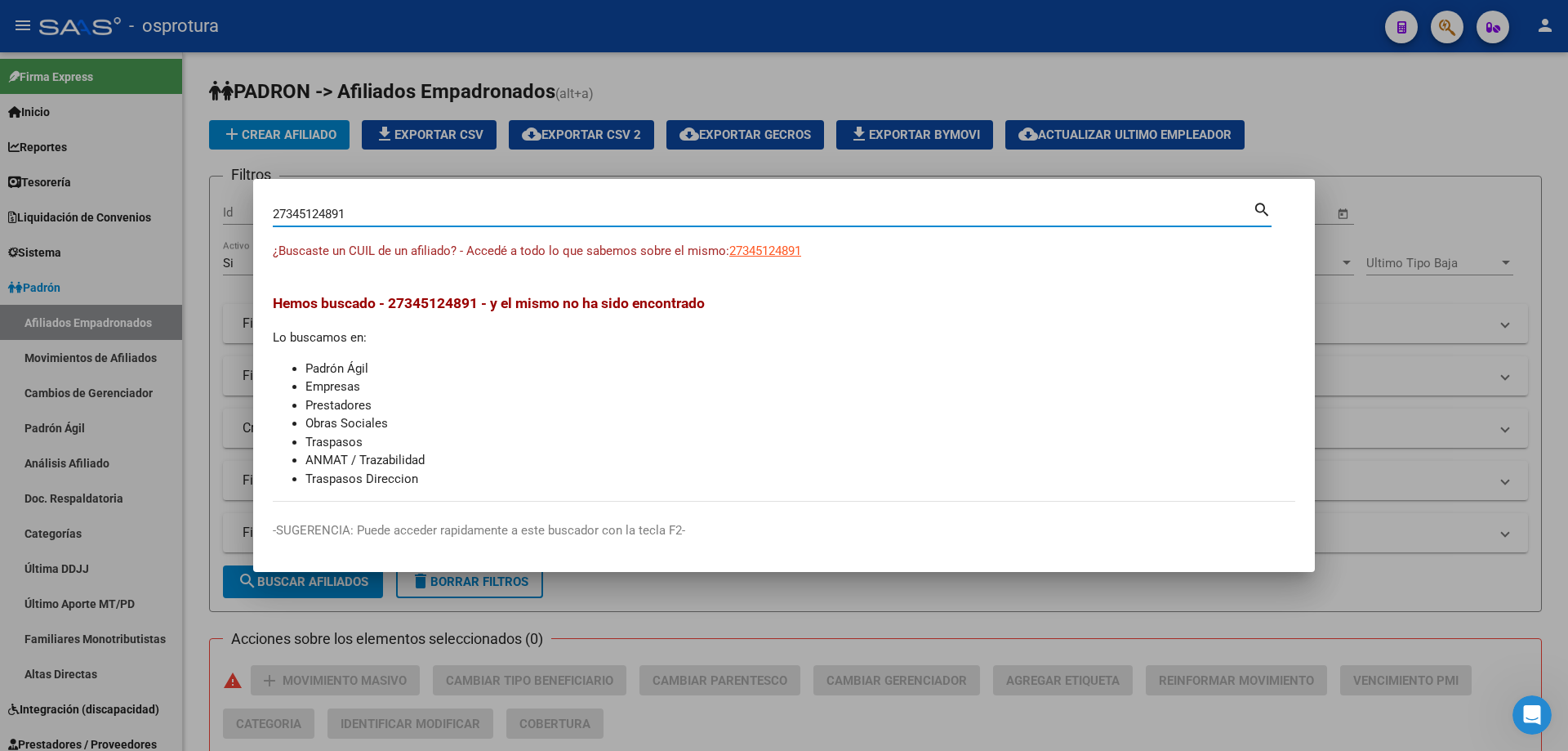
click at [537, 219] on input "27345124891" at bounding box center [762, 214] width 980 height 14
paste input "-39271695-0"
type input "27392716950"
click at [762, 253] on span "27392716950" at bounding box center [765, 250] width 71 height 14
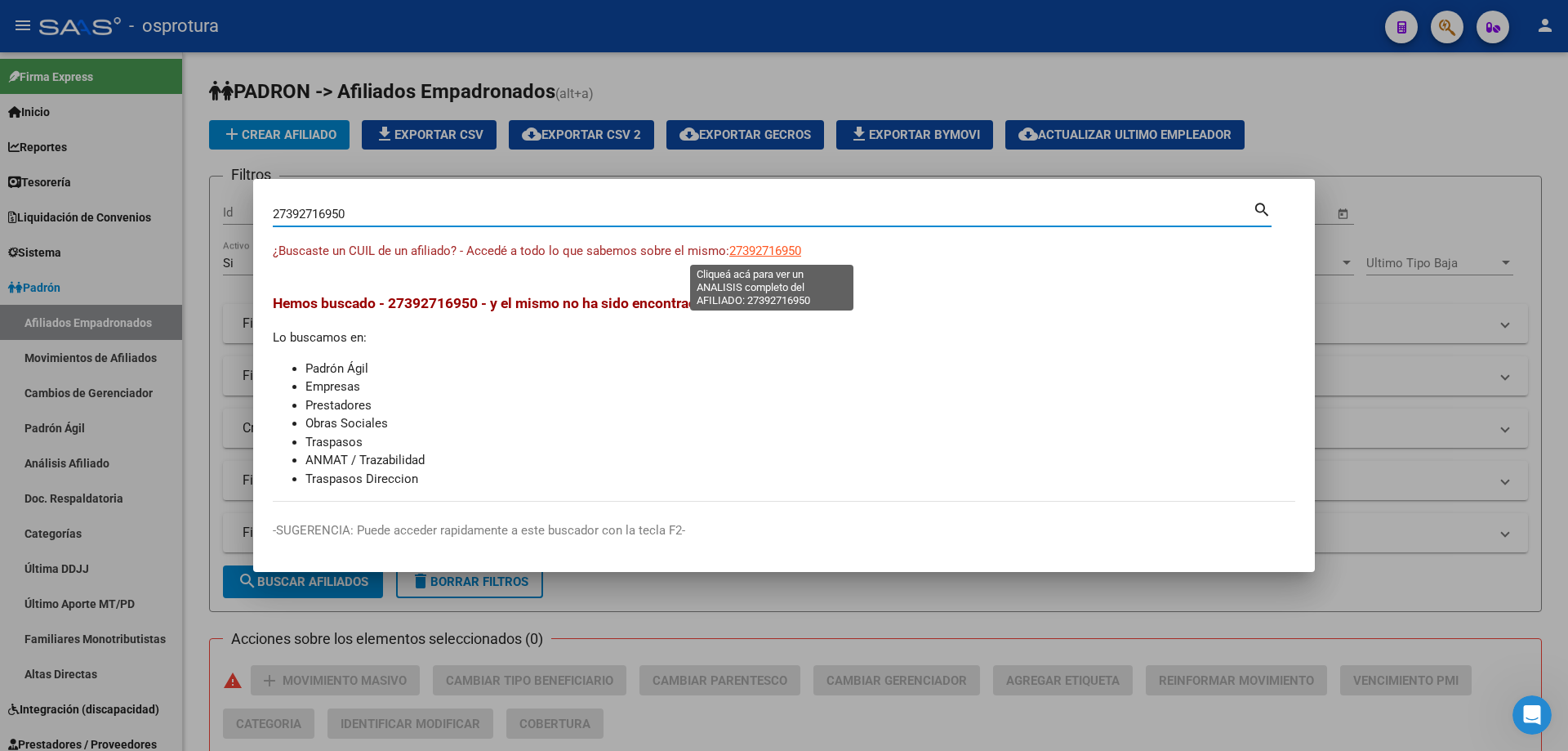
type textarea "27392716950"
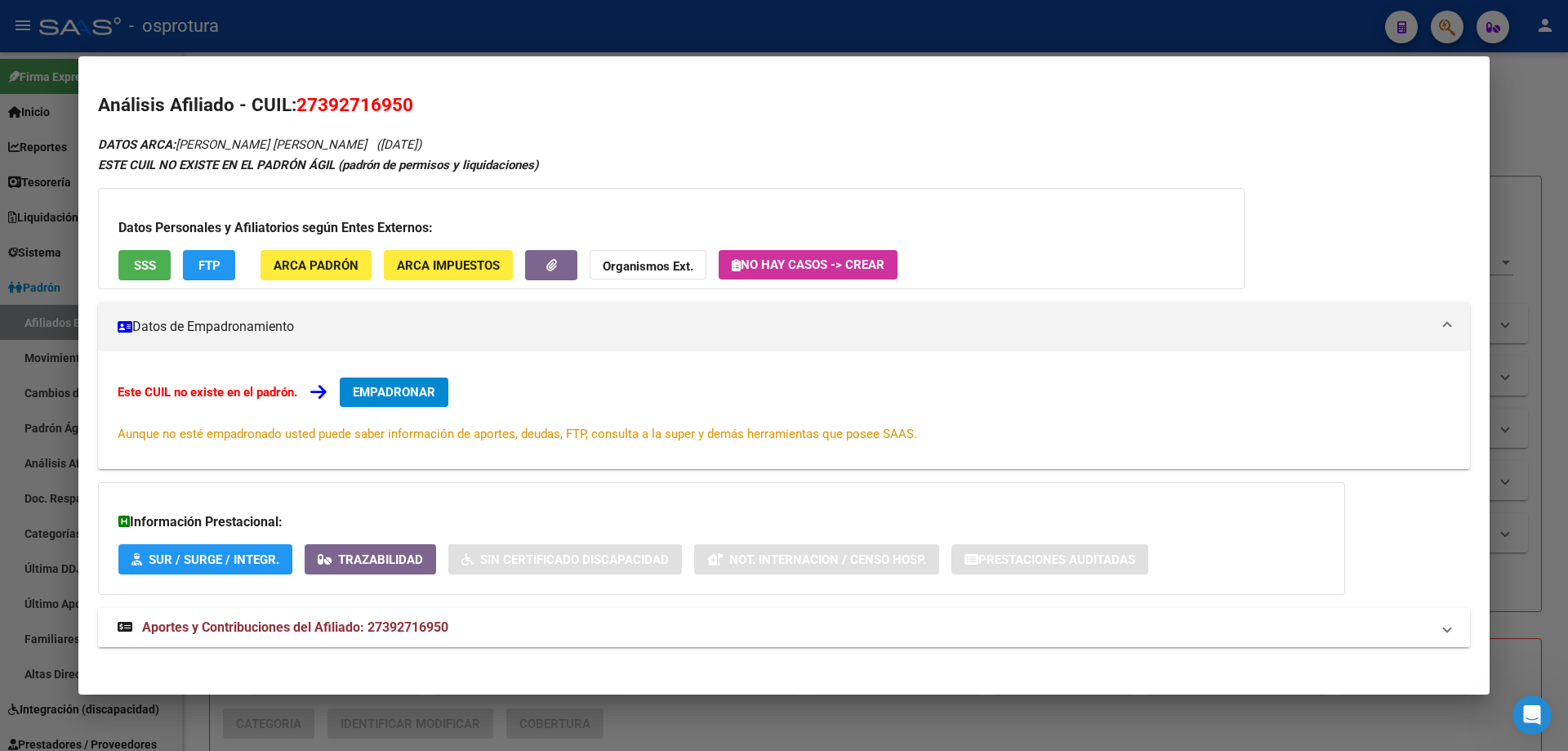
click at [406, 402] on button "EMPADRONAR" at bounding box center [394, 392] width 108 height 29
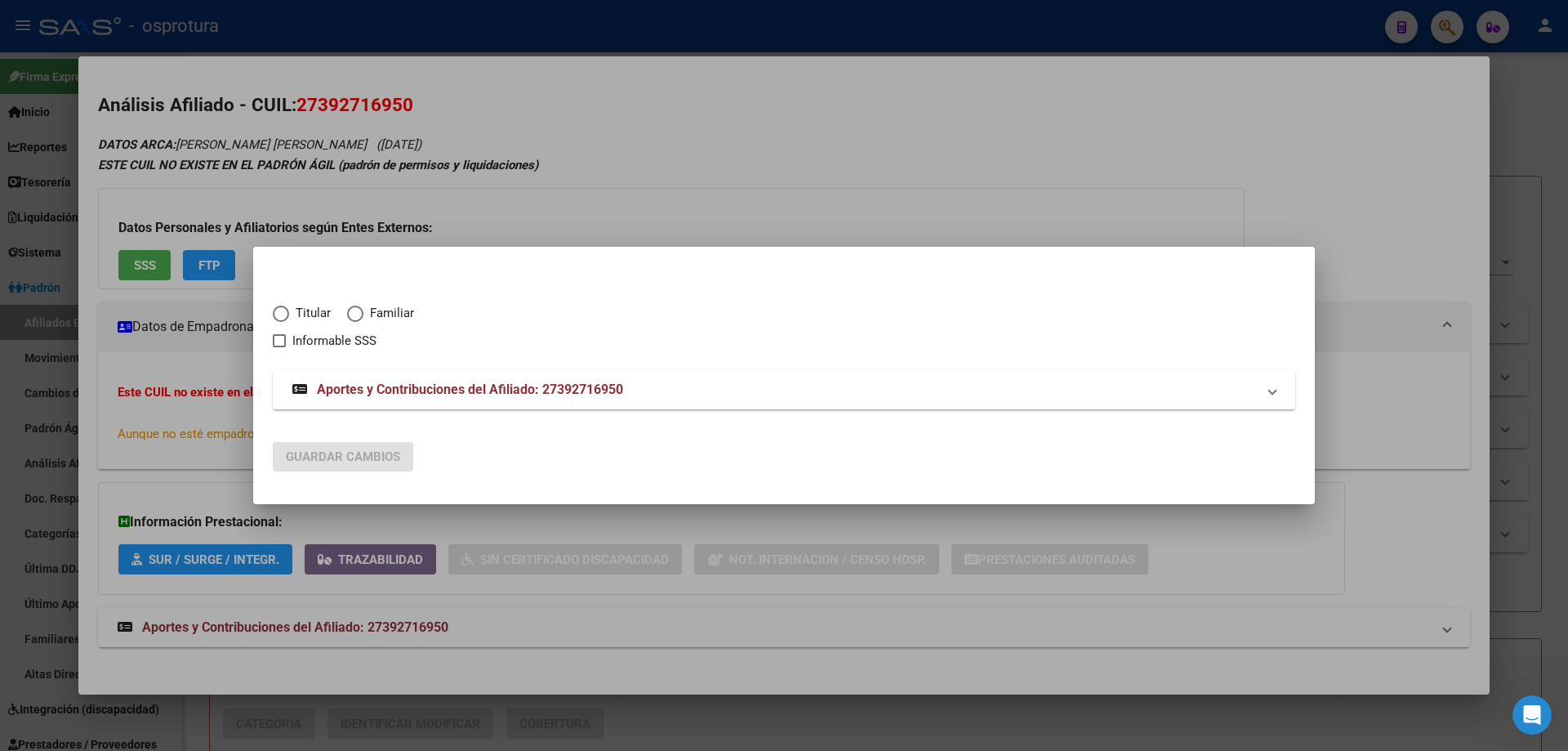
click at [292, 304] on span "Titular" at bounding box center [309, 312] width 42 height 18
click at [289, 305] on input "Titular" at bounding box center [280, 313] width 16 height 16
radio input "true"
checkbox input "true"
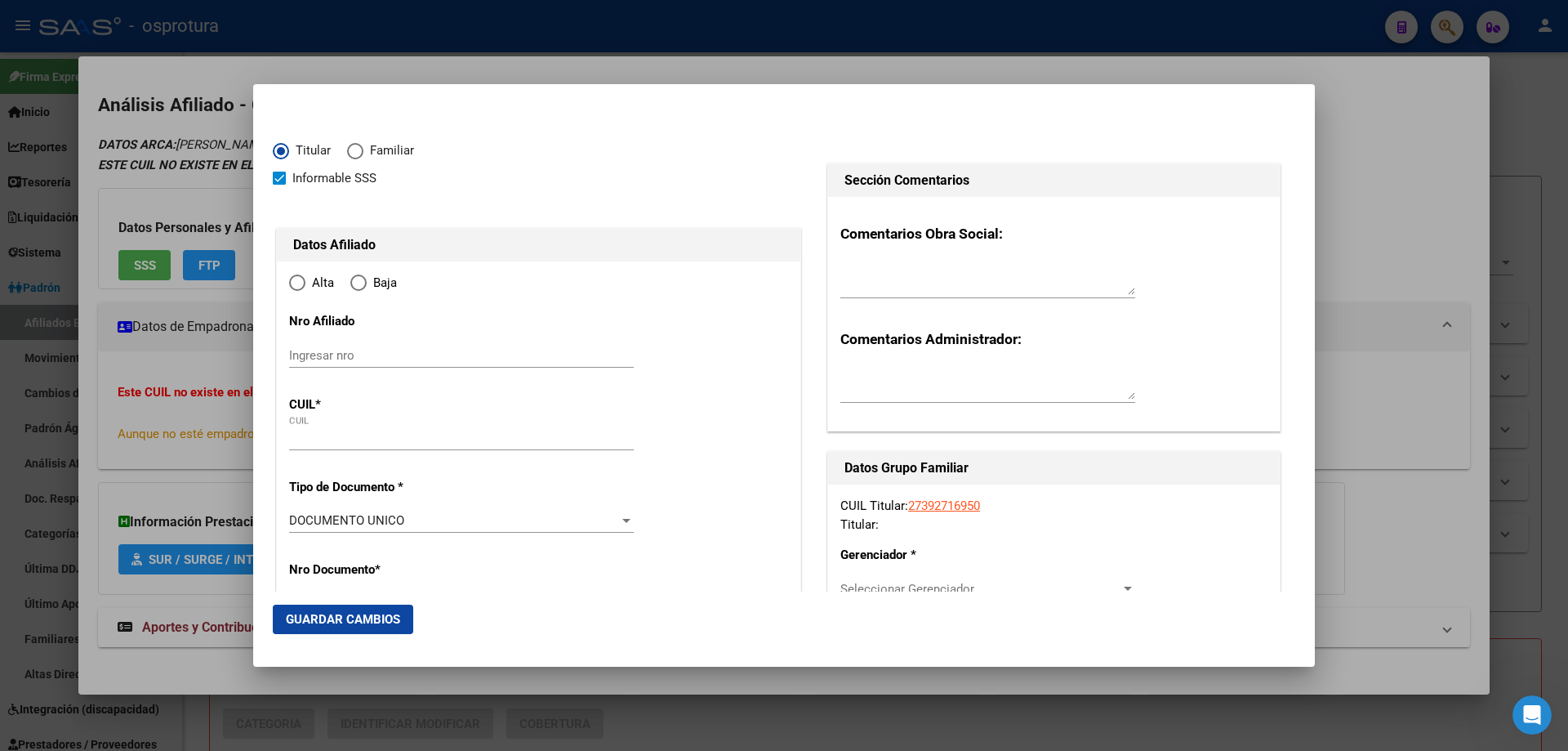
type input "27-39271695-0"
radio input "true"
type input "39271695"
type input "[PERSON_NAME] [PERSON_NAME]"
type input "[PERSON_NAME]"
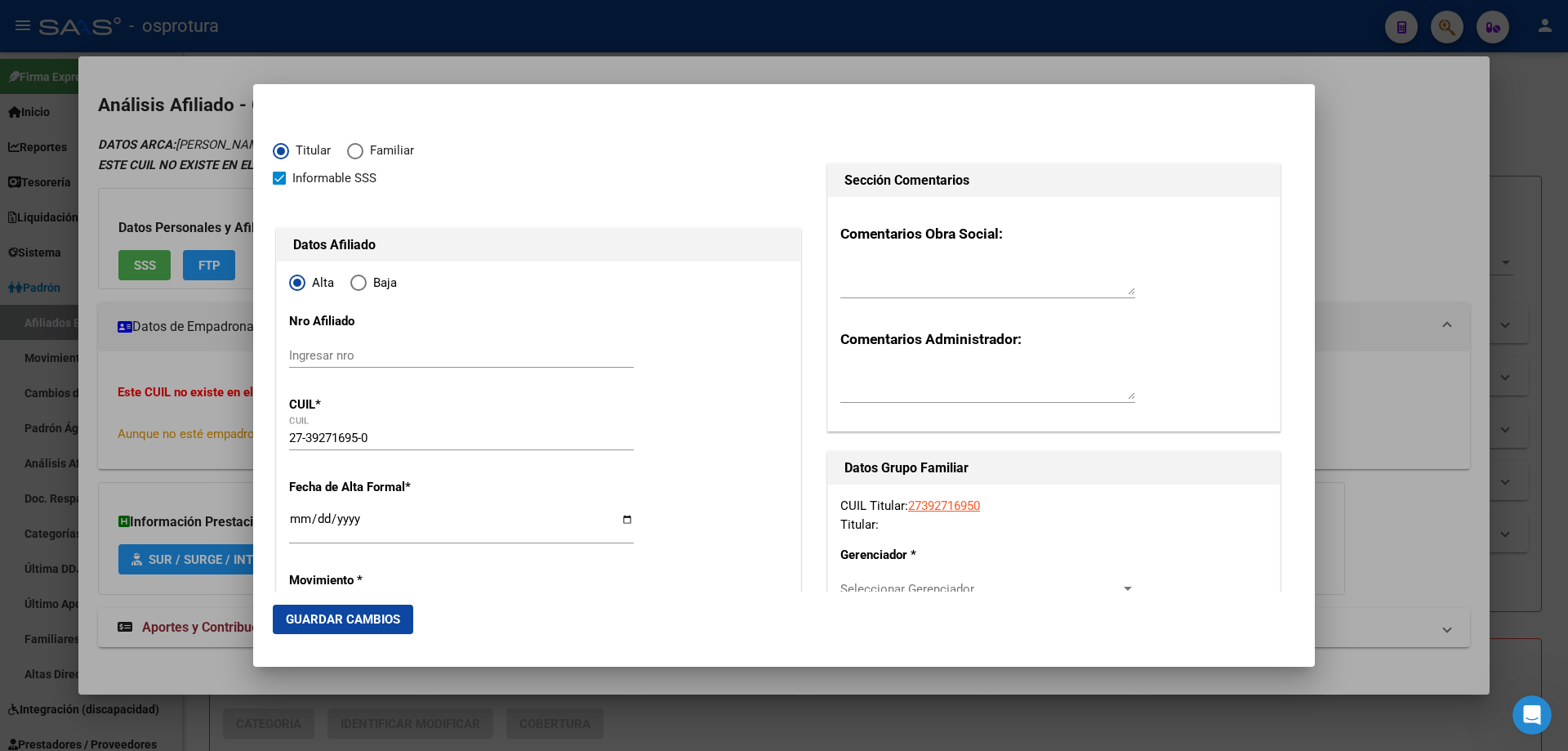
type input "[DATE]"
type input "[PERSON_NAME]"
type input "1665"
type input "[GEOGRAPHIC_DATA]"
type input "1943"
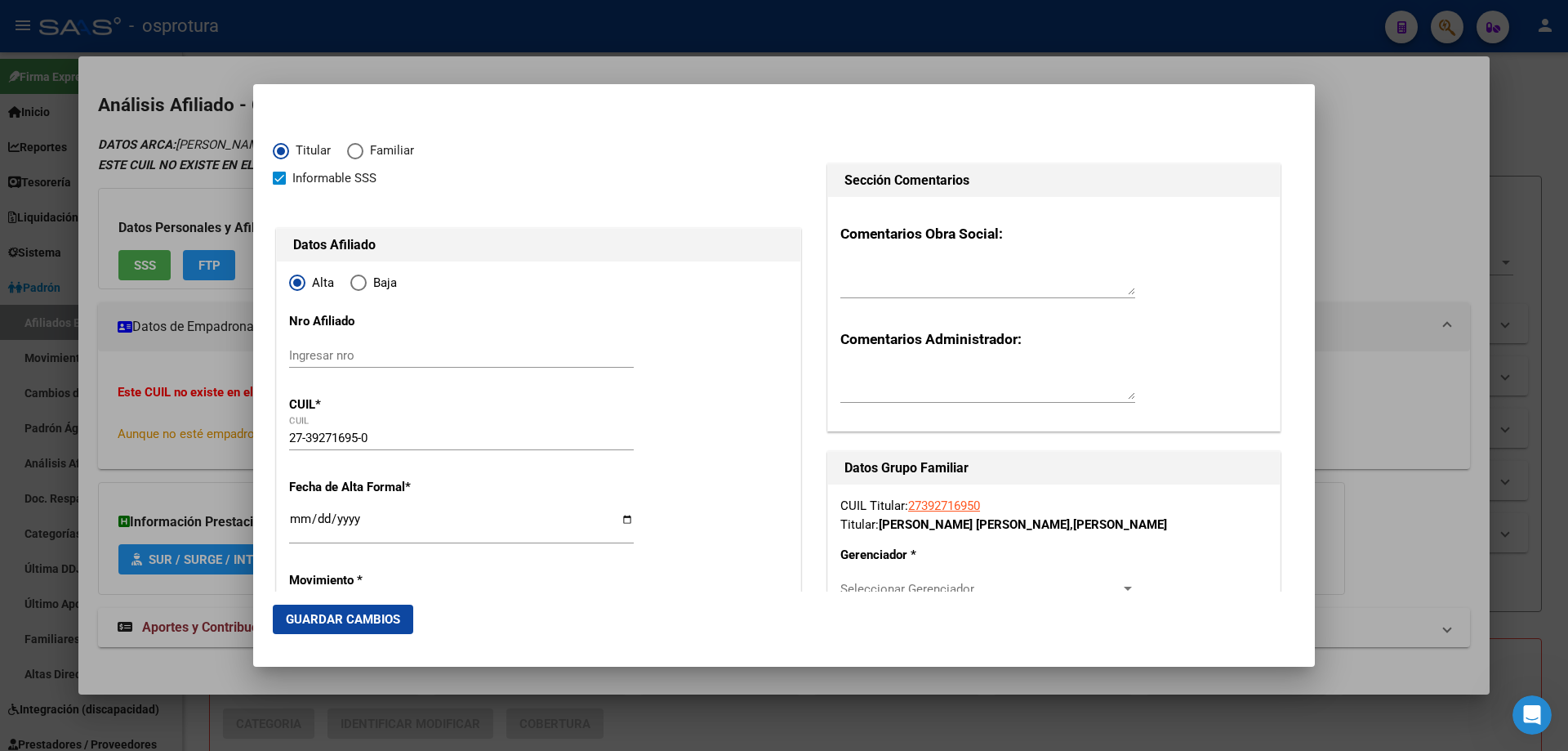
type input "[PERSON_NAME]"
click at [298, 519] on input "Ingresar fecha" at bounding box center [461, 525] width 345 height 26
type input "[DATE]"
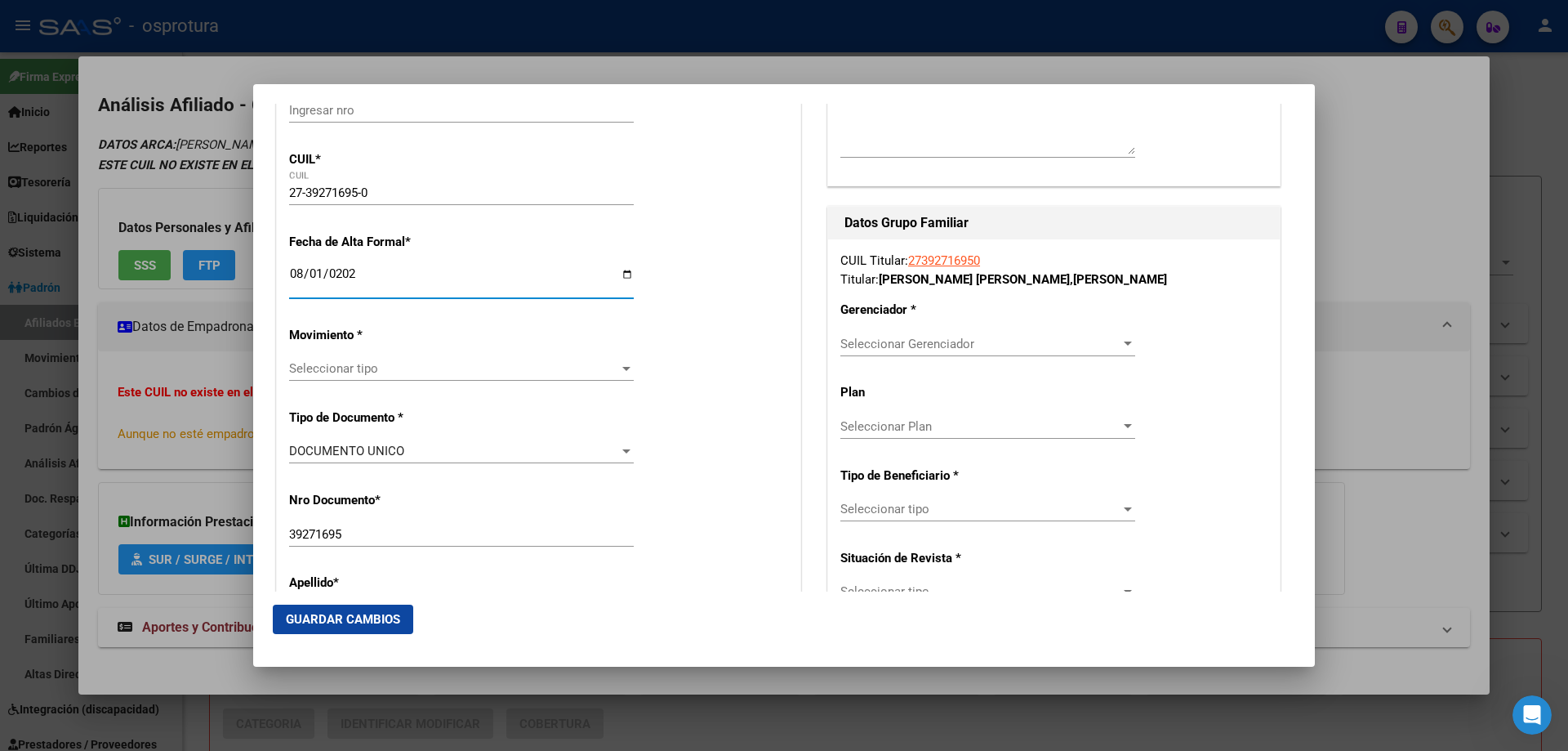
click at [345, 376] on span "Seleccionar tipo" at bounding box center [453, 368] width 329 height 14
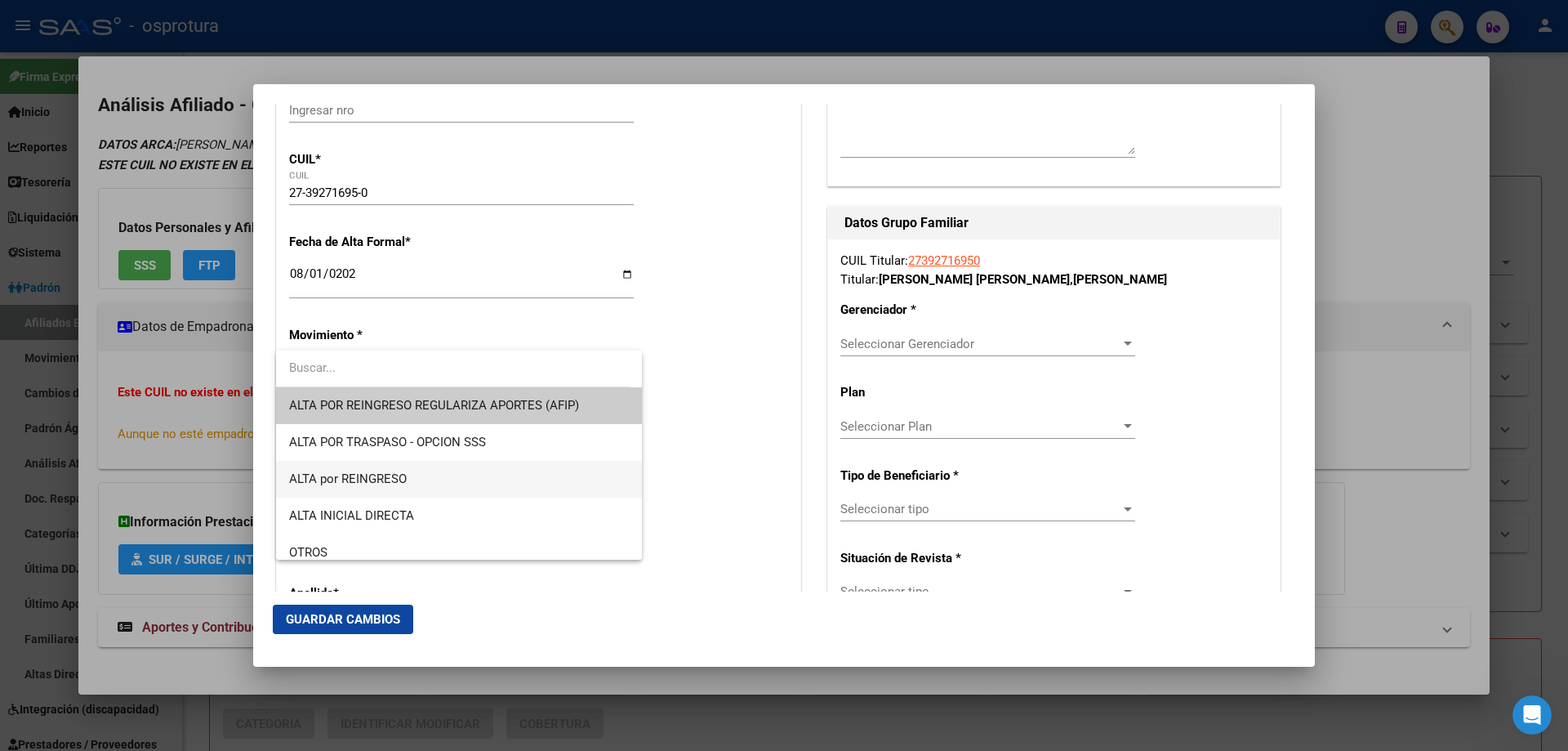
scroll to position [327, 0]
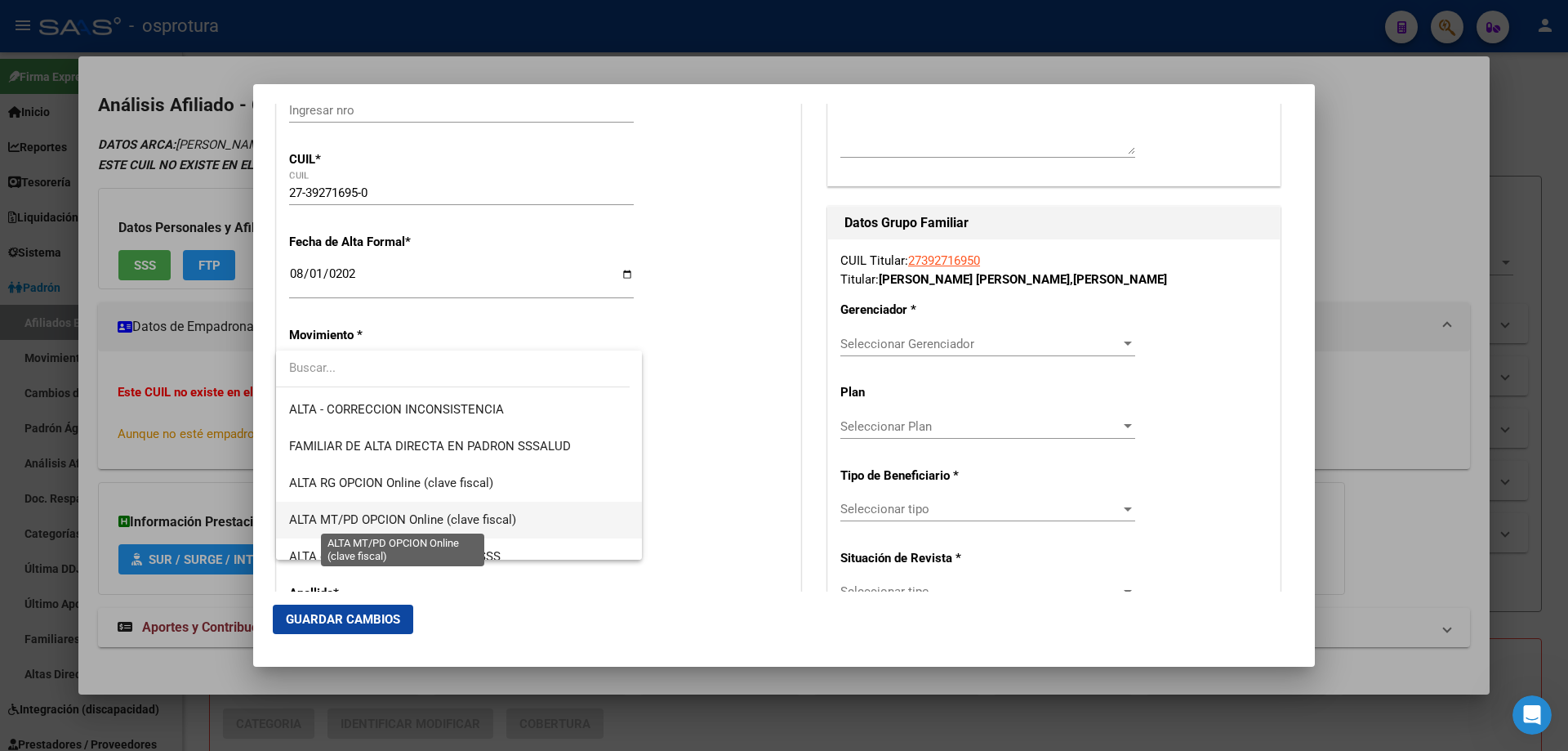
click at [501, 522] on span "ALTA MT/PD OPCION Online (clave fiscal)" at bounding box center [402, 519] width 227 height 14
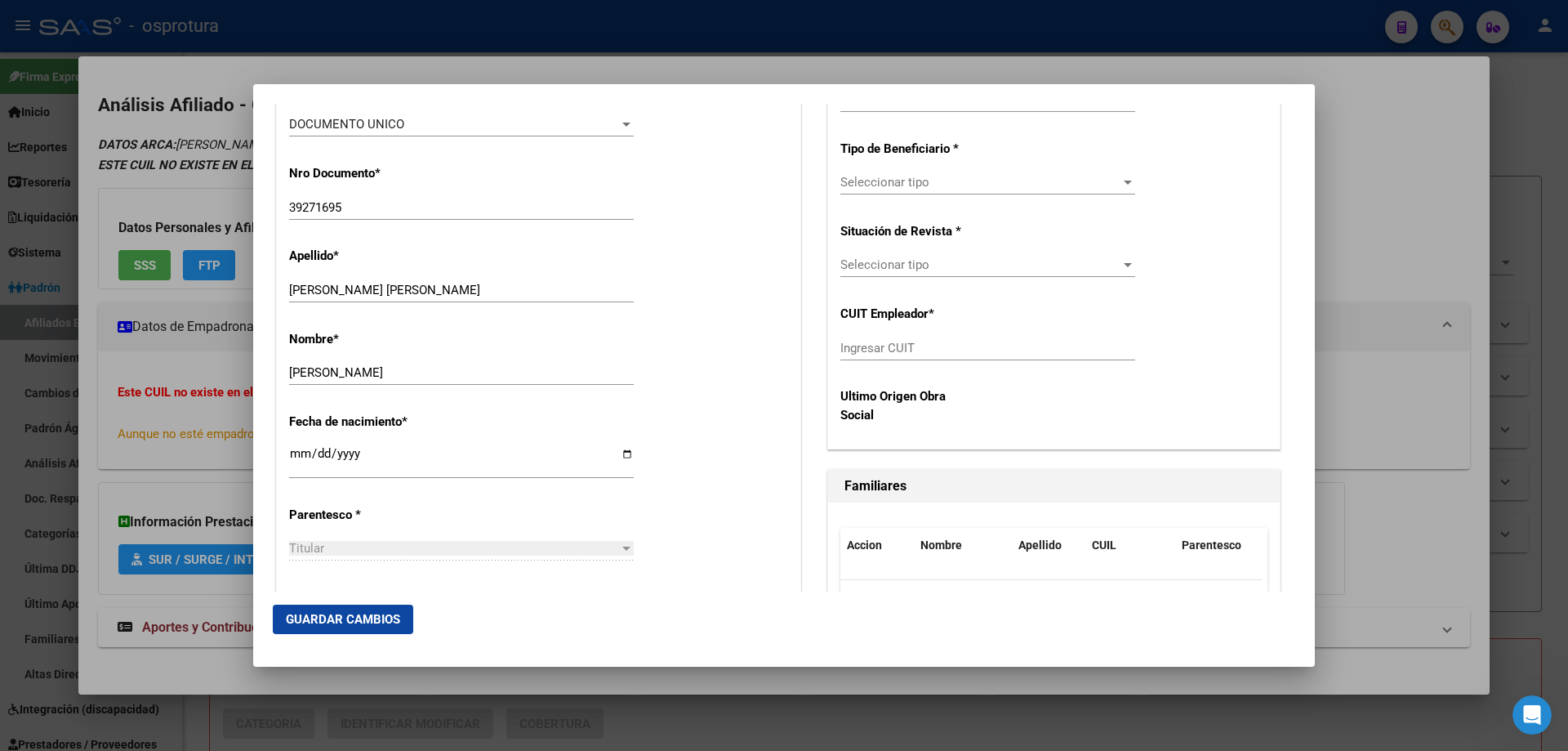
scroll to position [817, 0]
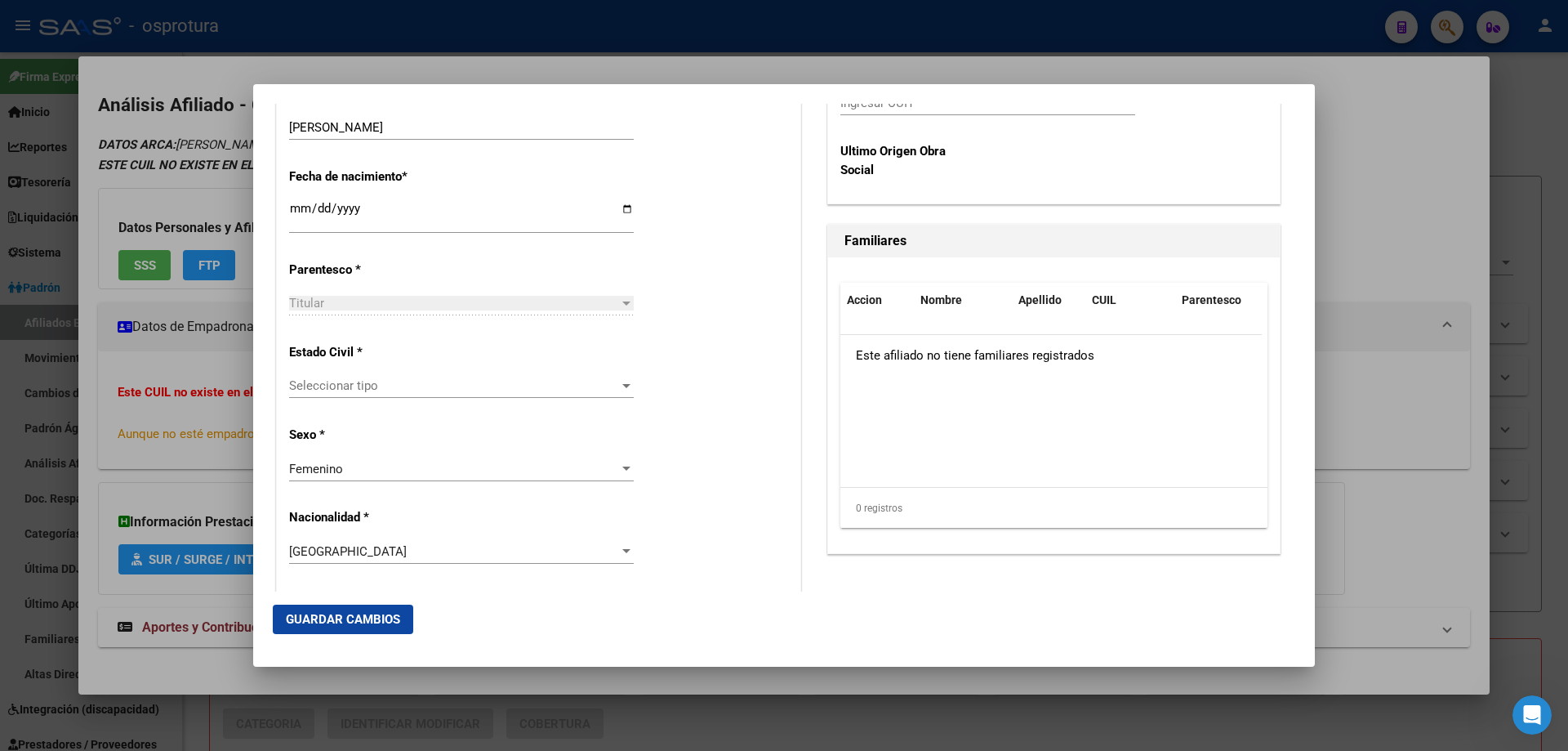
click at [398, 385] on span "Seleccionar tipo" at bounding box center [453, 385] width 329 height 14
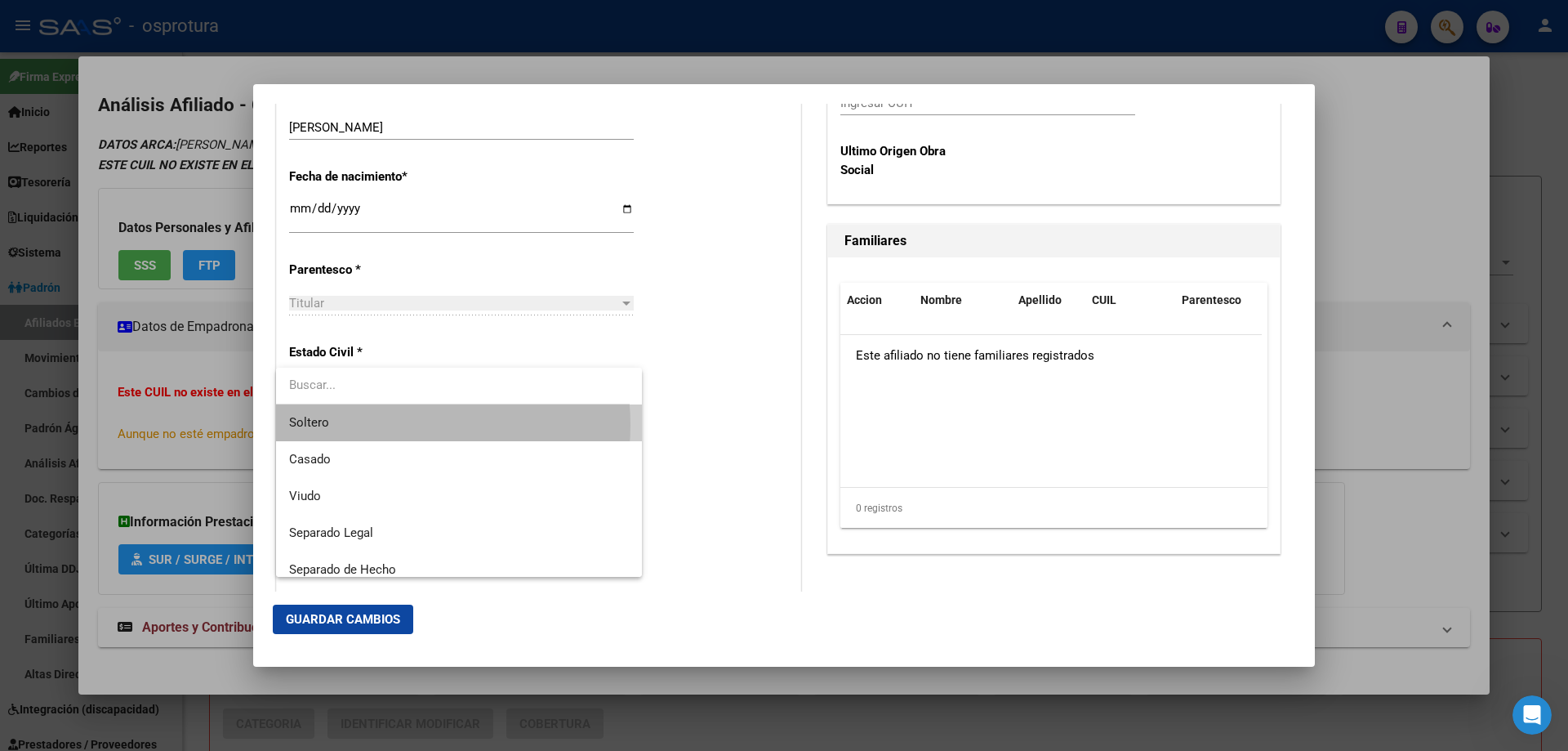
click at [398, 425] on span "Soltero" at bounding box center [459, 422] width 340 height 37
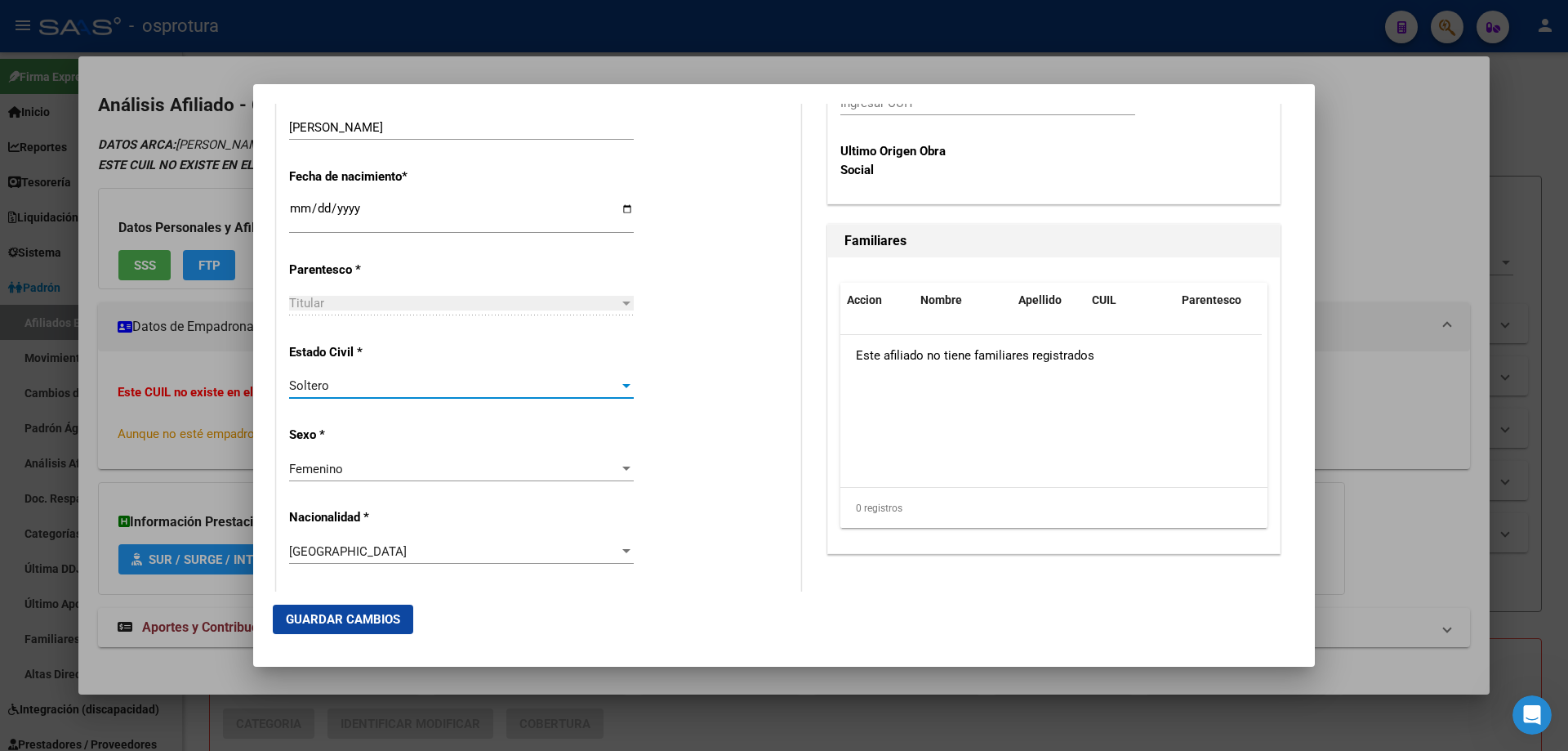
scroll to position [246, 0]
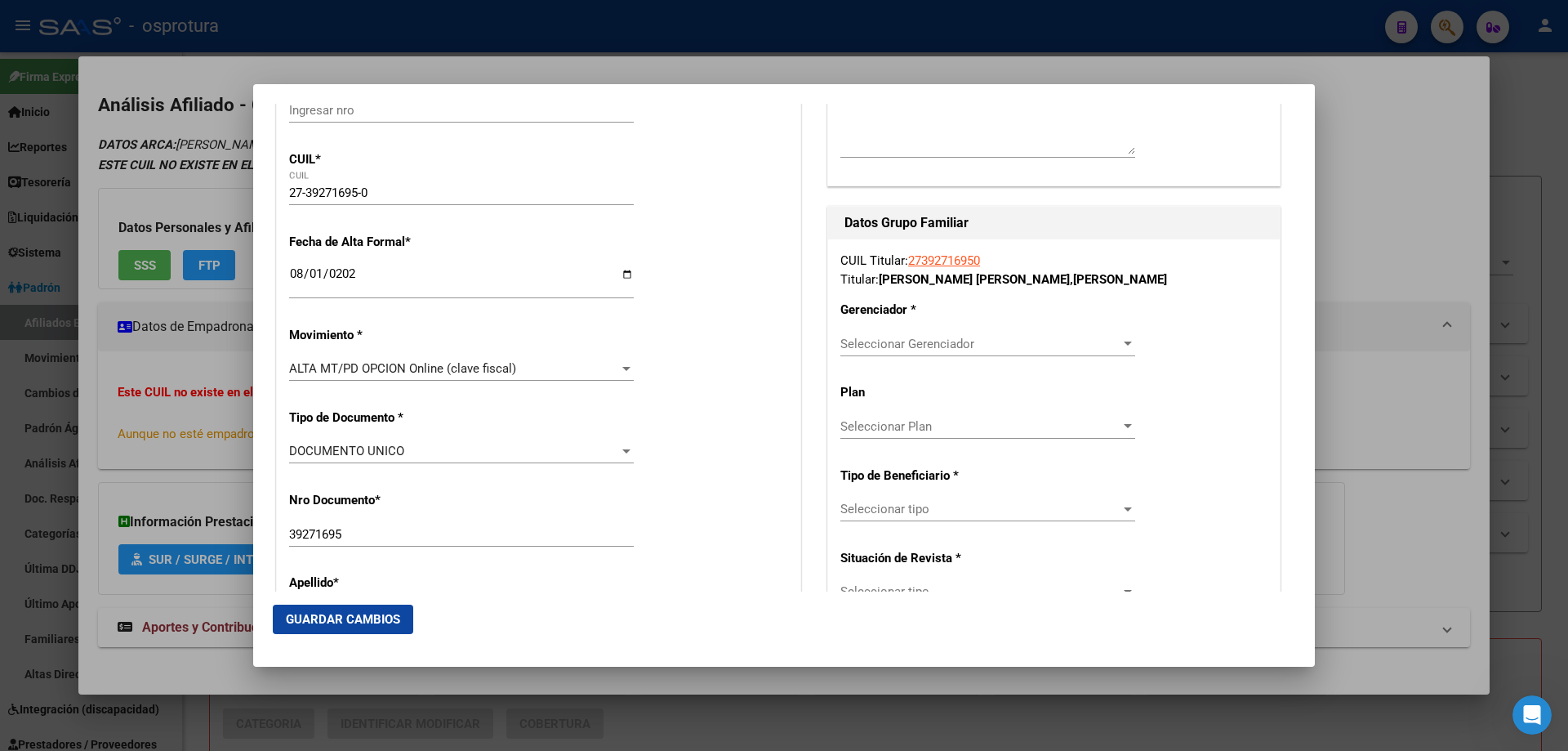
click at [889, 350] on span "Seleccionar Gerenciador" at bounding box center [981, 343] width 280 height 14
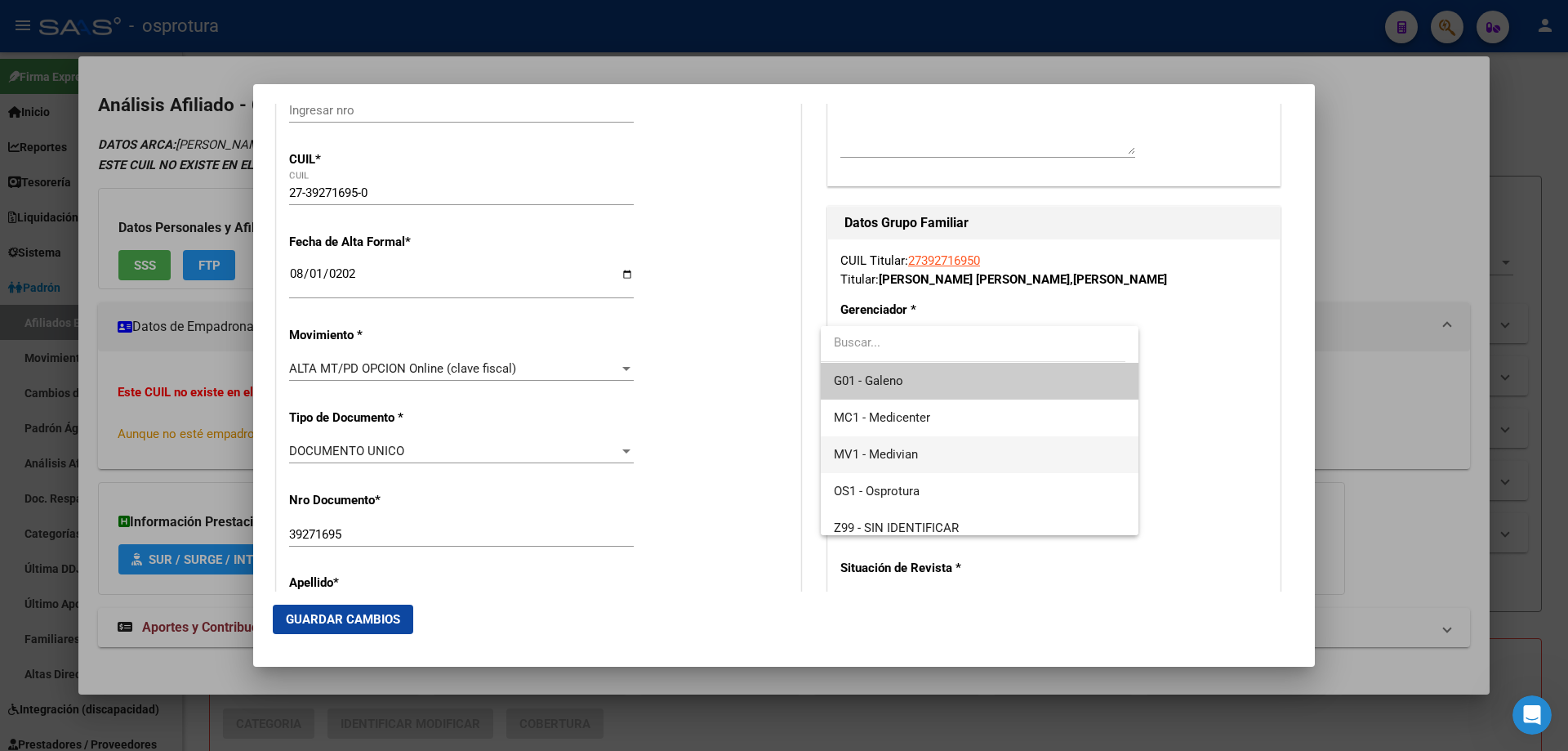
click at [914, 462] on span "MV1 - Medivian" at bounding box center [979, 454] width 291 height 37
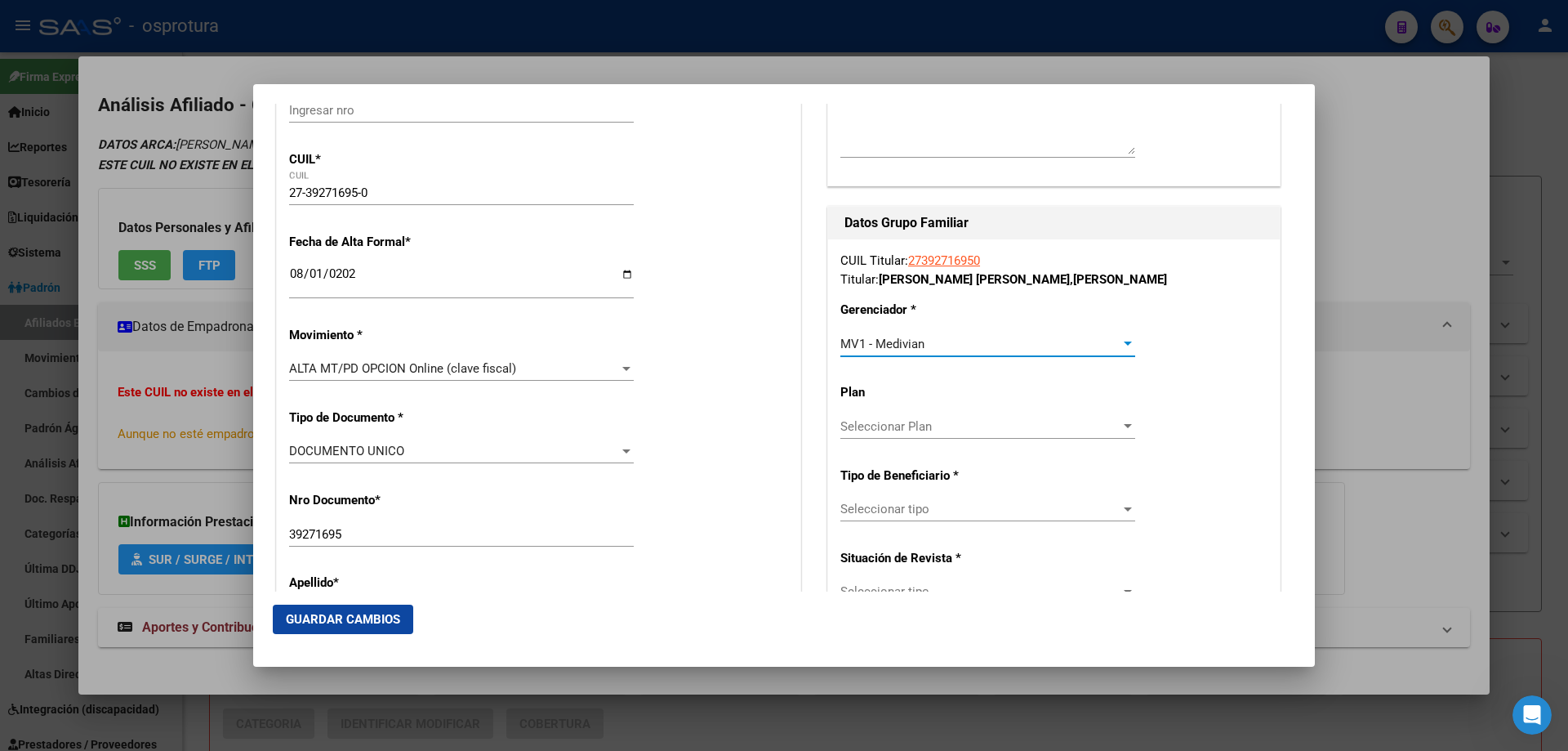
scroll to position [409, 0]
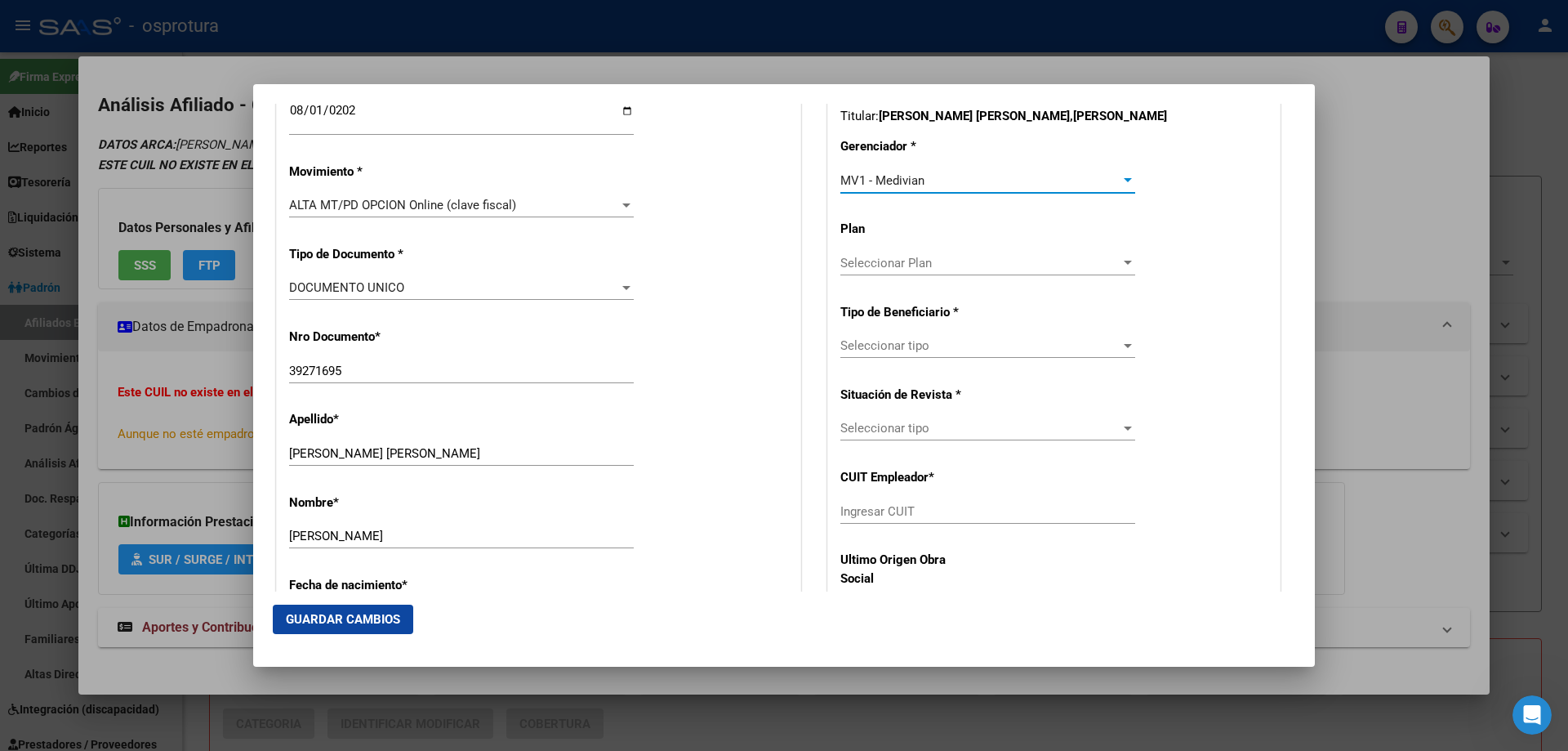
click at [880, 335] on div "Seleccionar tipo Seleccionar tipo" at bounding box center [987, 345] width 295 height 24
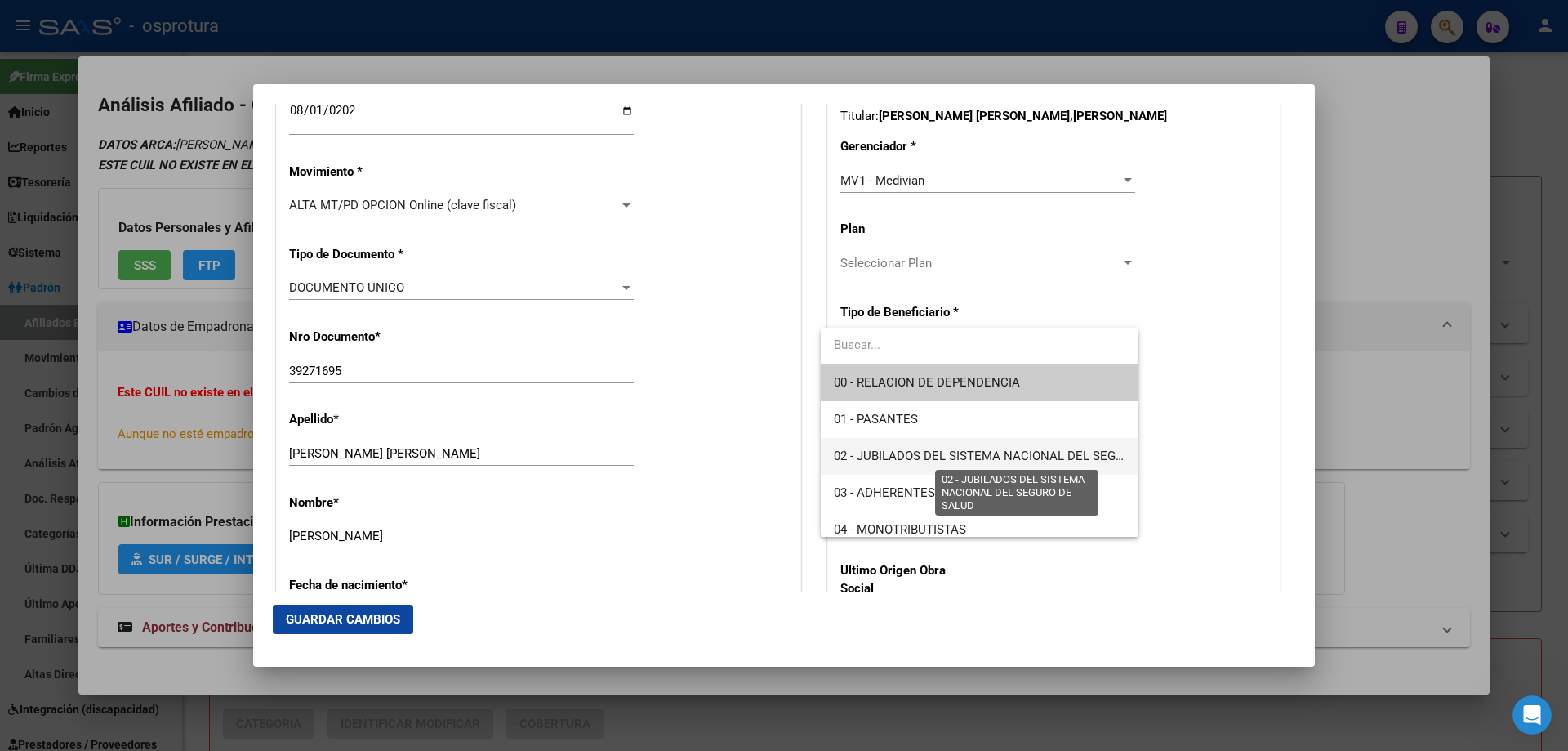
scroll to position [163, 0]
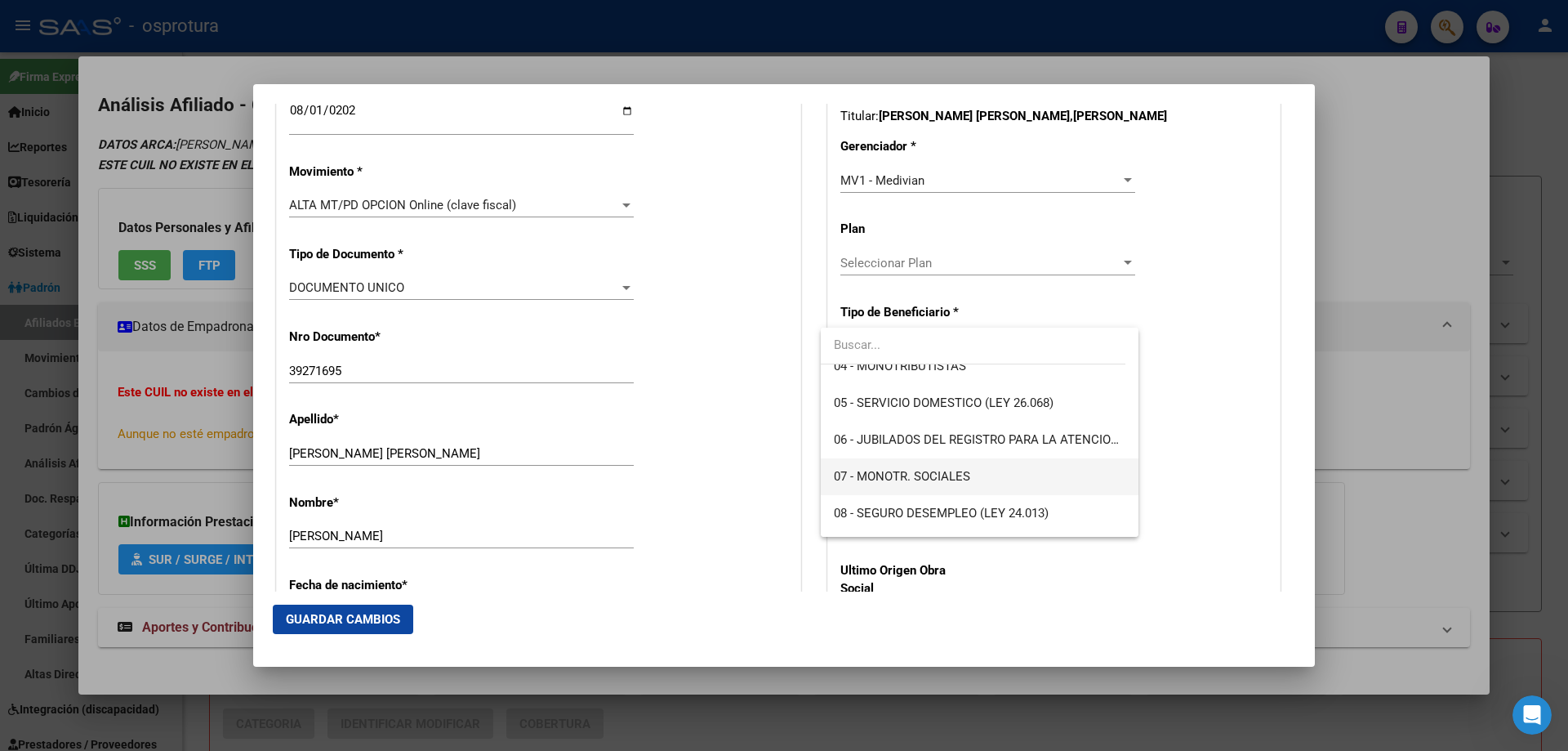
click at [943, 486] on span "07 - MONOTR. SOCIALES" at bounding box center [979, 477] width 291 height 37
type input "27-39271695-0"
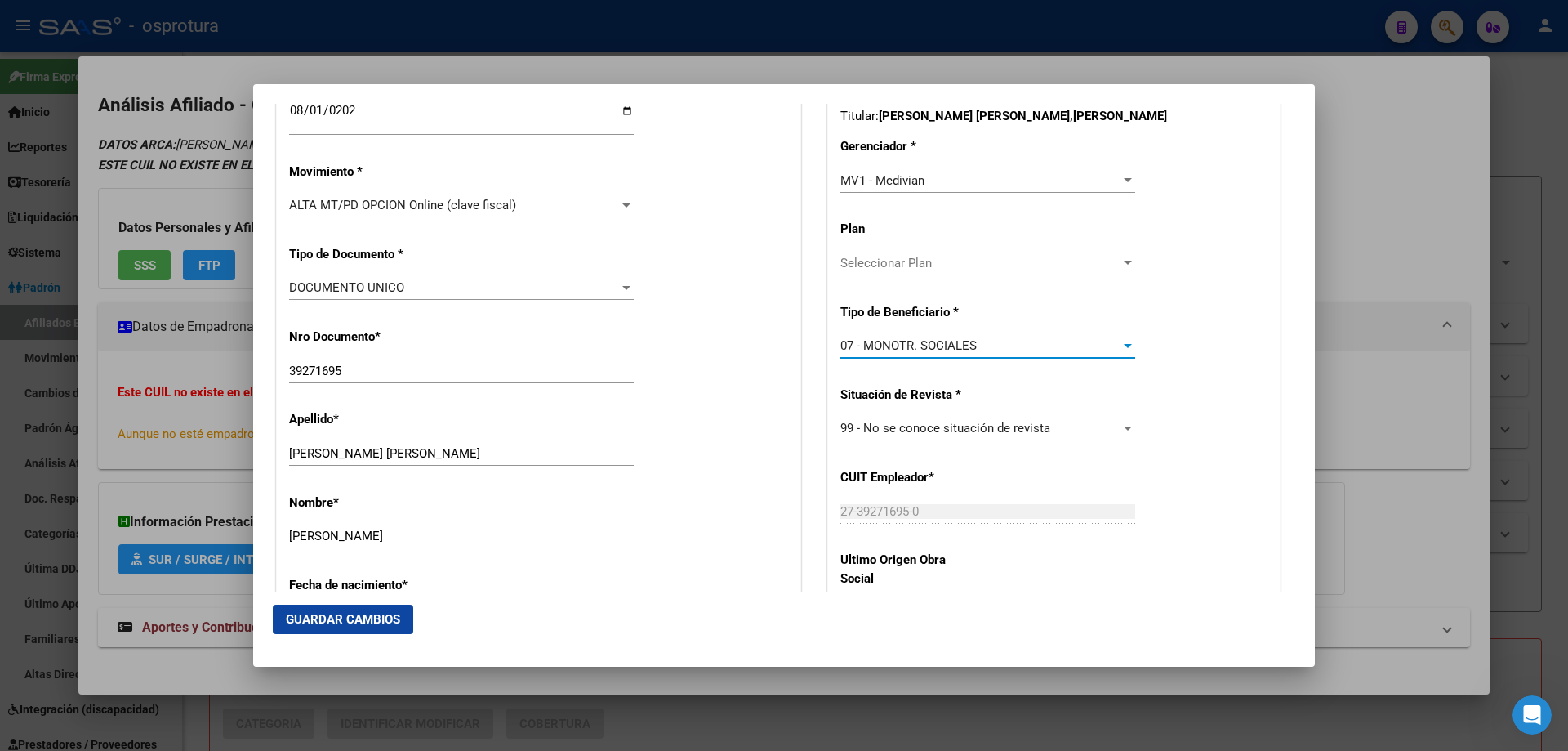
click at [346, 610] on button "Guardar Cambios" at bounding box center [342, 620] width 140 height 29
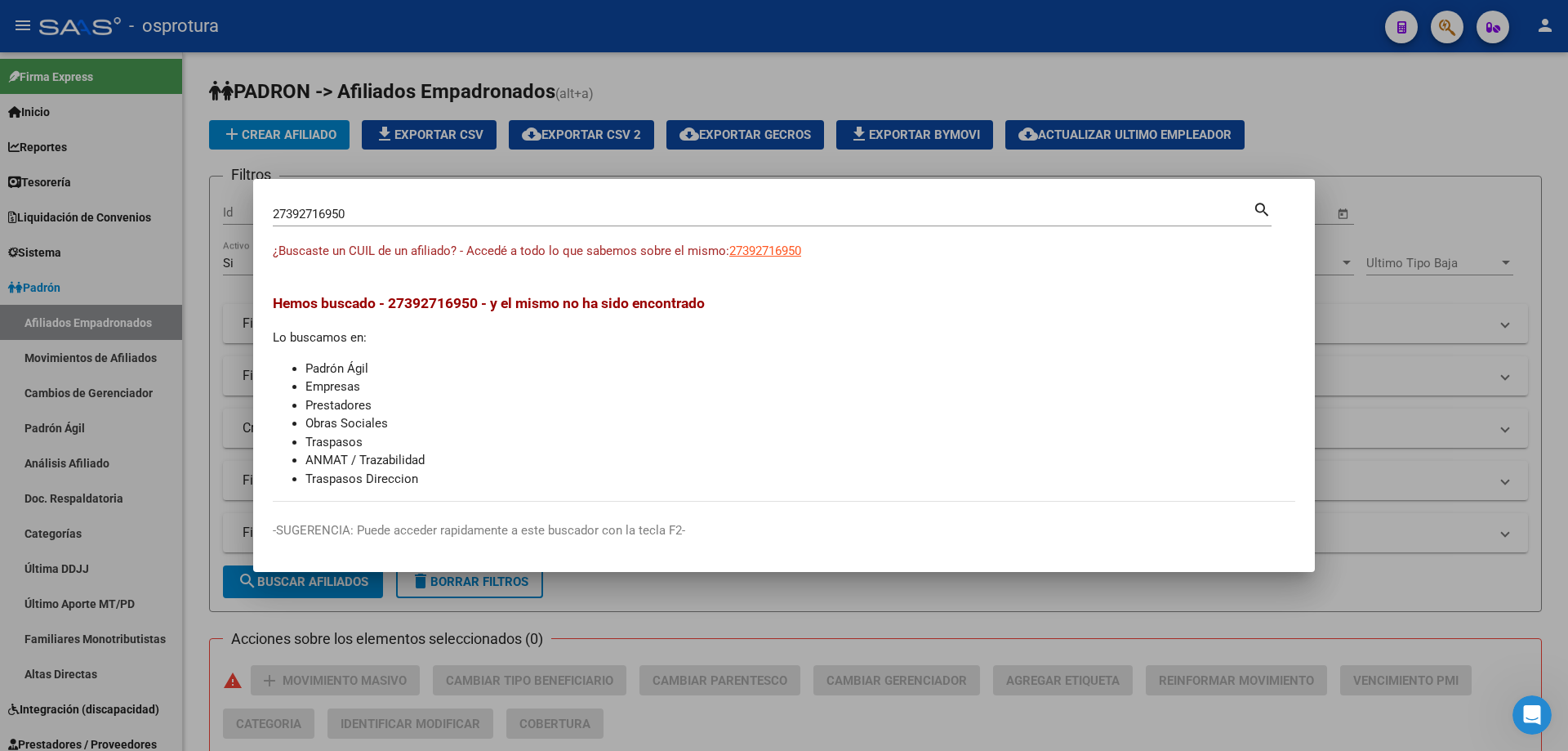
click at [357, 222] on div "27392716950 Buscar (apellido, dni, cuil, [PERSON_NAME], cuit, obra social)" at bounding box center [762, 214] width 980 height 24
click at [340, 214] on input "27392716950" at bounding box center [762, 214] width 980 height 14
paste input "-39327027-1"
type input "27393270271"
